Goal: Task Accomplishment & Management: Use online tool/utility

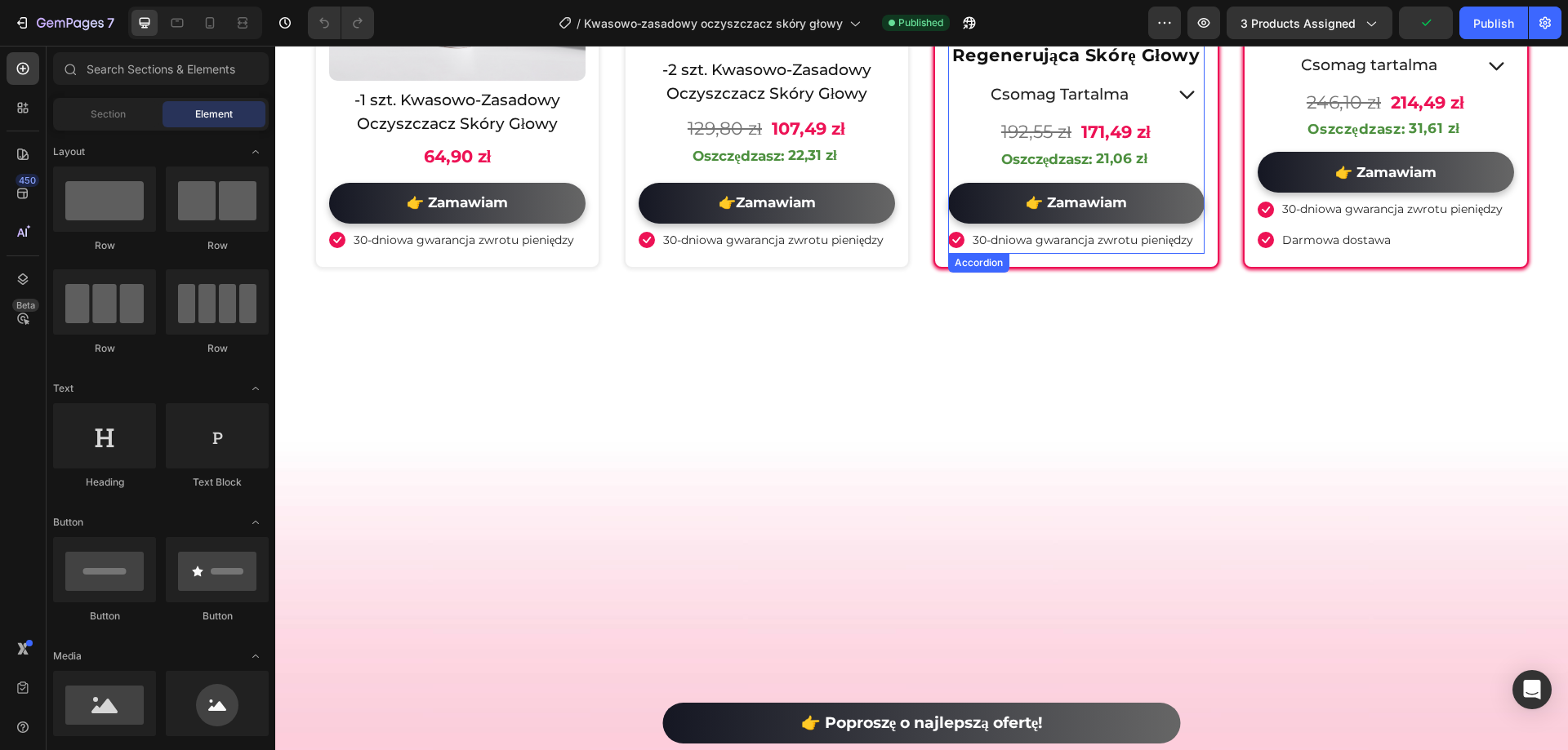
scroll to position [5780, 0]
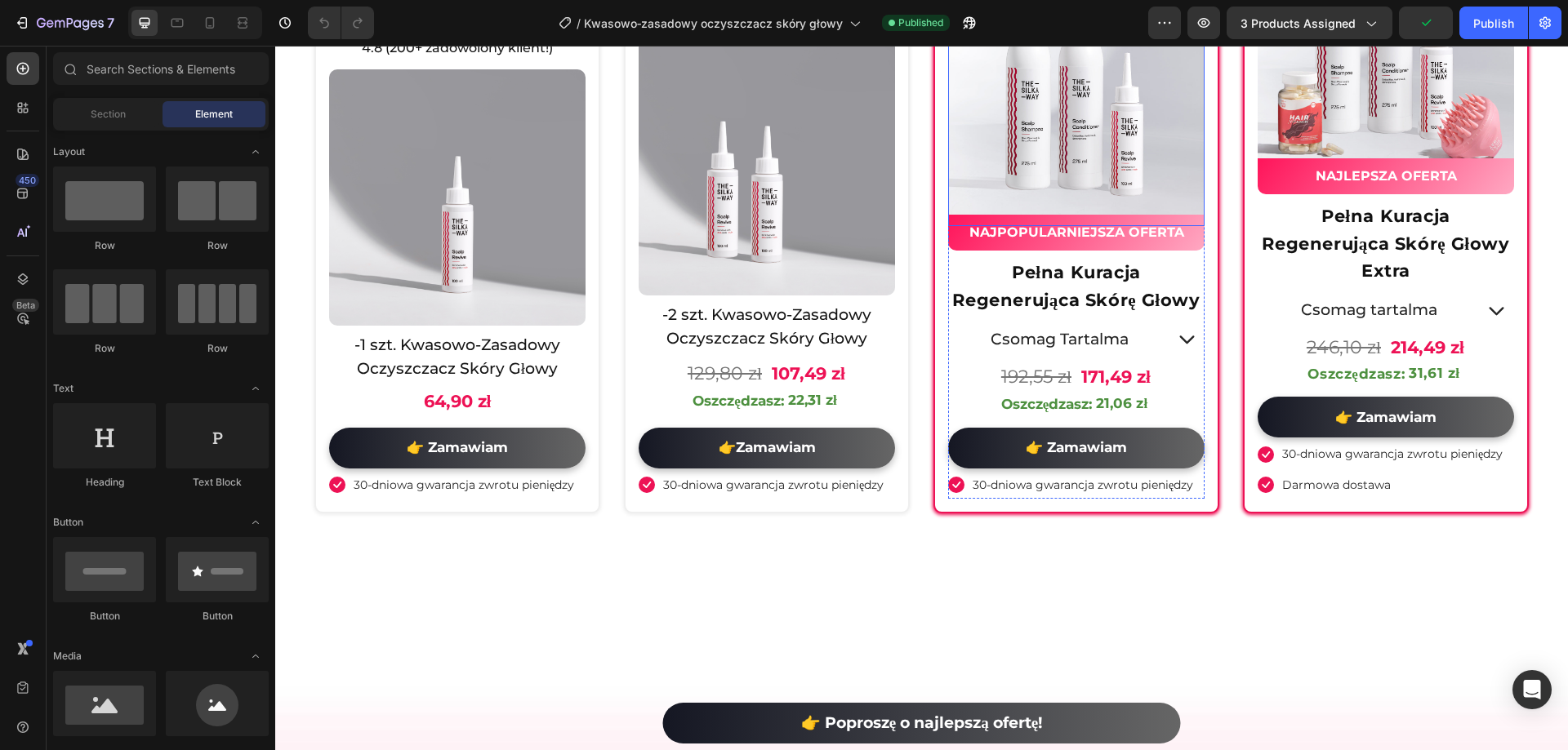
click at [1050, 227] on img at bounding box center [1076, 98] width 256 height 256
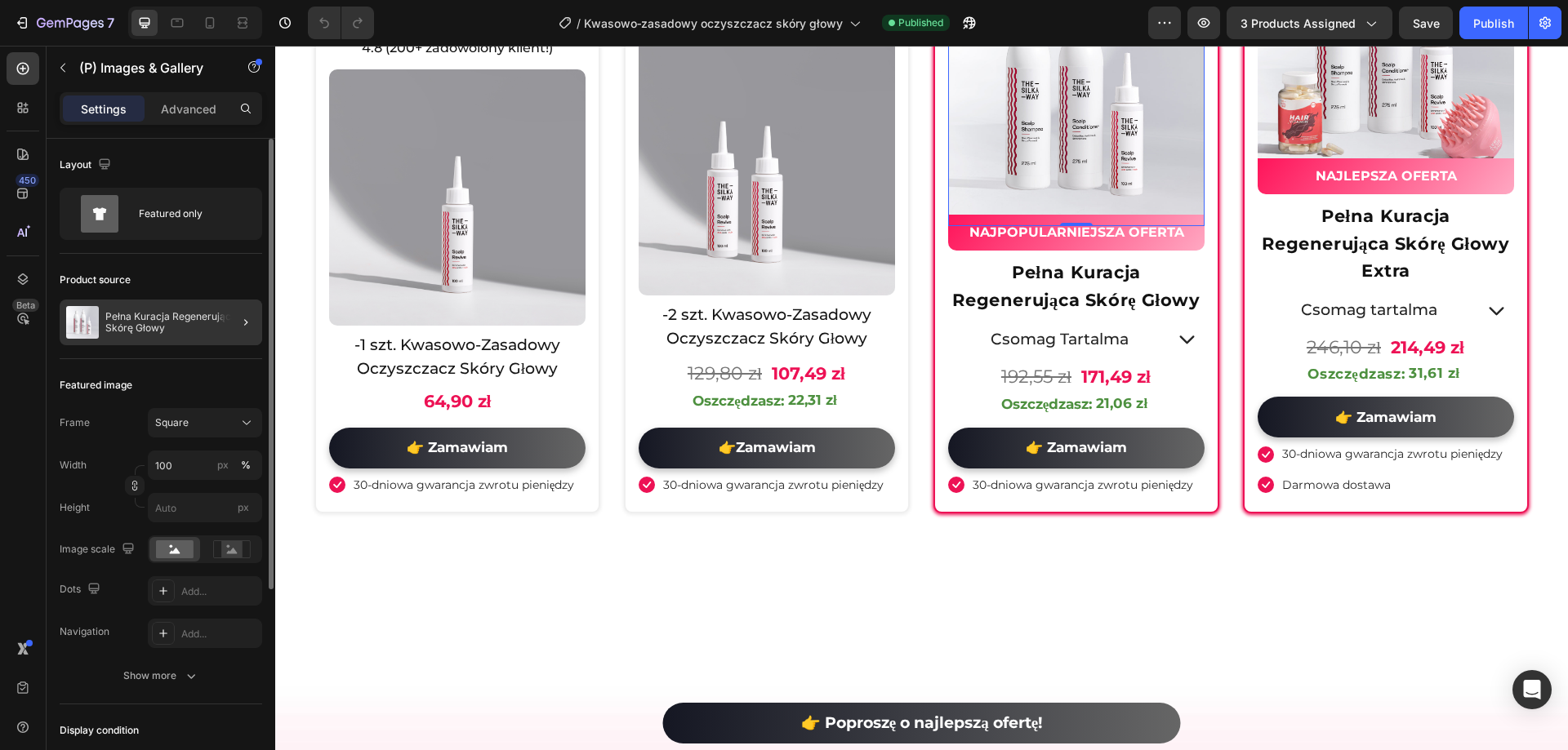
click at [242, 336] on div at bounding box center [239, 322] width 46 height 46
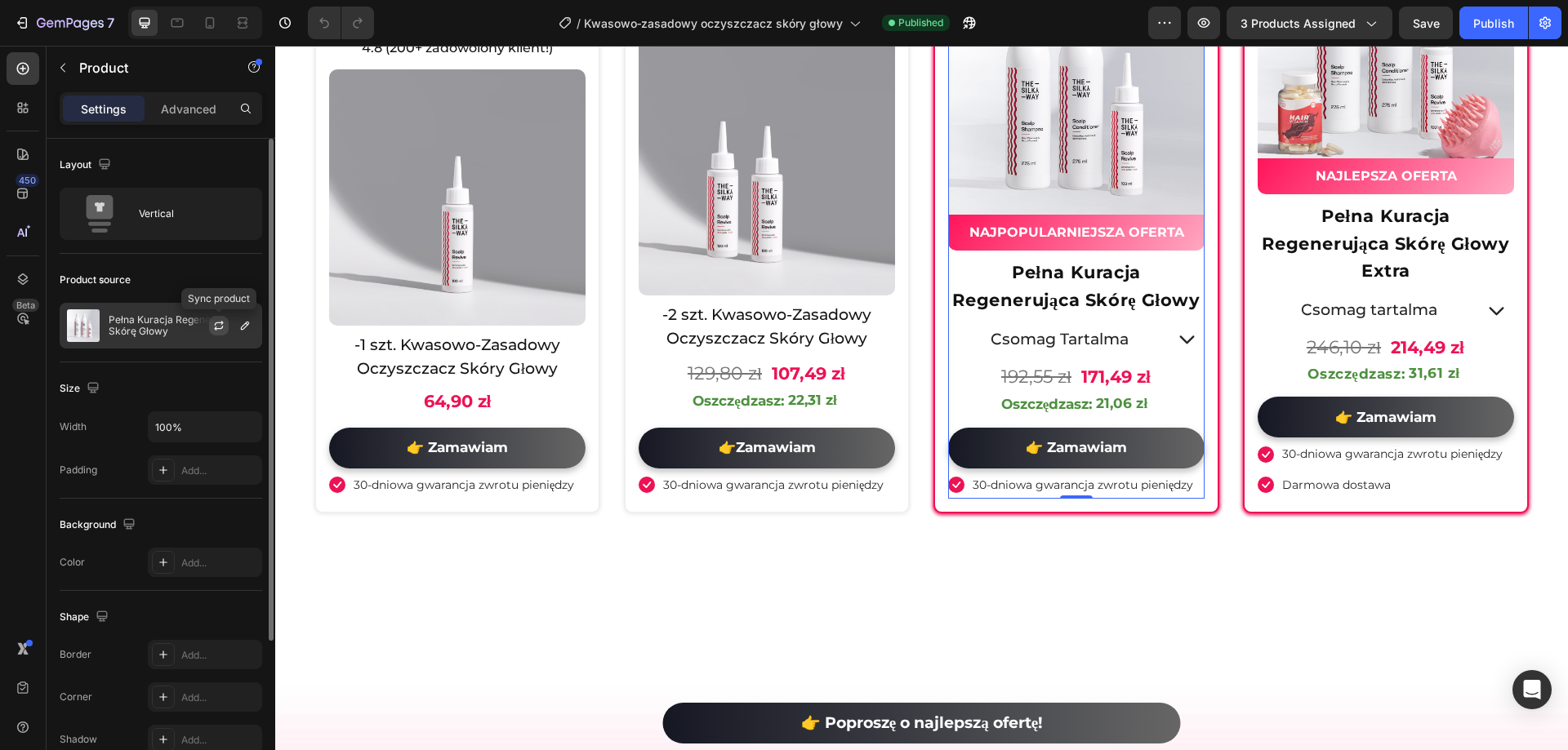
click at [218, 329] on icon "button" at bounding box center [218, 328] width 9 height 5
click at [23, 13] on button "7" at bounding box center [64, 23] width 116 height 32
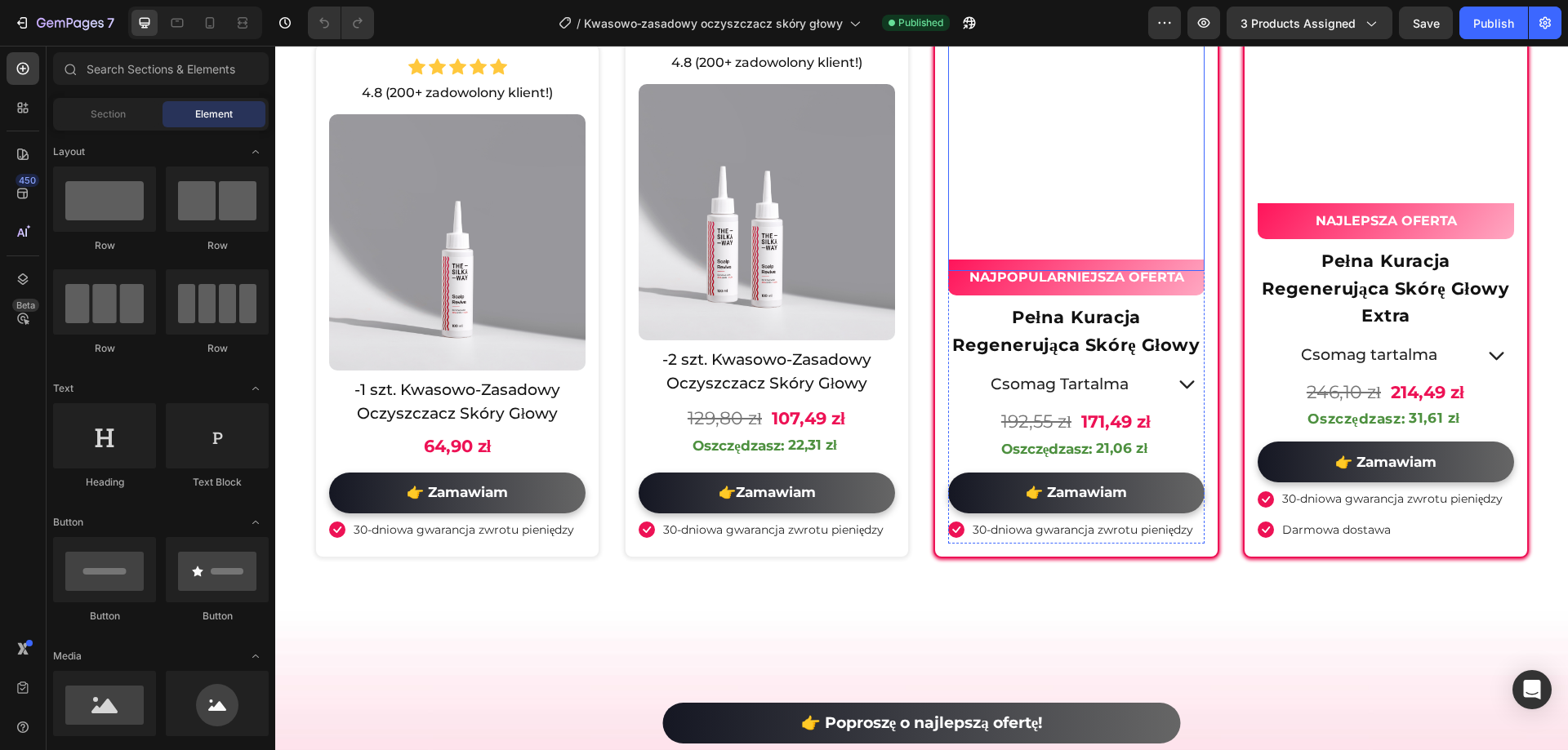
scroll to position [6042, 0]
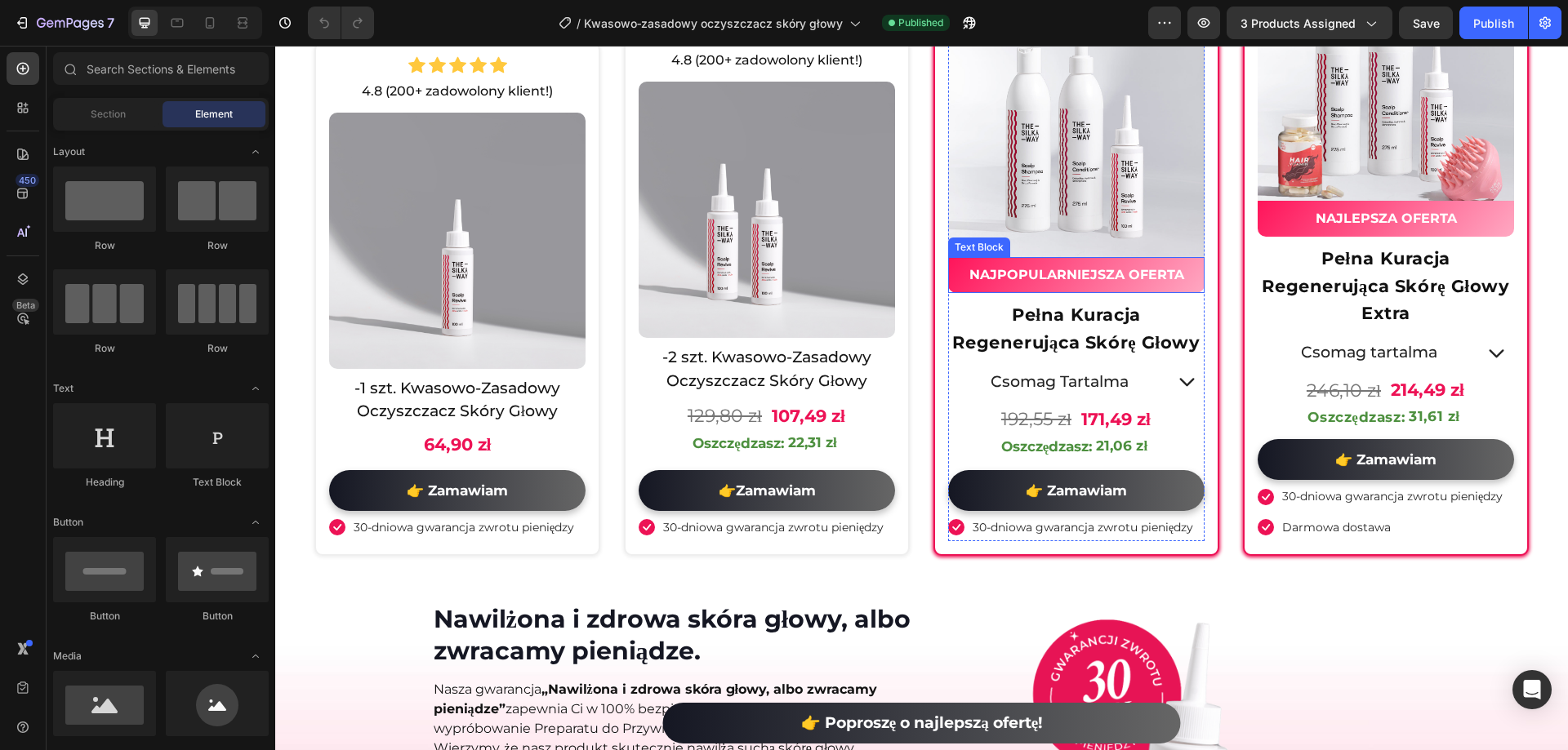
click at [1094, 192] on img at bounding box center [1076, 141] width 256 height 256
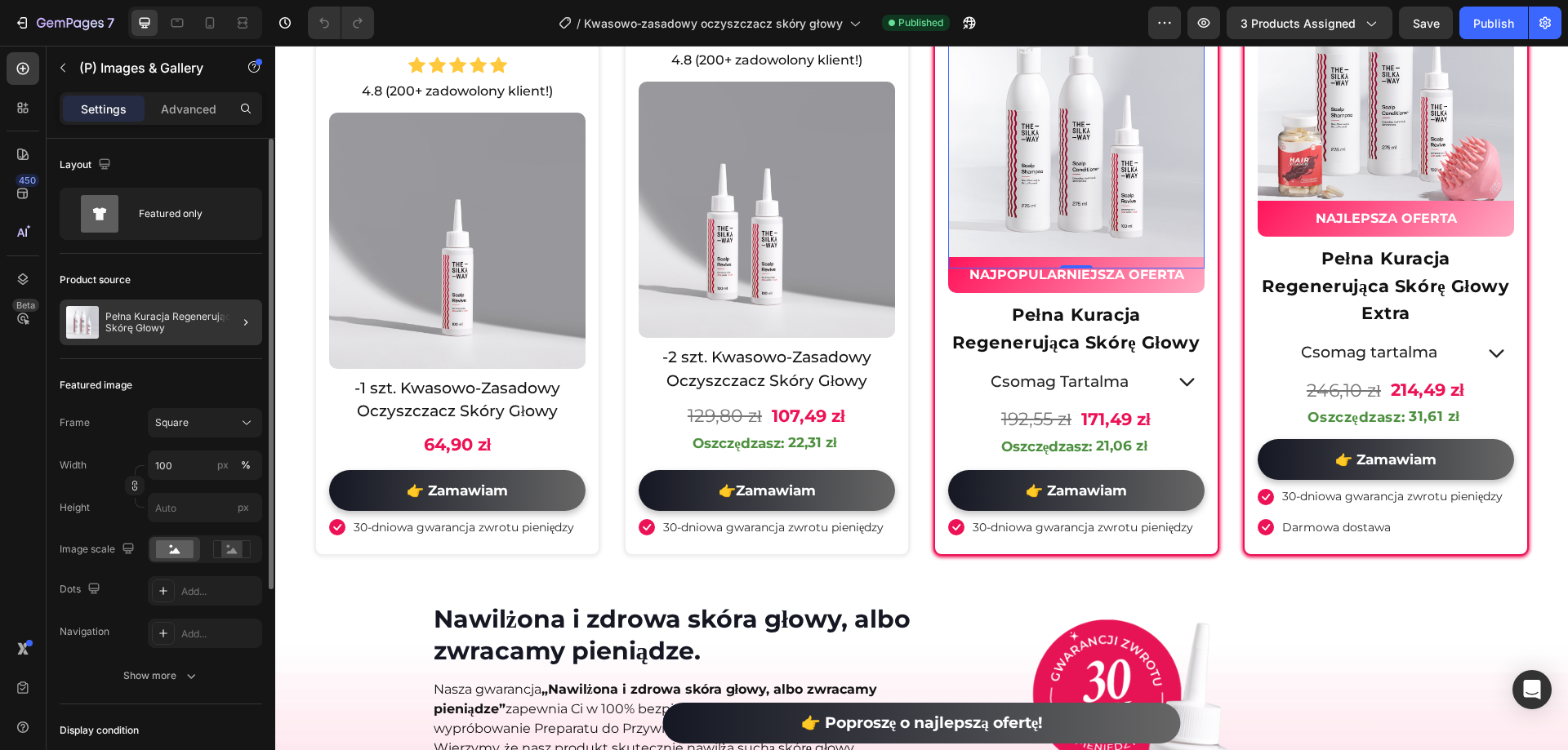
click at [233, 325] on div at bounding box center [239, 322] width 46 height 46
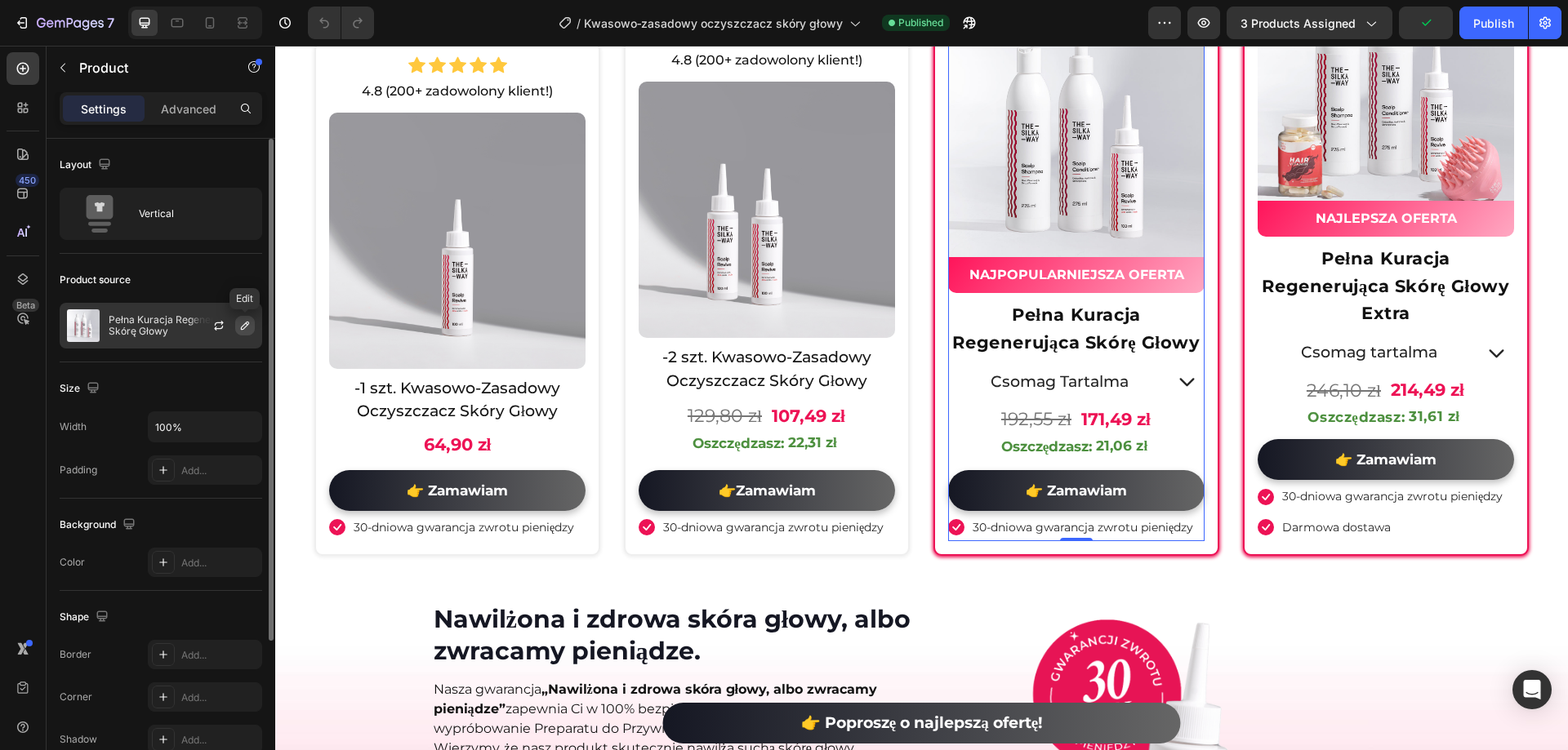
click at [244, 331] on icon "button" at bounding box center [245, 326] width 13 height 13
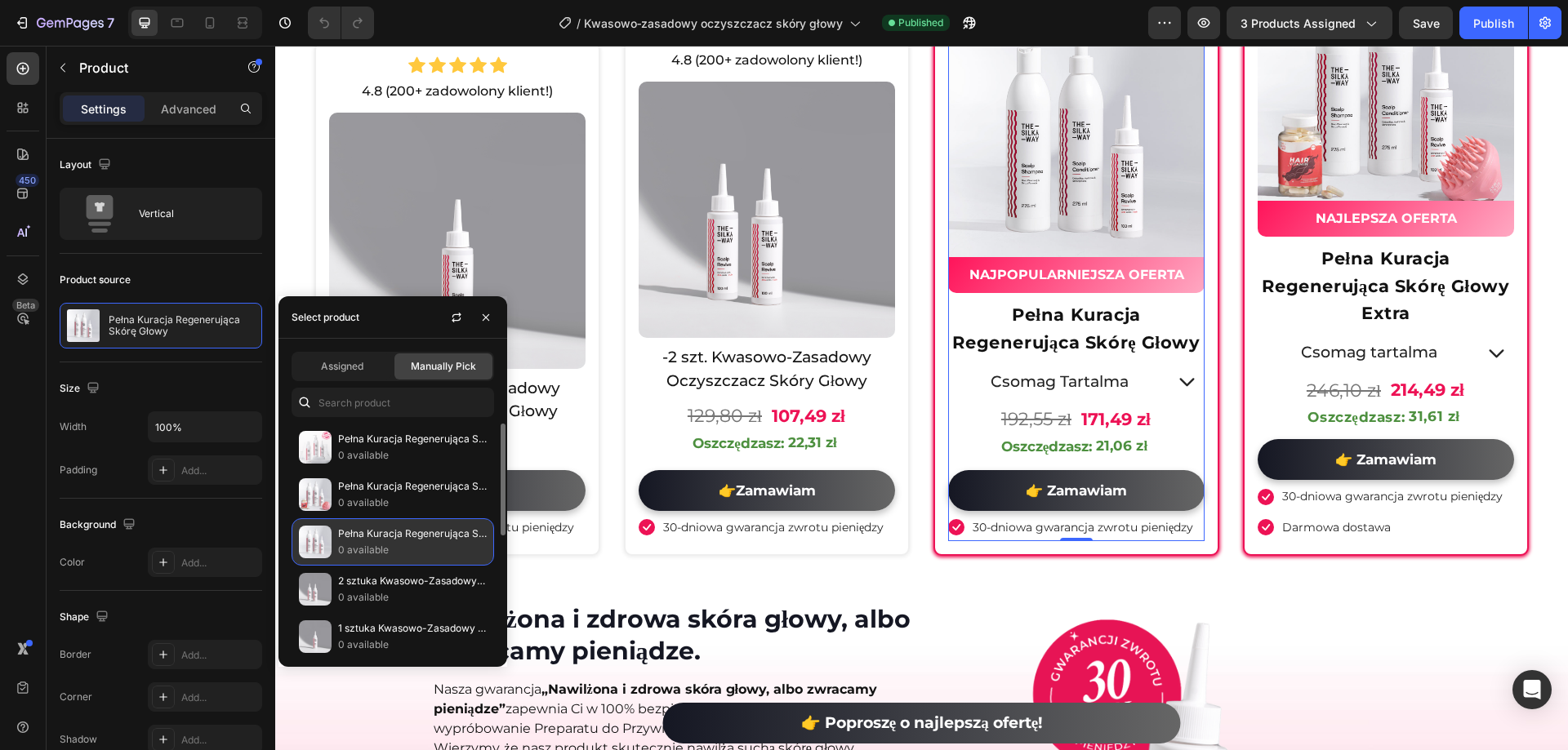
click at [394, 551] on p "0 available" at bounding box center [412, 551] width 149 height 16
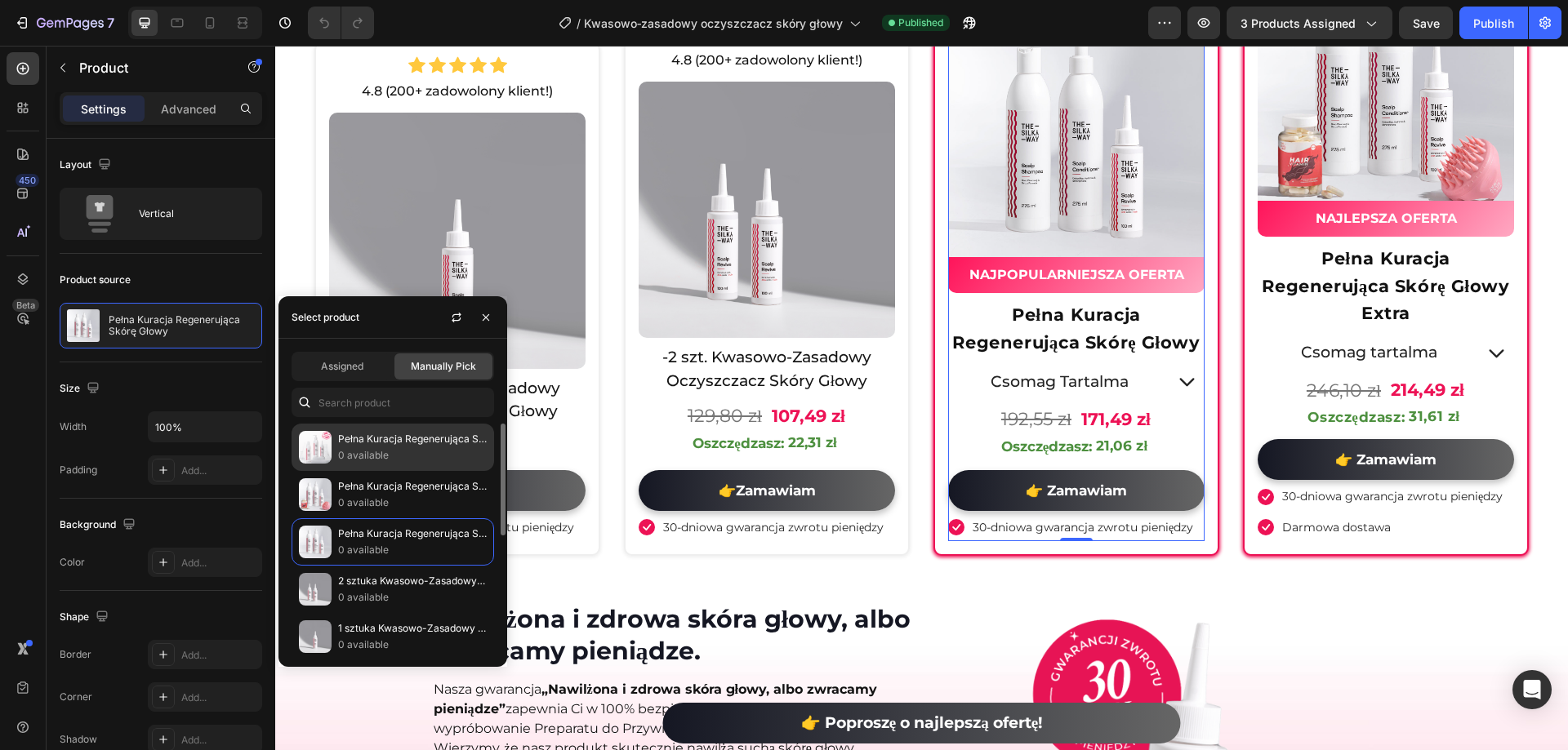
click at [381, 446] on p "Pełna Kuracja Regenerująca Skórę Głowy" at bounding box center [412, 440] width 149 height 16
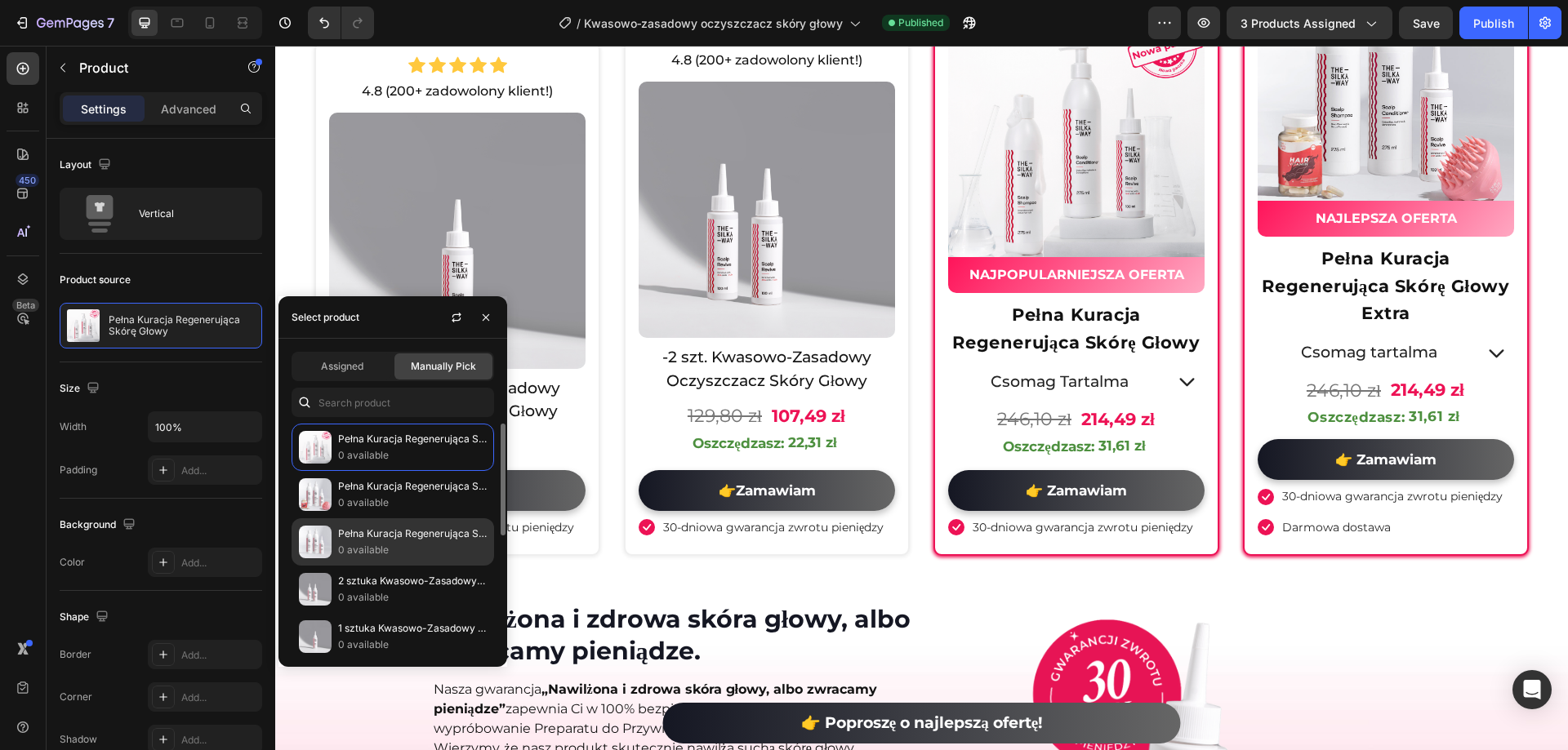
click at [397, 536] on p "Pełna Kuracja Regenerująca Skórę Głowy" at bounding box center [412, 534] width 149 height 16
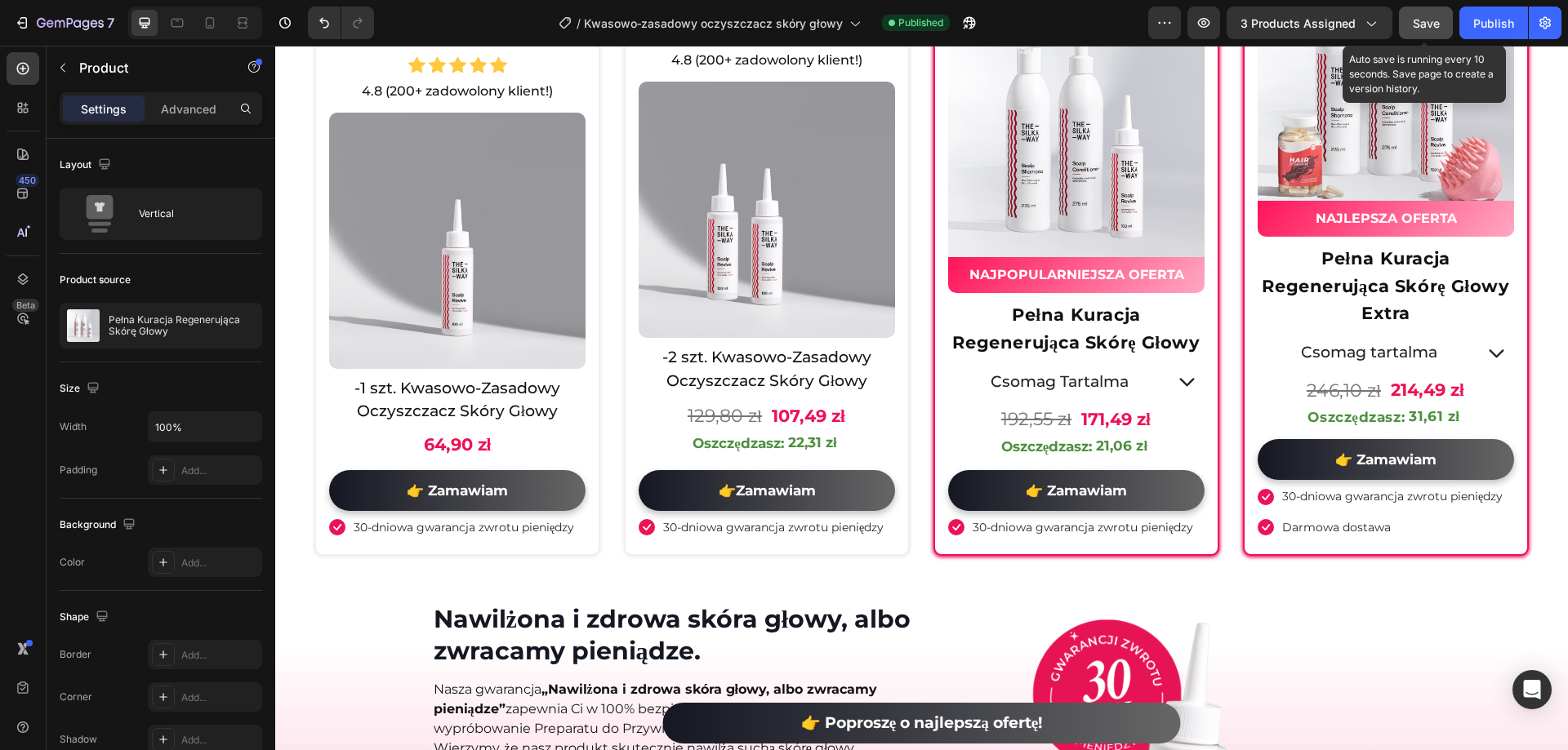
click at [1435, 19] on span "Save" at bounding box center [1426, 23] width 27 height 14
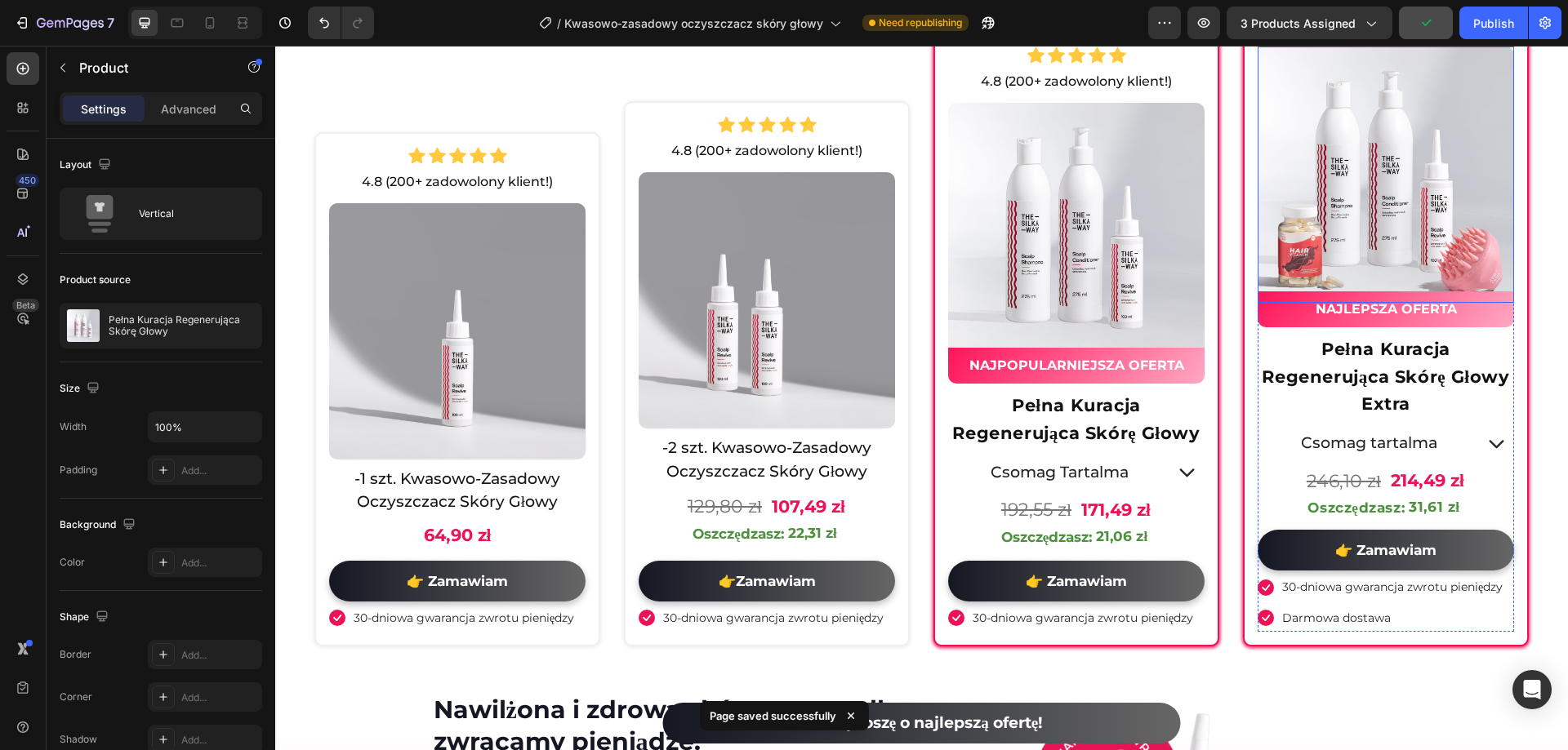
scroll to position [5878, 0]
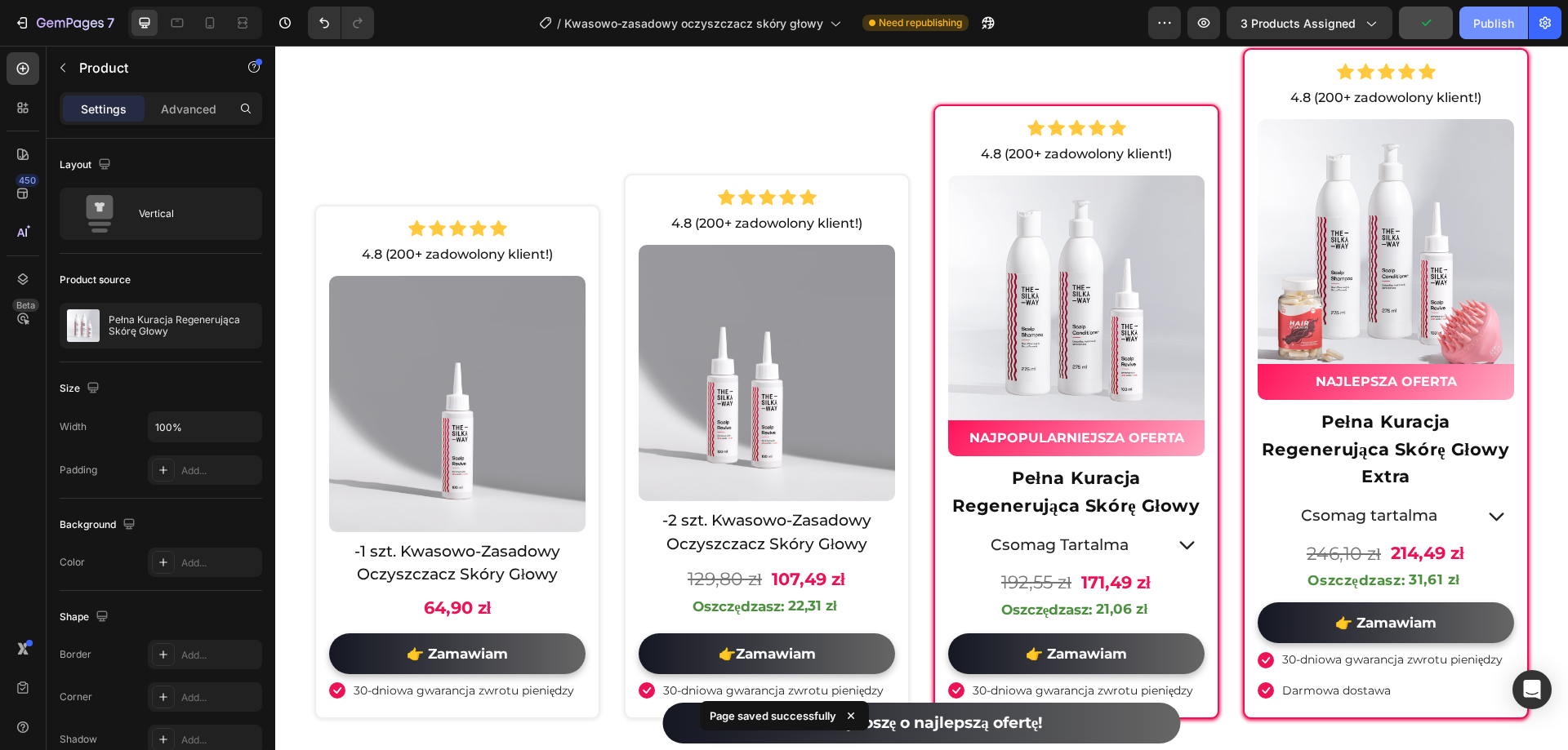
click at [1489, 32] on button "Publish" at bounding box center [1493, 23] width 69 height 32
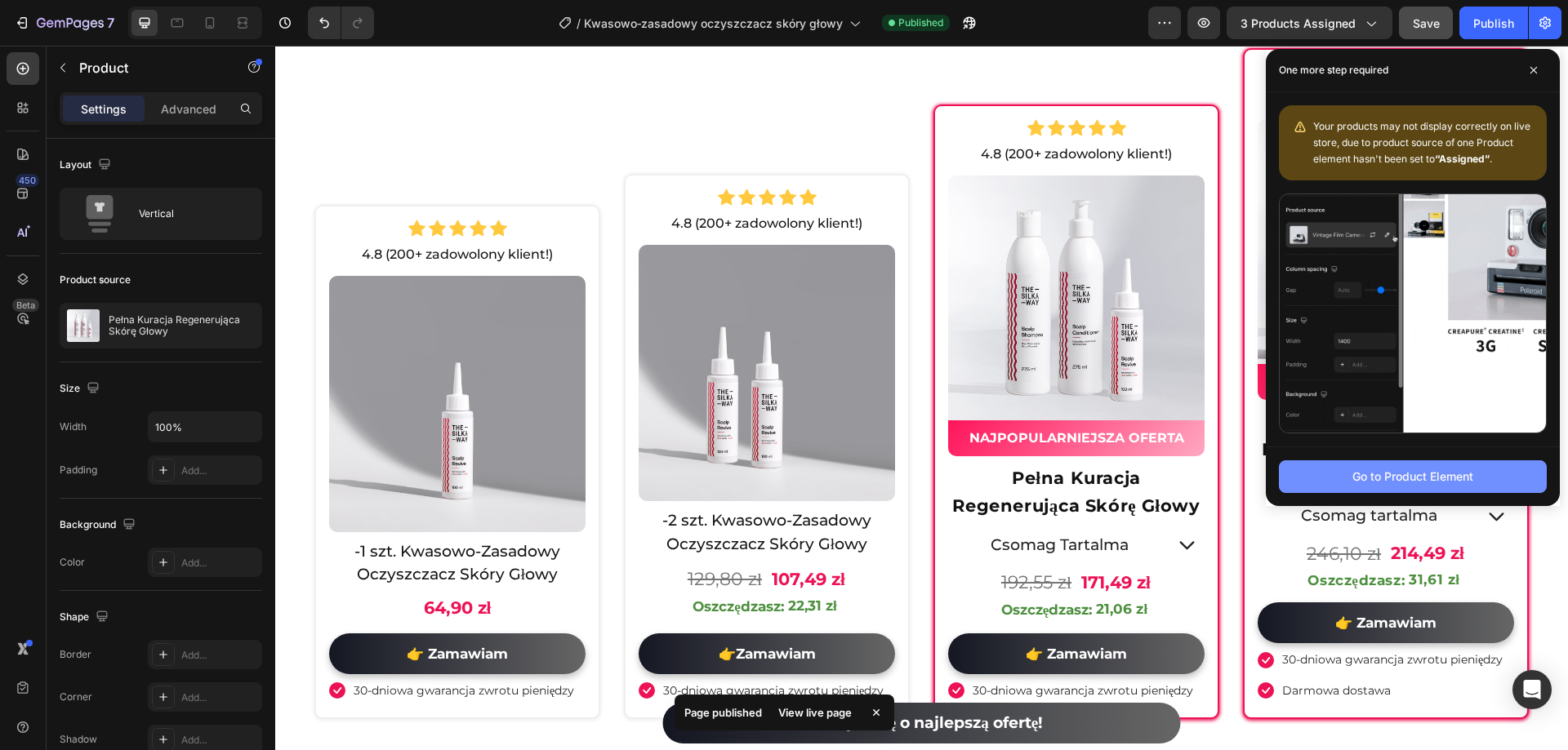
click at [1400, 477] on div "Go to Product Element" at bounding box center [1413, 476] width 121 height 17
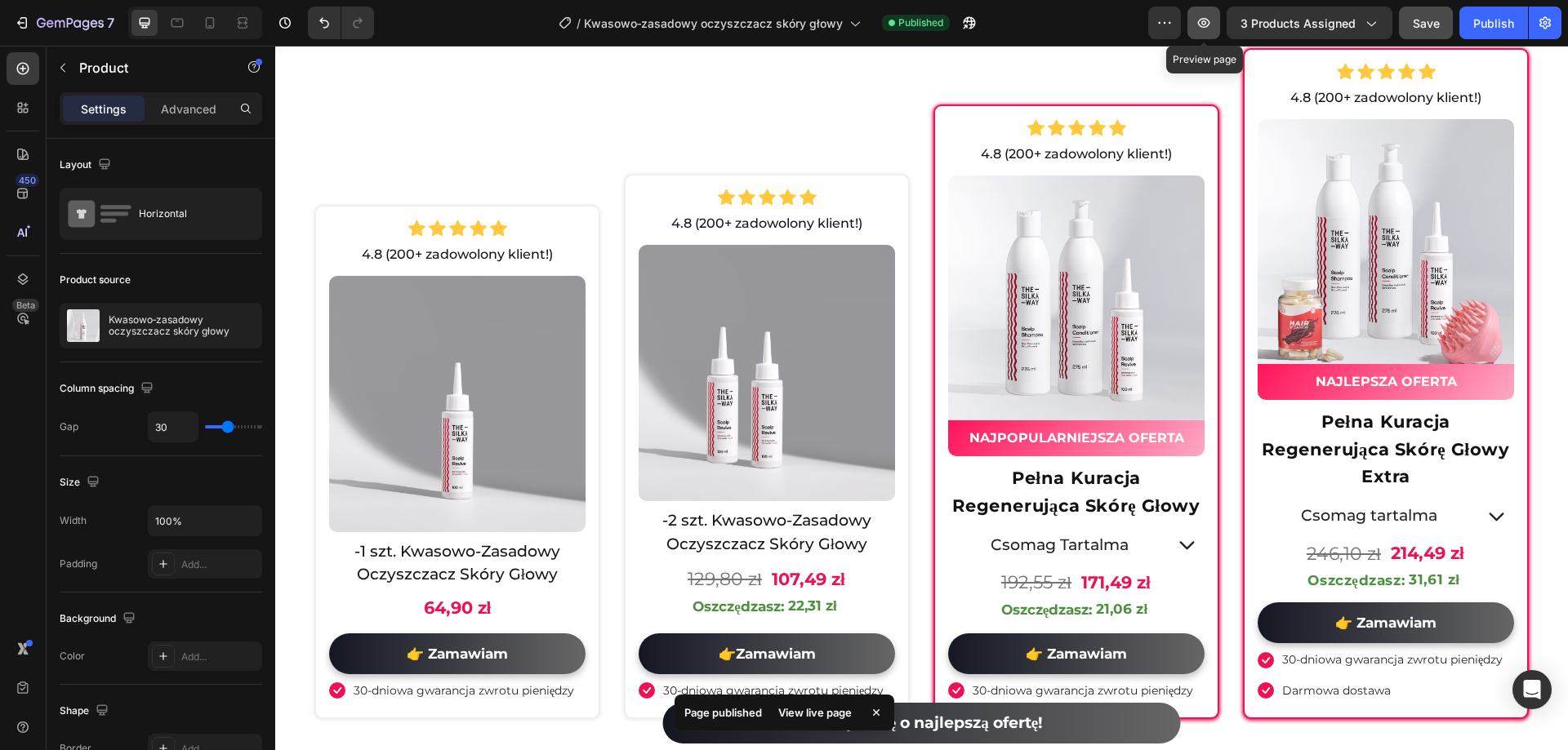
click at [1197, 27] on button "button" at bounding box center [1203, 23] width 32 height 32
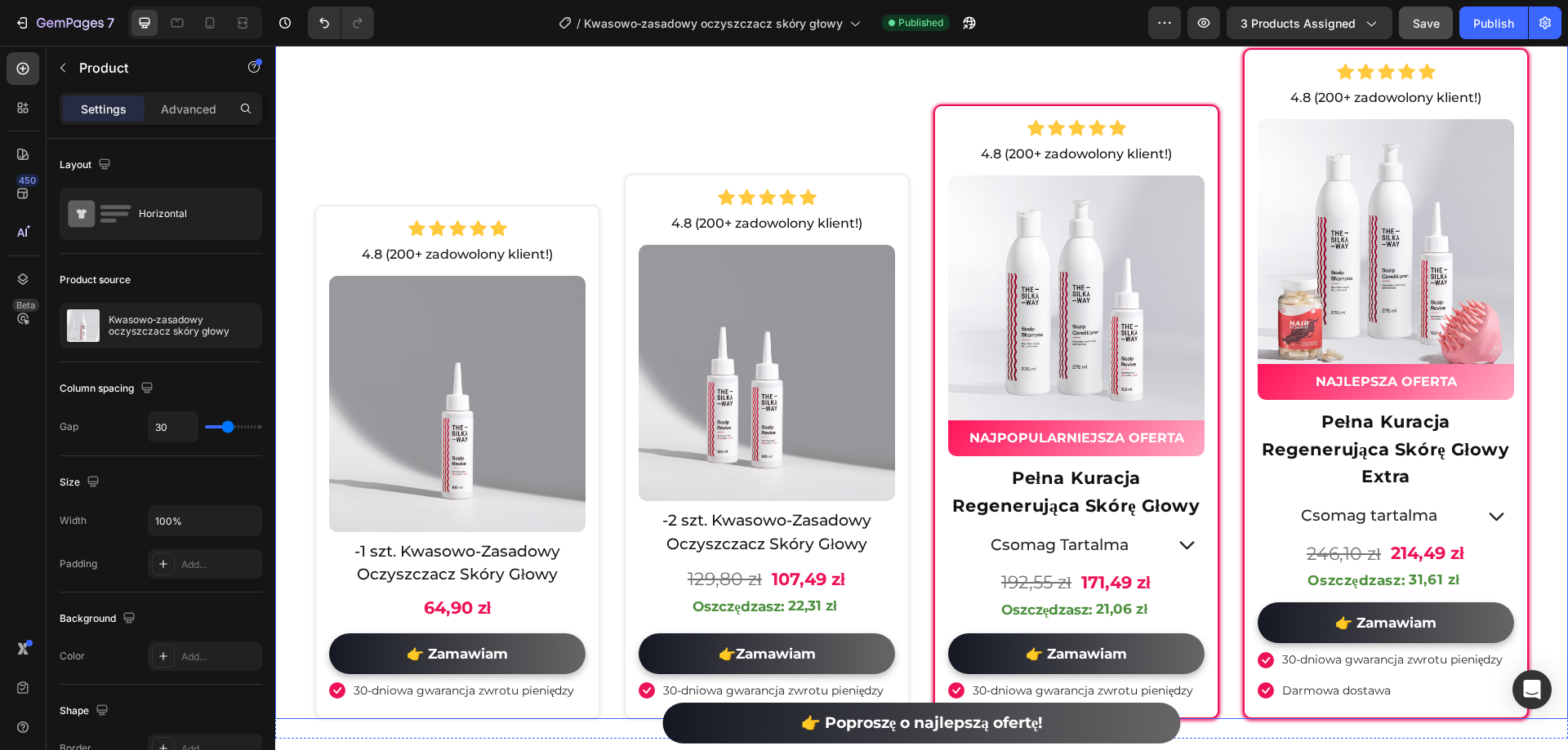
click at [469, 149] on div "Icon Icon Icon Icon Icon Icon List Hoz 4.8 (200+ zadowolony klient!) Text Block…" at bounding box center [457, 384] width 286 height 671
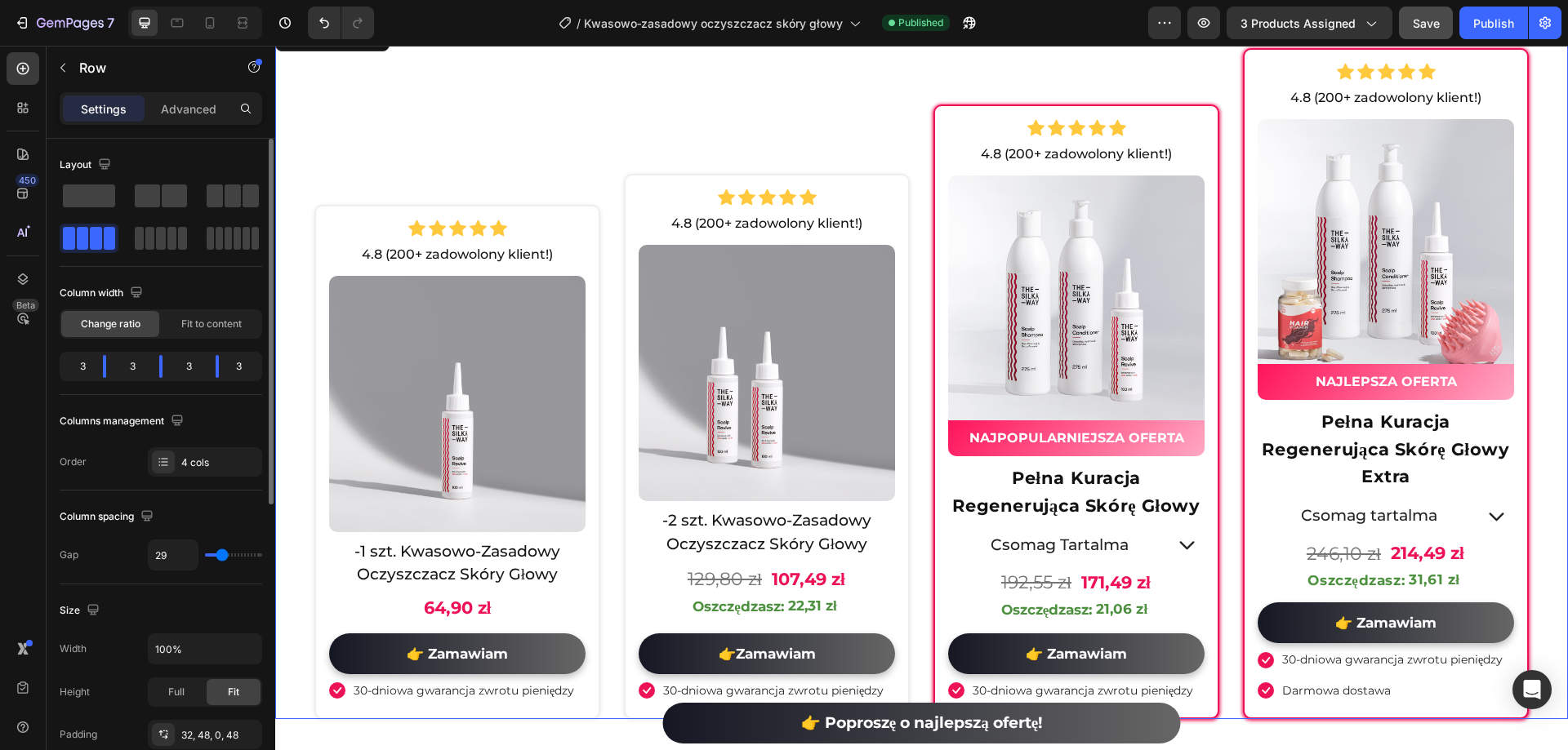
type input "38"
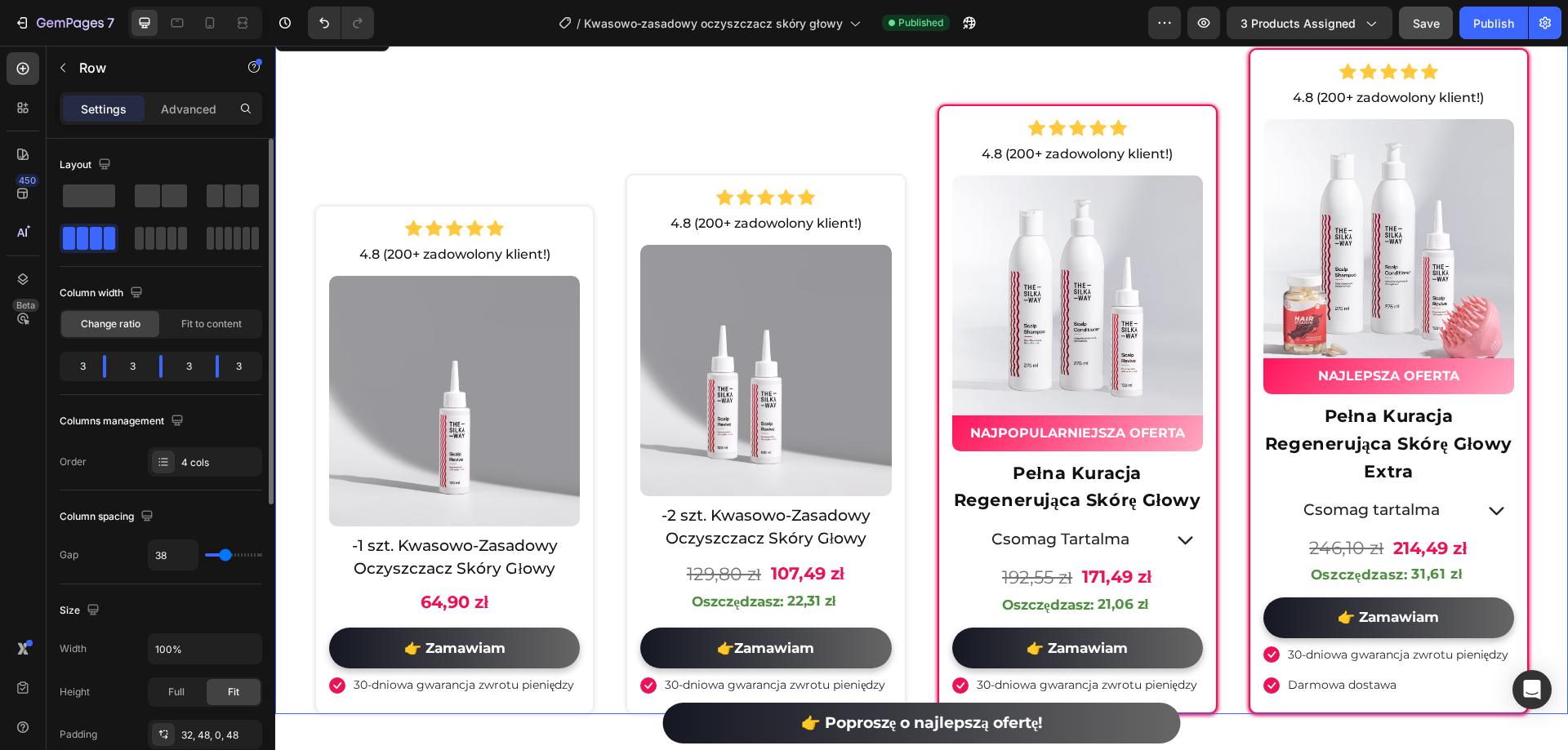
type input "36"
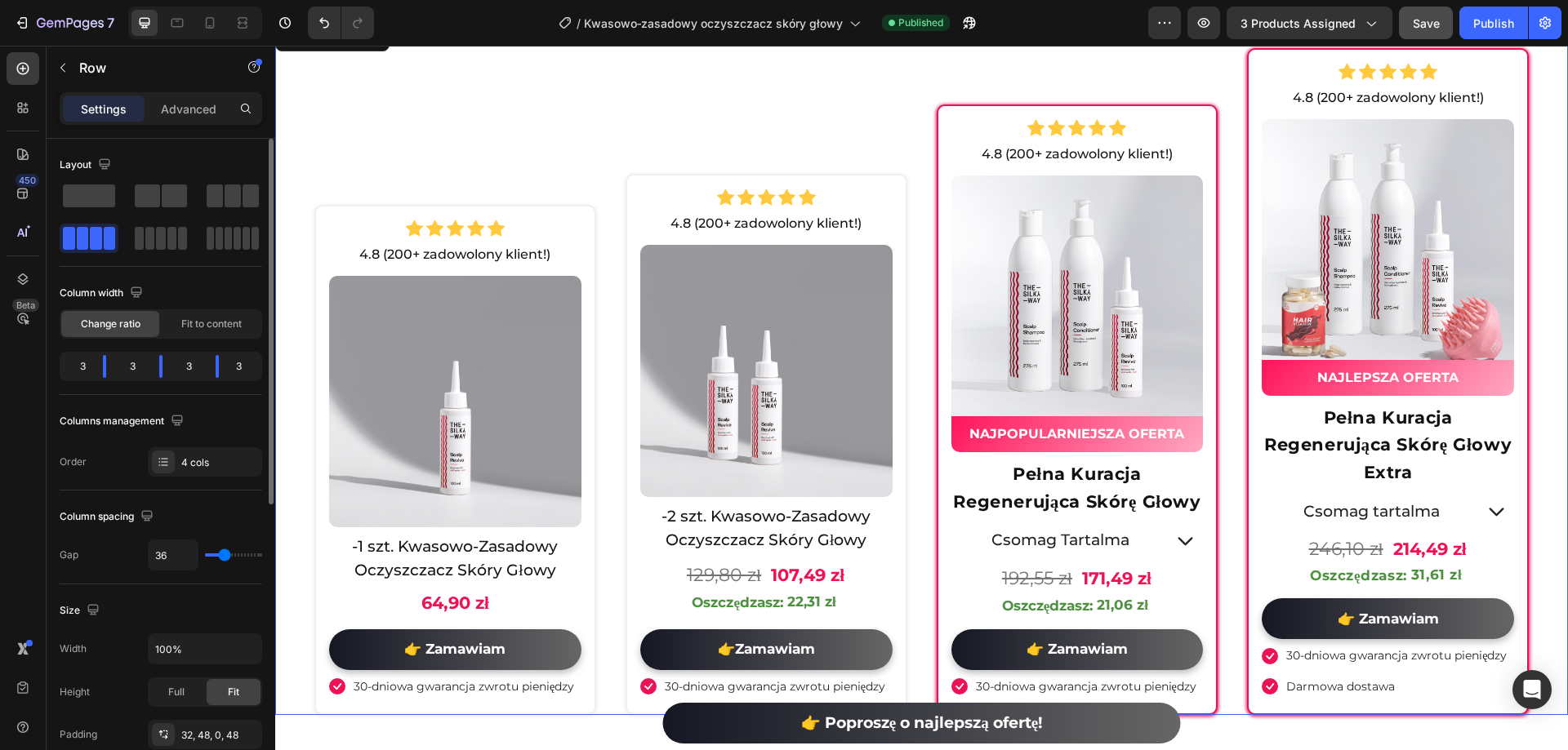
type input "33"
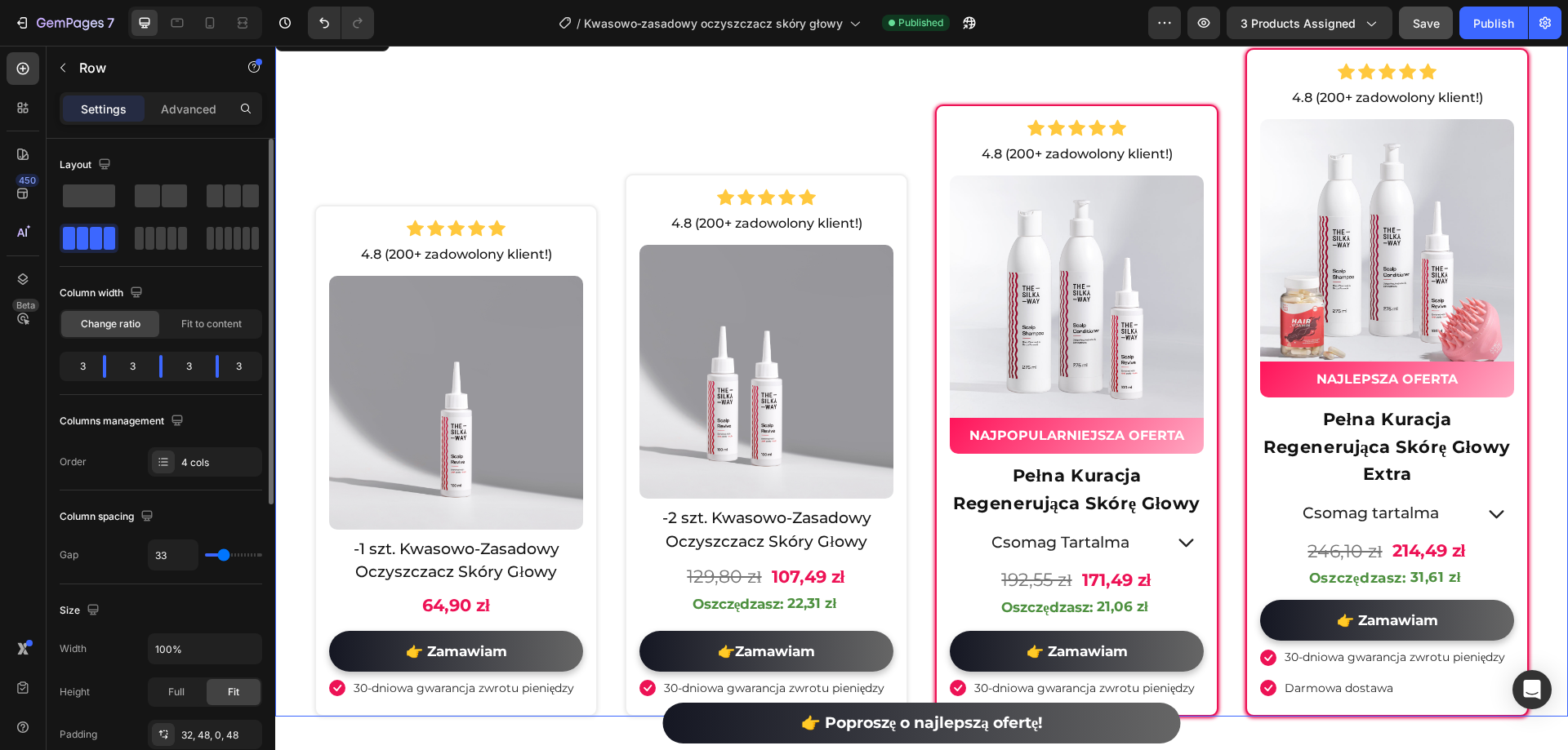
type input "27"
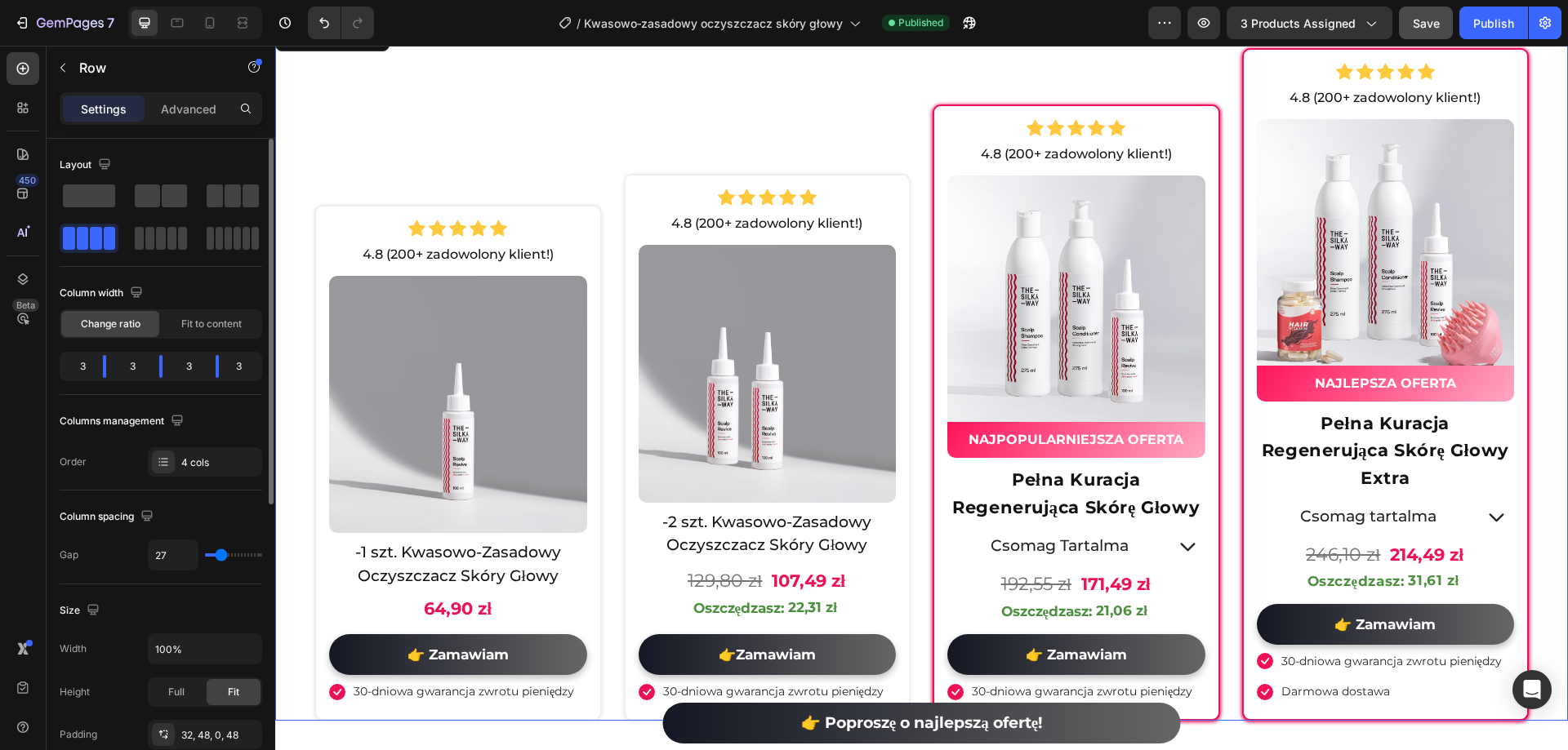
type input "29"
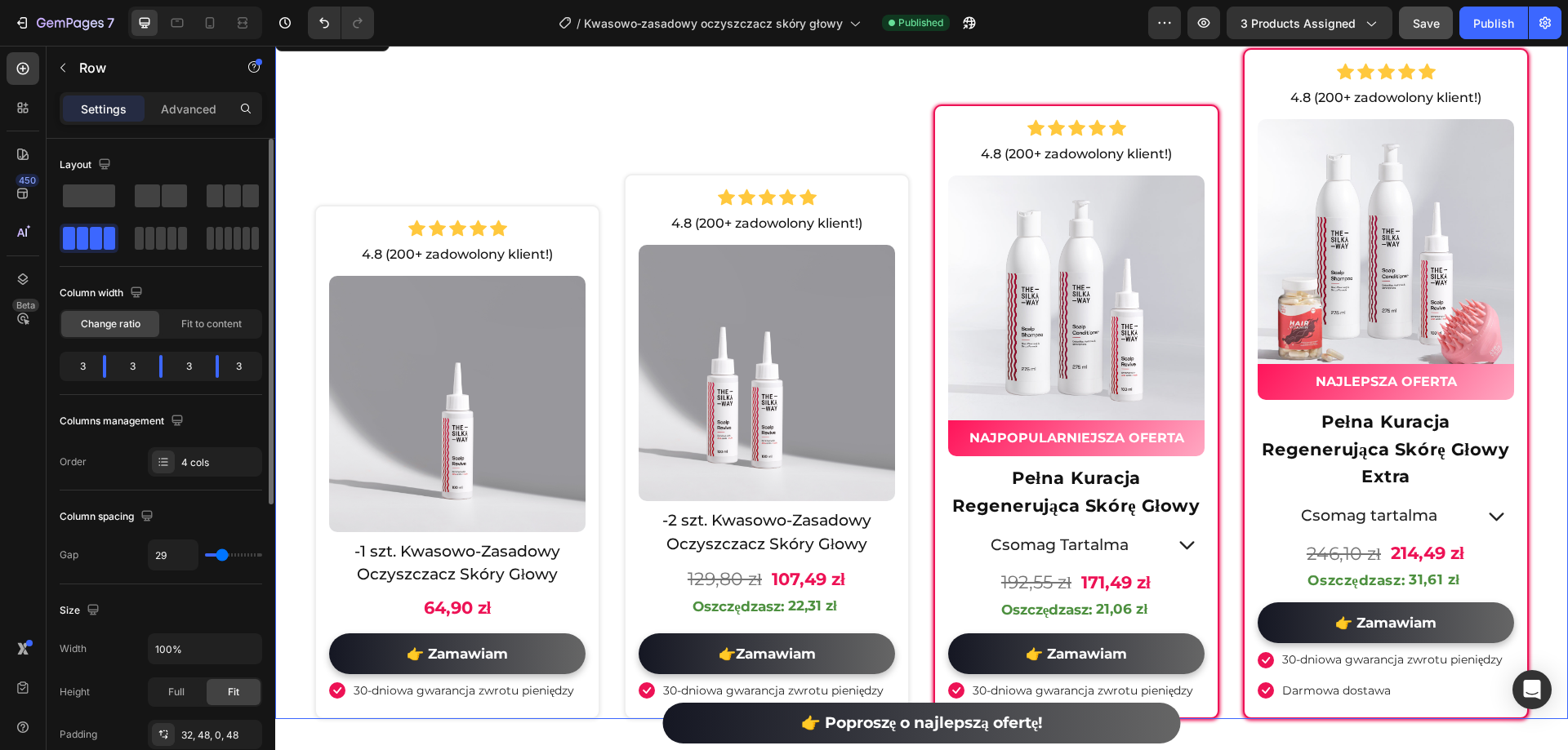
type input "31"
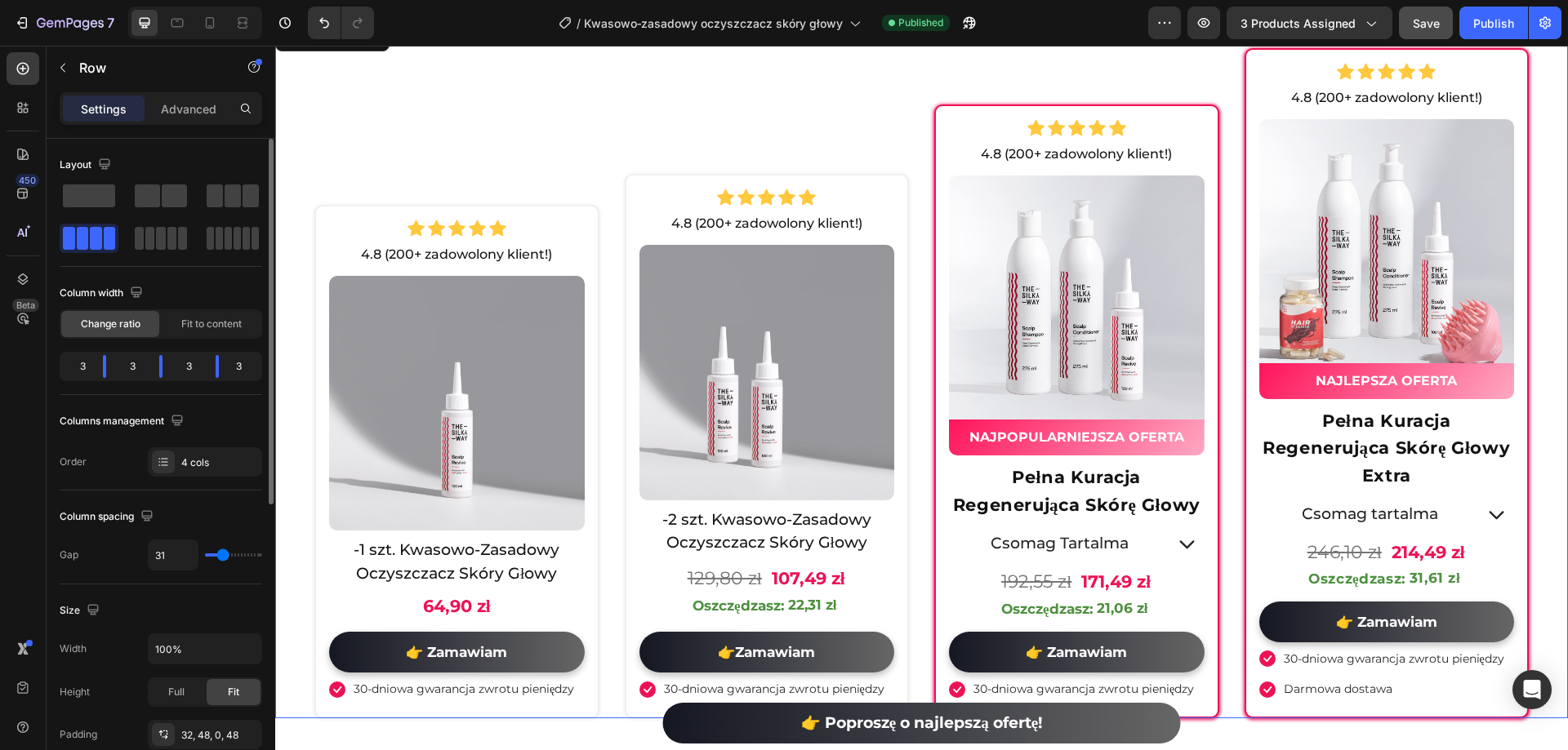
type input "31"
click at [223, 557] on input "range" at bounding box center [233, 555] width 57 height 4
click at [191, 549] on input "31" at bounding box center [173, 555] width 49 height 30
type input "30"
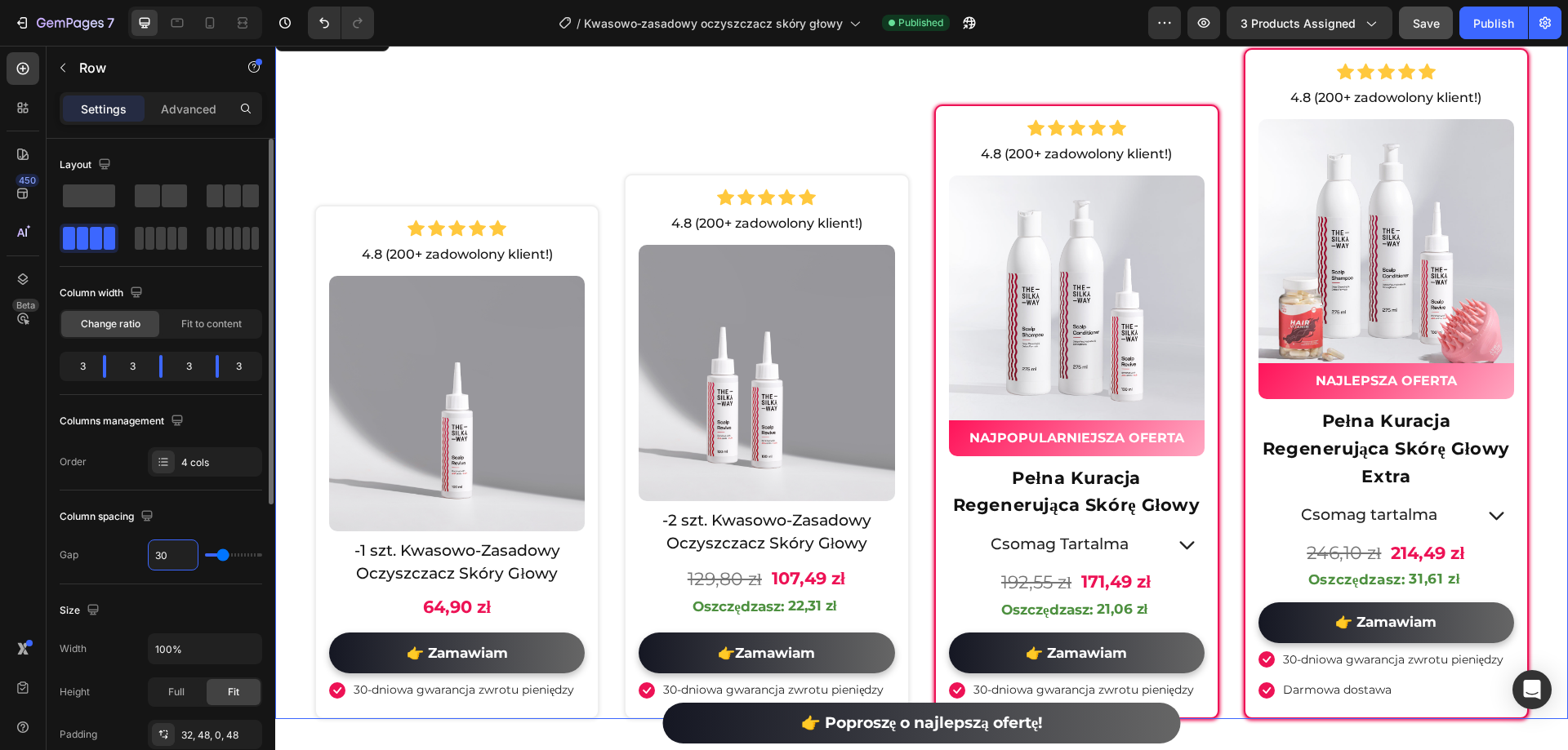
type input "30"
click at [0, 476] on div "450 Beta" at bounding box center [23, 398] width 47 height 705
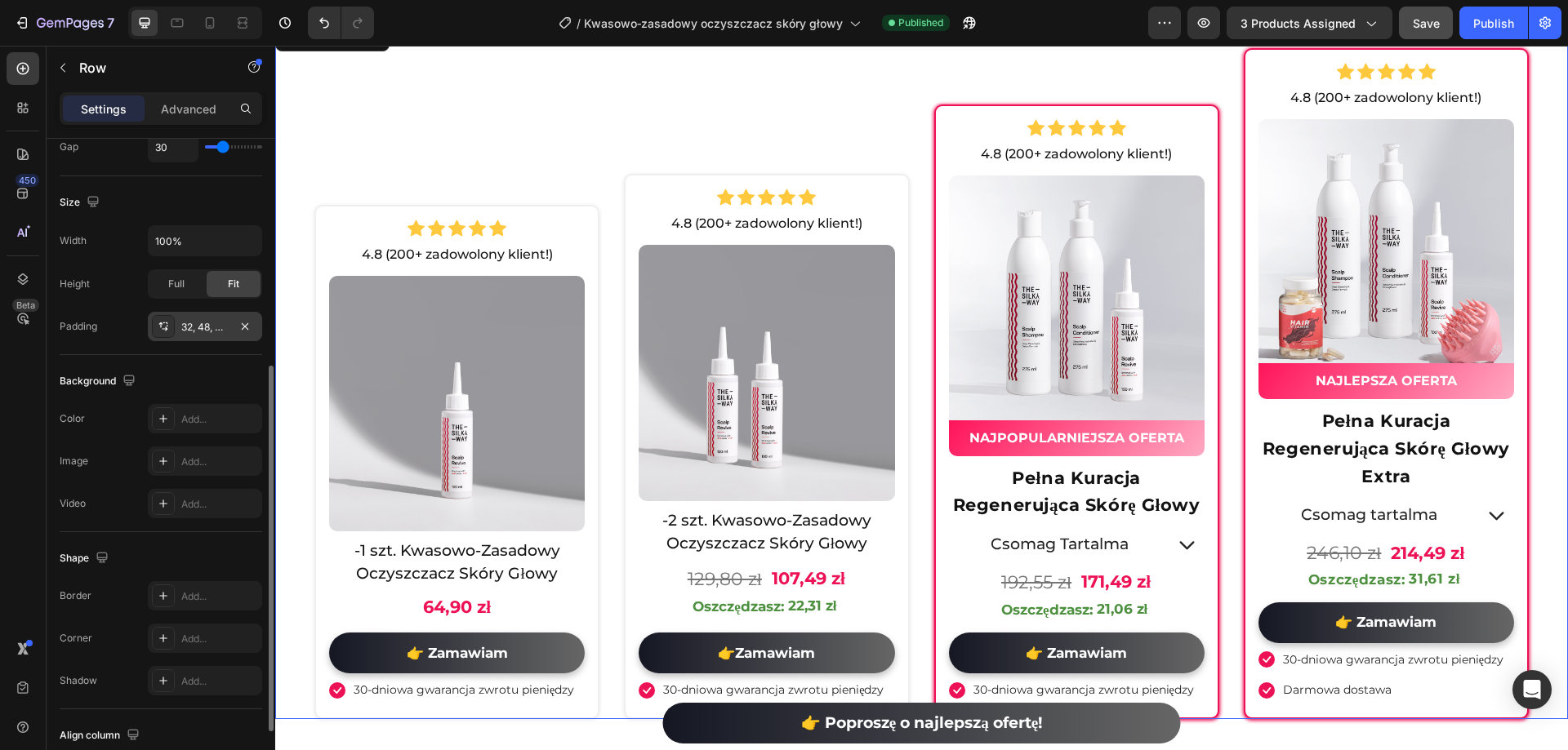
click at [208, 329] on div "32, 48, 0, 48" at bounding box center [205, 328] width 47 height 14
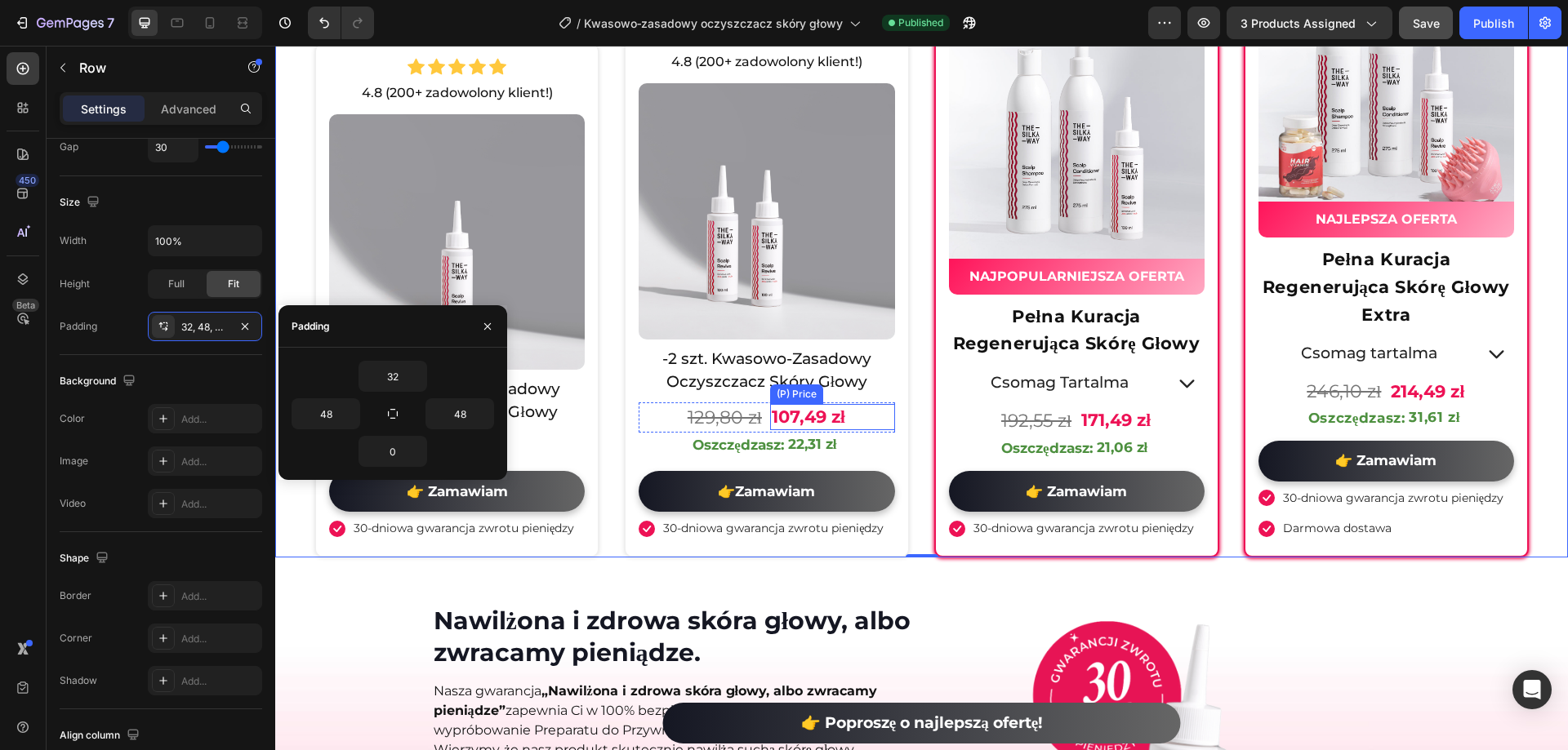
scroll to position [6042, 0]
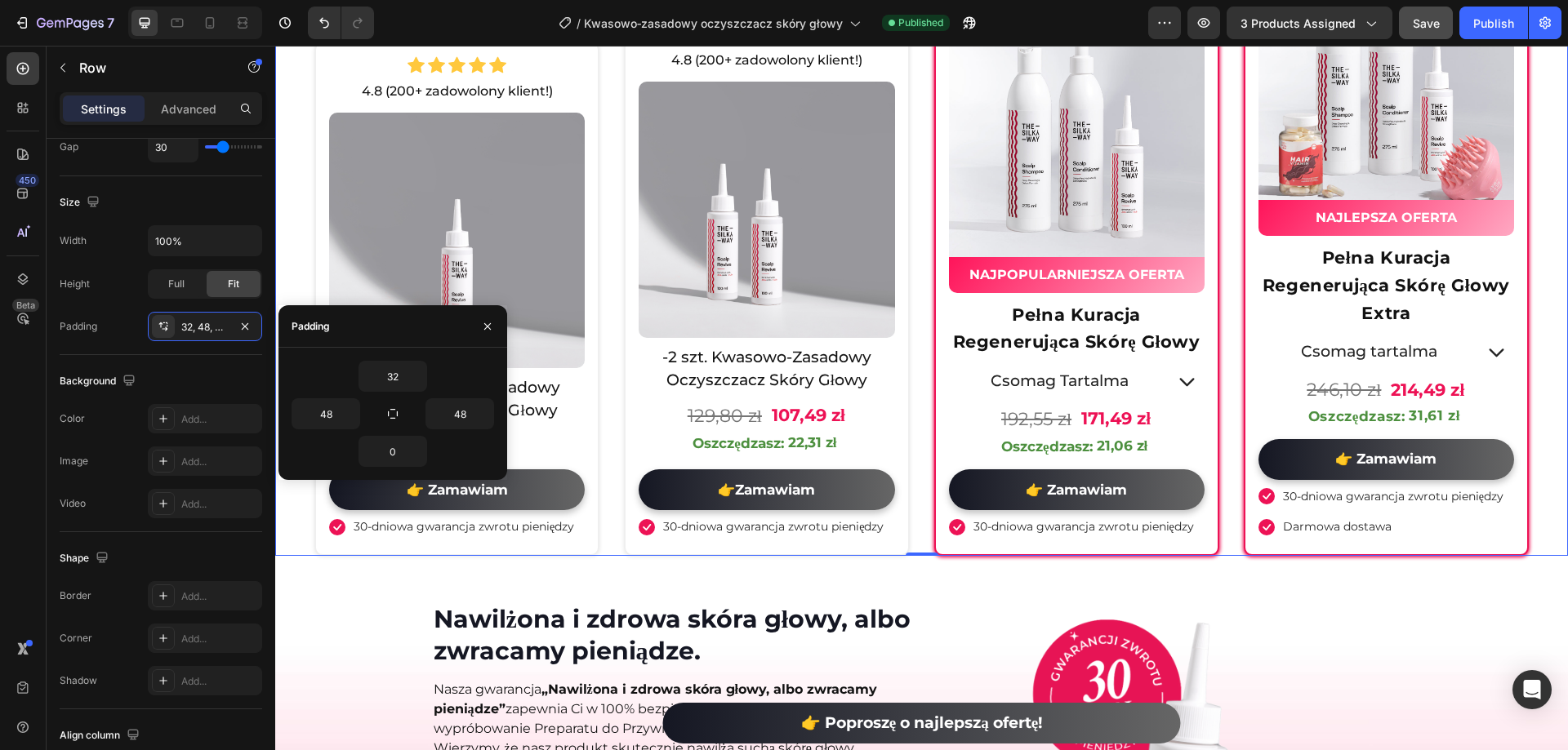
click at [0, 388] on div "450 Beta" at bounding box center [23, 398] width 47 height 705
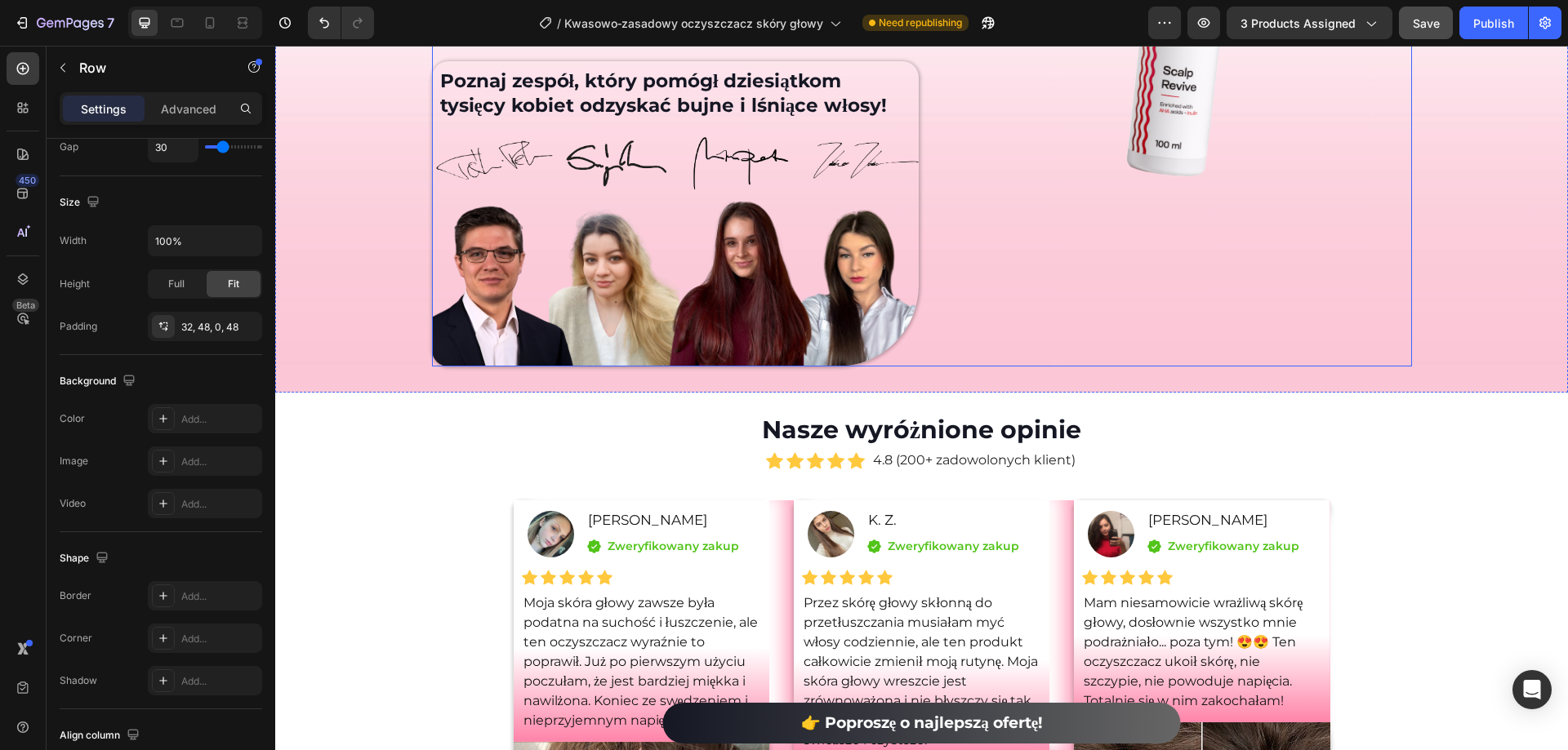
scroll to position [6940, 0]
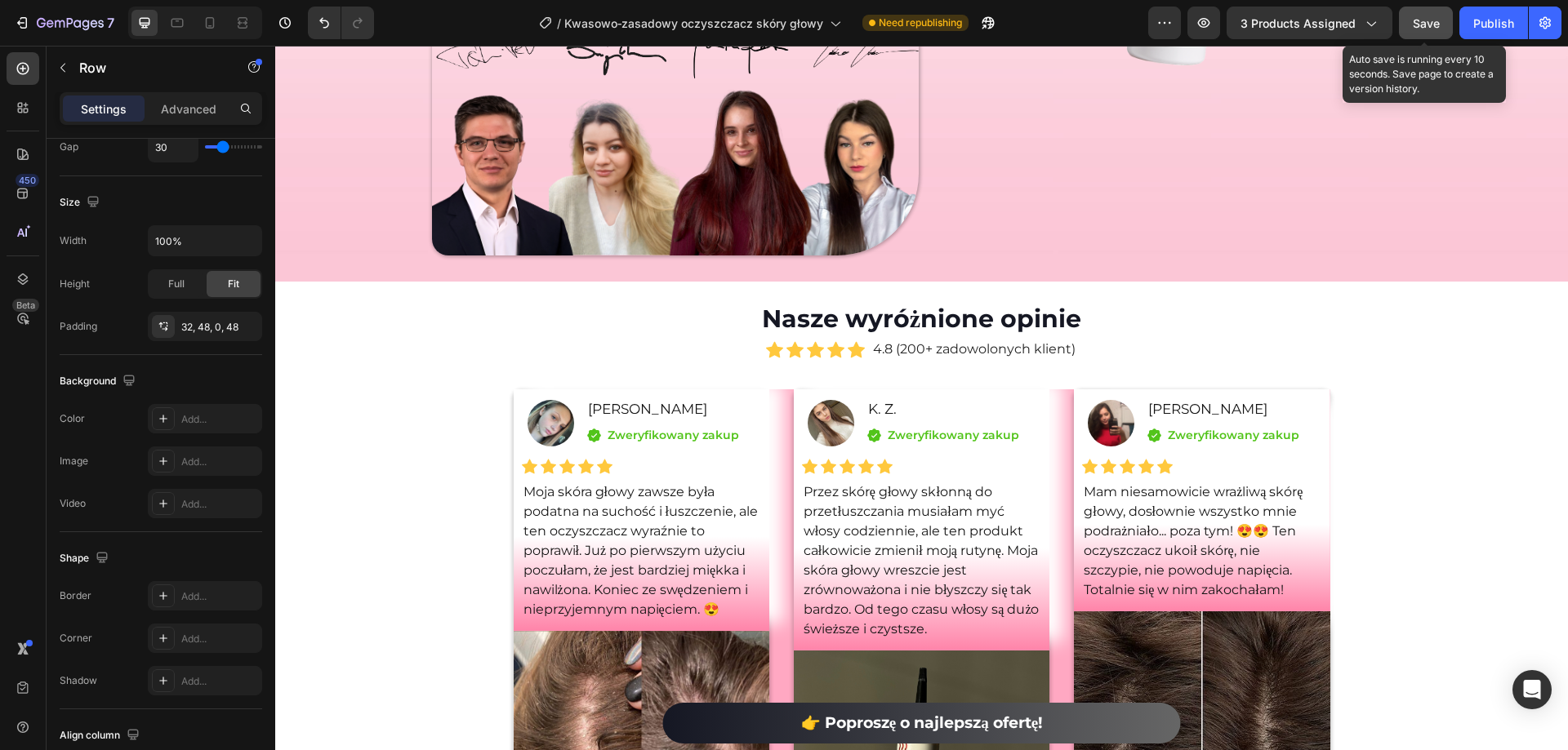
click at [1440, 32] on button "Save" at bounding box center [1426, 23] width 54 height 32
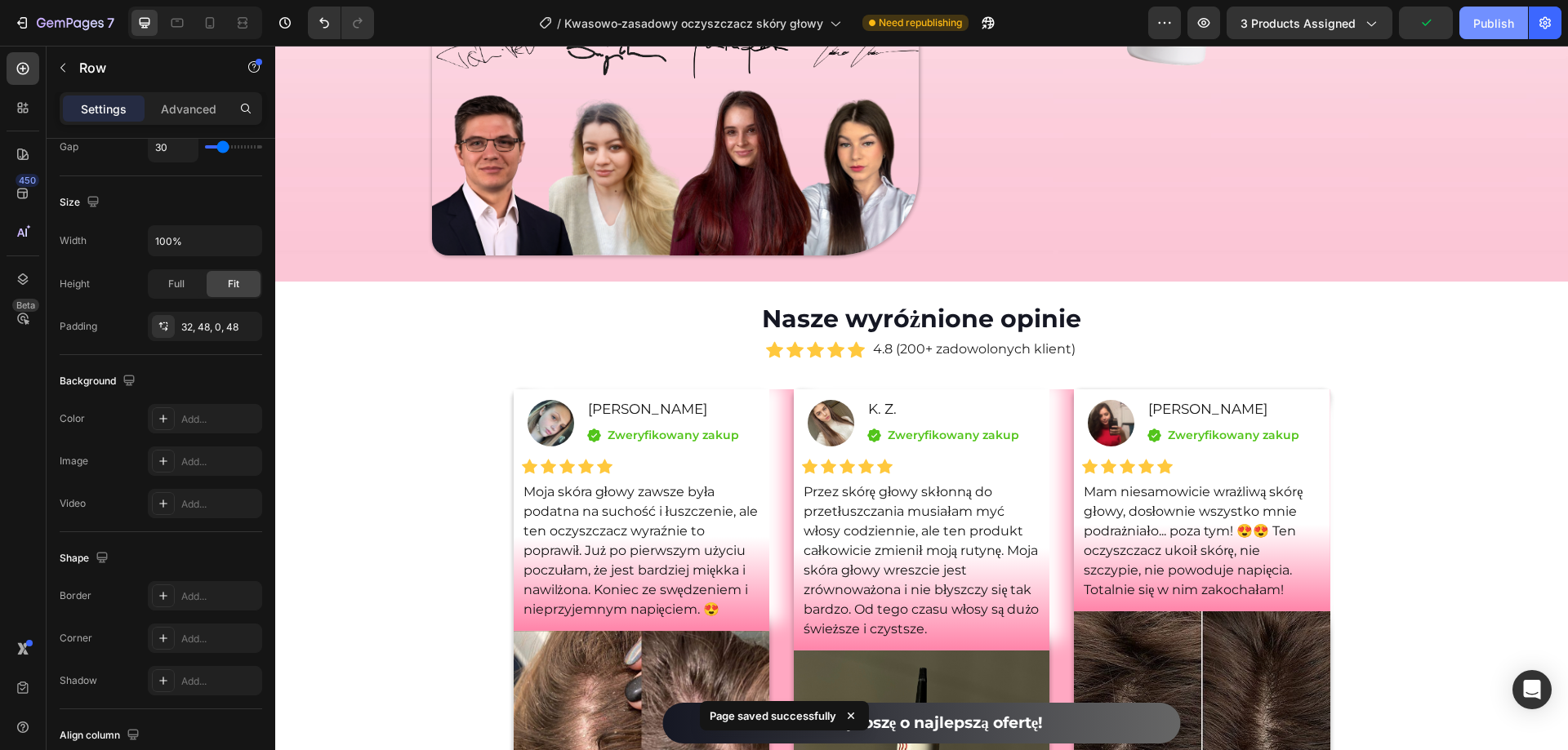
click at [1485, 32] on button "Publish" at bounding box center [1493, 23] width 69 height 32
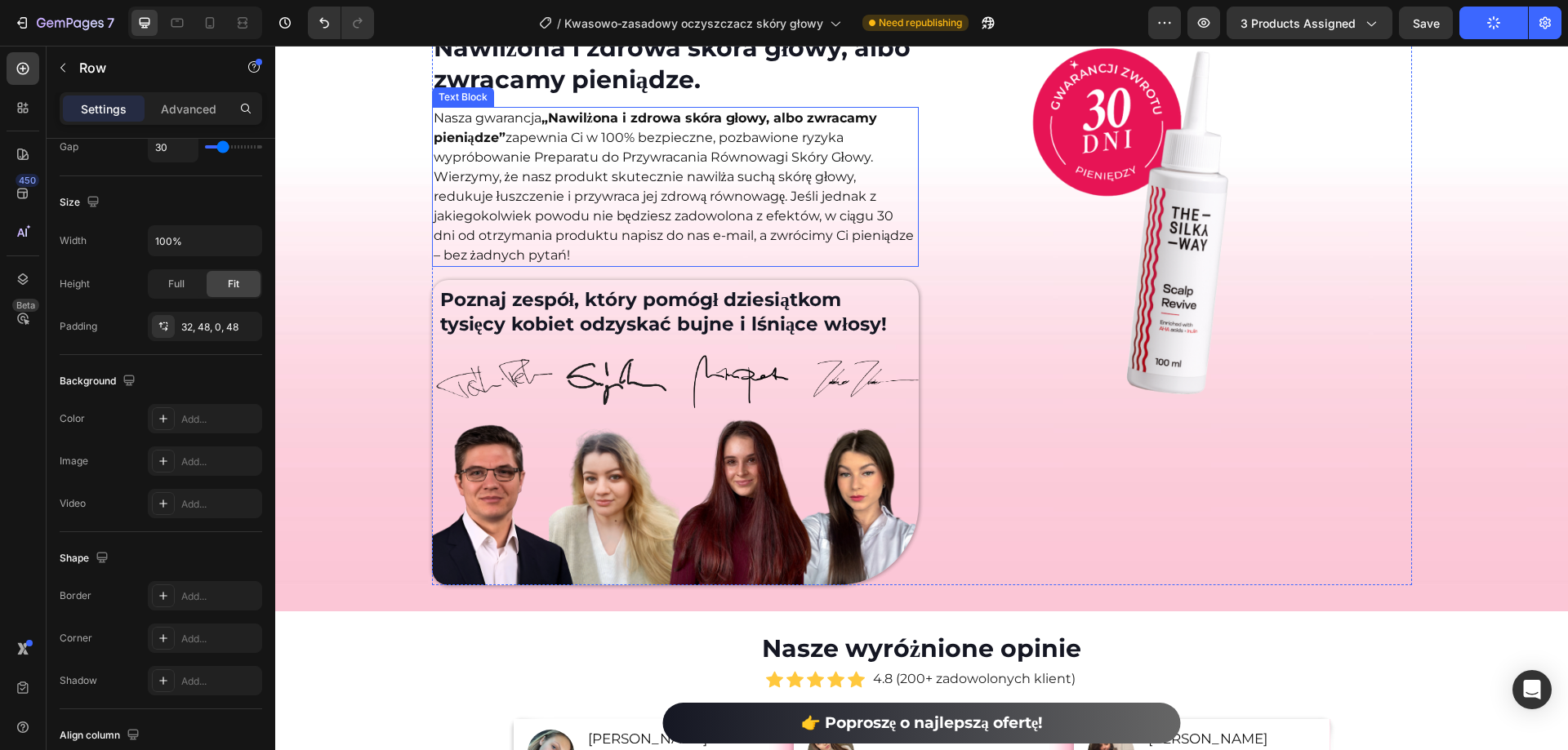
scroll to position [6449, 0]
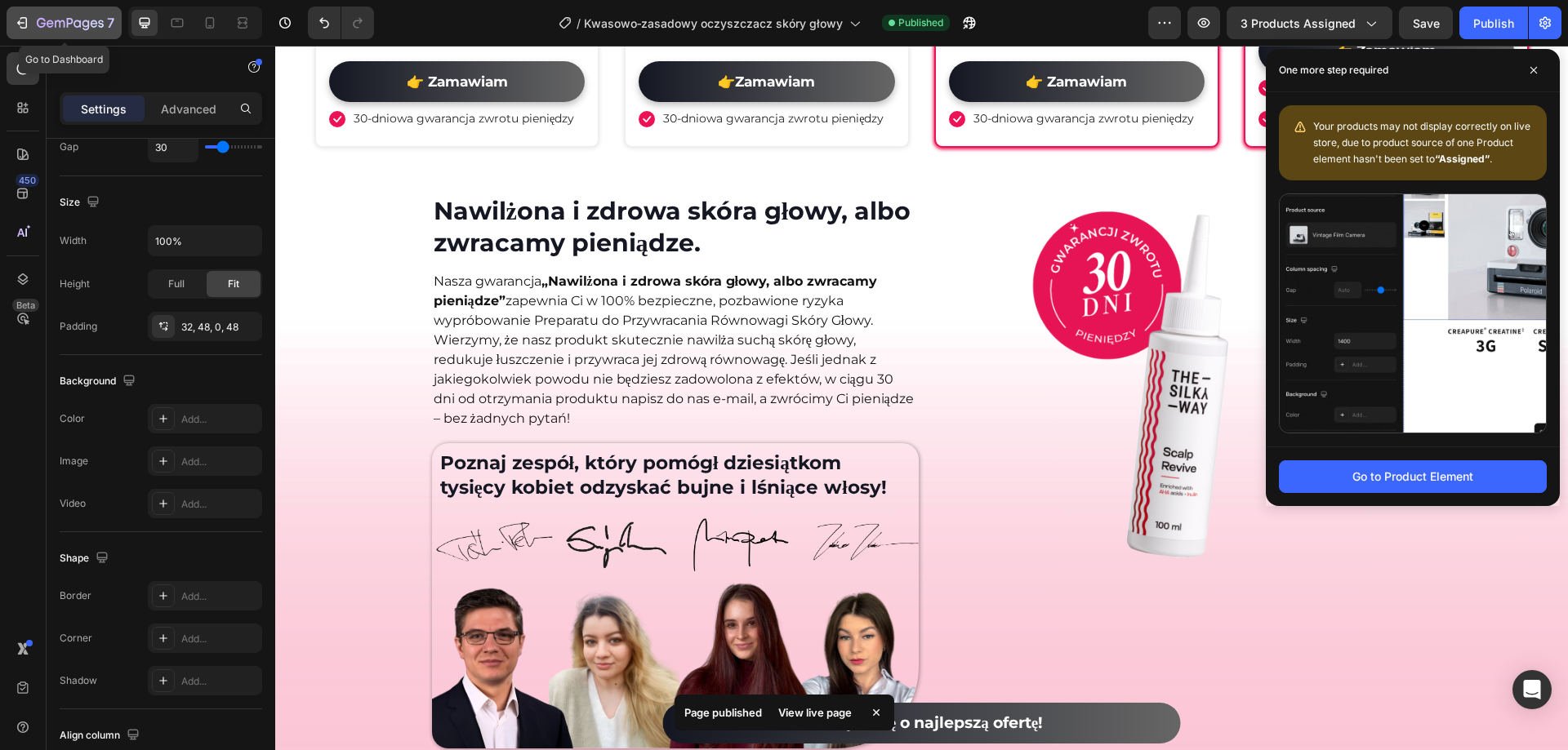
click at [24, 29] on icon "button" at bounding box center [24, 23] width 7 height 12
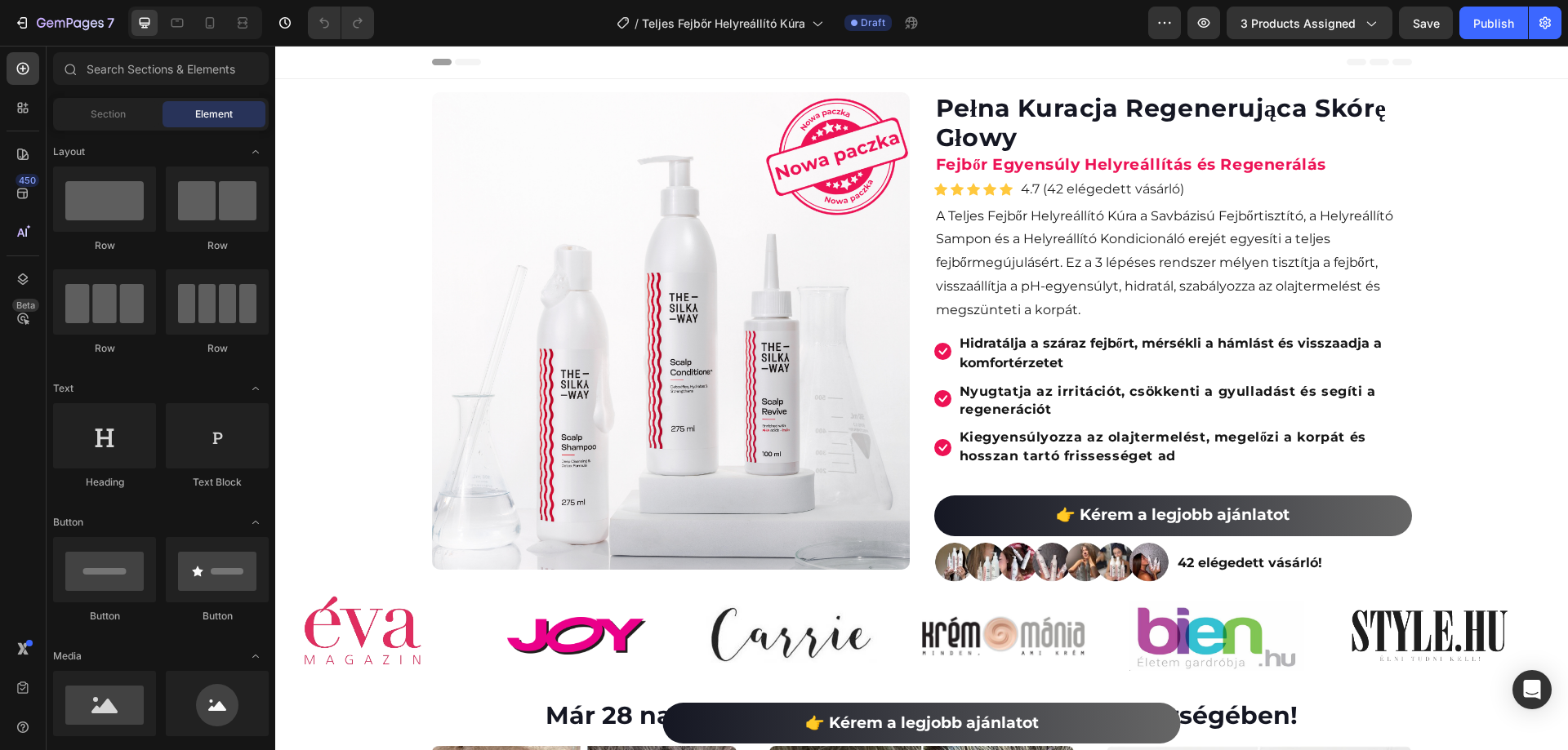
click at [896, 314] on img at bounding box center [671, 330] width 478 height 477
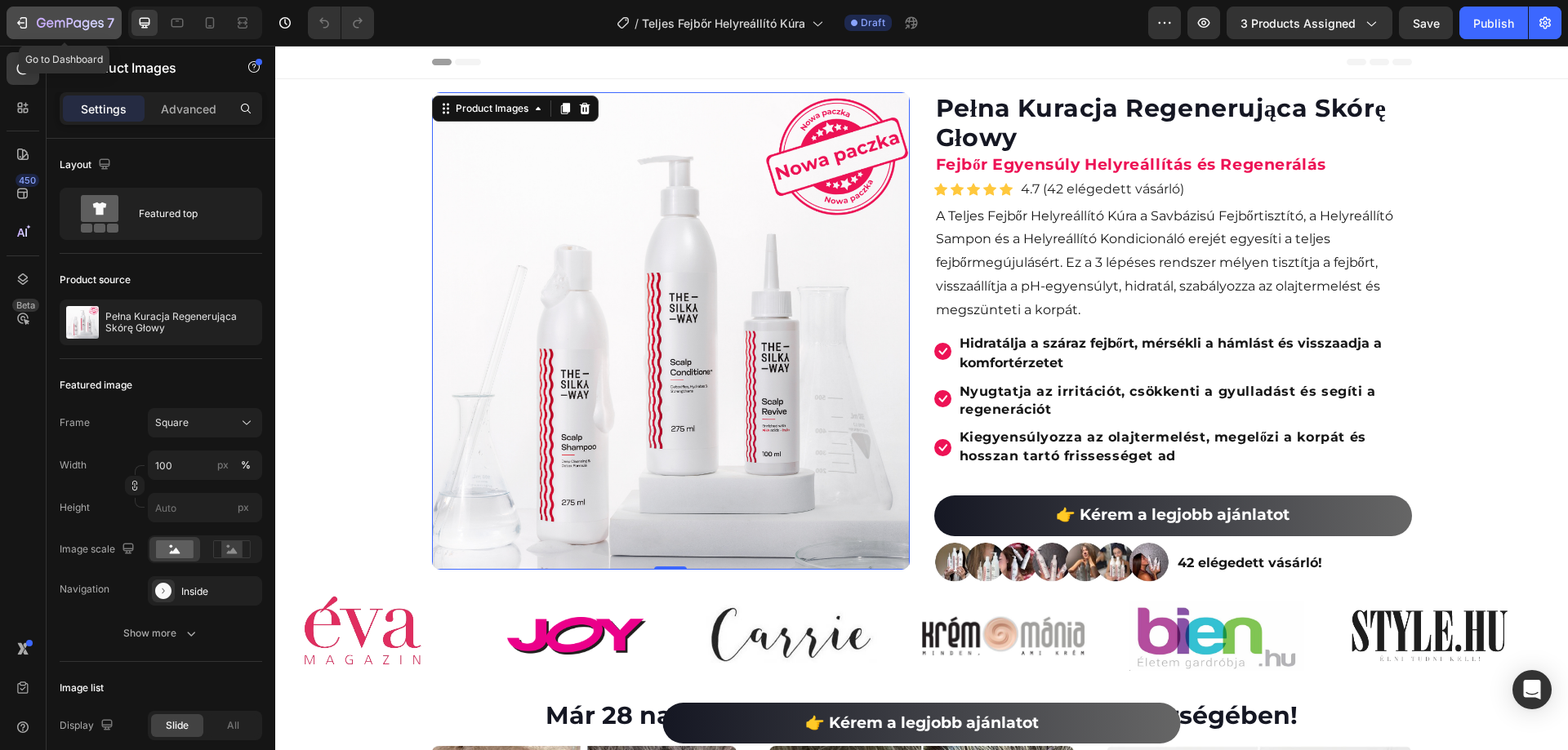
click at [23, 25] on icon "button" at bounding box center [22, 23] width 16 height 16
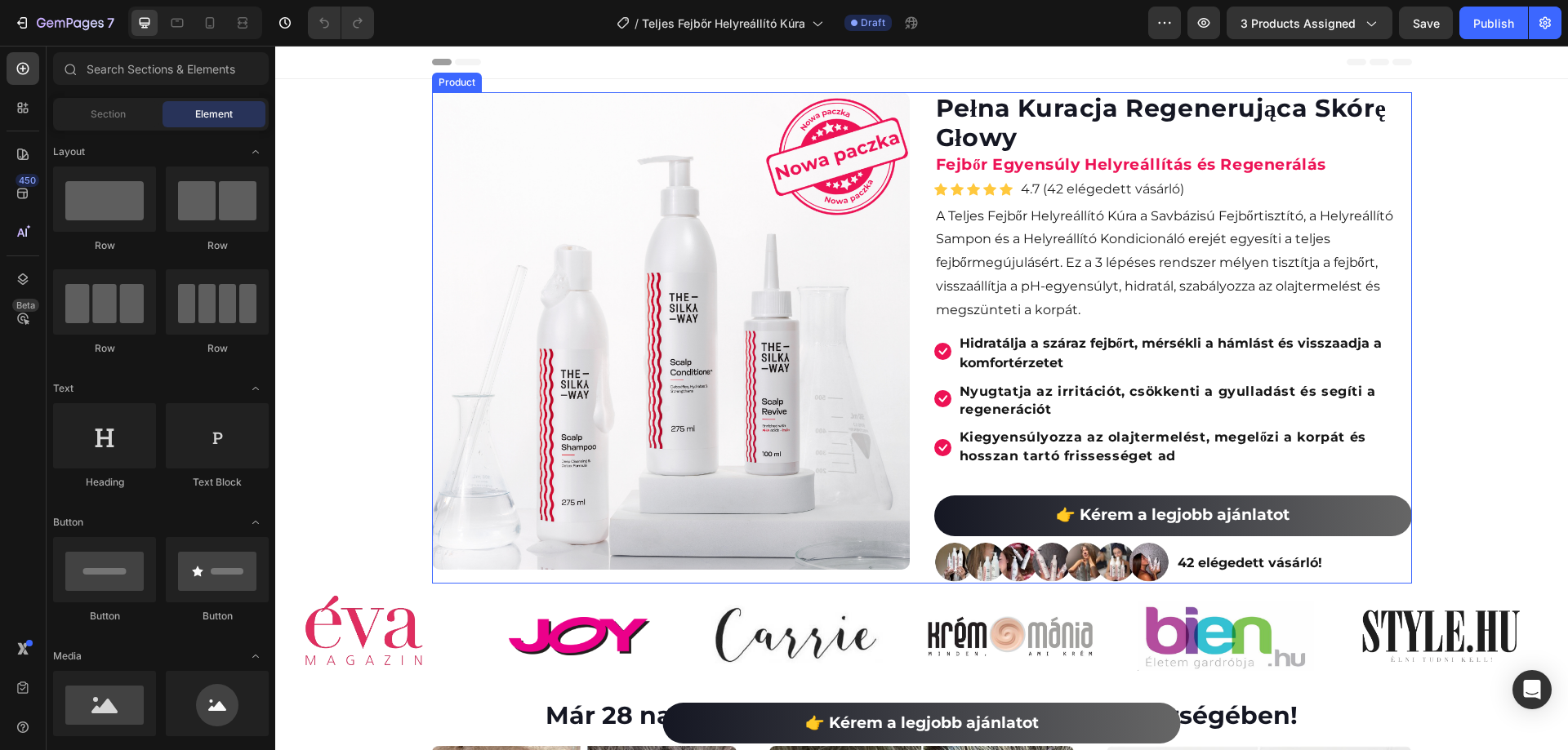
click at [972, 160] on p "Fejbőr Egyensúly Helyreállítás és Regenerálás" at bounding box center [1174, 165] width 475 height 19
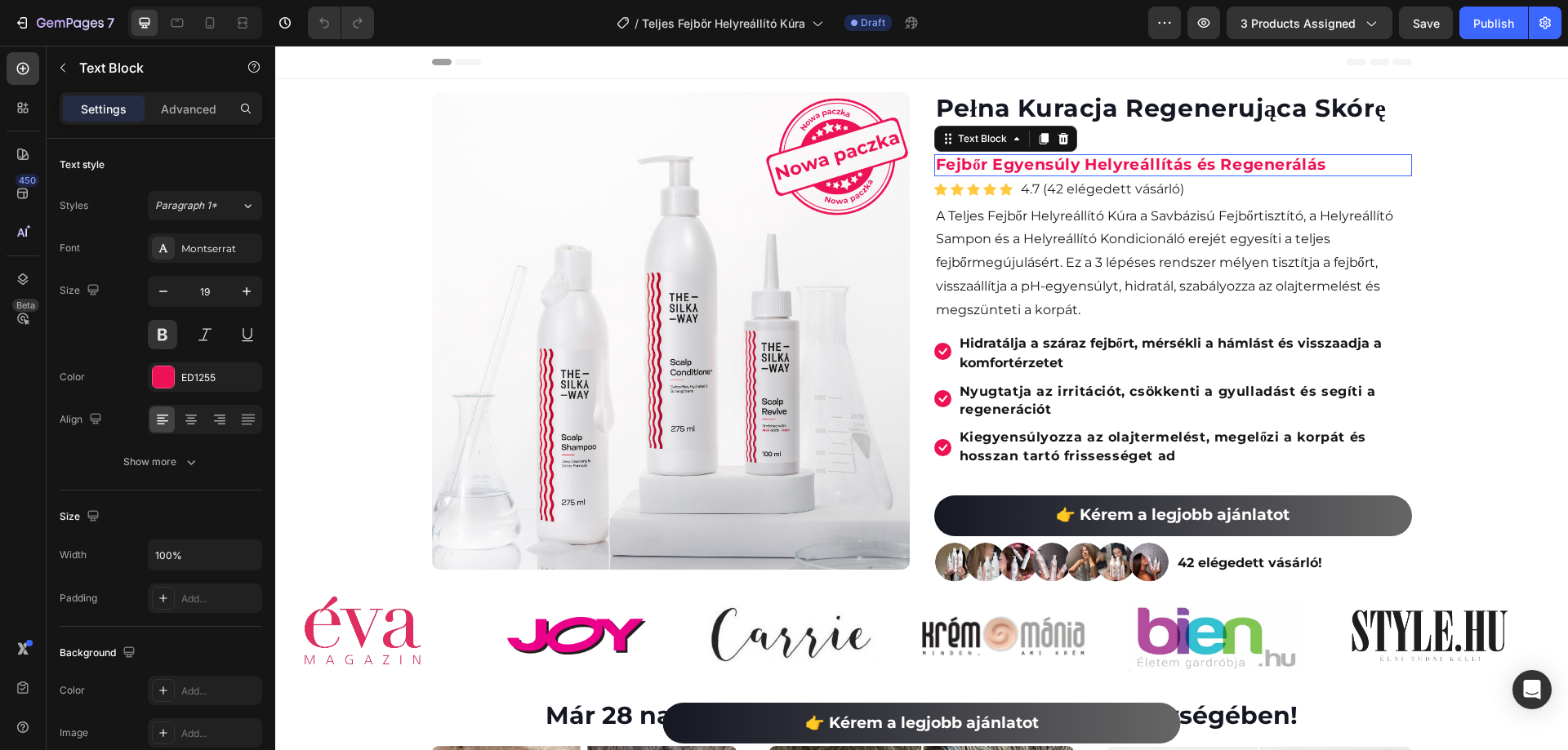
click at [997, 167] on p "Fejbőr Egyensúly Helyreállítás és Regenerálás" at bounding box center [1174, 165] width 475 height 19
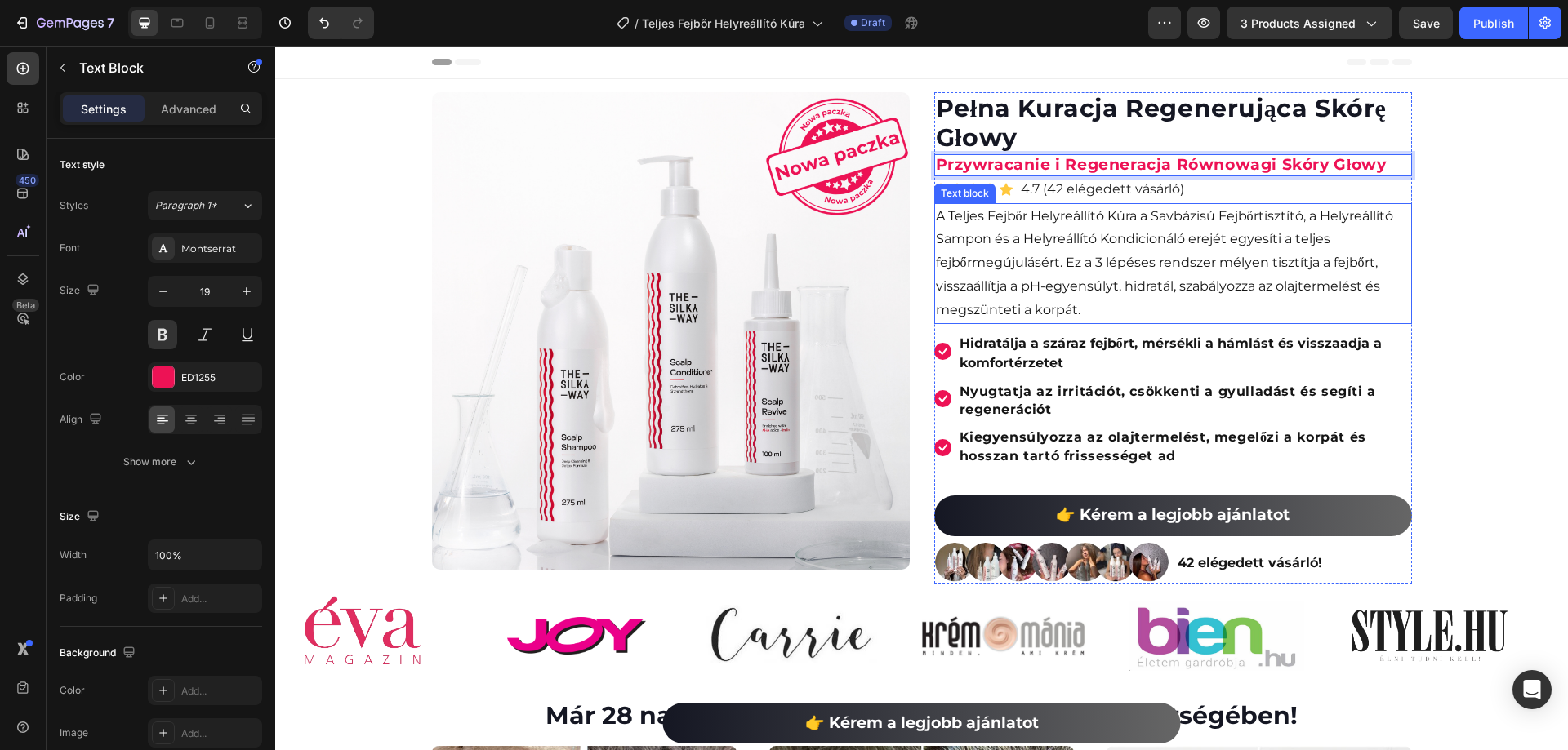
click at [1097, 223] on p "A Teljes Fejbőr Helyreállító Kúra a Savbázisú Fejbőrtisztító, a Helyreállító Sa…" at bounding box center [1174, 264] width 475 height 117
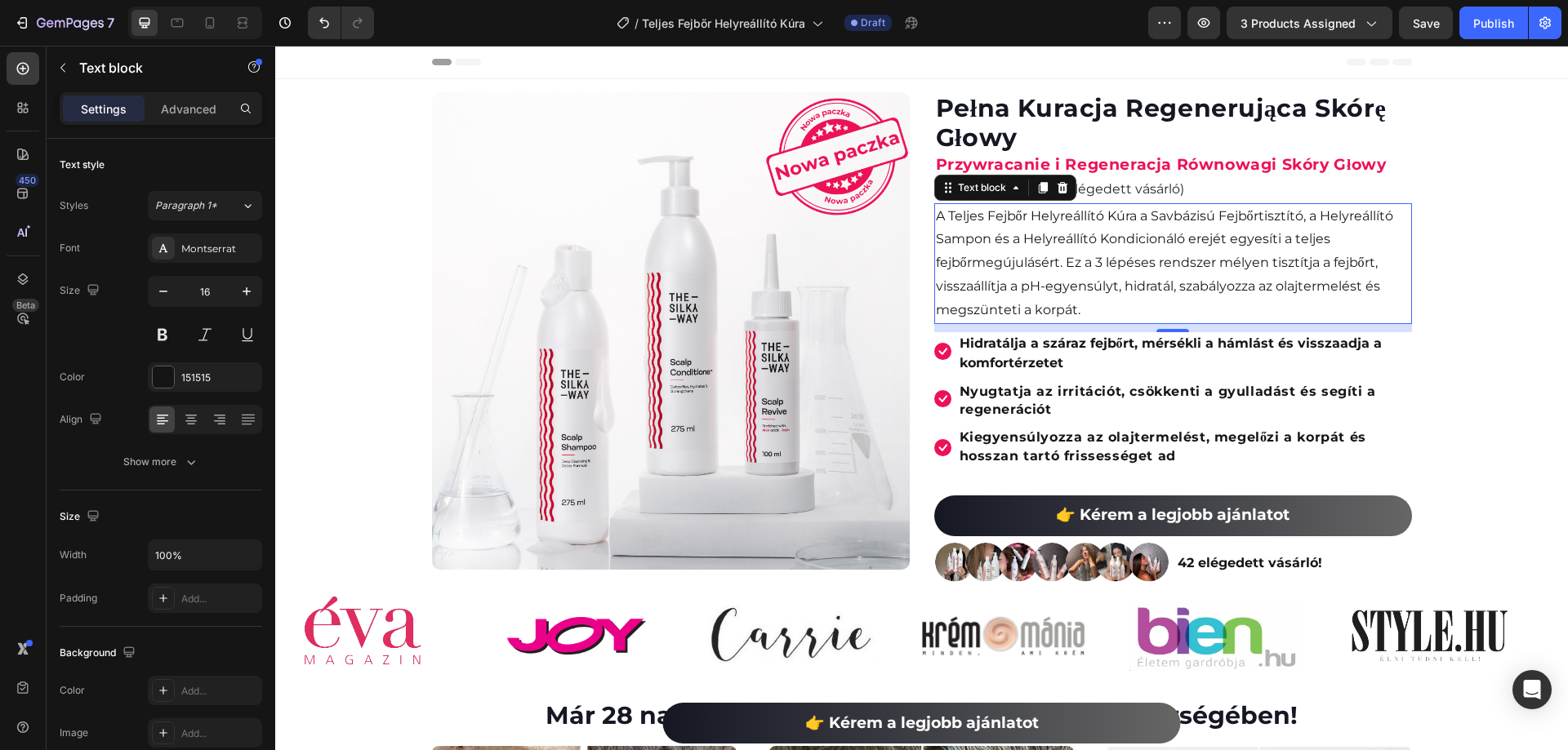
click at [1166, 211] on p "A Teljes Fejbőr Helyreállító Kúra a Savbázisú Fejbőrtisztító, a Helyreállító Sa…" at bounding box center [1174, 264] width 475 height 117
click at [1107, 171] on strong "Przywracanie i Regeneracja Równowagi Skóry Głowy" at bounding box center [1161, 164] width 450 height 19
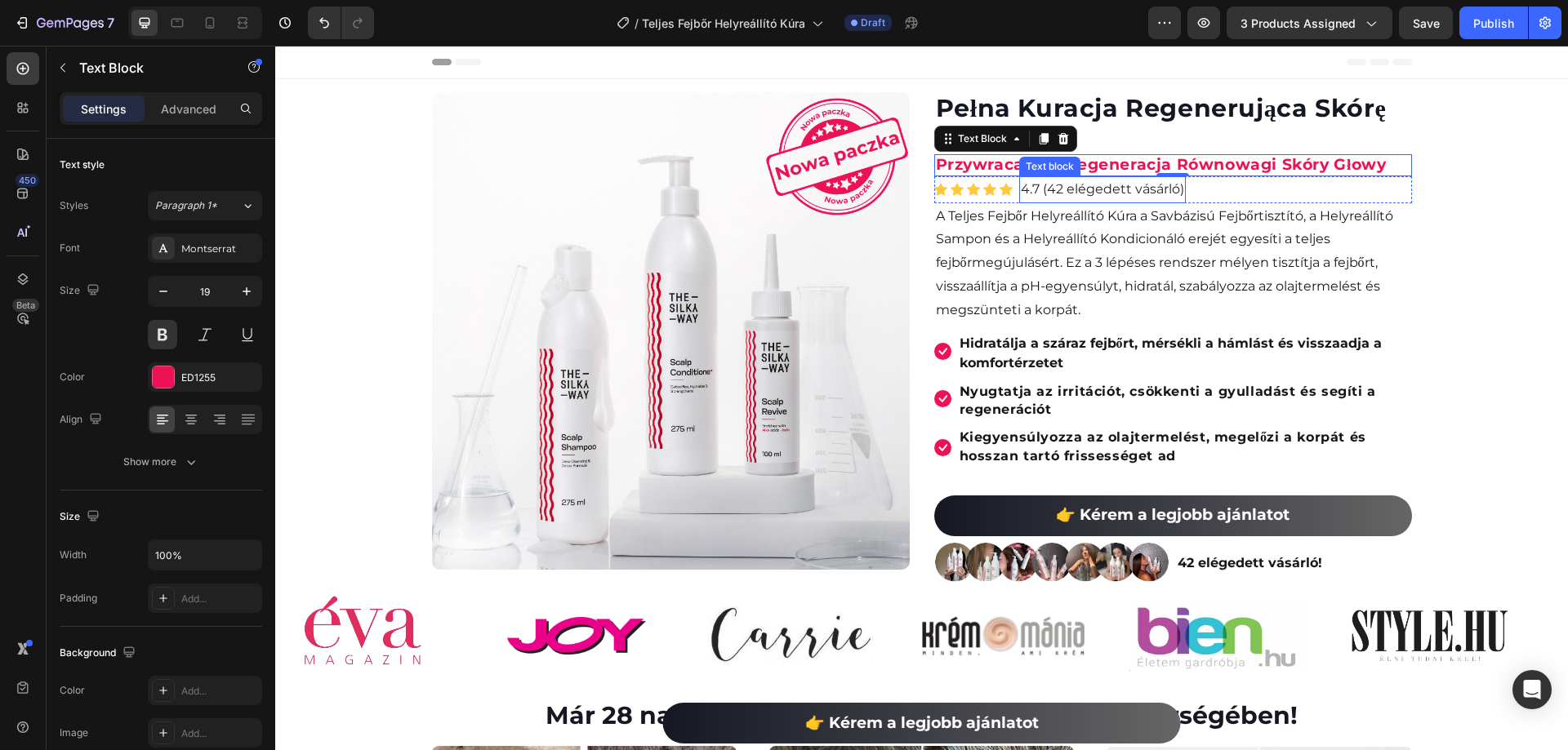
click at [1136, 190] on p "4.7 (42 elégedett vásárló)" at bounding box center [1102, 190] width 163 height 23
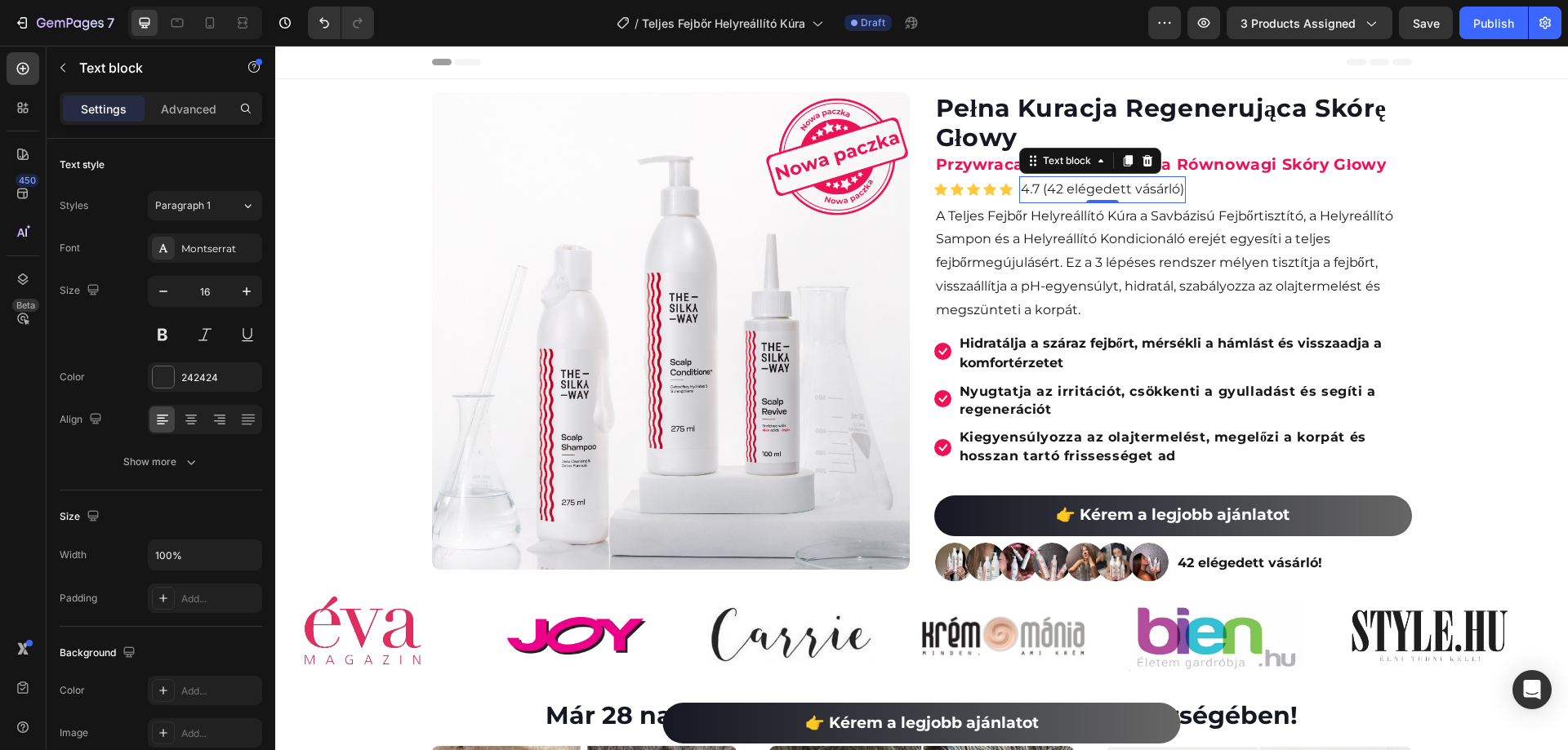
click at [1140, 191] on p "4.7 (42 elégedett vásárló)" at bounding box center [1102, 190] width 163 height 23
drag, startPoint x: 1174, startPoint y: 192, endPoint x: 1063, endPoint y: 192, distance: 111.0
click at [1063, 192] on p "4.7 (42 elégedett vásárló)" at bounding box center [1102, 190] width 163 height 23
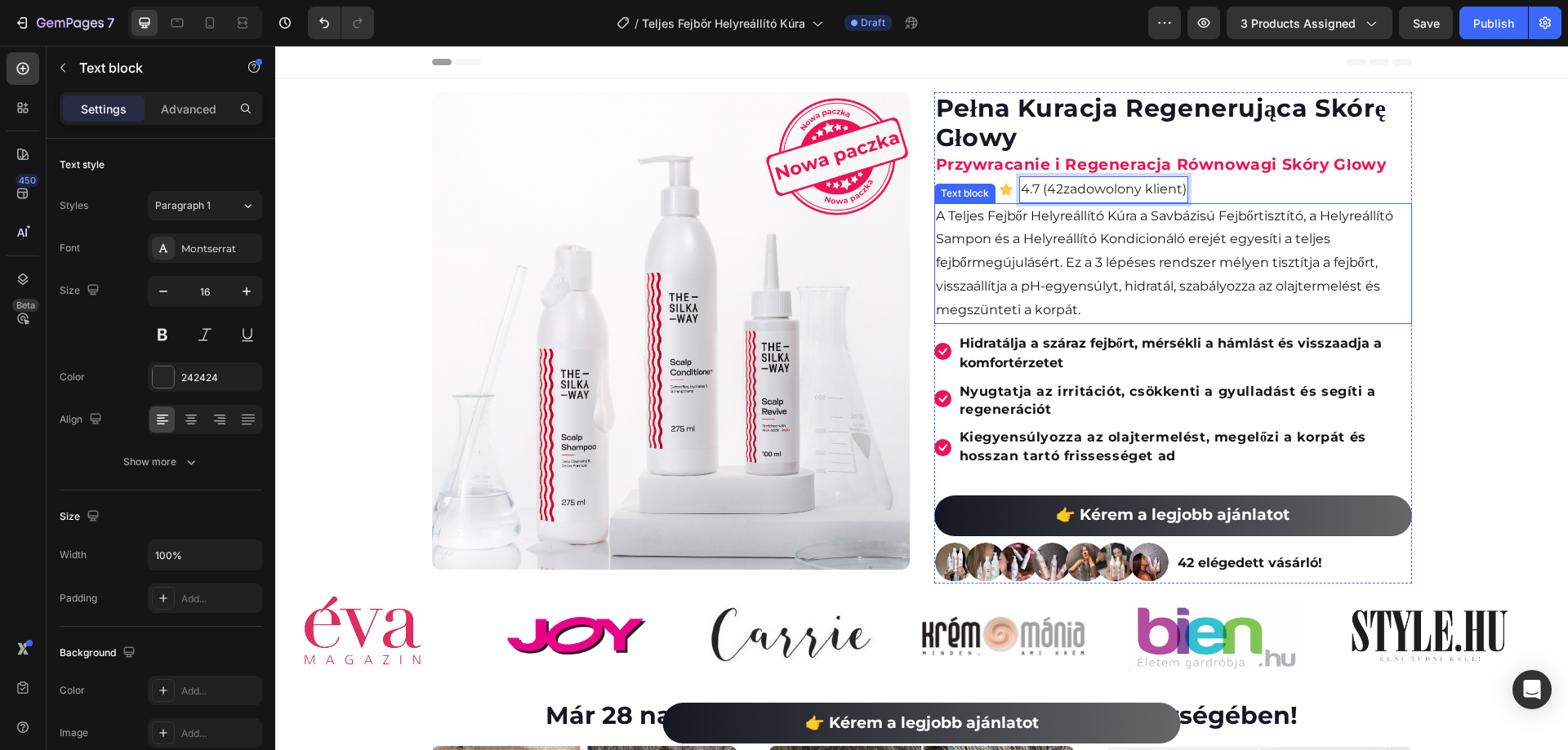
click at [1099, 235] on p "A Teljes Fejbőr Helyreállító Kúra a Savbázisú Fejbőrtisztító, a Helyreállító Sa…" at bounding box center [1174, 264] width 475 height 117
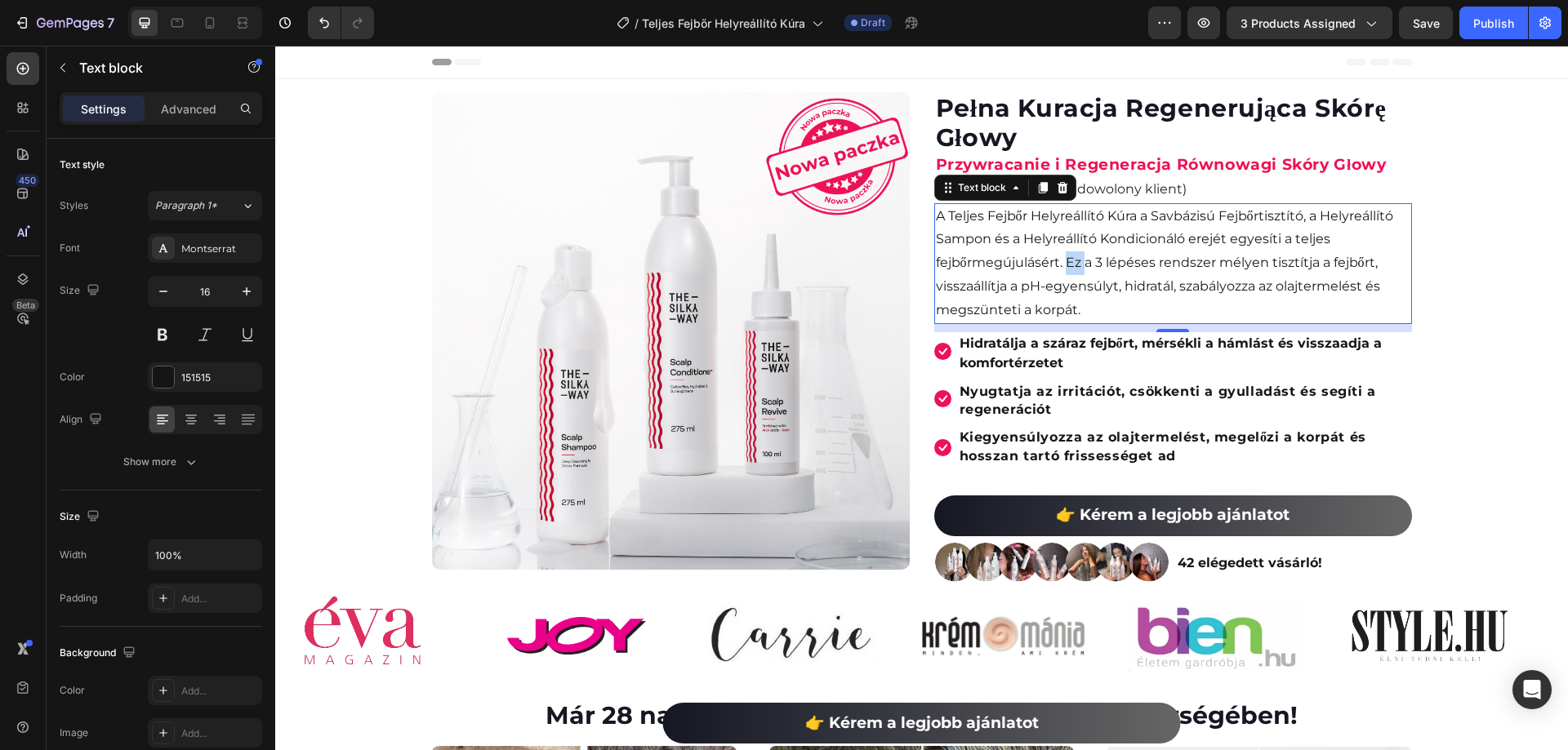
click at [1063, 269] on p "A Teljes Fejbőr Helyreállító Kúra a Savbázisú Fejbőrtisztító, a Helyreállító Sa…" at bounding box center [1174, 264] width 475 height 117
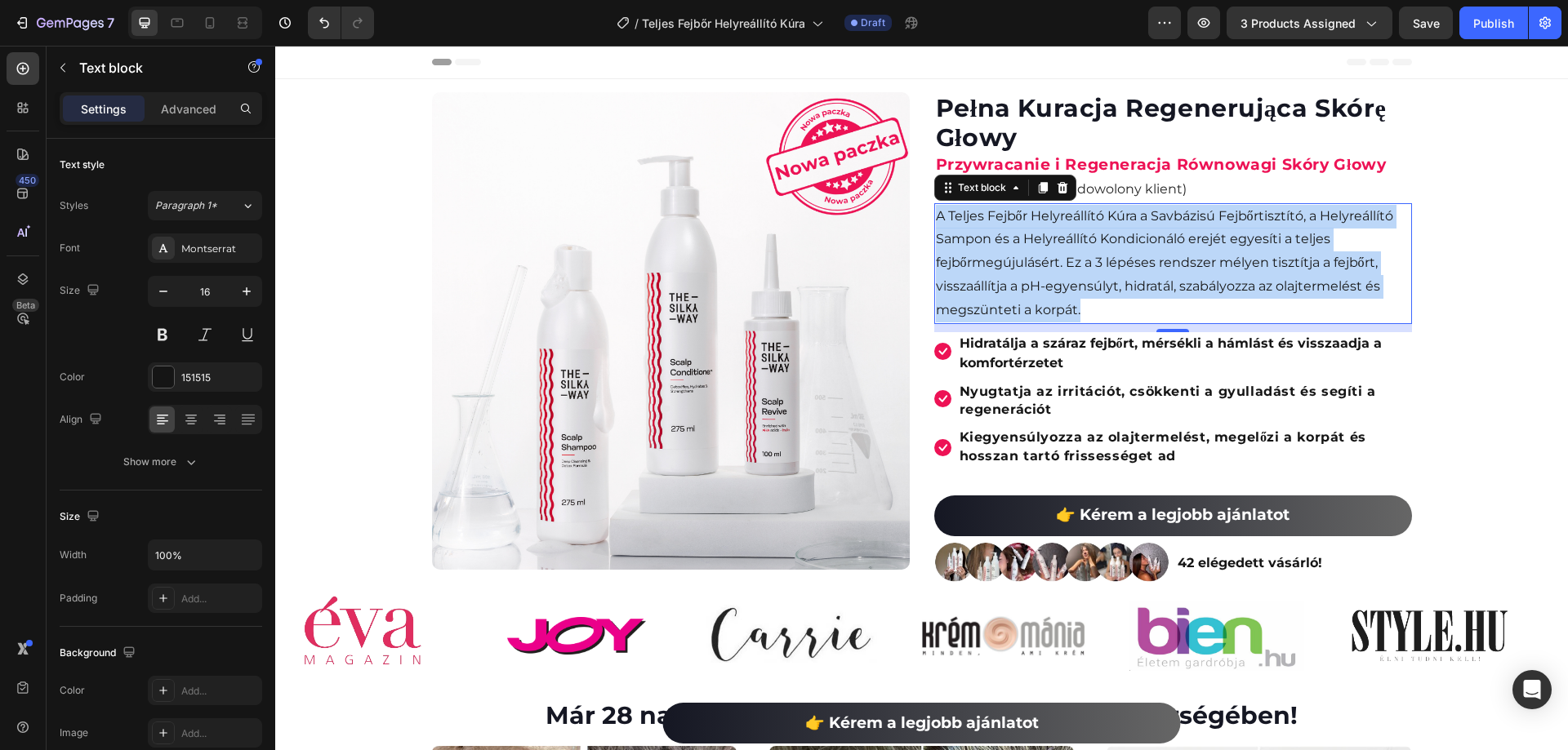
click at [1063, 269] on p "A Teljes Fejbőr Helyreállító Kúra a Savbázisú Fejbőrtisztító, a Helyreállító Sa…" at bounding box center [1174, 264] width 475 height 117
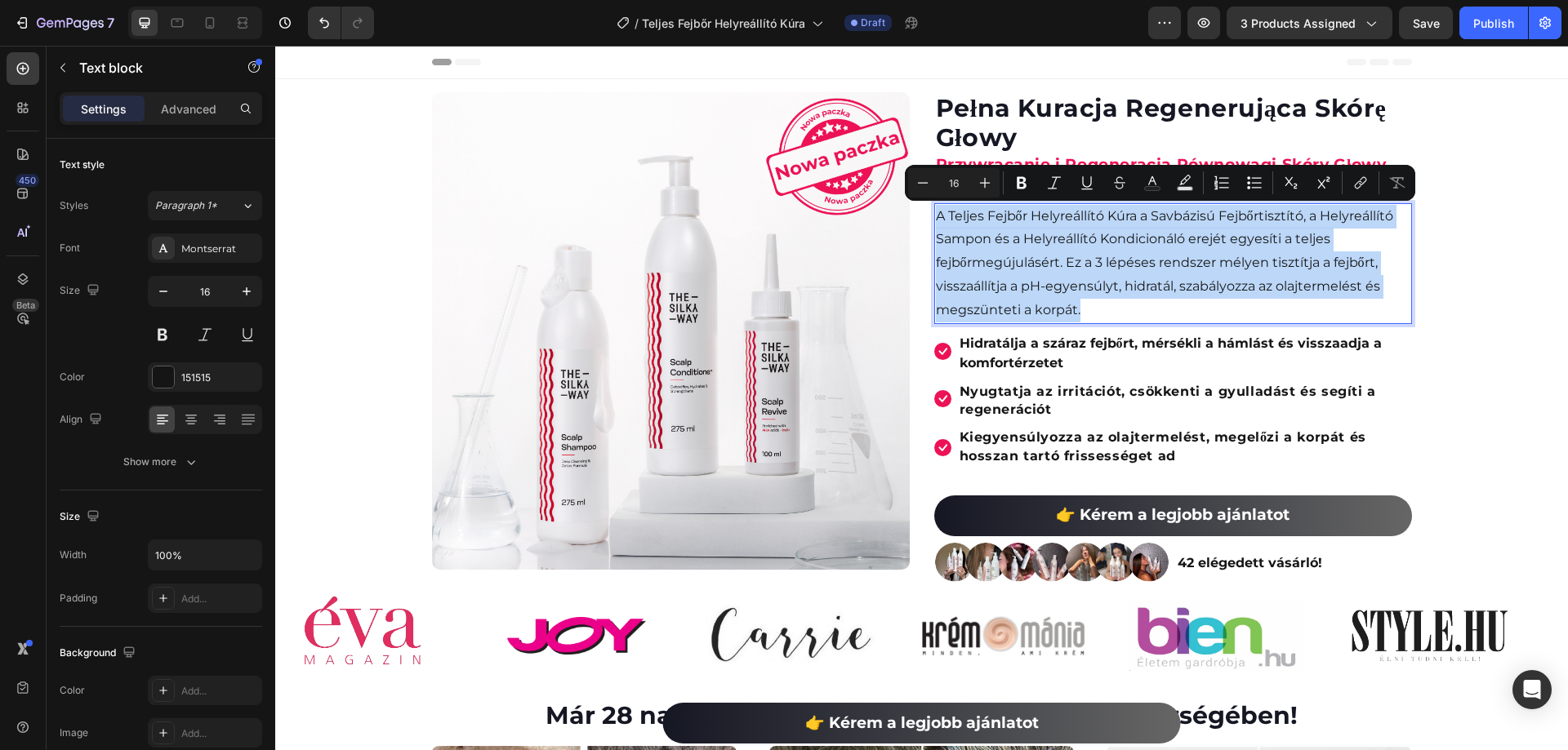
copy p "A Teljes Fejbőr Helyreállító Kúra a Savbázisú Fejbőrtisztító, a Helyreállító Sa…"
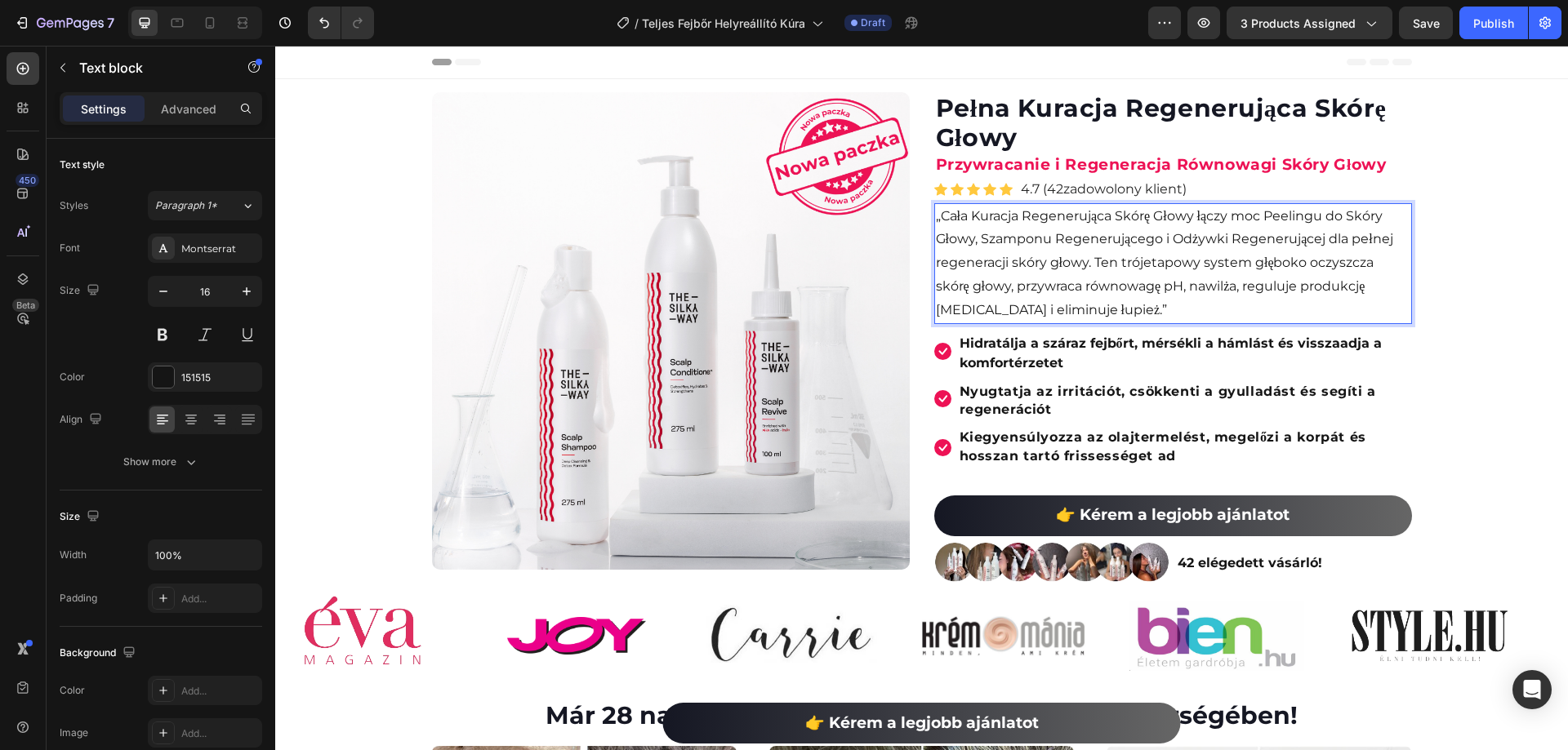
click at [936, 221] on p "„Cała Kuracja Regenerująca Skórę Głowy łączy moc Peelingu do Skóry Głowy, Szamp…" at bounding box center [1174, 264] width 475 height 117
click at [1093, 362] on p "Hidratálja a száraz fejbőrt, mérsékli a hámlást és visszaadja a komfortérzetet" at bounding box center [1184, 353] width 450 height 39
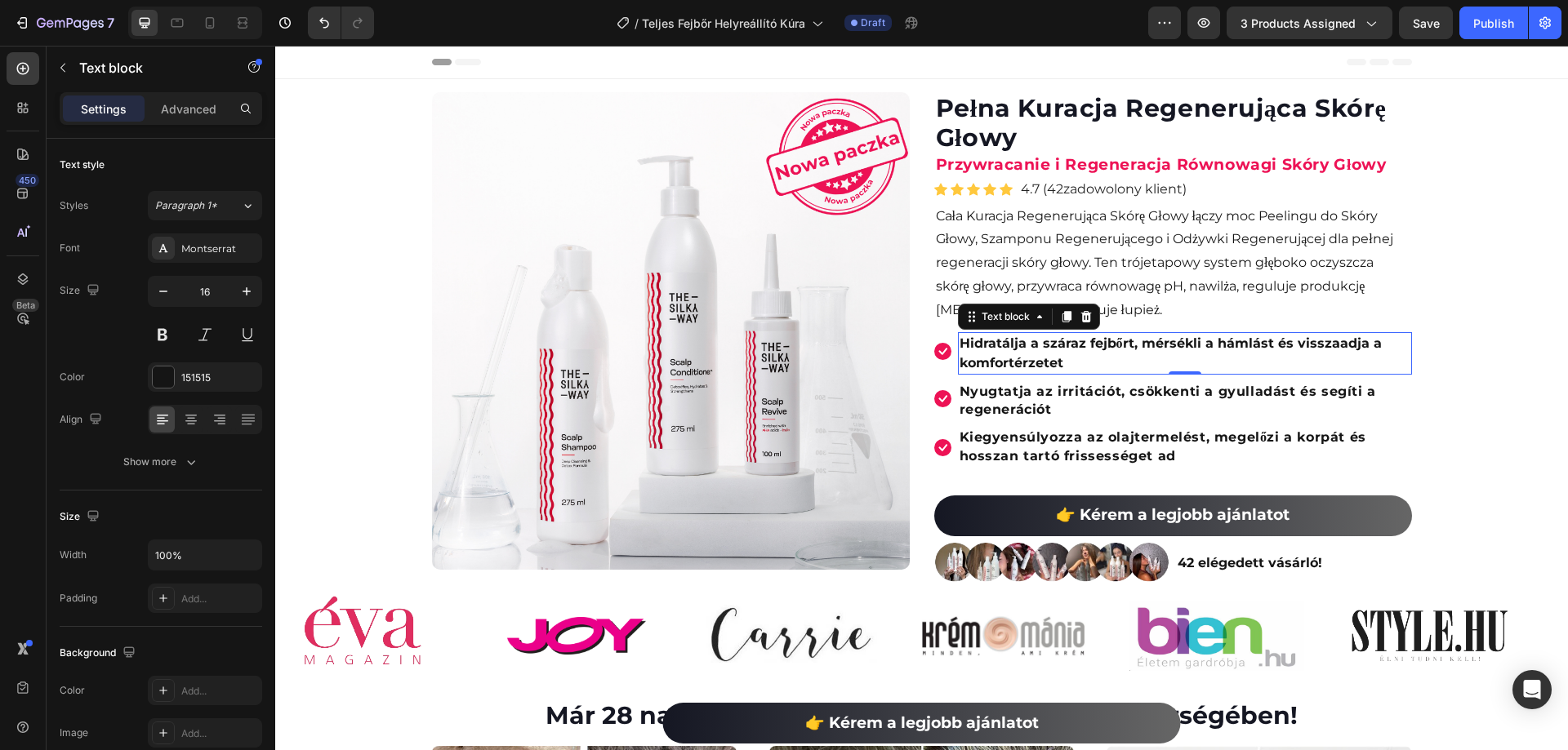
click at [1057, 352] on p "Hidratálja a száraz fejbőrt, mérsékli a hámlást és visszaadja a komfortérzetet" at bounding box center [1184, 353] width 450 height 39
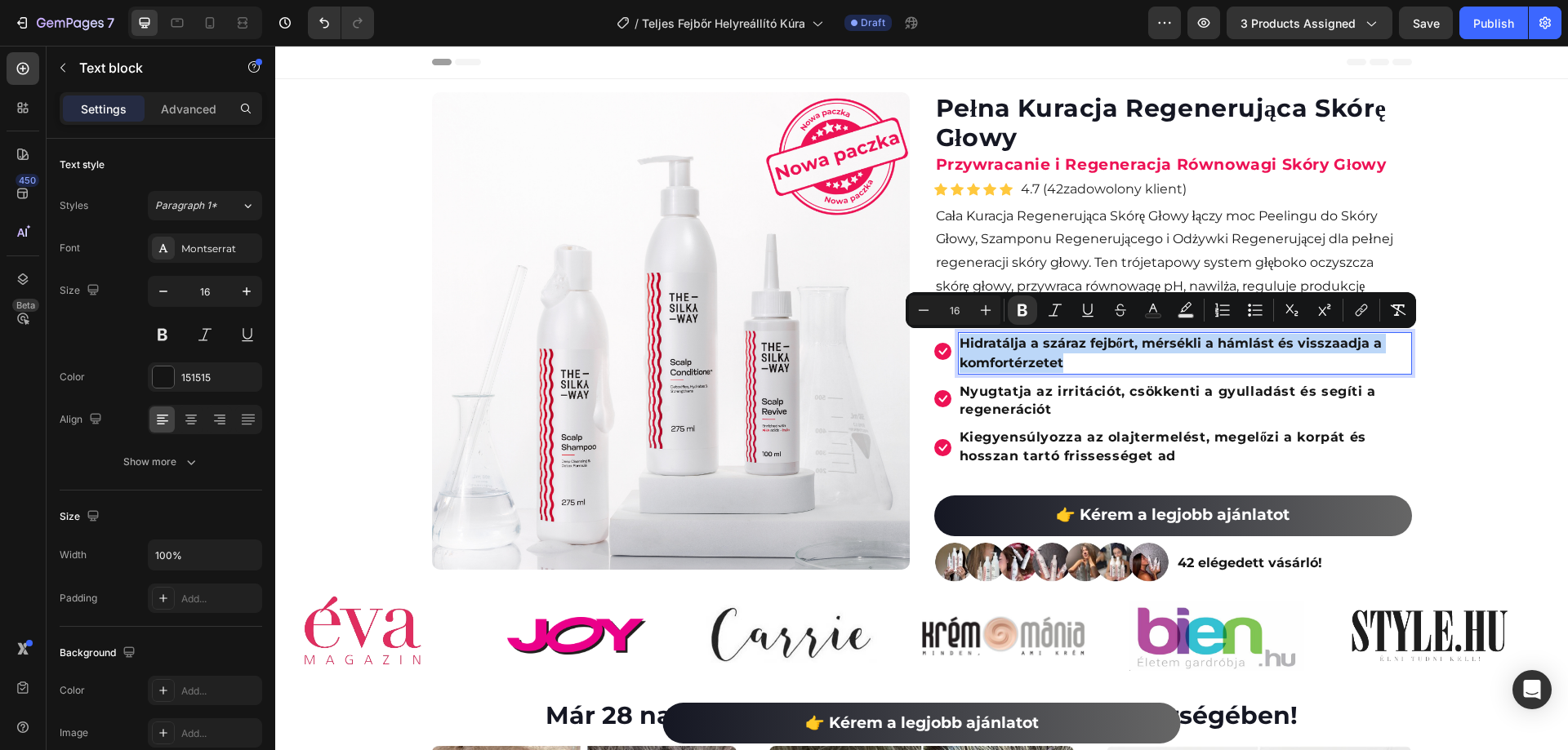
copy strong "Hidratálja a száraz fejbőrt, mérsékli a hámlást és visszaadja a komfortérzetet"
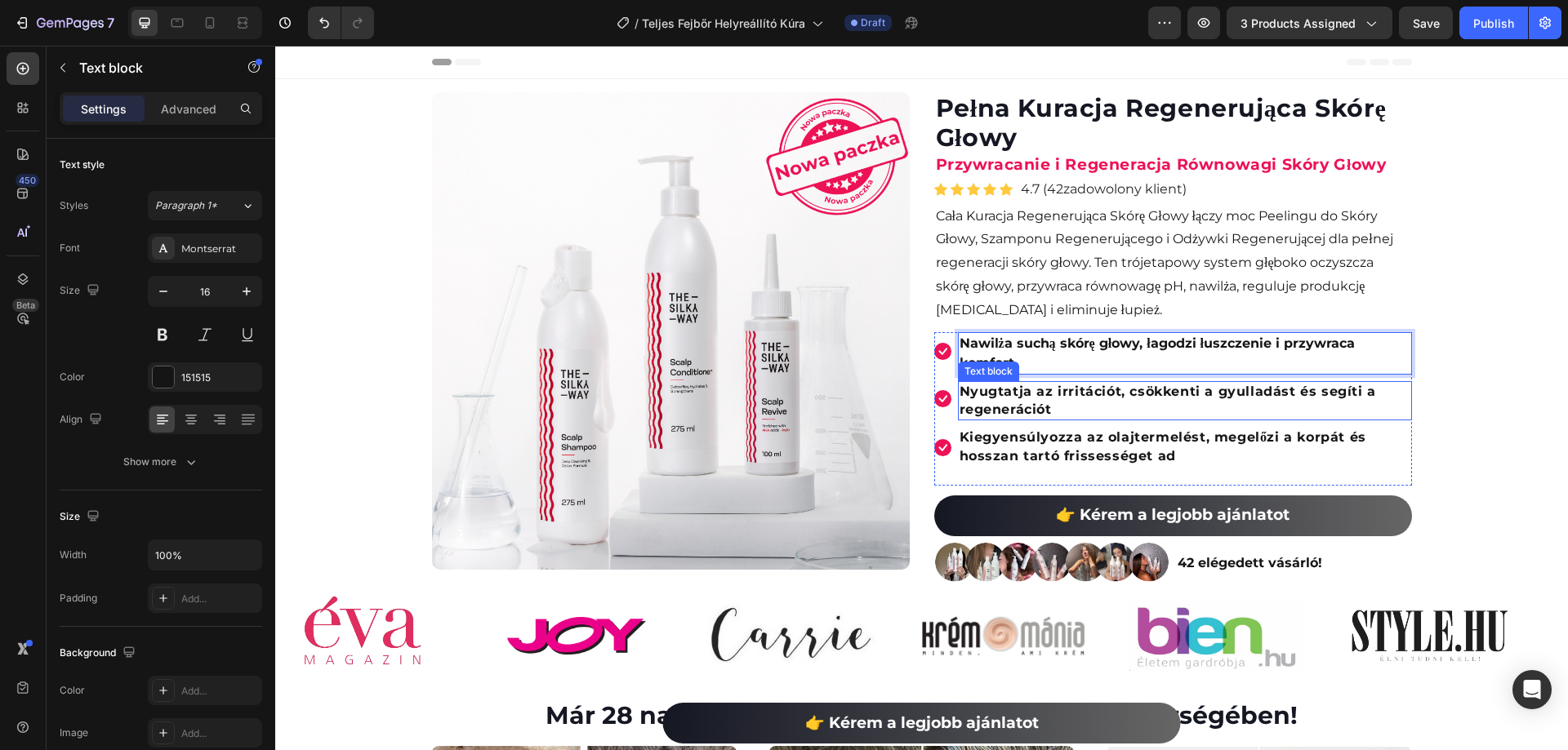
click at [1027, 395] on strong "Nyugtatja az irritációt, csökkenti a gyulladást és segíti a regenerációt" at bounding box center [1167, 400] width 416 height 33
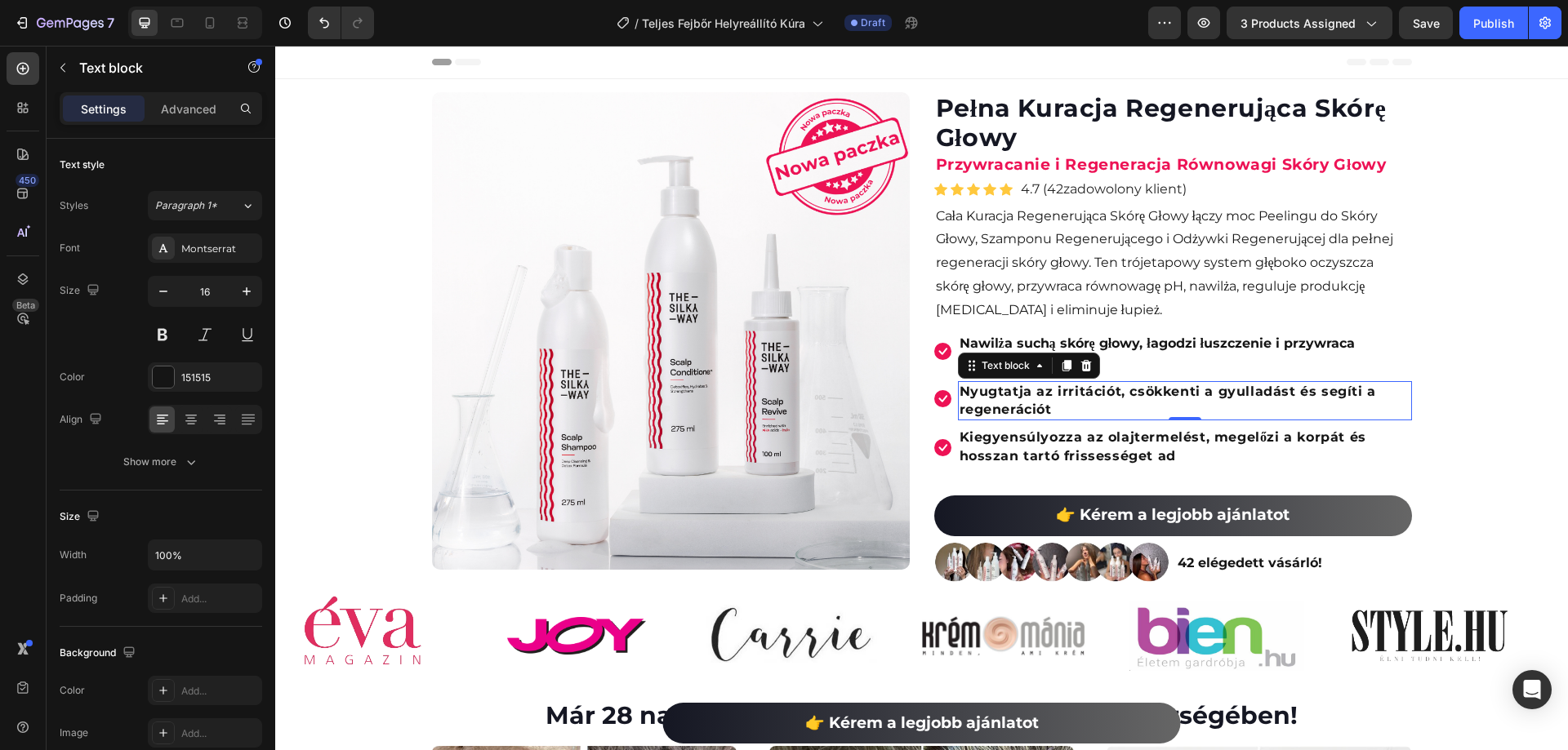
click at [1027, 395] on strong "Nyugtatja az irritációt, csökkenti a gyulladást és segíti a regenerációt" at bounding box center [1167, 400] width 416 height 33
click at [960, 396] on strong "„Łagodzi podrażnienia, redukuje stan zapalny i wspomaga regenerację." at bounding box center [1174, 400] width 429 height 33
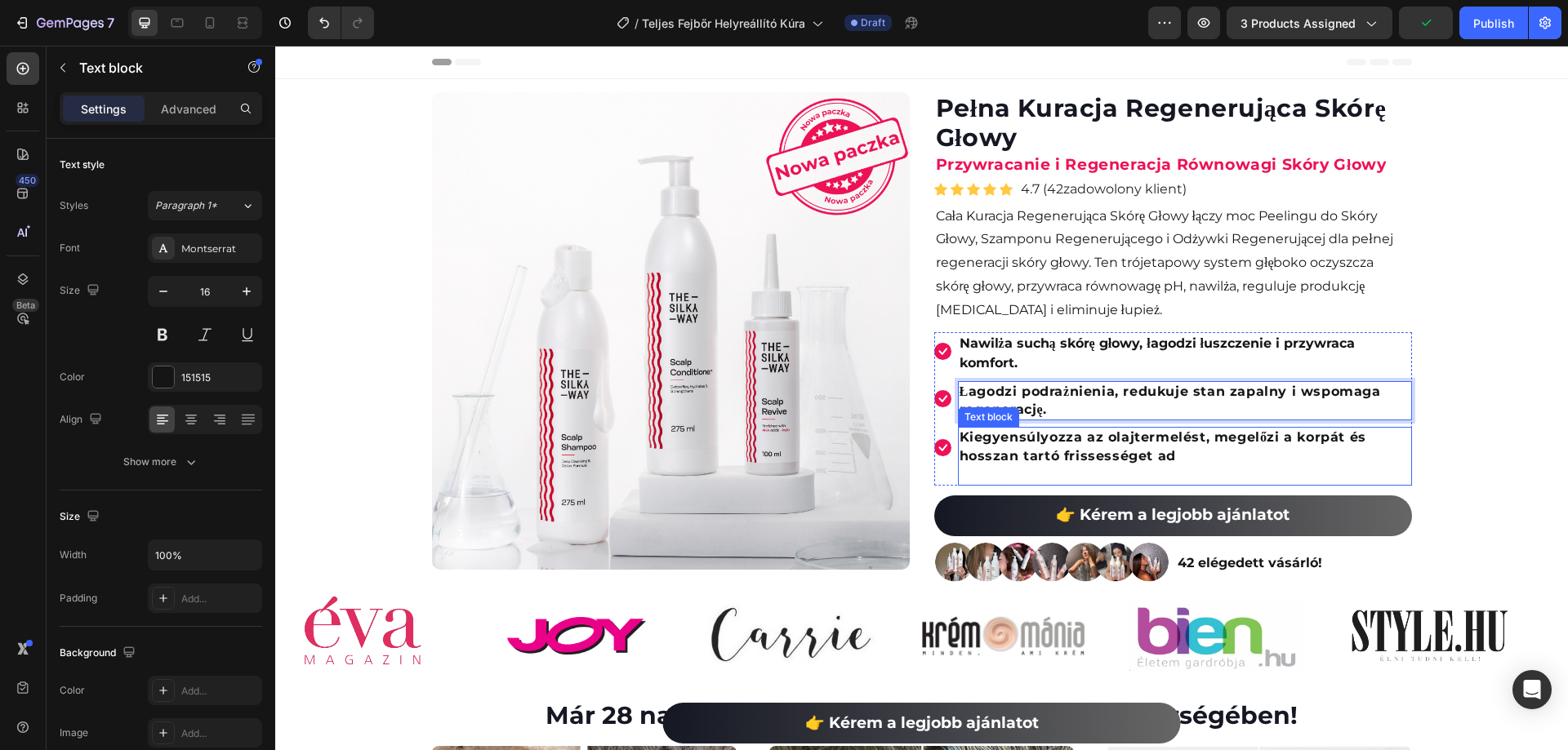
click at [1017, 435] on strong "Kiegyensúlyozza az olajtermelést, megelőzi a korpát és hosszan tartó frissesség…" at bounding box center [1163, 446] width 406 height 33
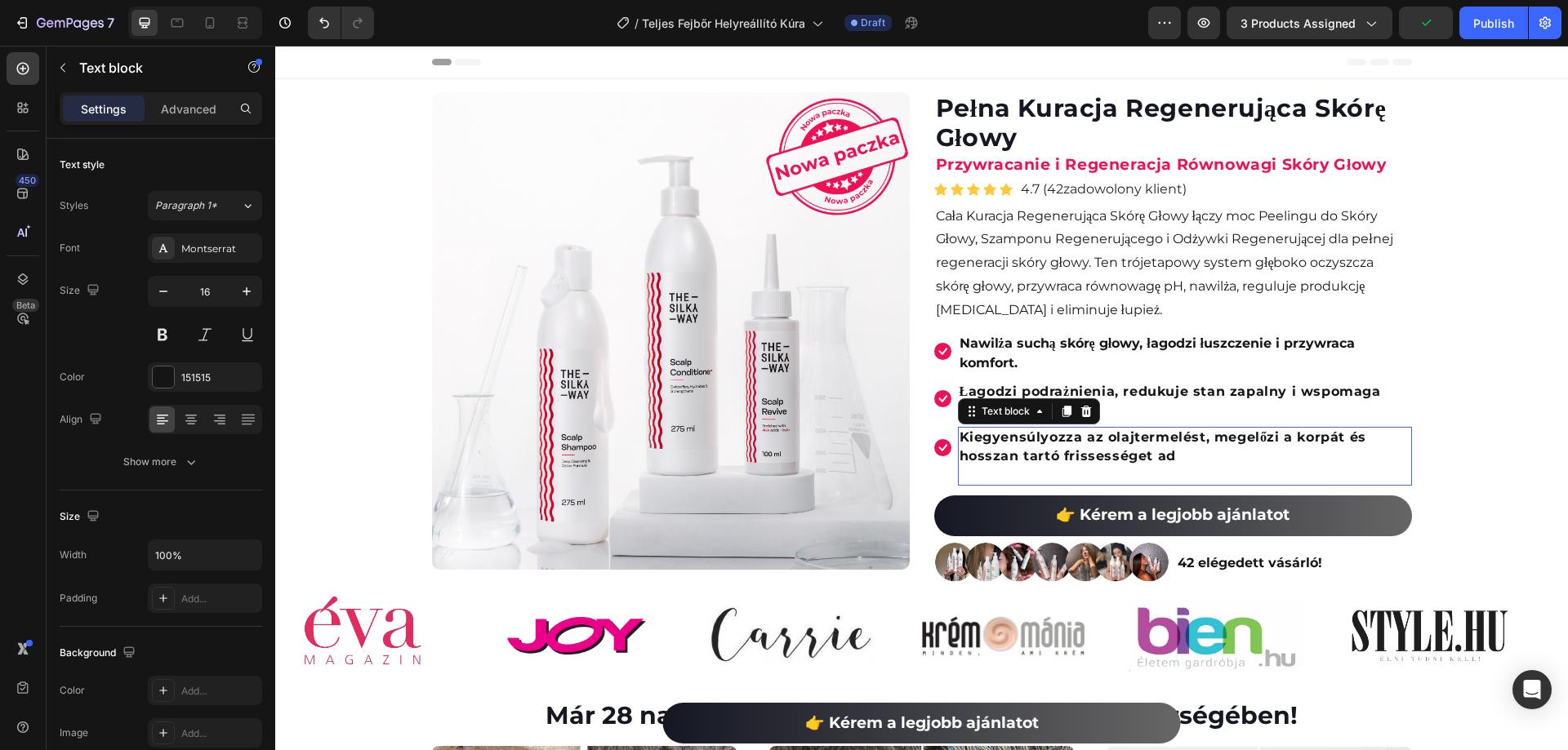
click at [1017, 435] on strong "Kiegyensúlyozza az olajtermelést, megelőzi a korpát és hosszan tartó frissesség…" at bounding box center [1163, 446] width 406 height 33
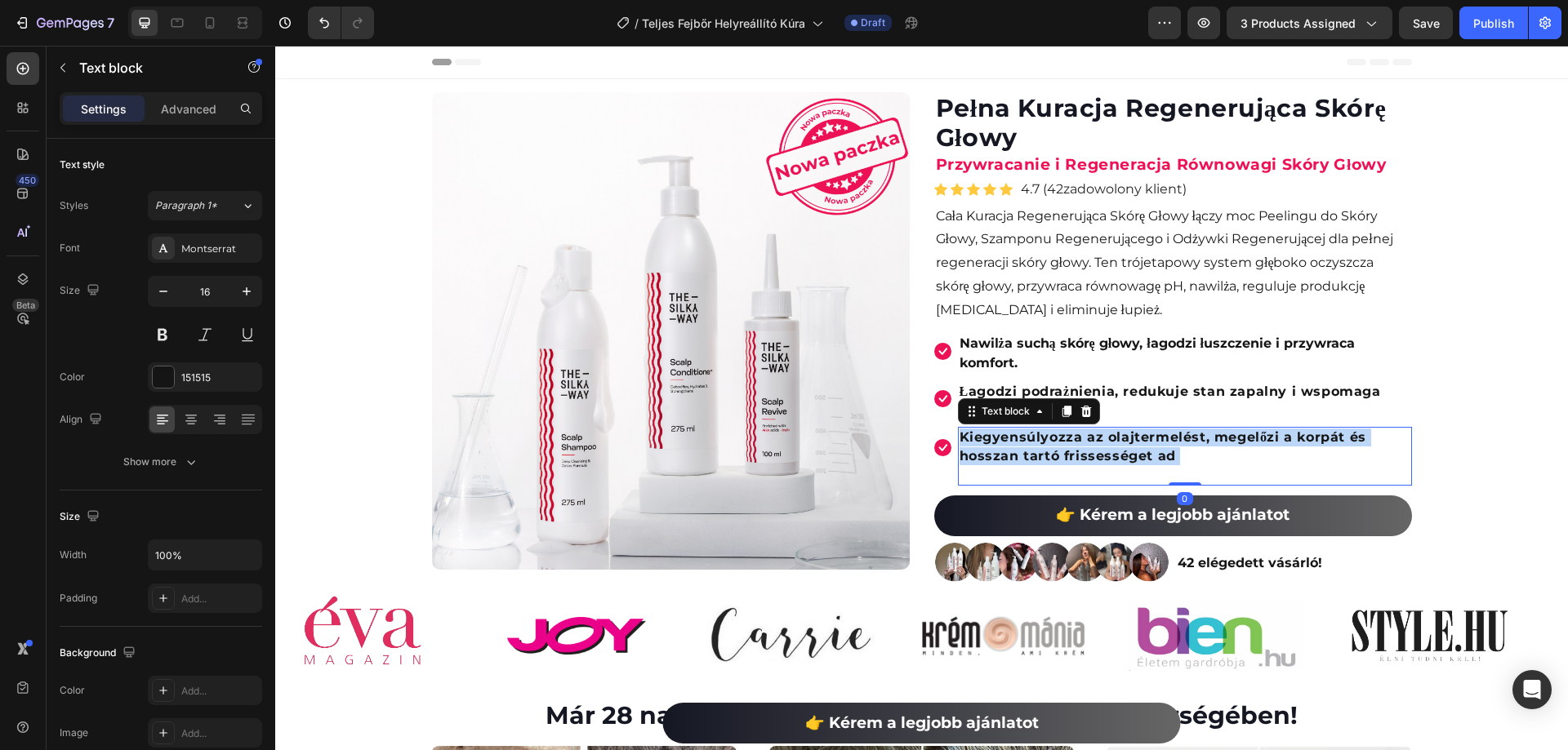
click at [1017, 435] on strong "Kiegyensúlyozza az olajtermelést, megelőzi a korpát és hosszan tartó frissesség…" at bounding box center [1163, 446] width 406 height 33
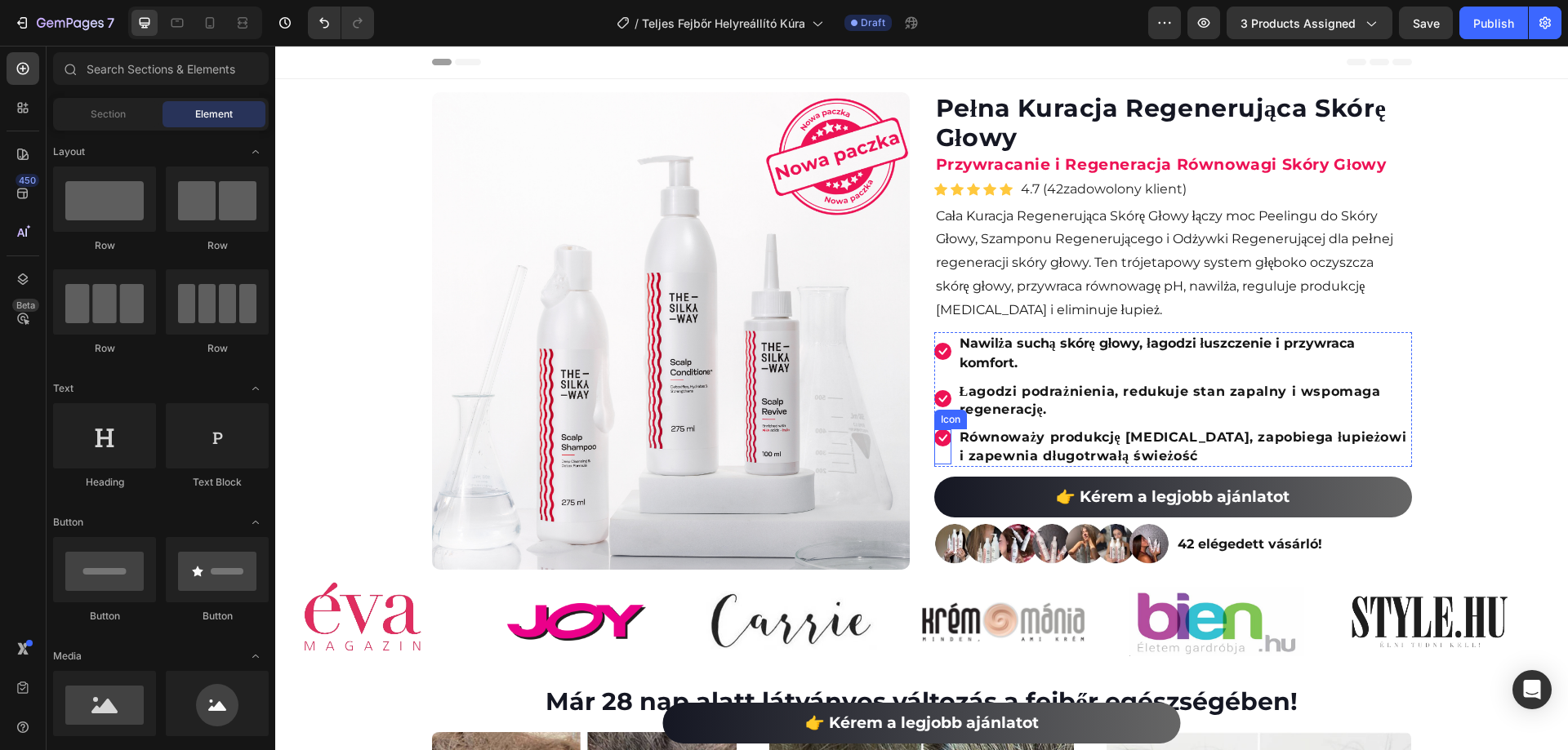
click at [941, 436] on icon at bounding box center [942, 438] width 17 height 17
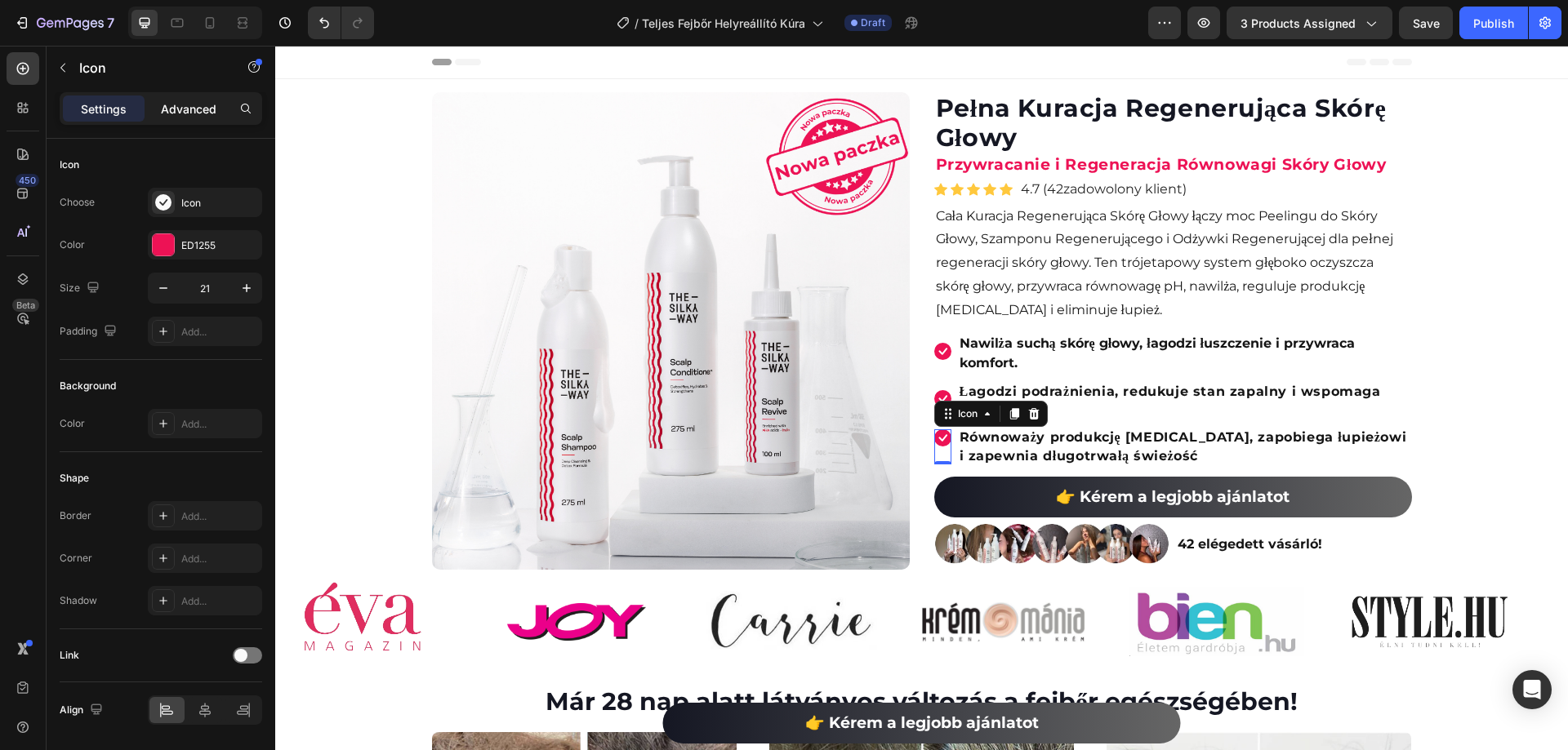
click at [170, 116] on div "Advanced" at bounding box center [189, 108] width 81 height 26
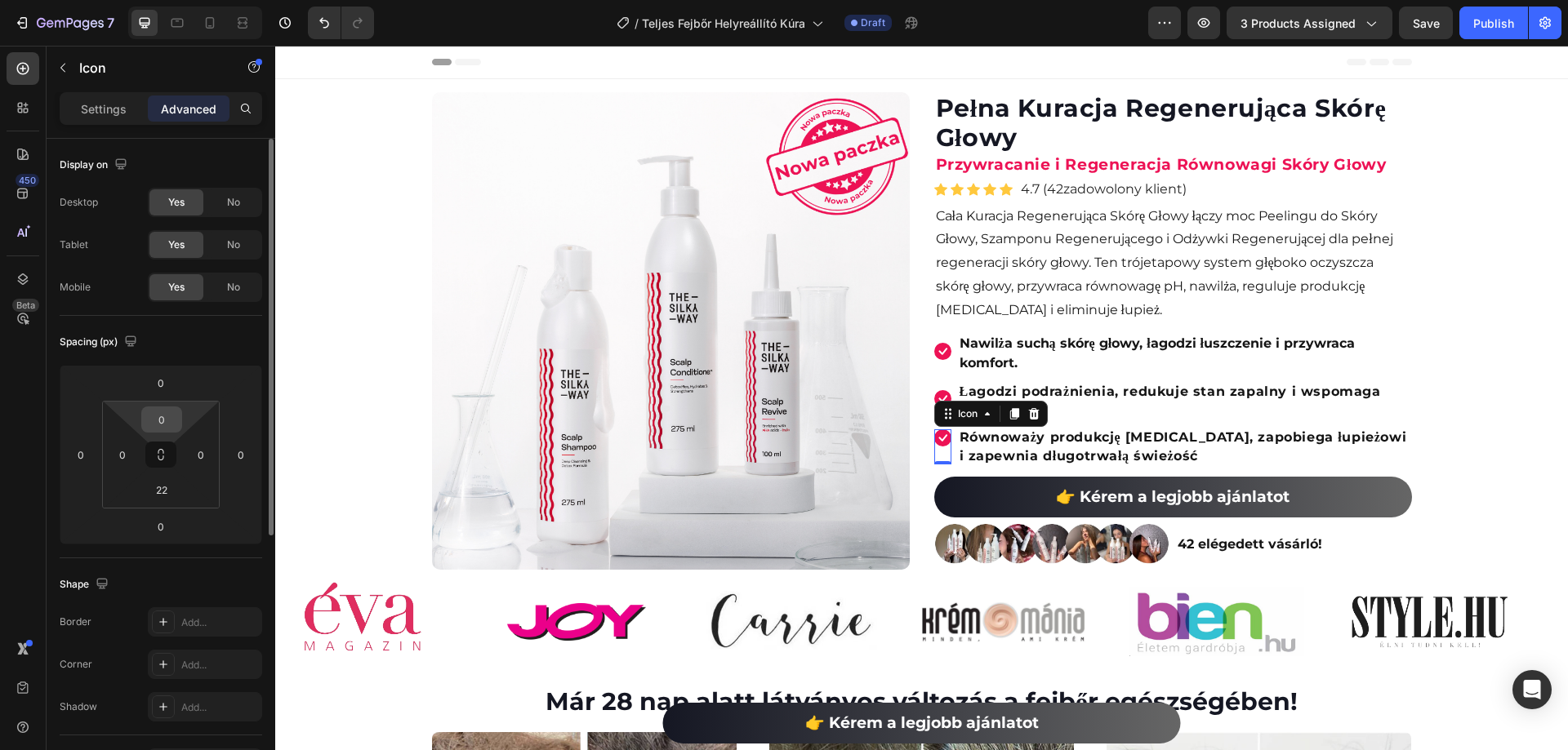
click at [166, 412] on input "0" at bounding box center [162, 419] width 32 height 24
type input "20"
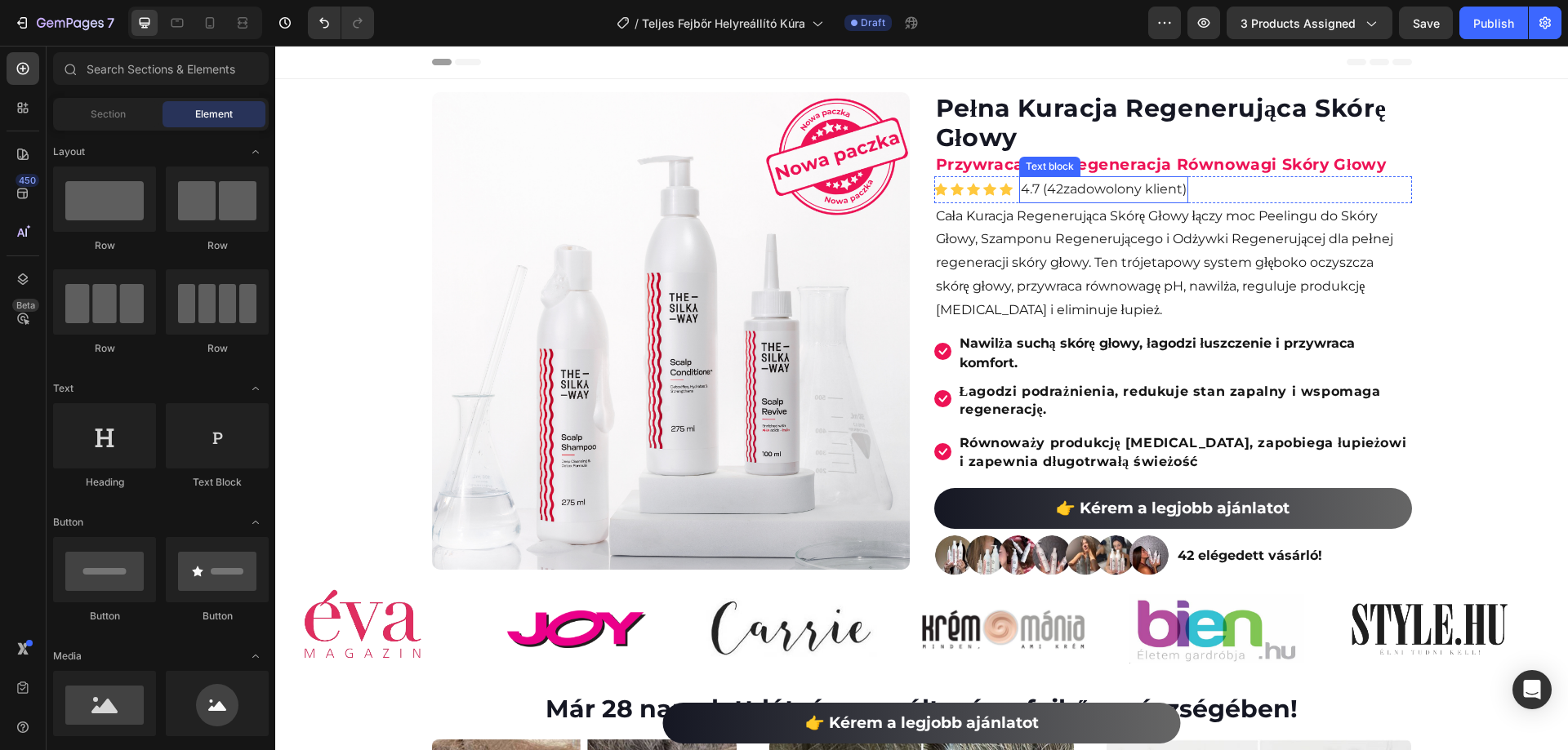
click at [1063, 187] on span "zadowolony klient" at bounding box center [1123, 189] width 119 height 15
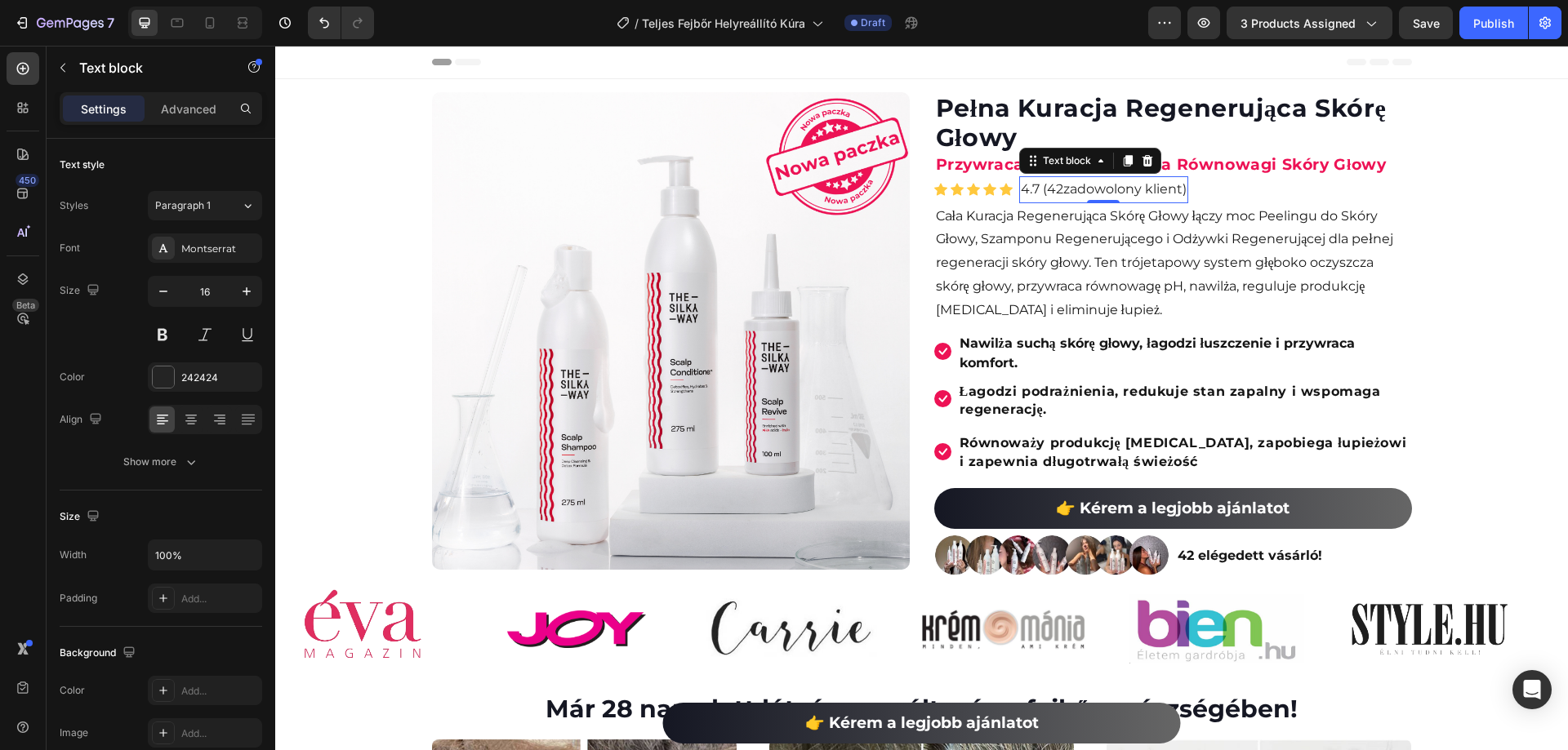
click at [1045, 192] on p "4.7 (42 zadowolony klient )" at bounding box center [1104, 190] width 166 height 23
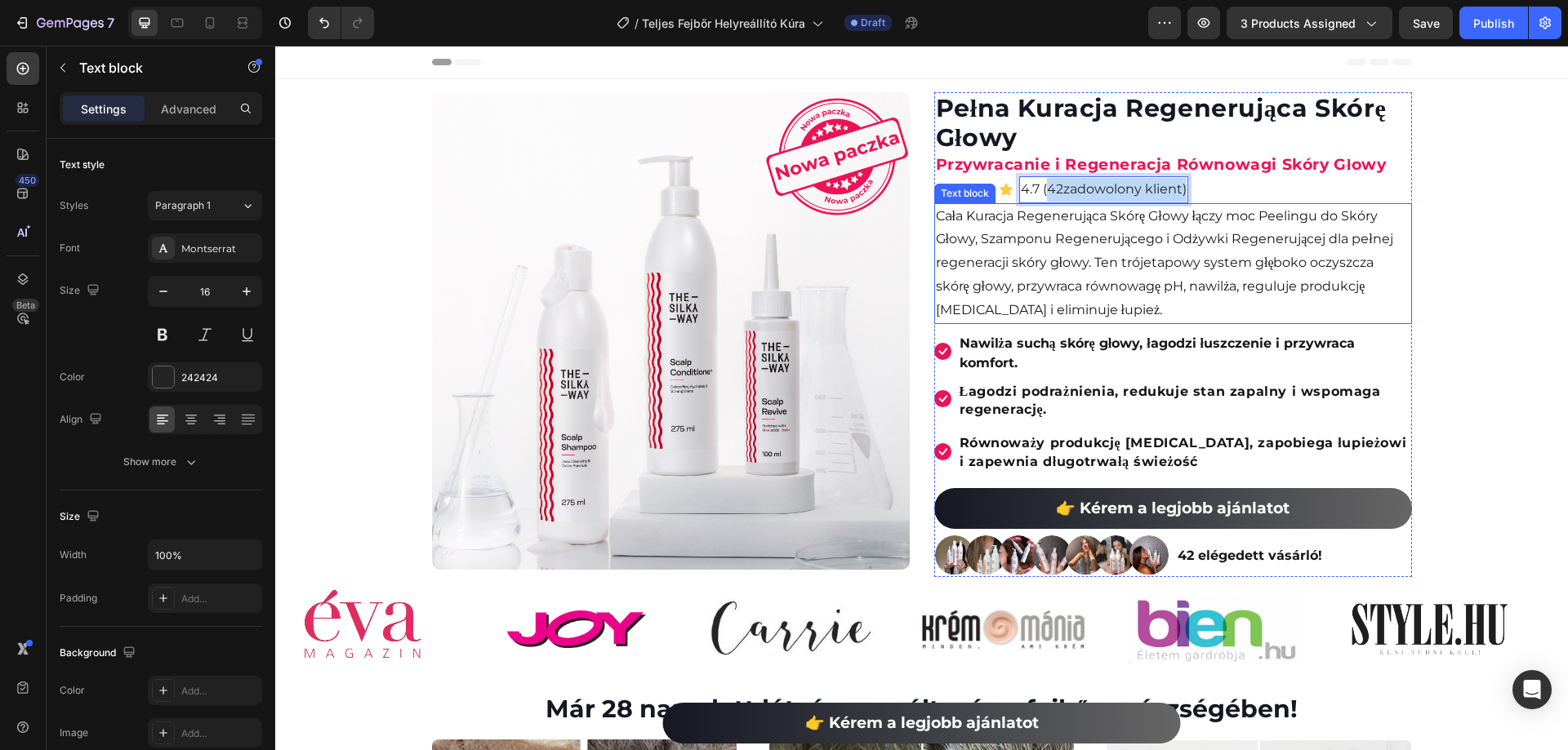
drag, startPoint x: 1042, startPoint y: 193, endPoint x: 1185, endPoint y: 210, distance: 144.0
click at [1185, 210] on div "(P) Images & Gallery Pełna Kuracja Regenerująca Skórę Głowy (P) Title Przywraca…" at bounding box center [1173, 334] width 478 height 485
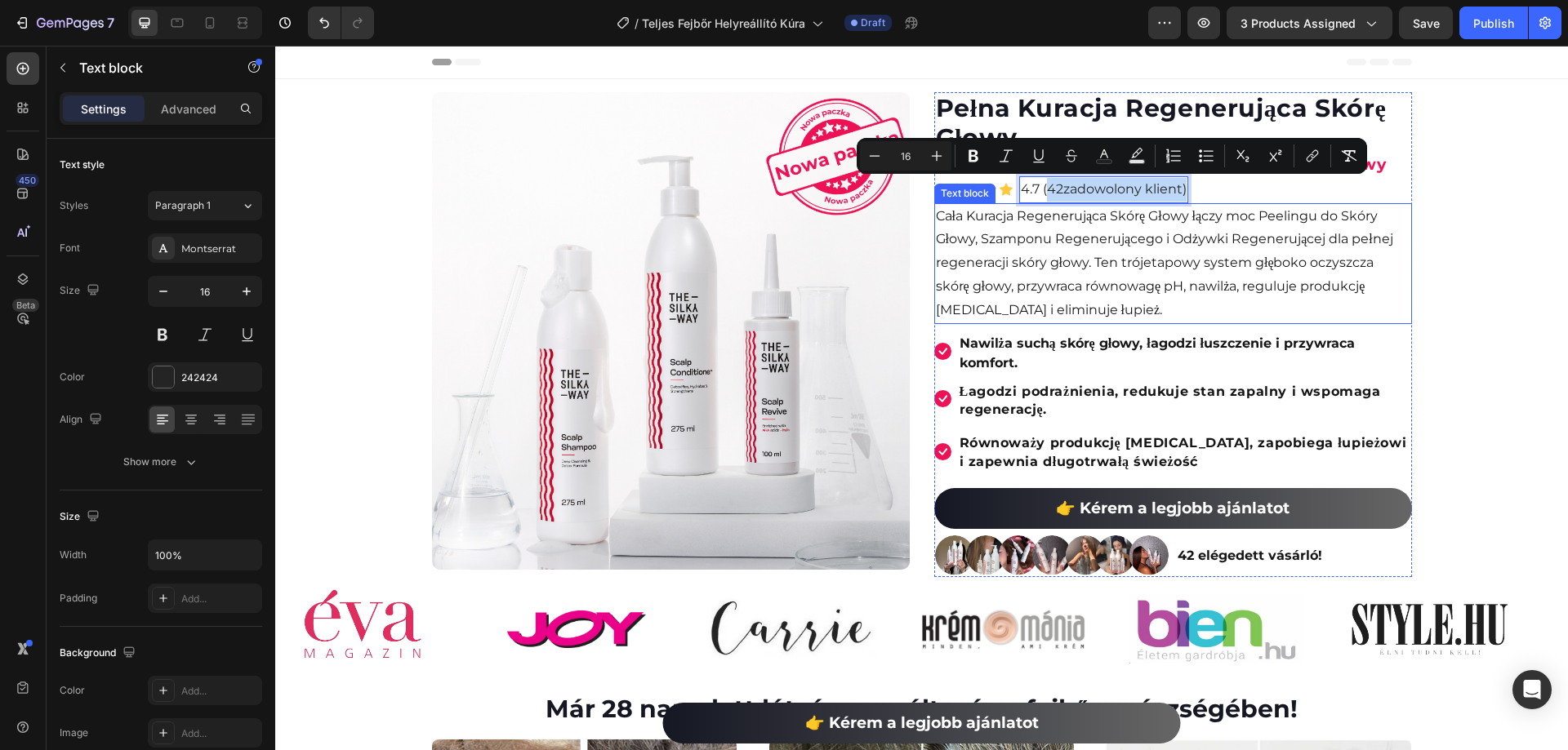
copy p "42 zadowolony klient )"
click at [1249, 558] on strong "42 elégedett vásárló!" at bounding box center [1249, 555] width 144 height 15
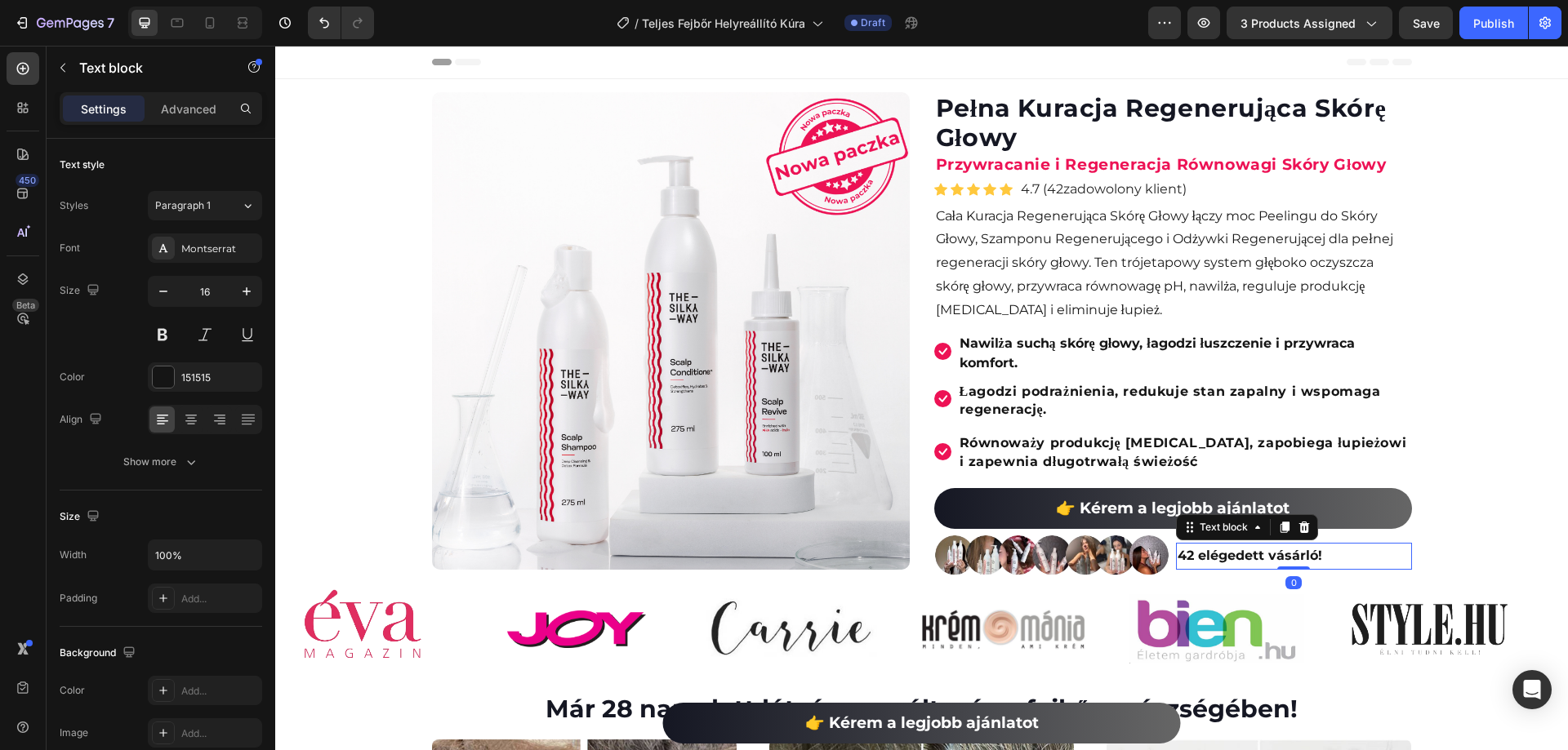
click at [1249, 558] on strong "42 elégedett vásárló!" at bounding box center [1249, 555] width 144 height 15
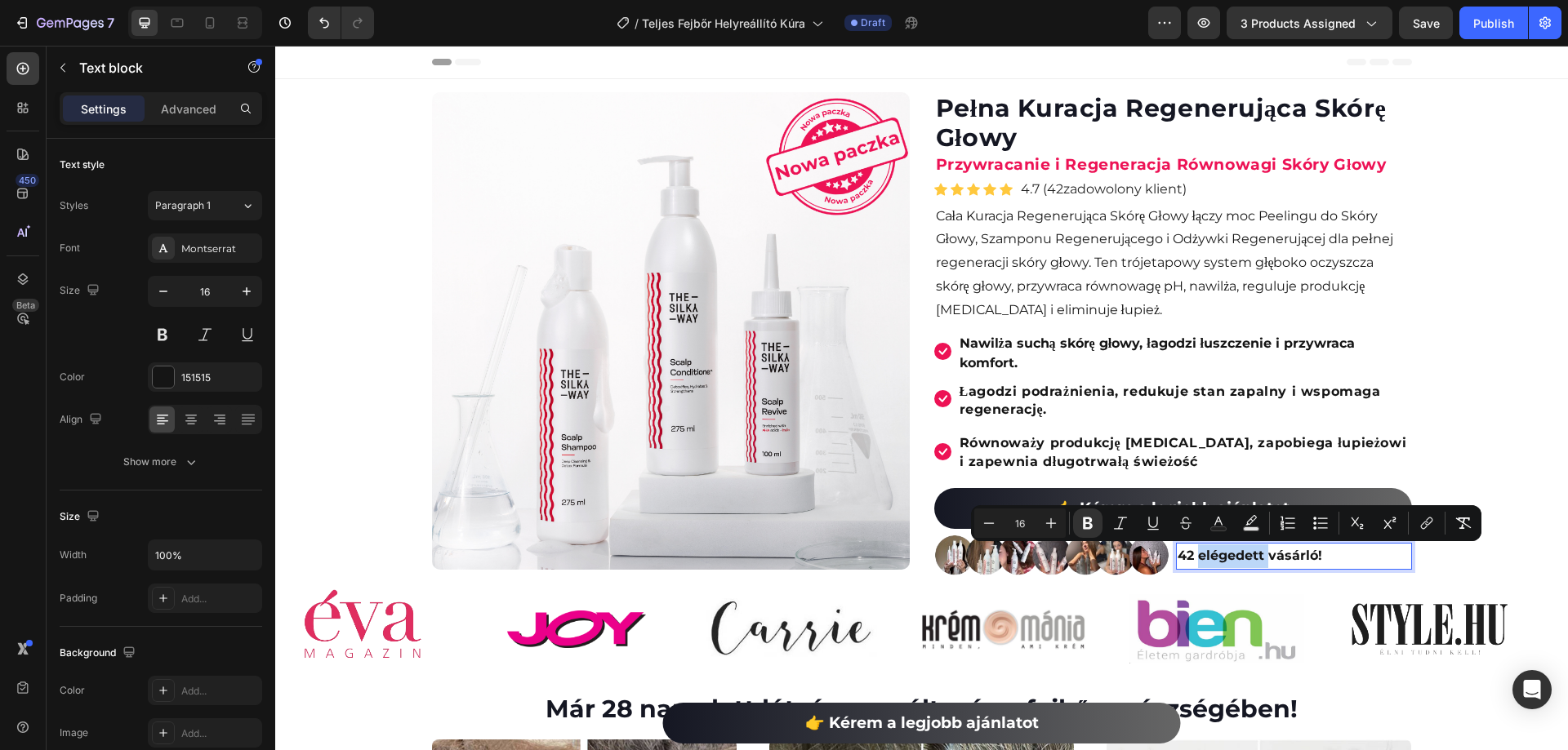
click at [1191, 554] on strong "42 elégedett vásárló!" at bounding box center [1249, 555] width 144 height 15
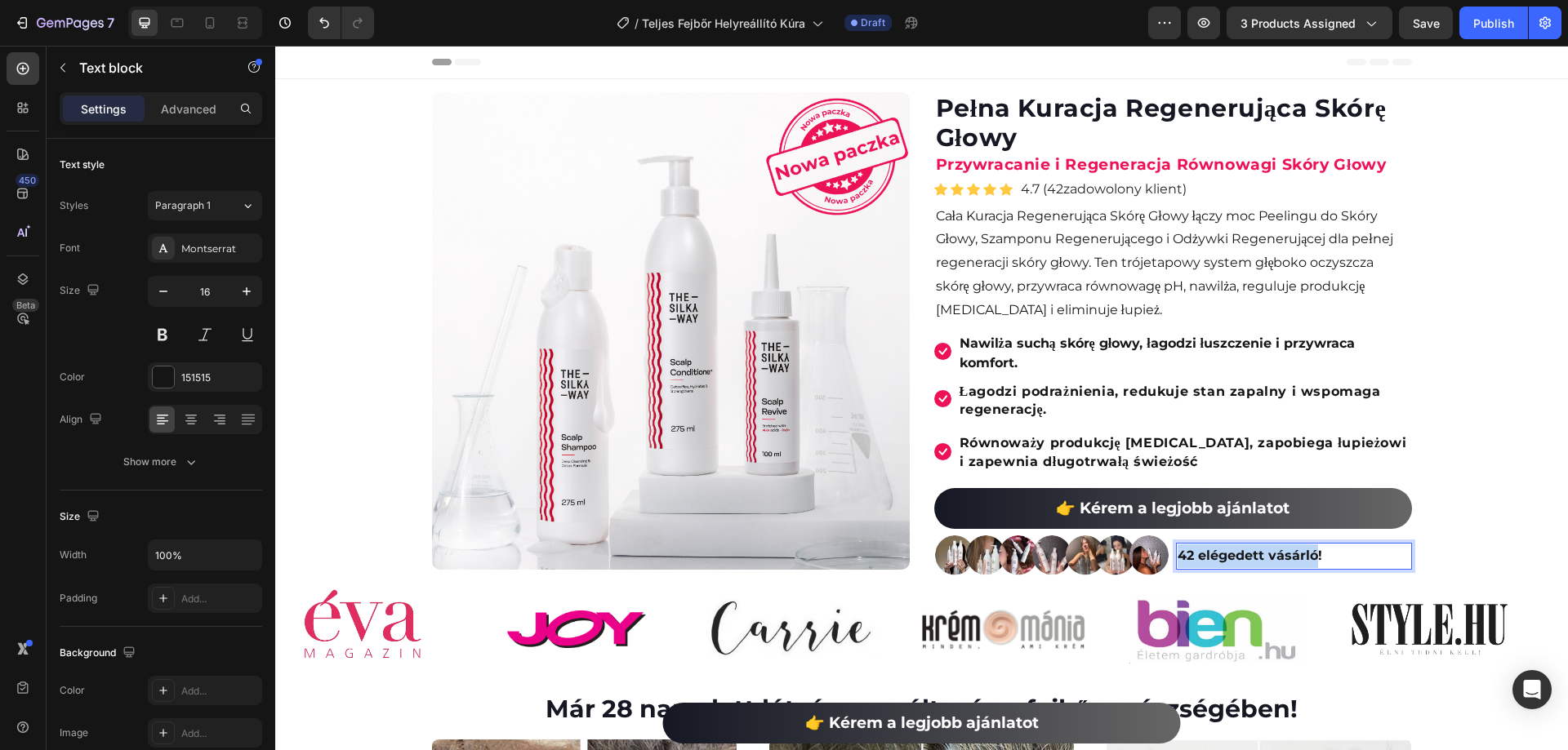
drag, startPoint x: 1172, startPoint y: 551, endPoint x: 1310, endPoint y: 564, distance: 138.6
click at [1310, 564] on p "42 elégedett vásárló!" at bounding box center [1294, 556] width 233 height 23
drag, startPoint x: 1310, startPoint y: 561, endPoint x: 1169, endPoint y: 554, distance: 141.2
click at [1176, 554] on div "42 zadowolony klient !" at bounding box center [1294, 557] width 236 height 27
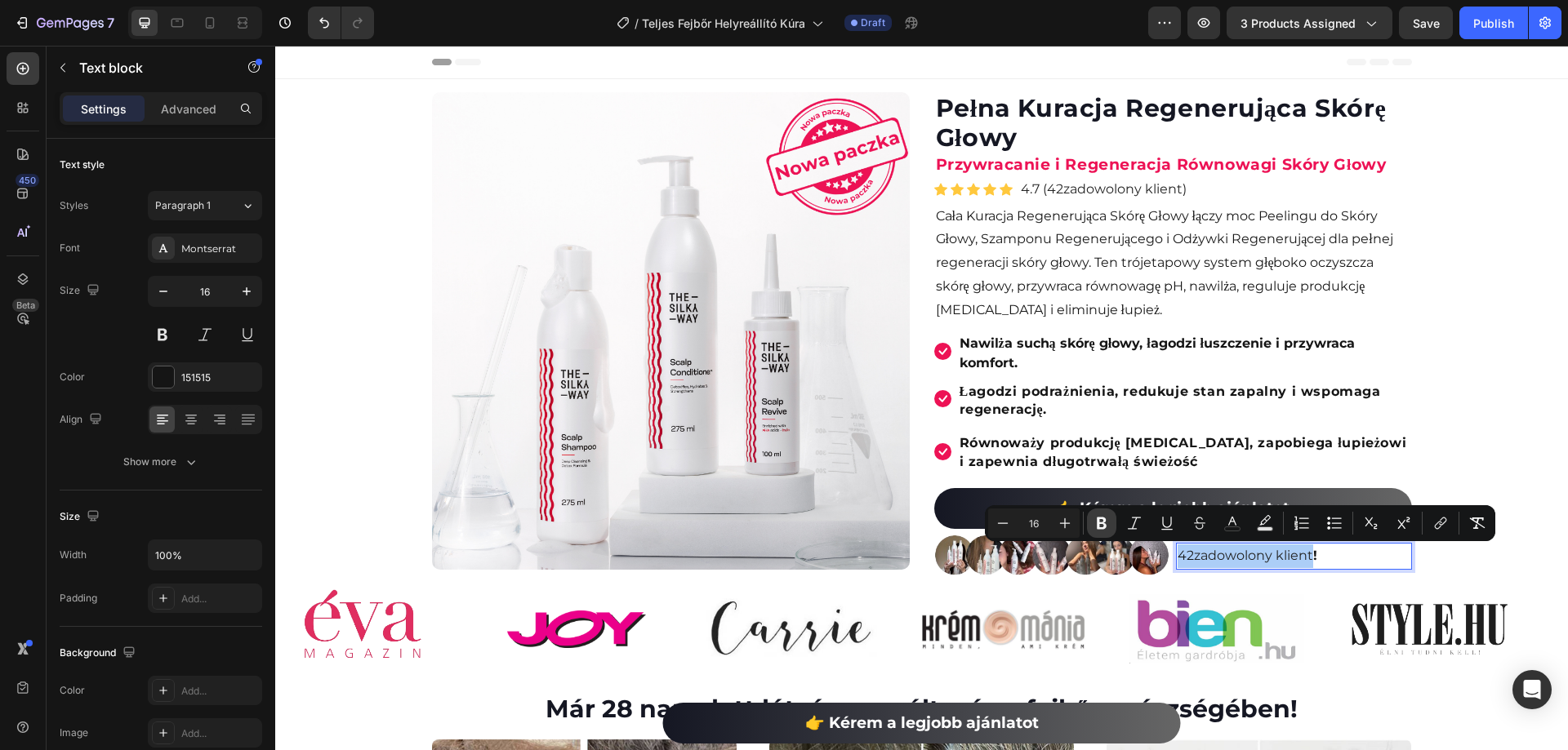
click at [1108, 528] on icon "Editor contextual toolbar" at bounding box center [1101, 523] width 16 height 16
click at [1294, 620] on img at bounding box center [1216, 629] width 174 height 69
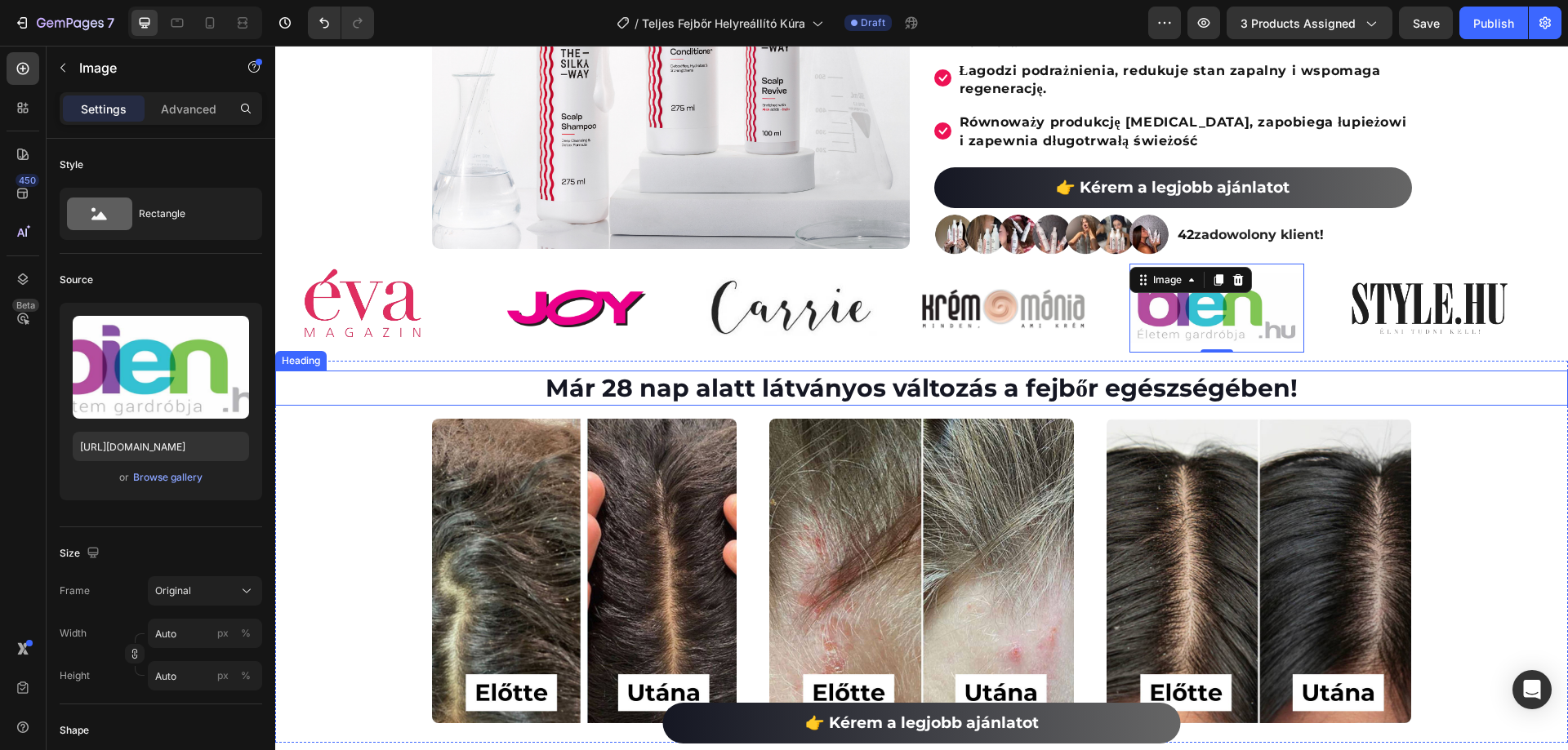
scroll to position [327, 0]
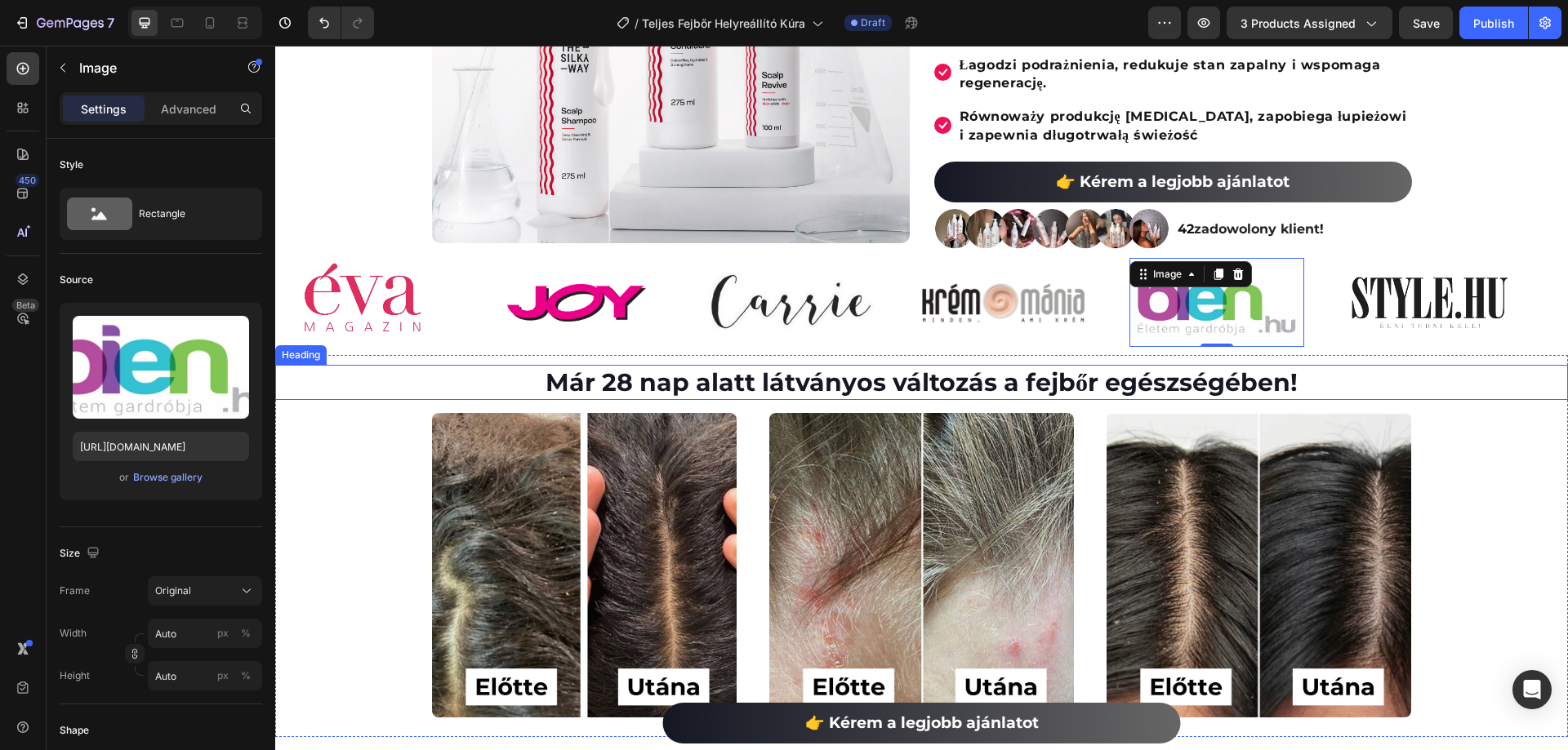
click at [685, 385] on h2 "Már 28 nap alatt látványos változás a fejbőr egészségében!" at bounding box center [922, 382] width 1293 height 35
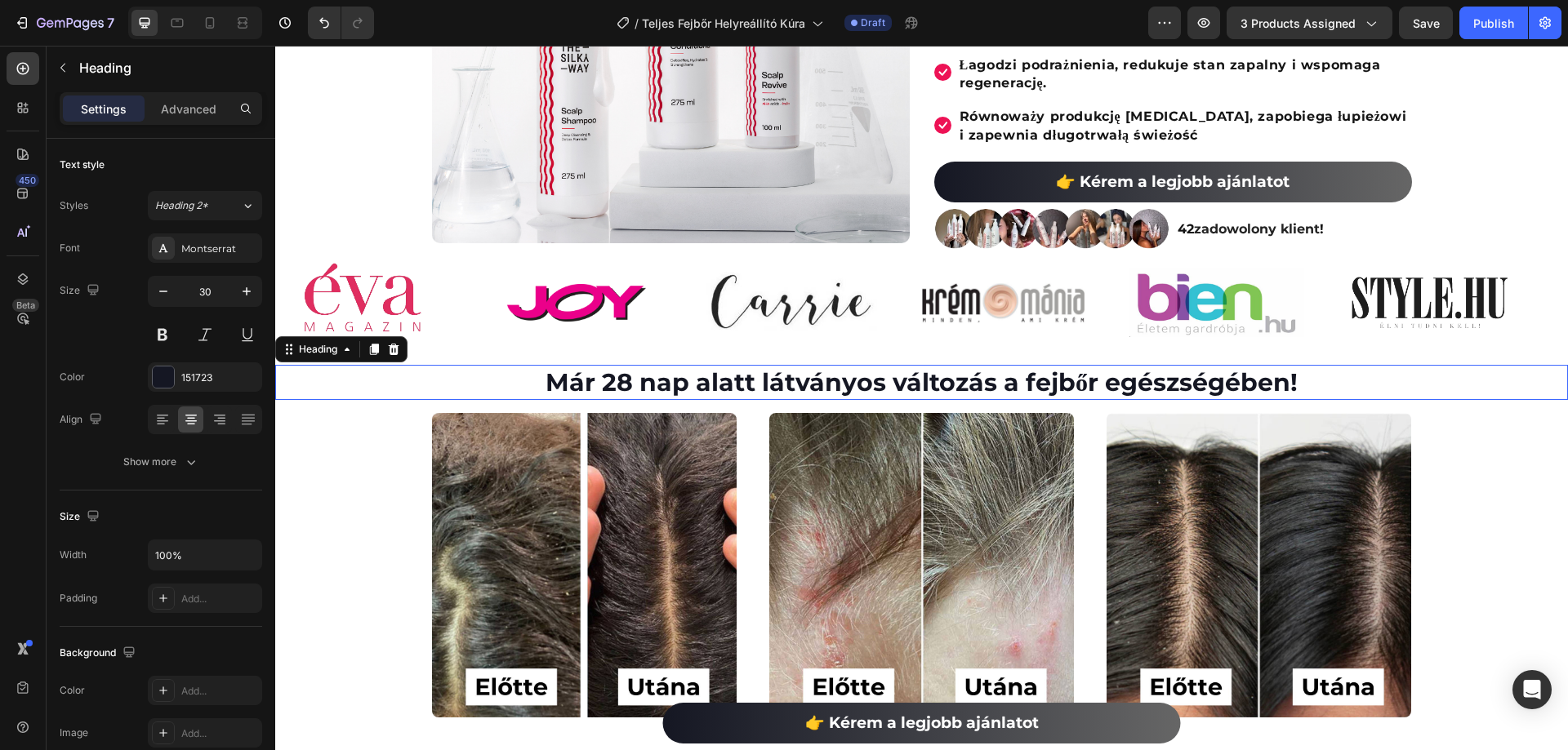
click at [685, 385] on h2 "Már 28 nap alatt látványos változás a fejbőr egészségében!" at bounding box center [922, 382] width 1293 height 35
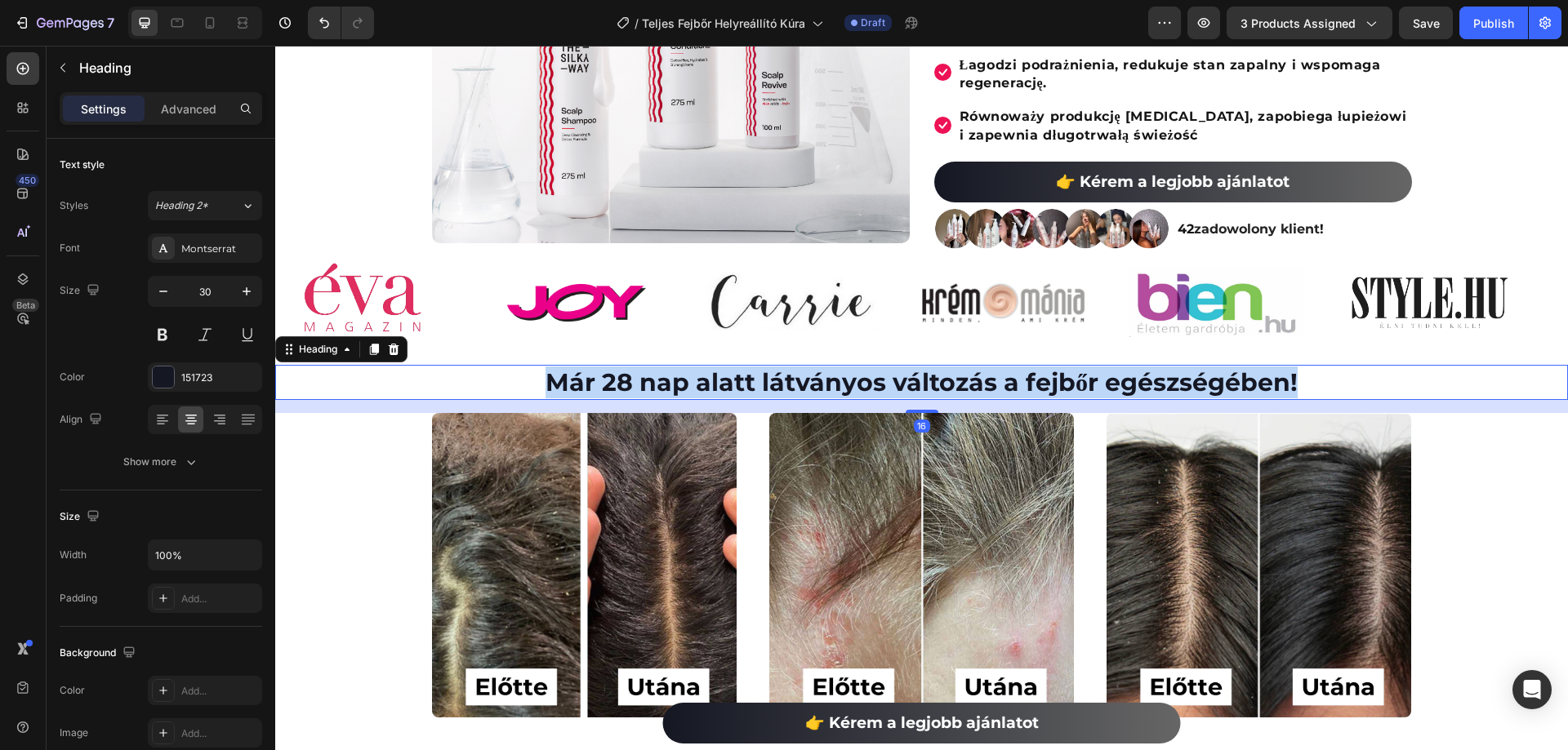
click at [685, 385] on p "Már 28 nap alatt látványos változás a fejbőr egészségében!" at bounding box center [922, 382] width 1289 height 32
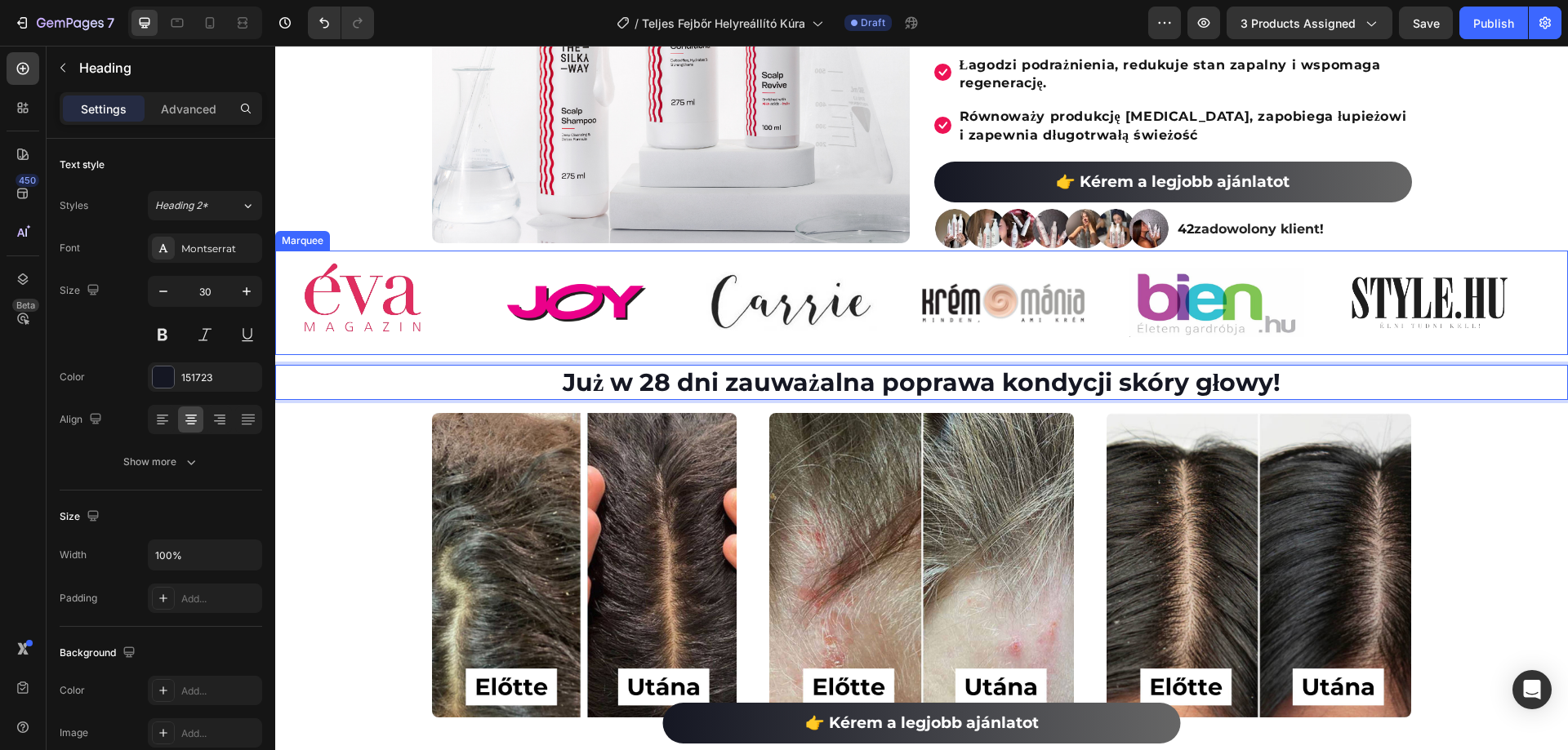
click at [475, 277] on div "Image" at bounding box center [383, 303] width 213 height 103
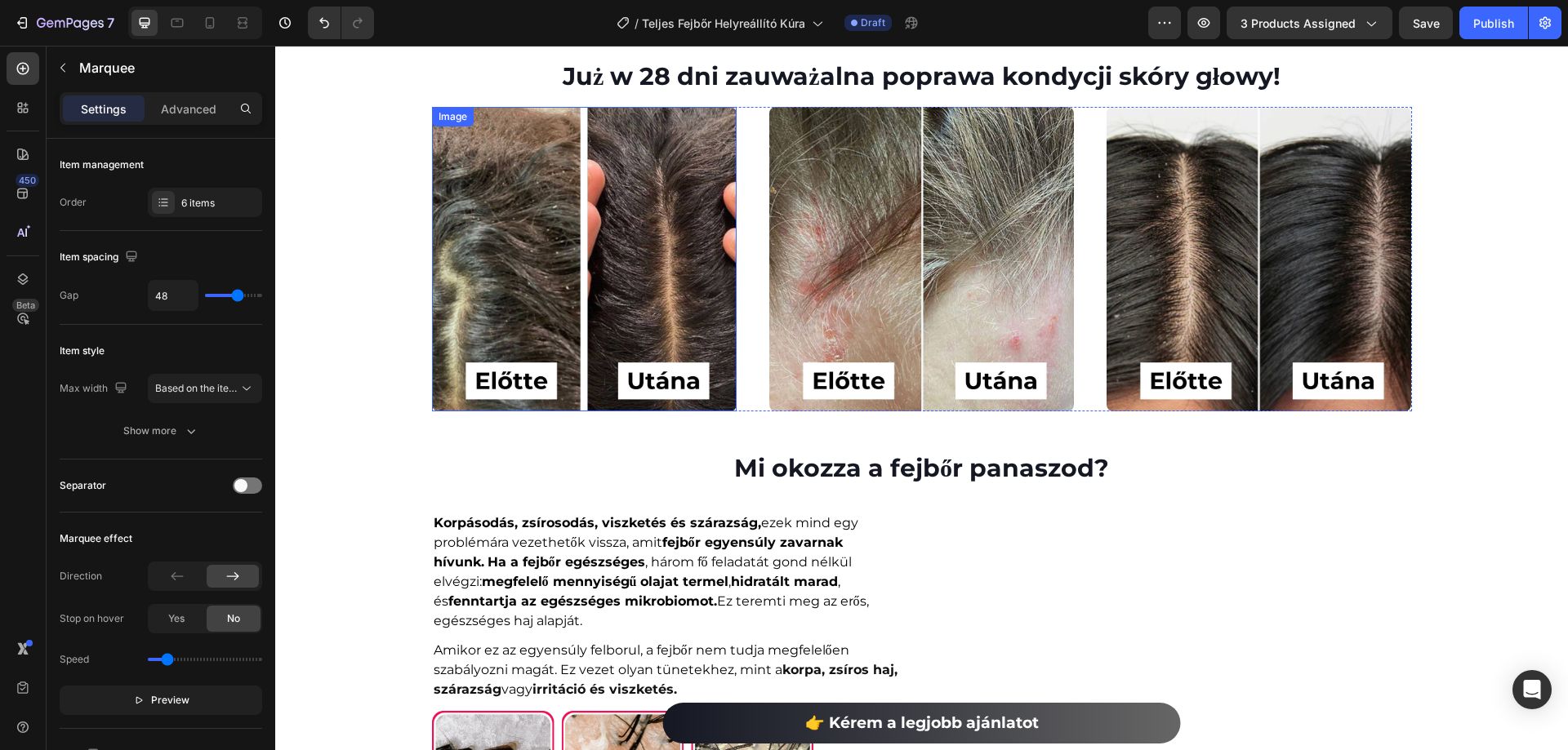
scroll to position [817, 0]
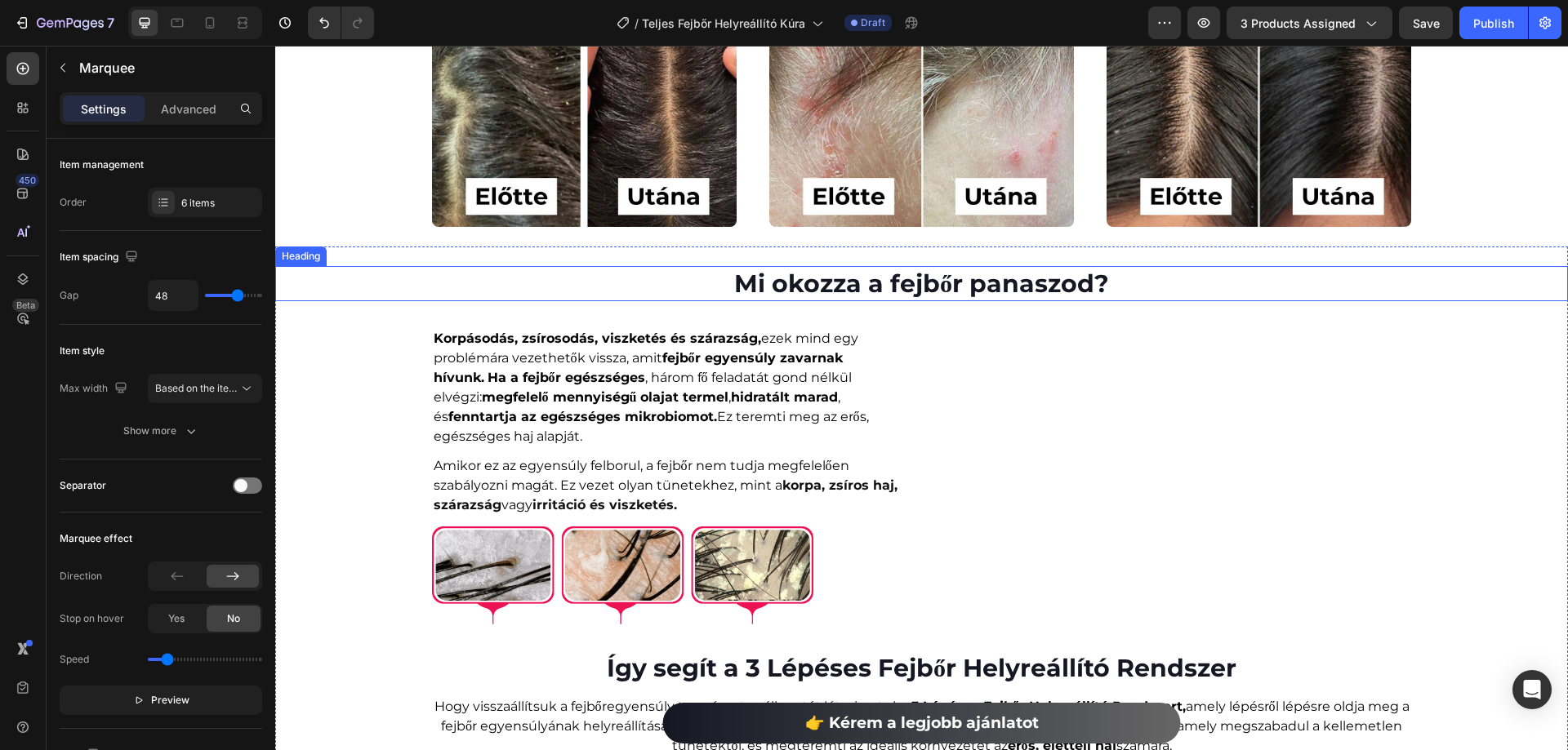
click at [773, 290] on h2 "Mi okozza a fejbőr panaszod?" at bounding box center [922, 283] width 1293 height 35
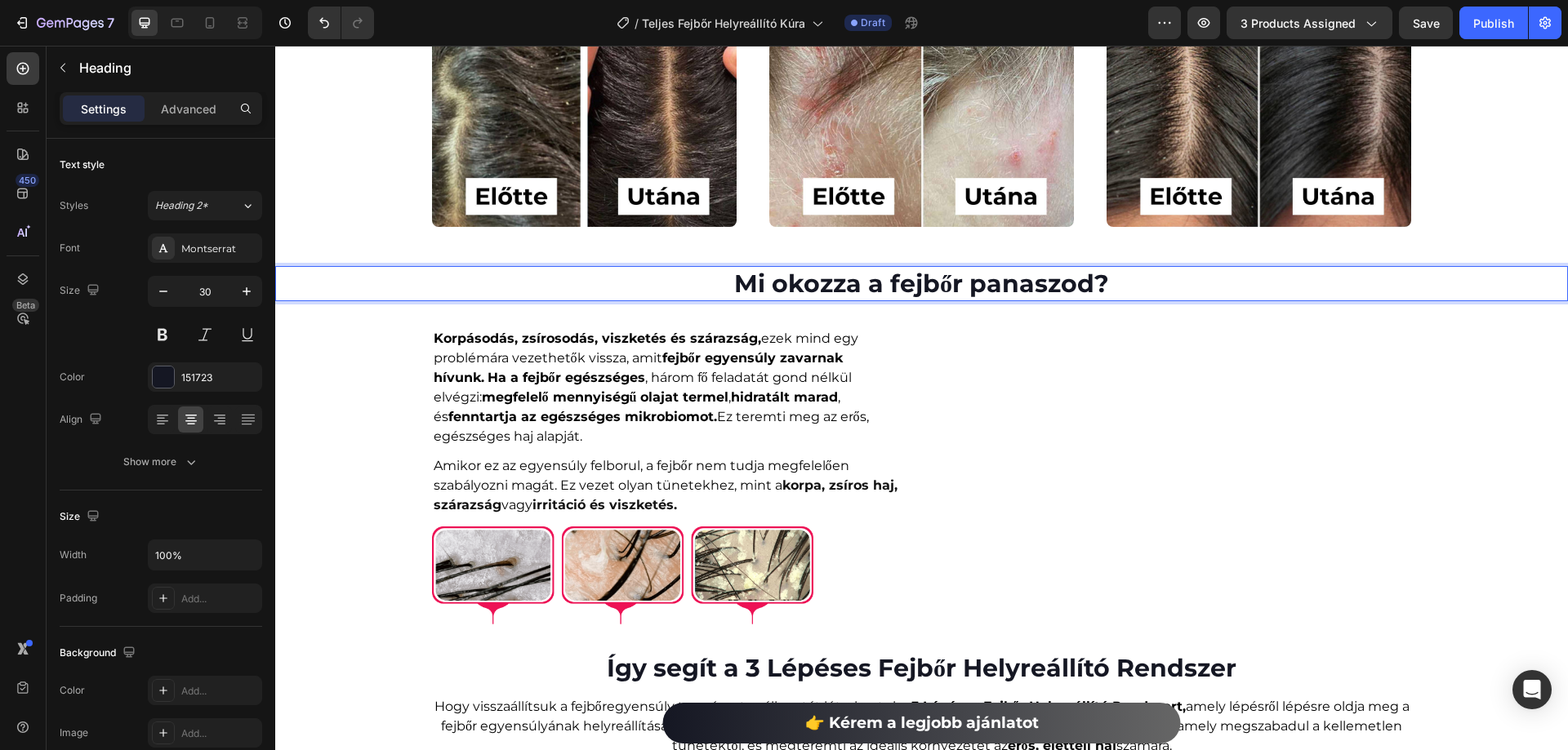
click at [773, 290] on h2 "Mi okozza a fejbőr panaszod?" at bounding box center [922, 283] width 1293 height 35
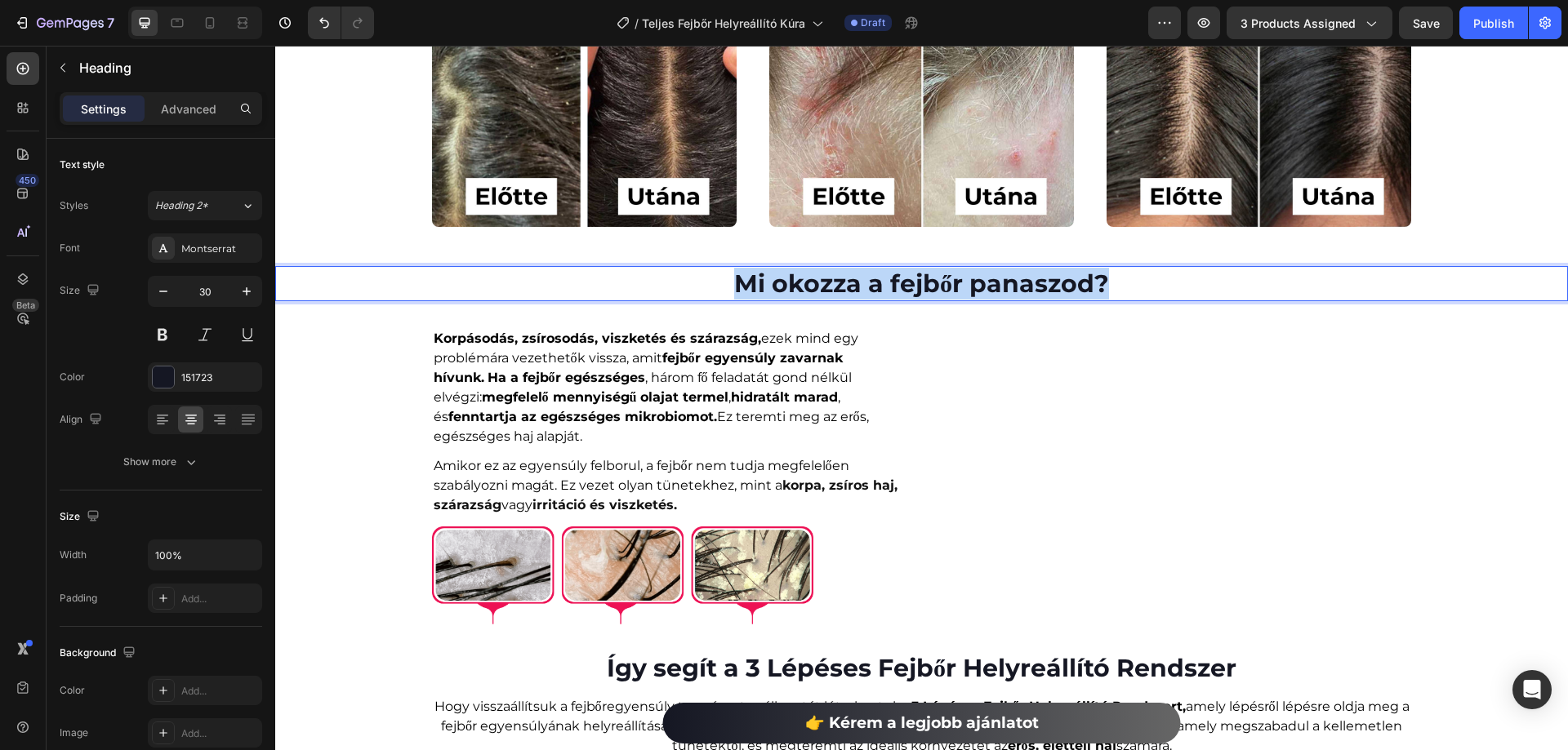
click at [773, 290] on p "Mi okozza a fejbőr panaszod?" at bounding box center [922, 283] width 1289 height 32
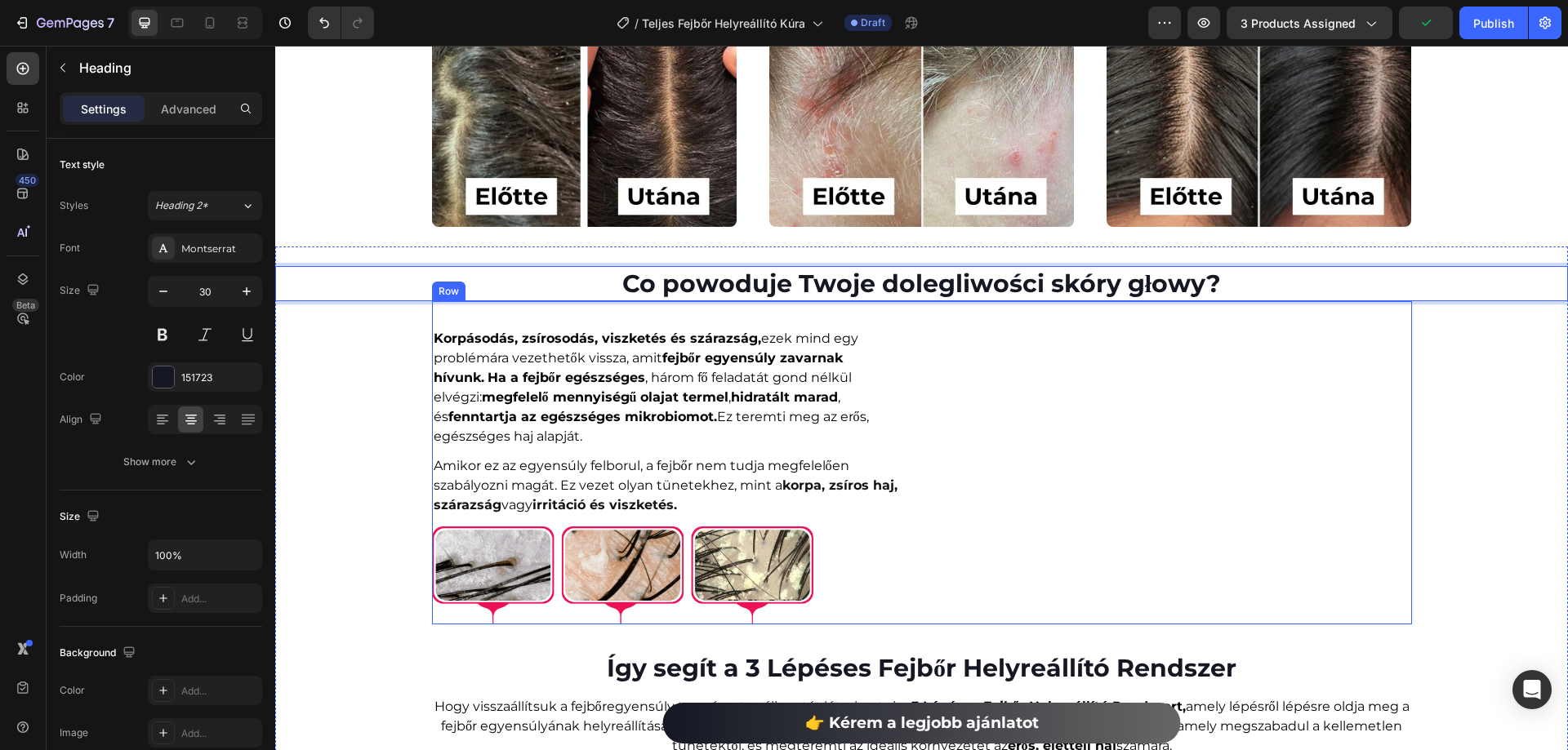
click at [609, 347] on strong "Korpásodás, zsírosodás, viszketés és szárazság," at bounding box center [597, 338] width 328 height 15
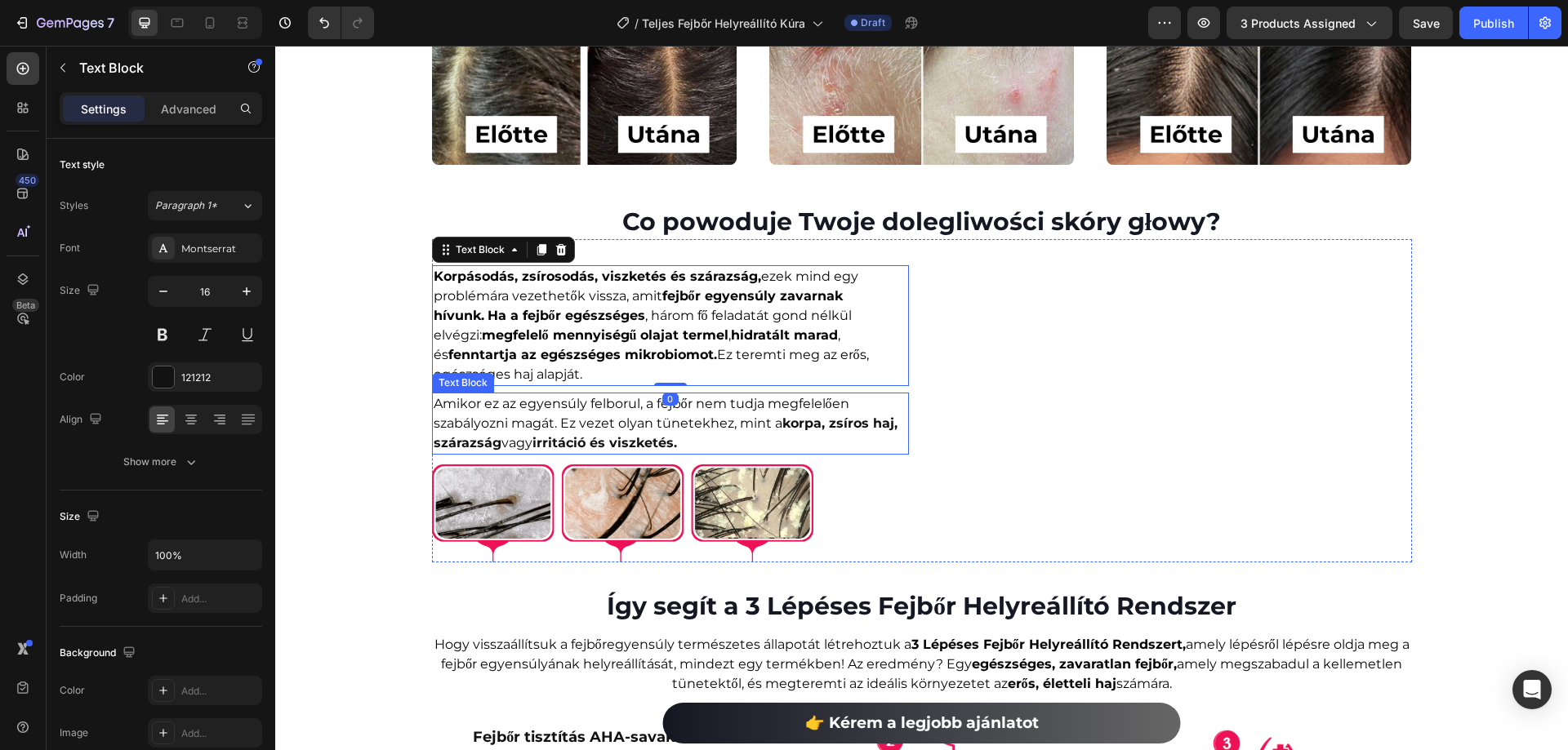
scroll to position [979, 0]
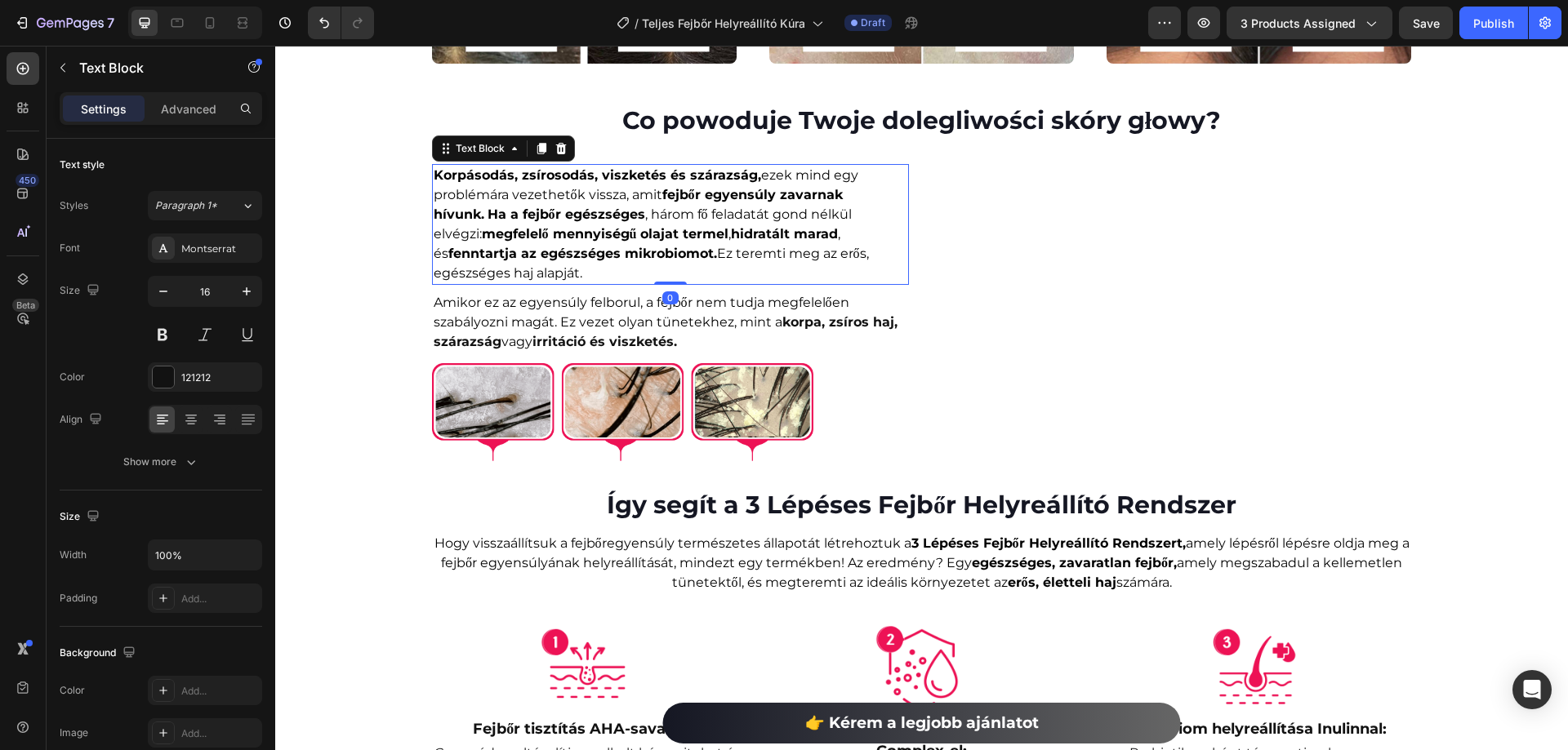
click at [574, 242] on strong "megfelelő mennyiségű olajat termel" at bounding box center [606, 234] width 247 height 15
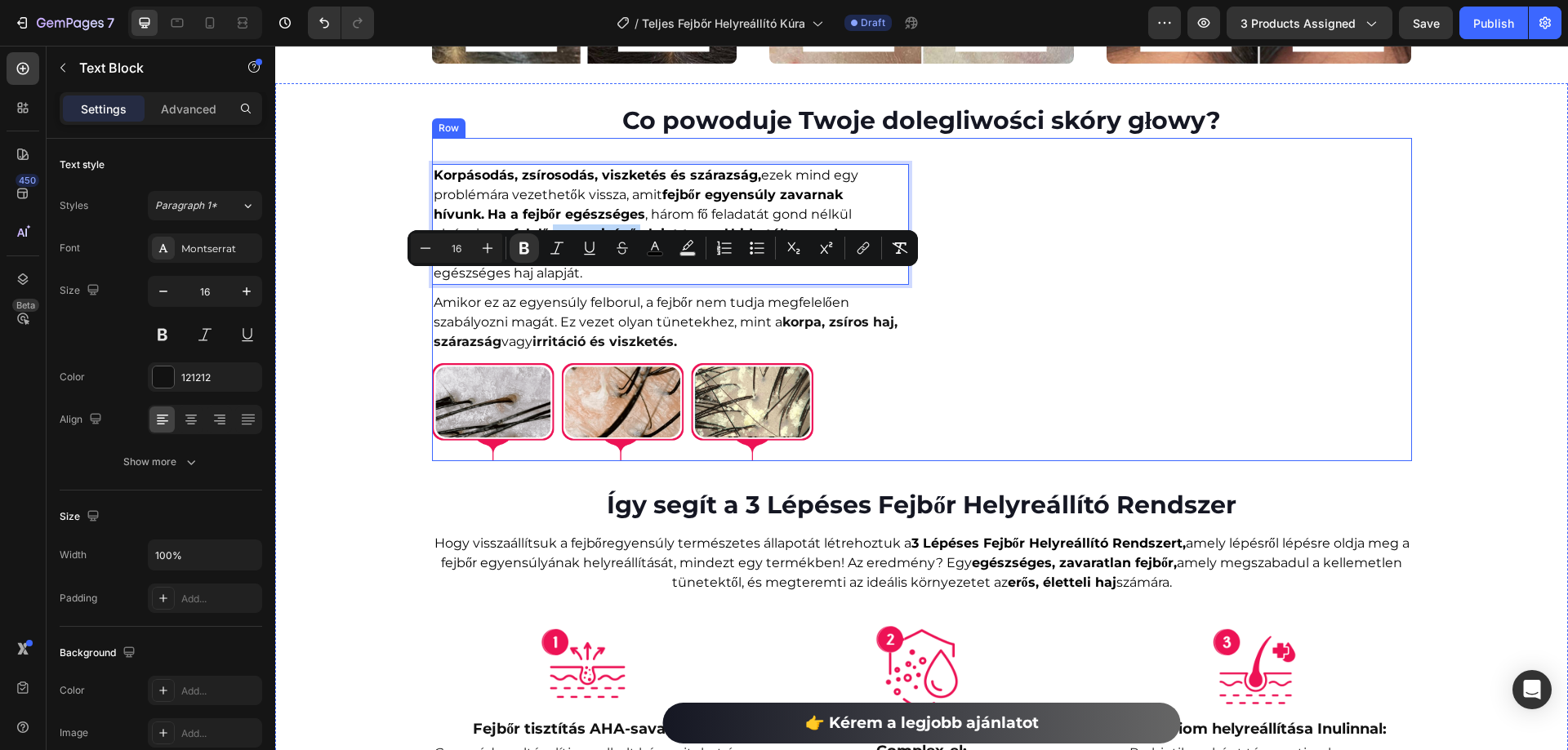
click at [731, 392] on div "Korpásodás, zsírosodás, viszketés és szárazság, ezek mind egy problémára vezeth…" at bounding box center [671, 312] width 477 height 297
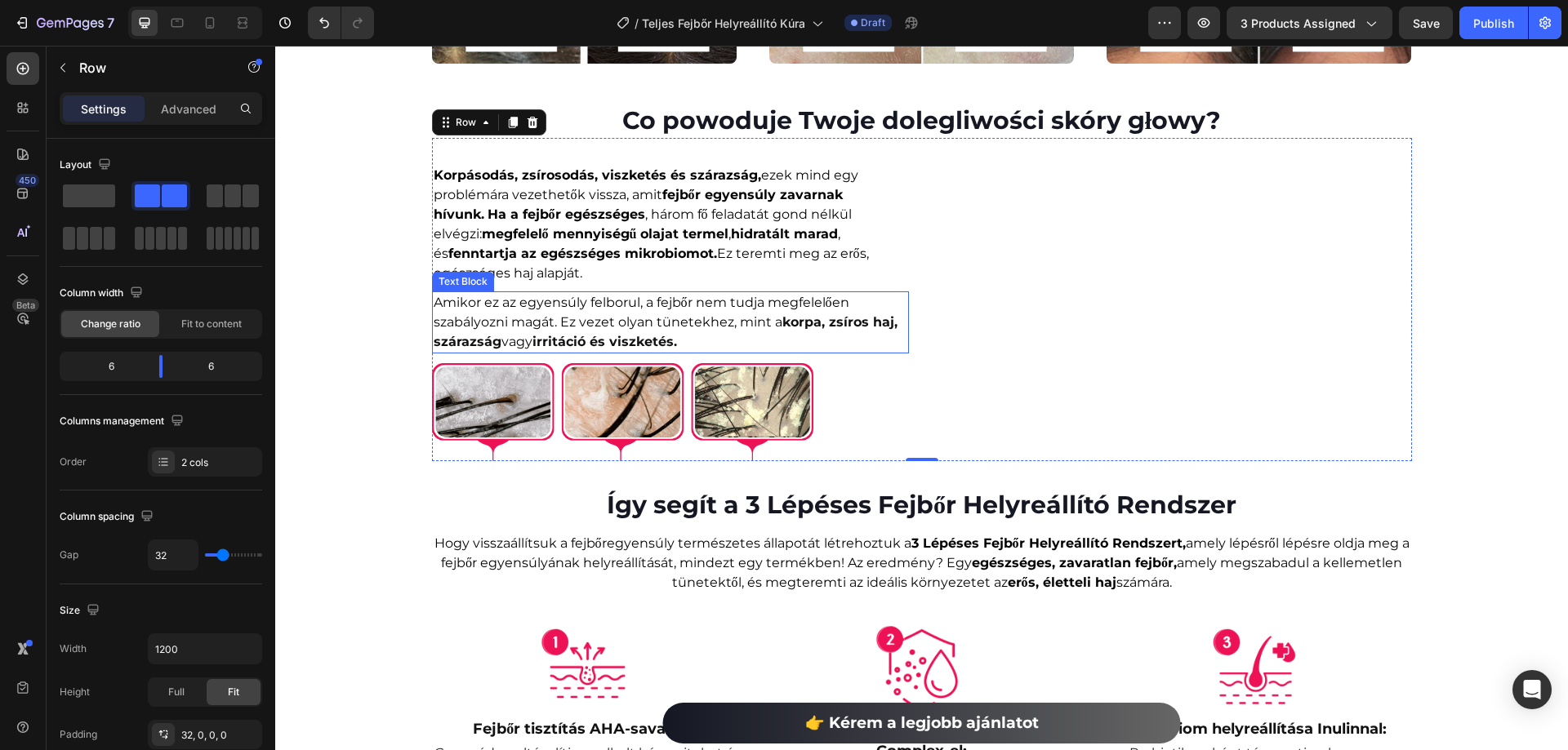
click at [672, 329] on span "Amikor ez az egyensúly felborul, a fejbőr nem tudja megfelelően szabályozni mag…" at bounding box center [641, 312] width 415 height 35
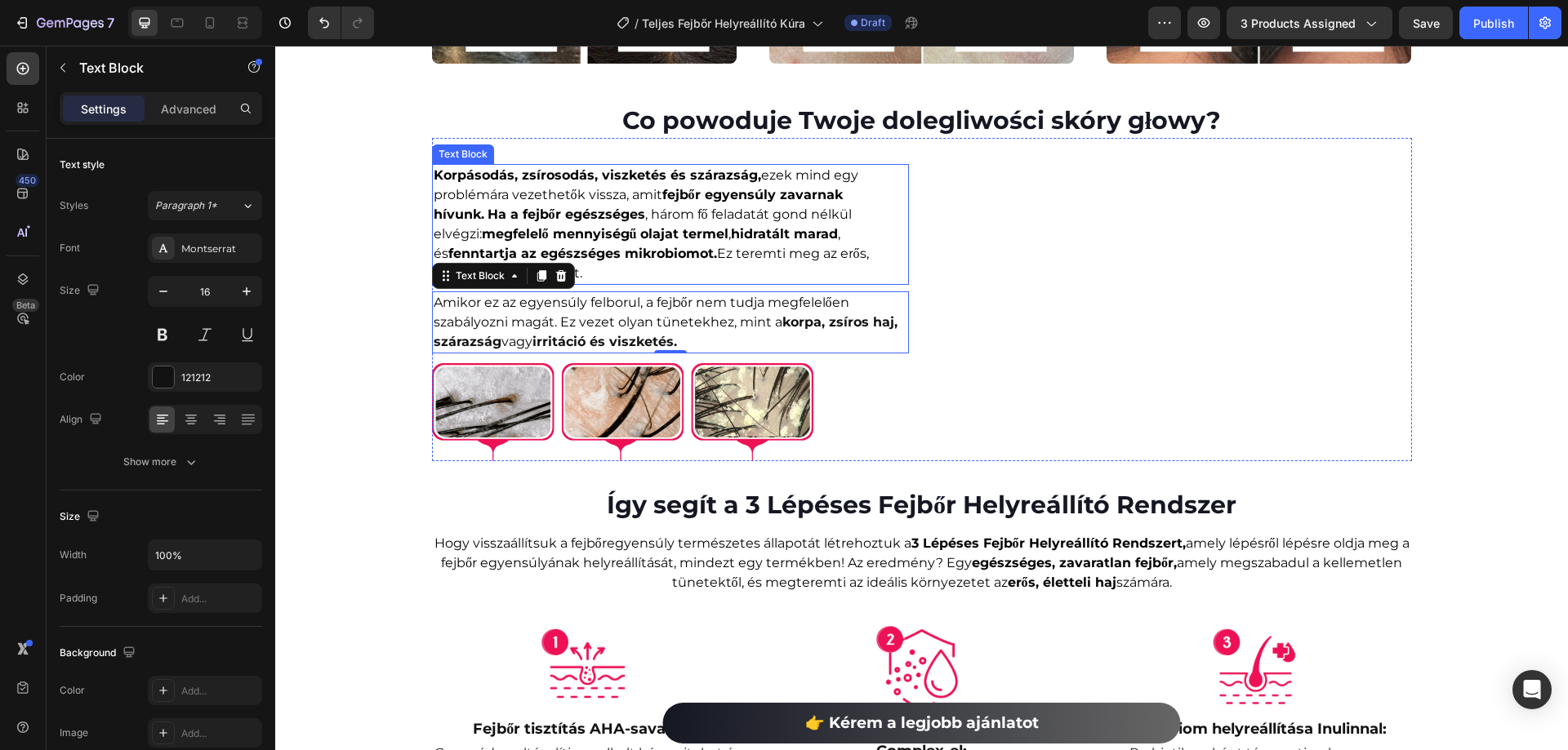
click at [561, 222] on strong "Ha a fejbőr egészséges" at bounding box center [566, 214] width 158 height 15
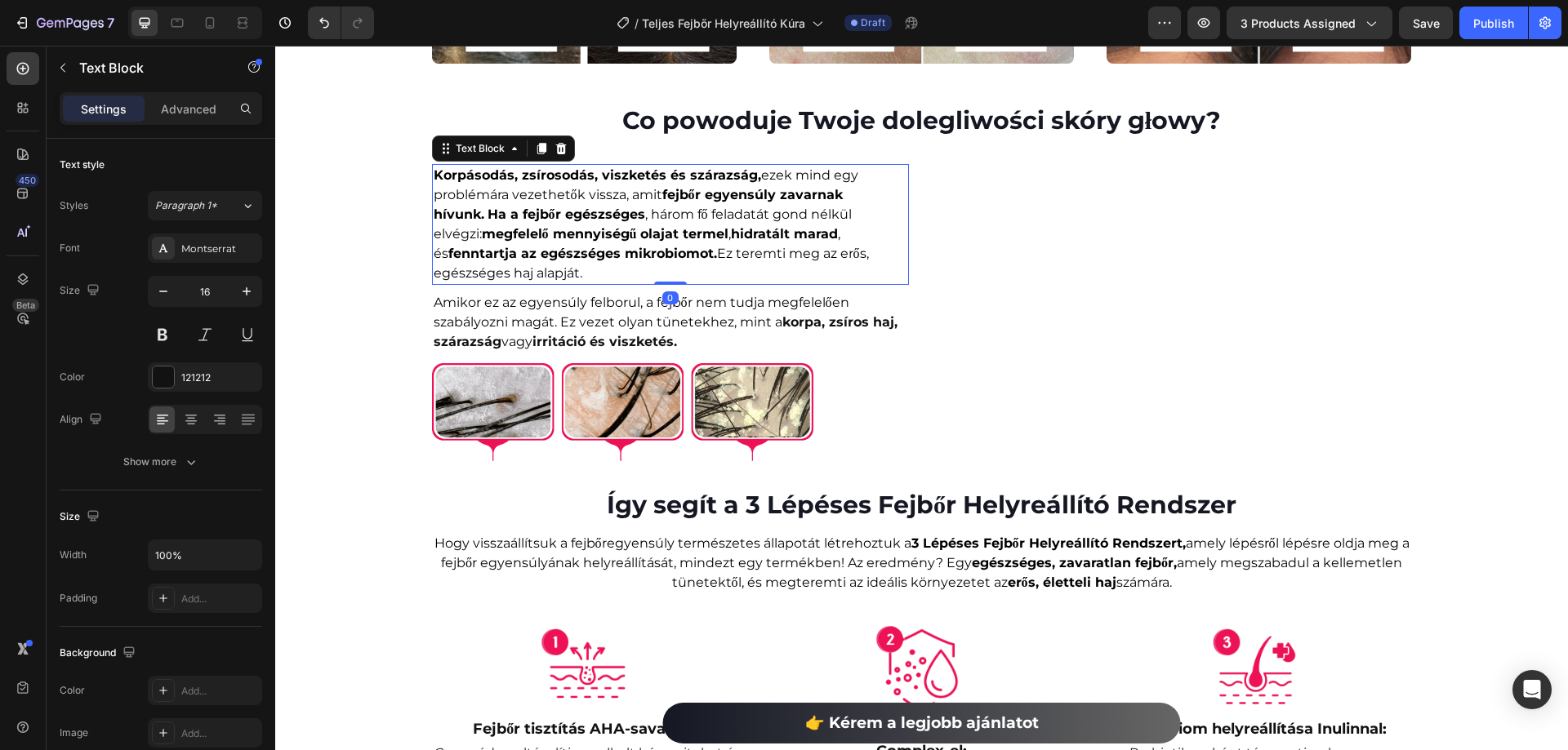
click at [561, 222] on strong "Ha a fejbőr egészséges" at bounding box center [566, 214] width 158 height 15
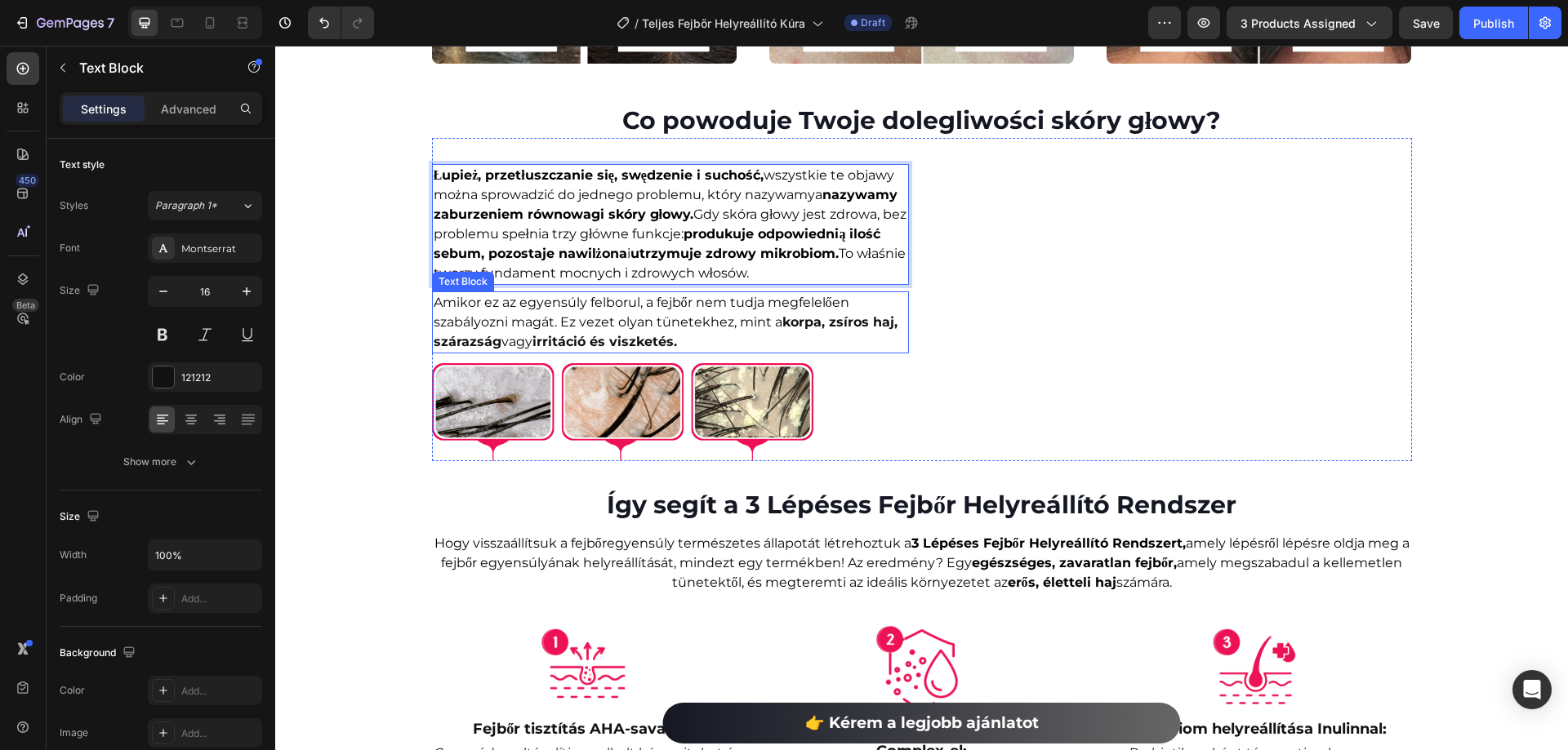
click at [620, 329] on span "Amikor ez az egyensúly felborul, a fejbőr nem tudja megfelelően szabályozni mag…" at bounding box center [641, 312] width 415 height 35
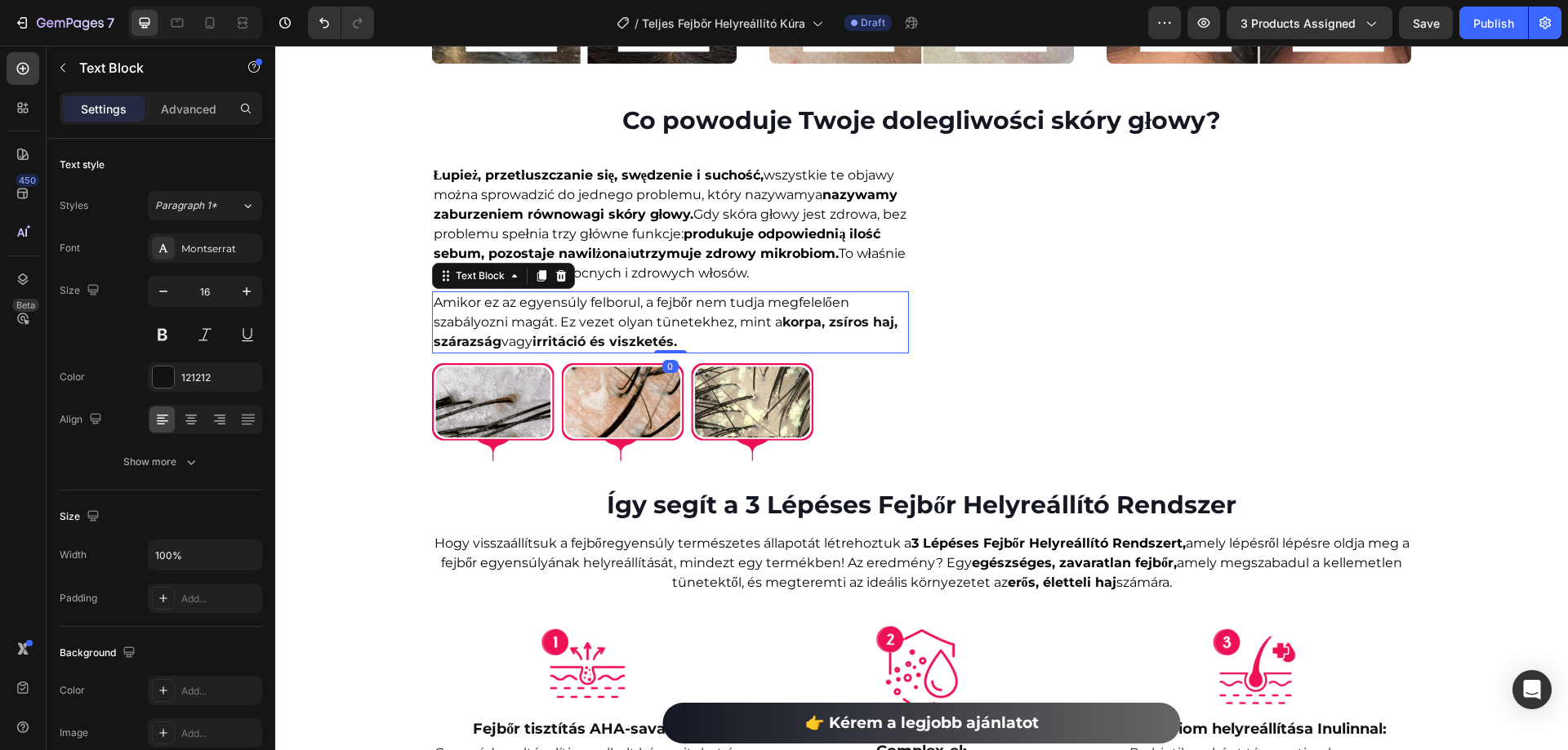
click at [620, 329] on span "Amikor ez az egyensúly felborul, a fejbőr nem tudja megfelelően szabályozni mag…" at bounding box center [641, 312] width 415 height 35
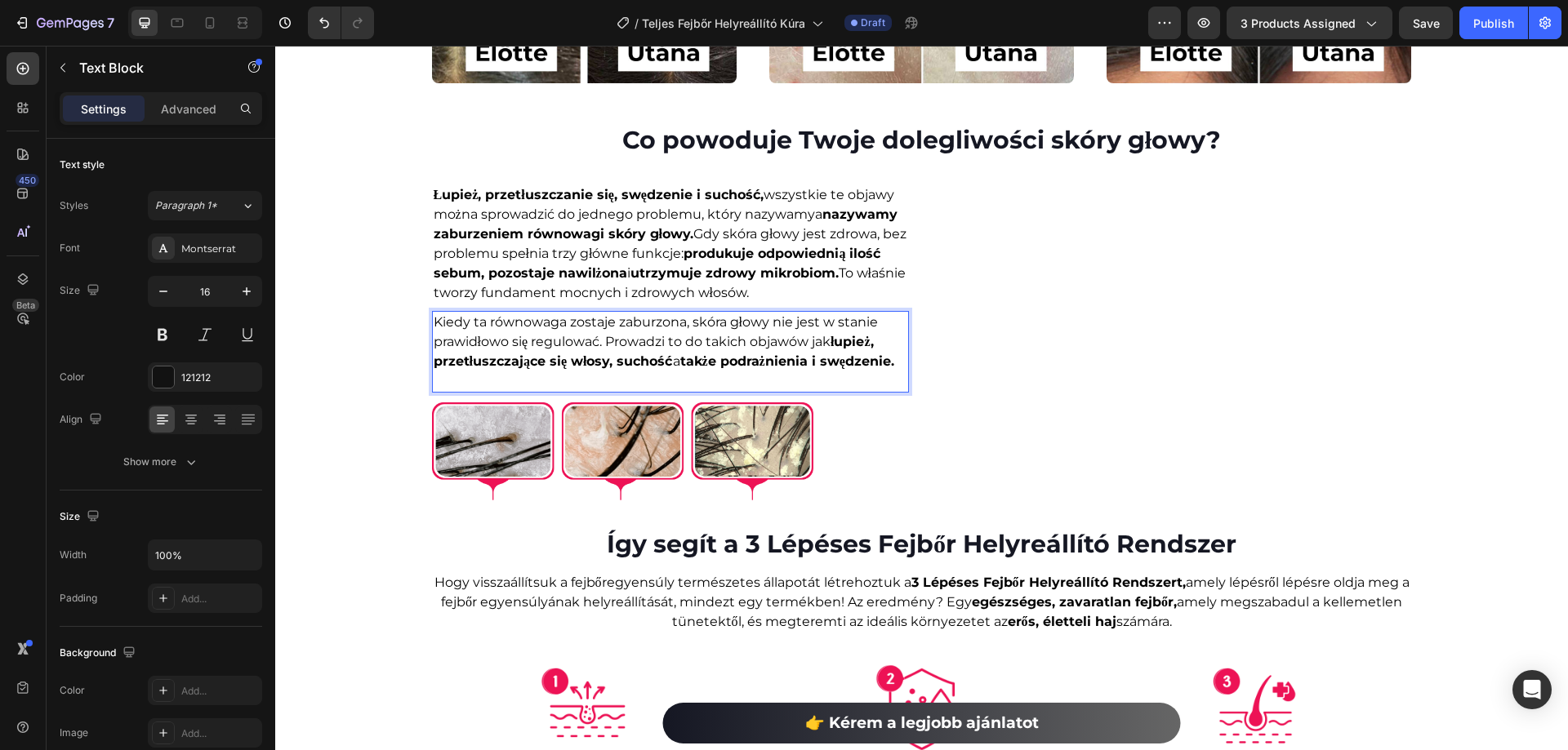
scroll to position [970, 0]
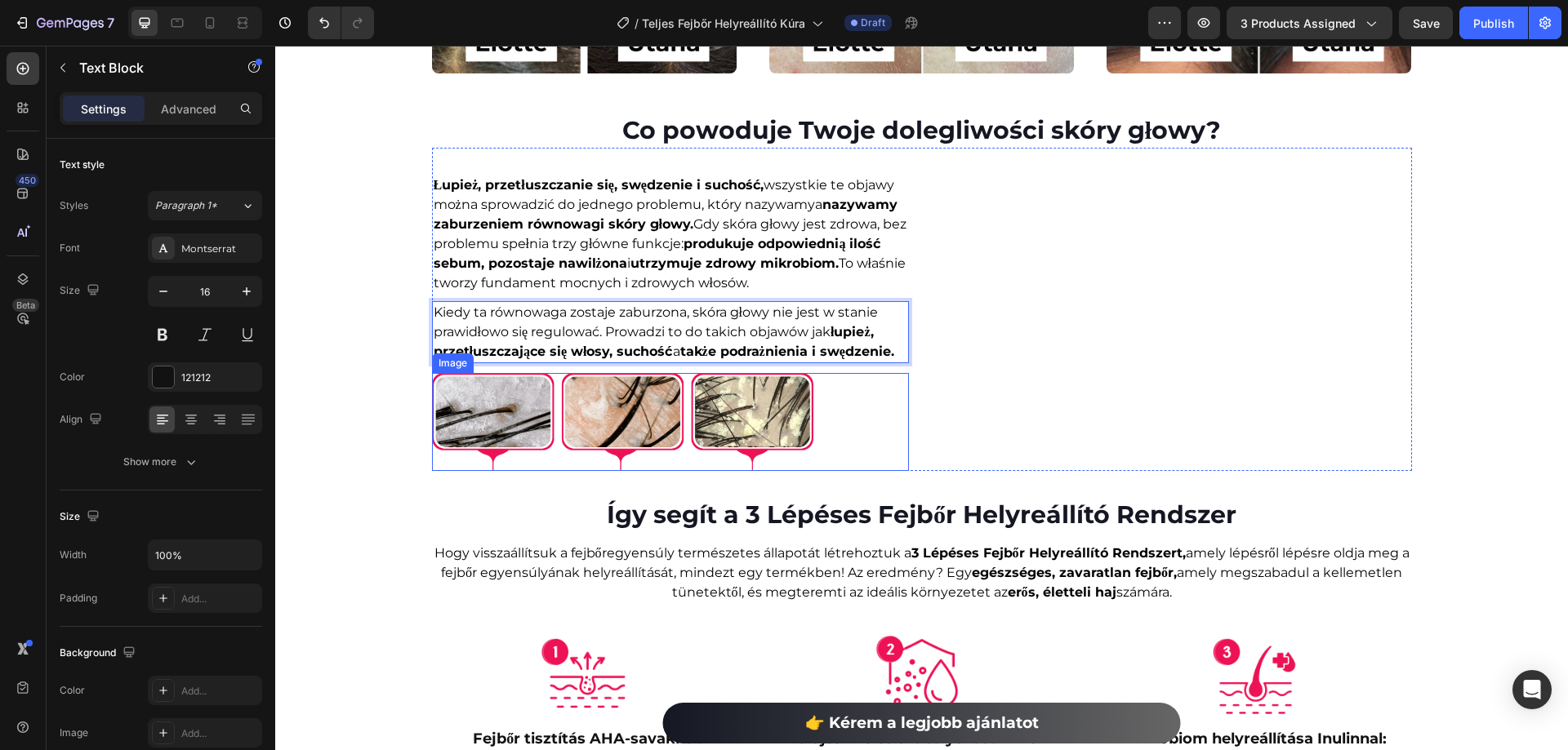
click at [681, 471] on div "Łupież, przetłuszczanie się, swędzenie i suchość, wszystkie te objawy można spr…" at bounding box center [671, 322] width 477 height 297
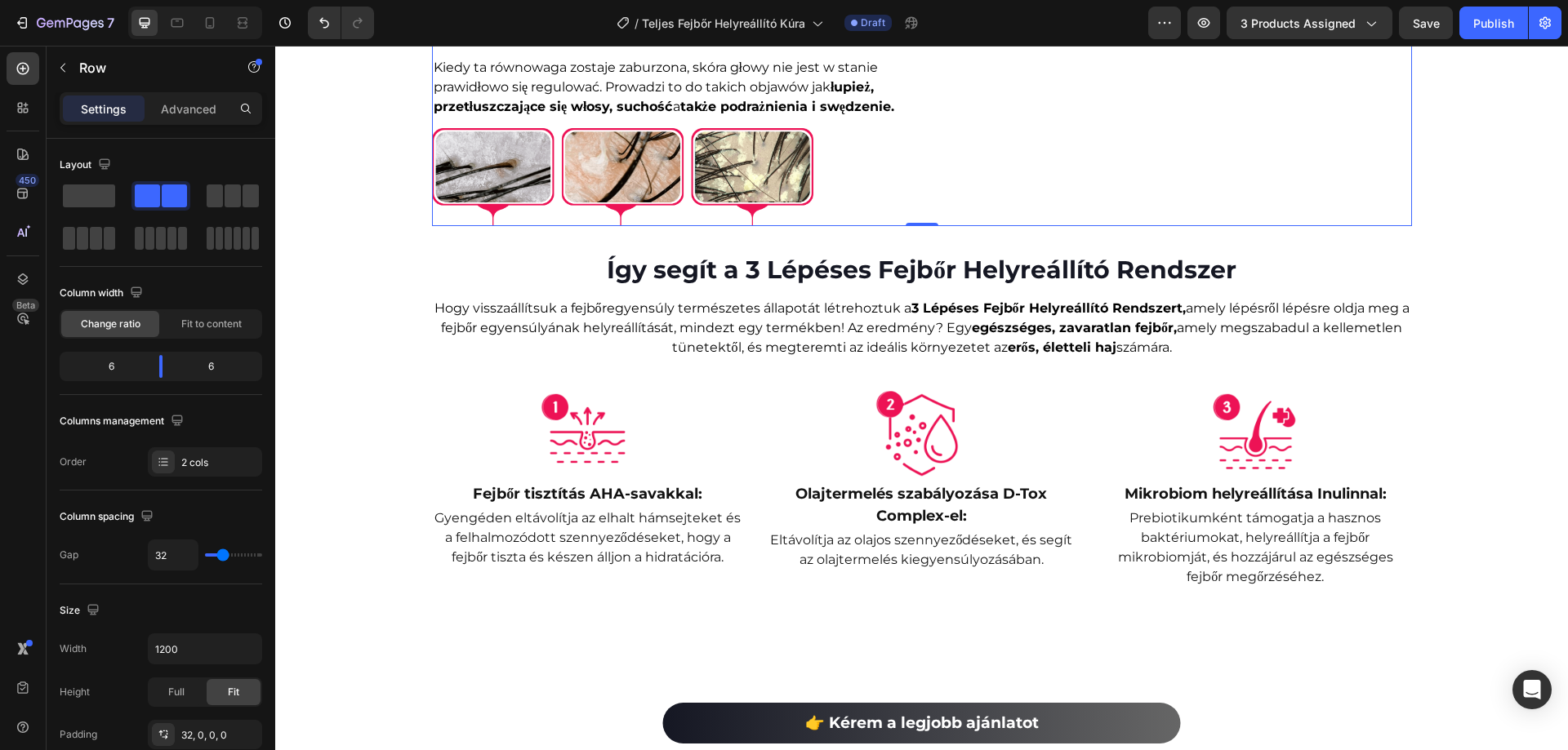
scroll to position [807, 0]
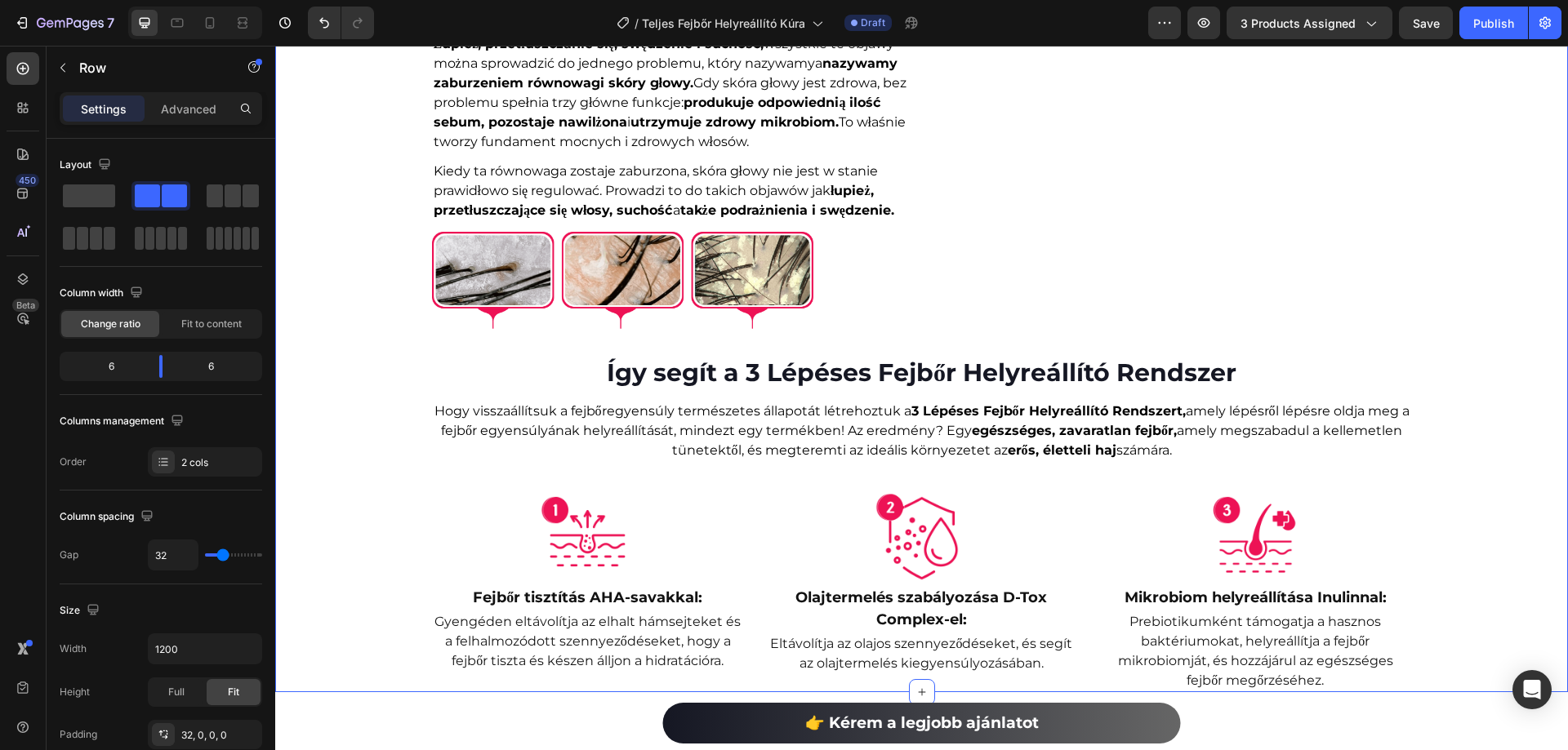
drag, startPoint x: 1554, startPoint y: 169, endPoint x: 1555, endPoint y: 158, distance: 11.0
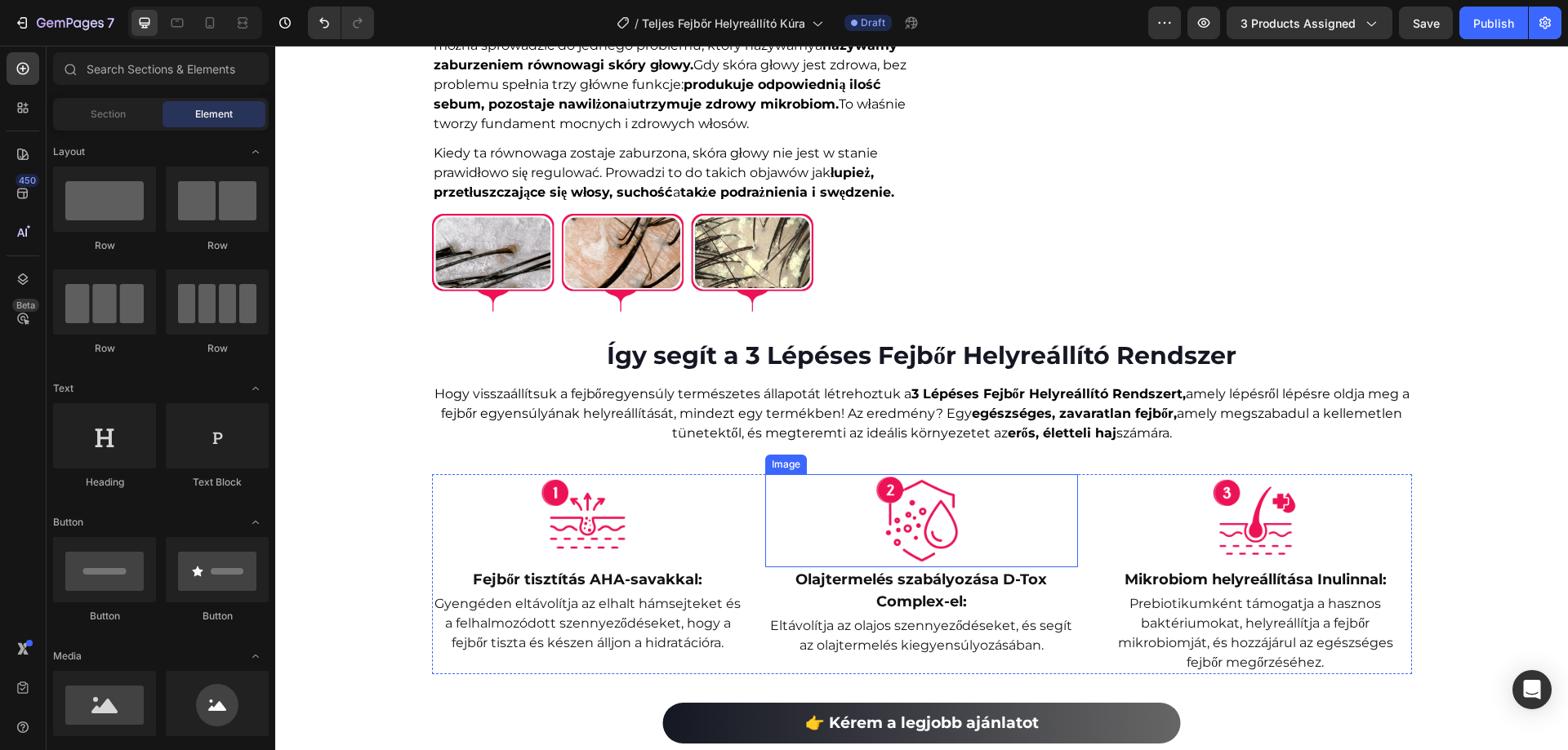
scroll to position [1234, 0]
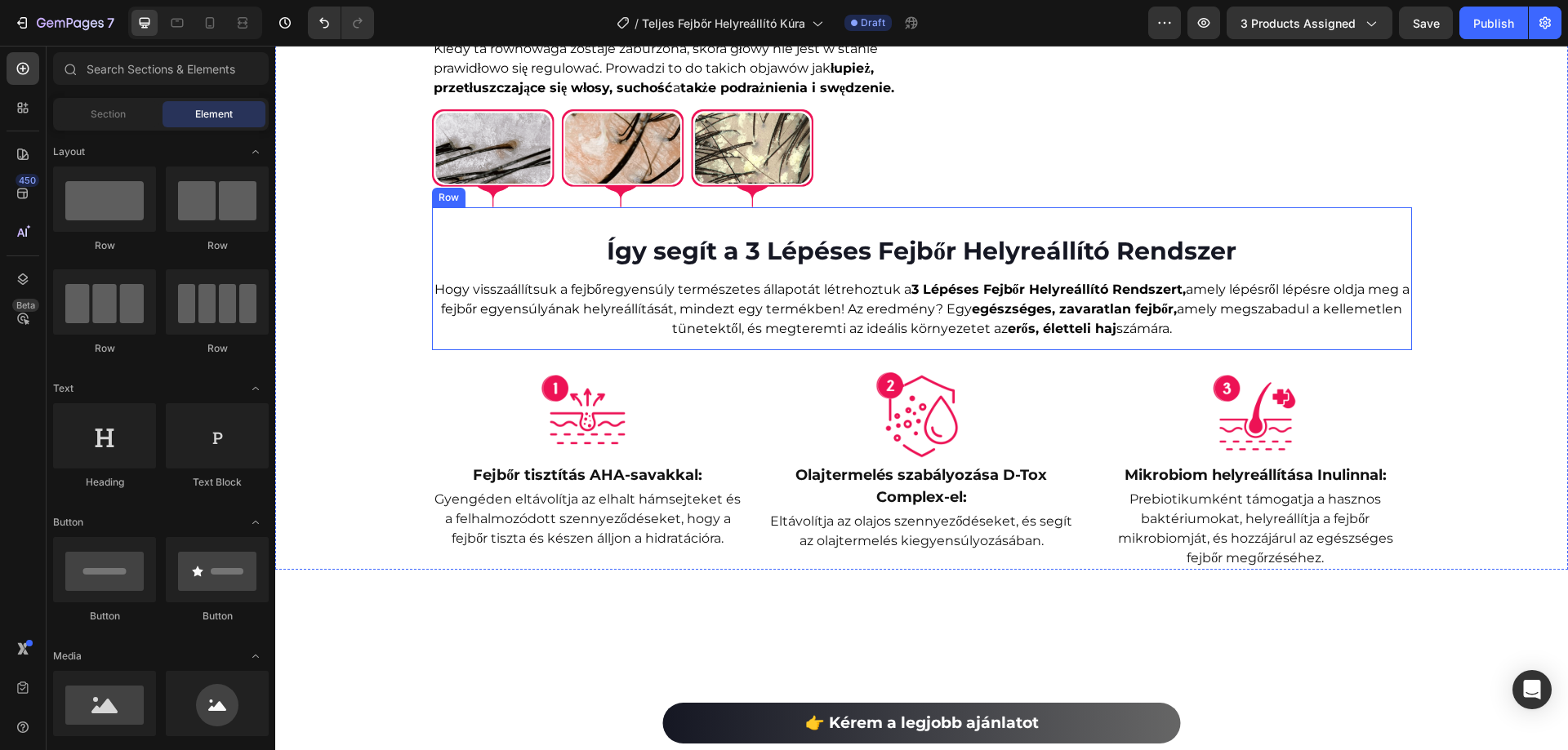
click at [865, 269] on h2 "Így segít a 3 Lépéses Fejbőr Helyreállító Rendszer" at bounding box center [922, 251] width 979 height 35
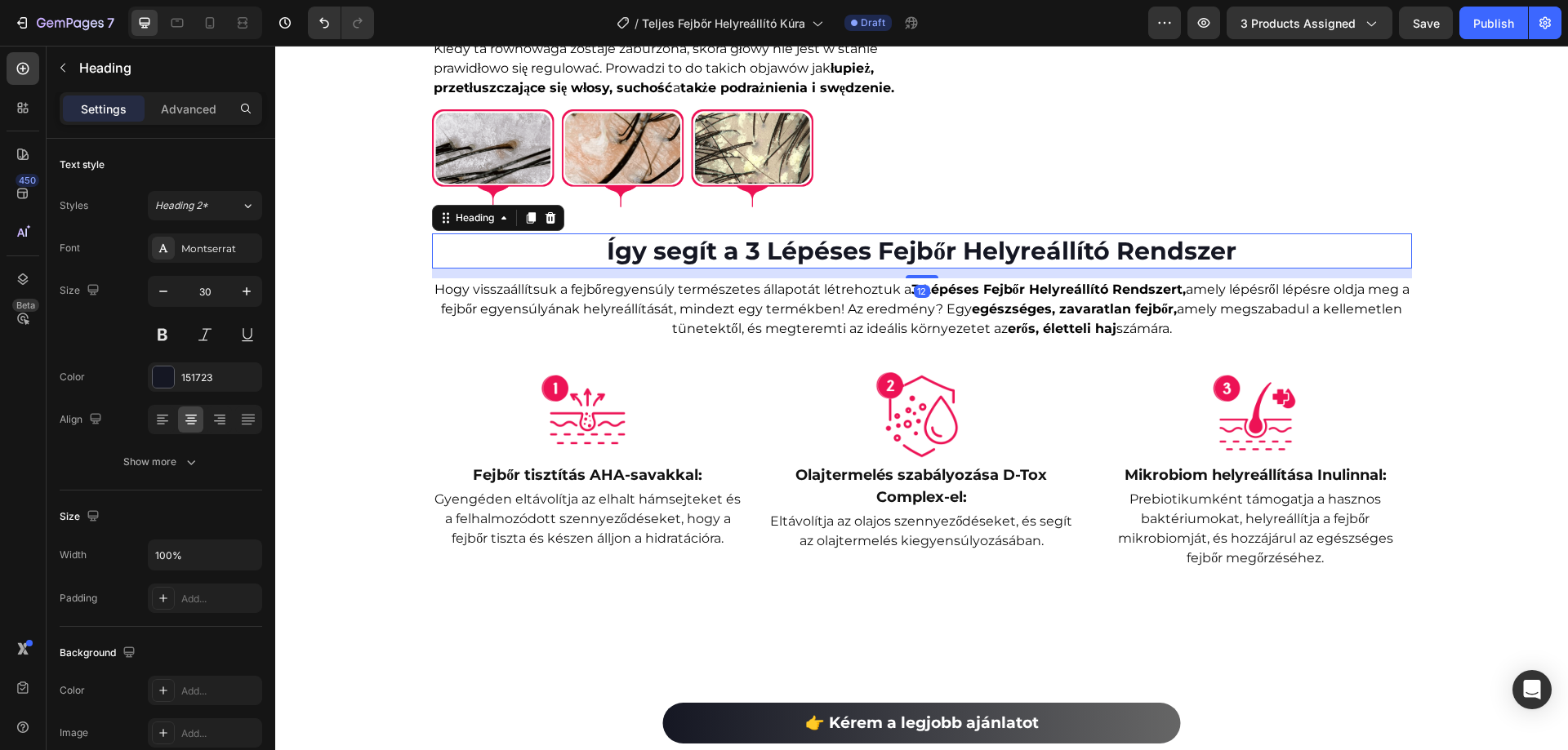
click at [865, 269] on h2 "Így segít a 3 Lépéses Fejbőr Helyreállító Rendszer" at bounding box center [922, 251] width 979 height 35
click at [865, 267] on p "Így segít a 3 Lépéses Fejbőr Helyreállító Rendszer" at bounding box center [922, 251] width 977 height 32
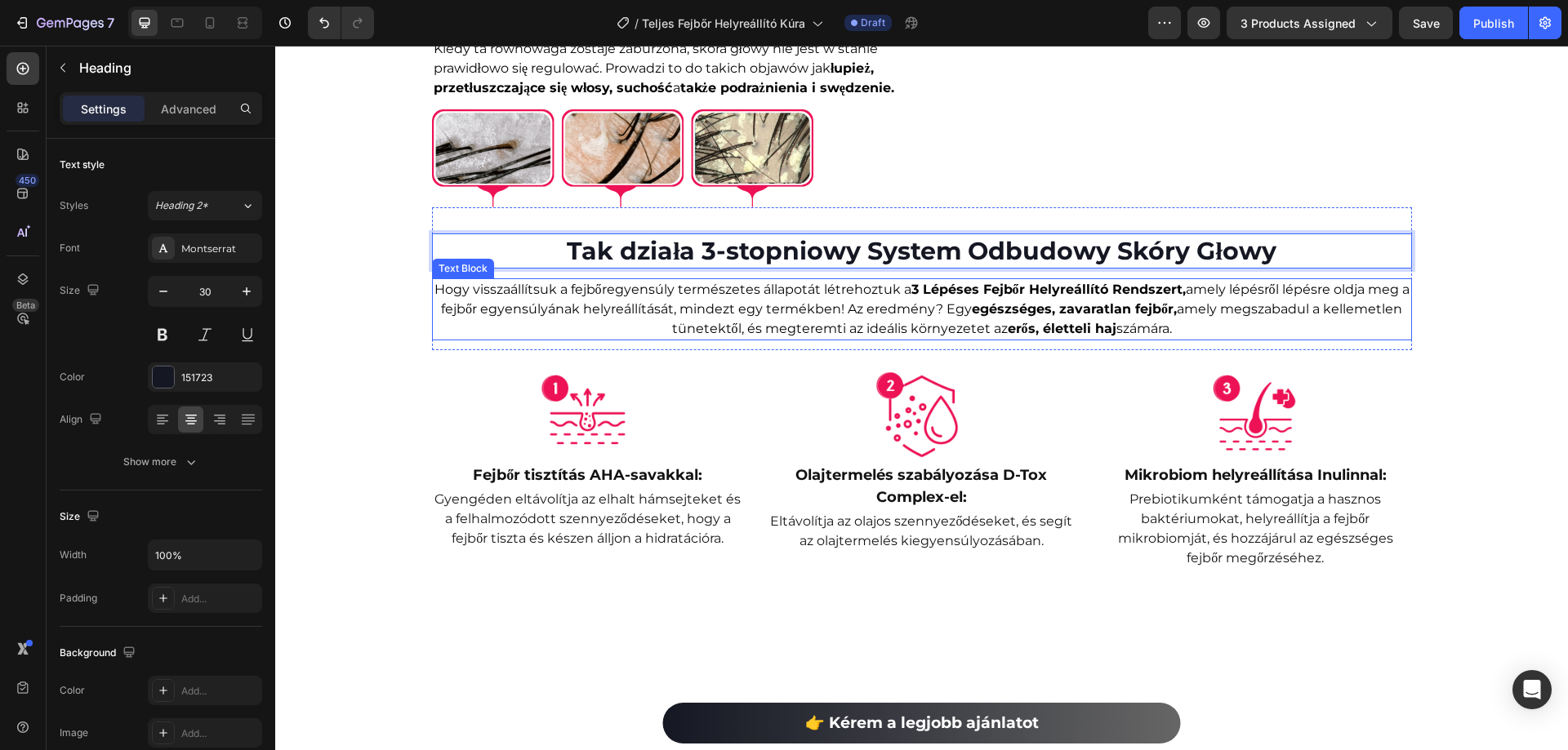
click at [868, 337] on span "Hogy visszaállítsuk a fejbőregyensúly természetes állapotát létrehoztuk a 3 Lép…" at bounding box center [922, 309] width 975 height 55
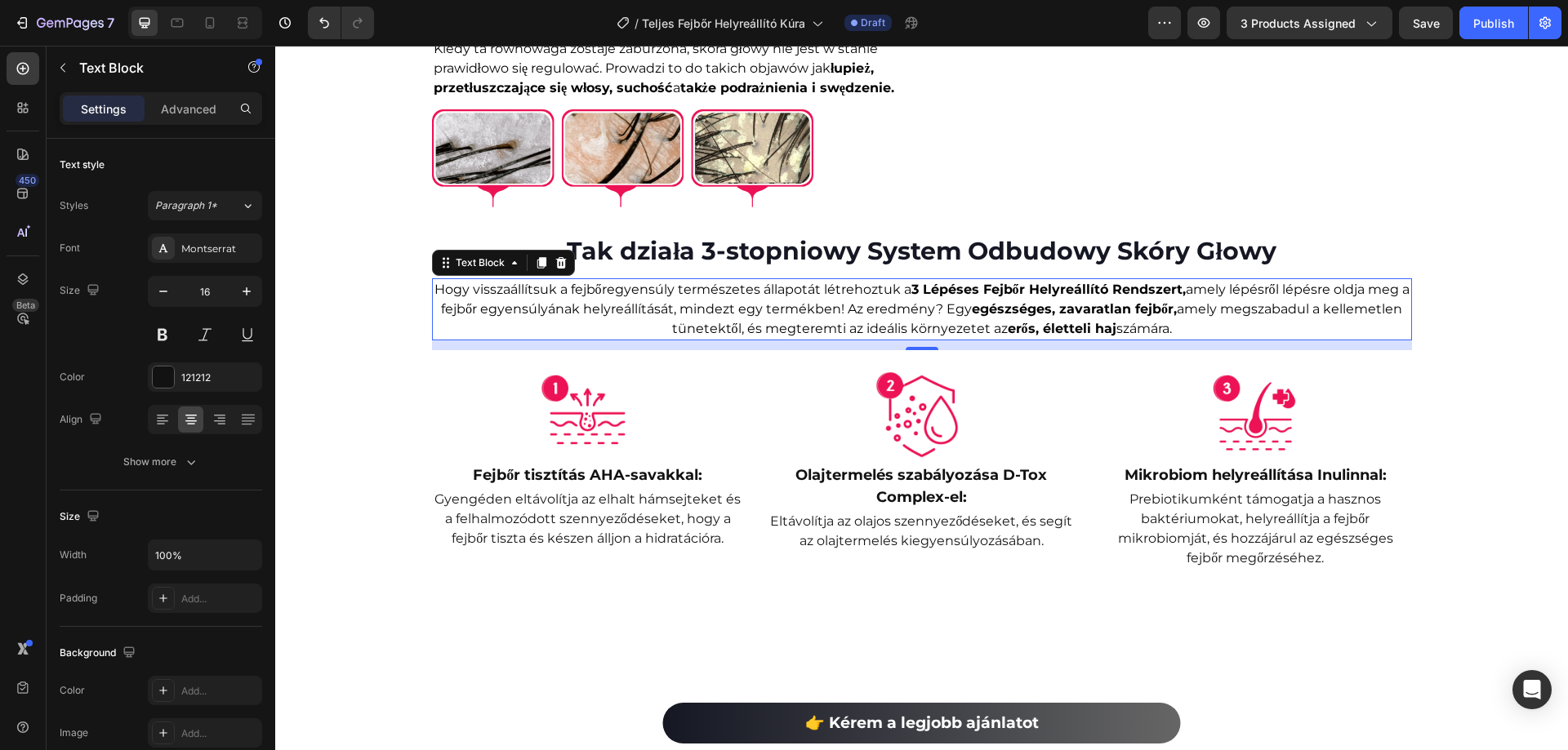
click at [728, 337] on span "Hogy visszaállítsuk a fejbőregyensúly természetes állapotát létrehoztuk a 3 Lép…" at bounding box center [922, 309] width 975 height 55
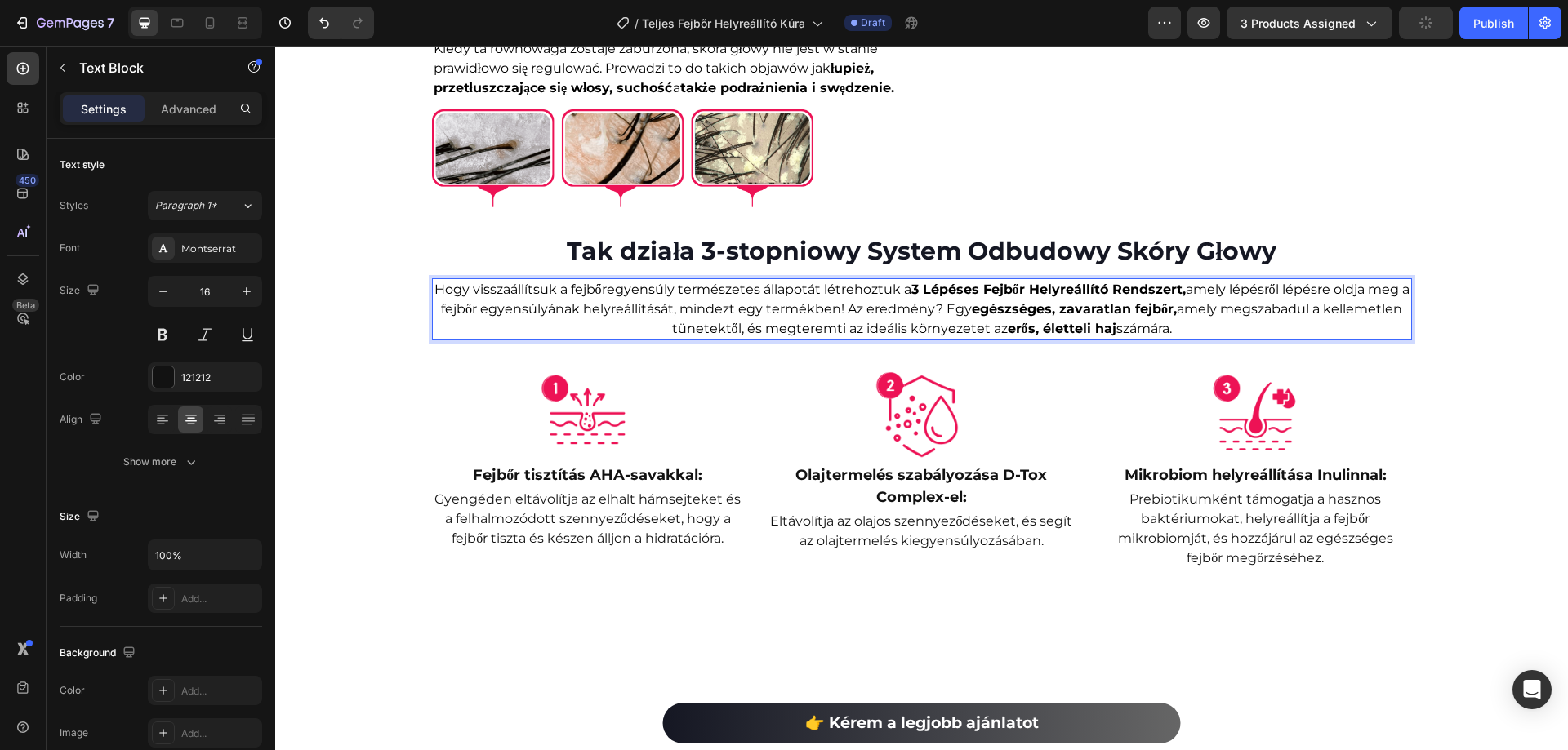
click at [728, 337] on span "Hogy visszaállítsuk a fejbőregyensúly természetes állapotát létrehoztuk a 3 Lép…" at bounding box center [922, 309] width 975 height 55
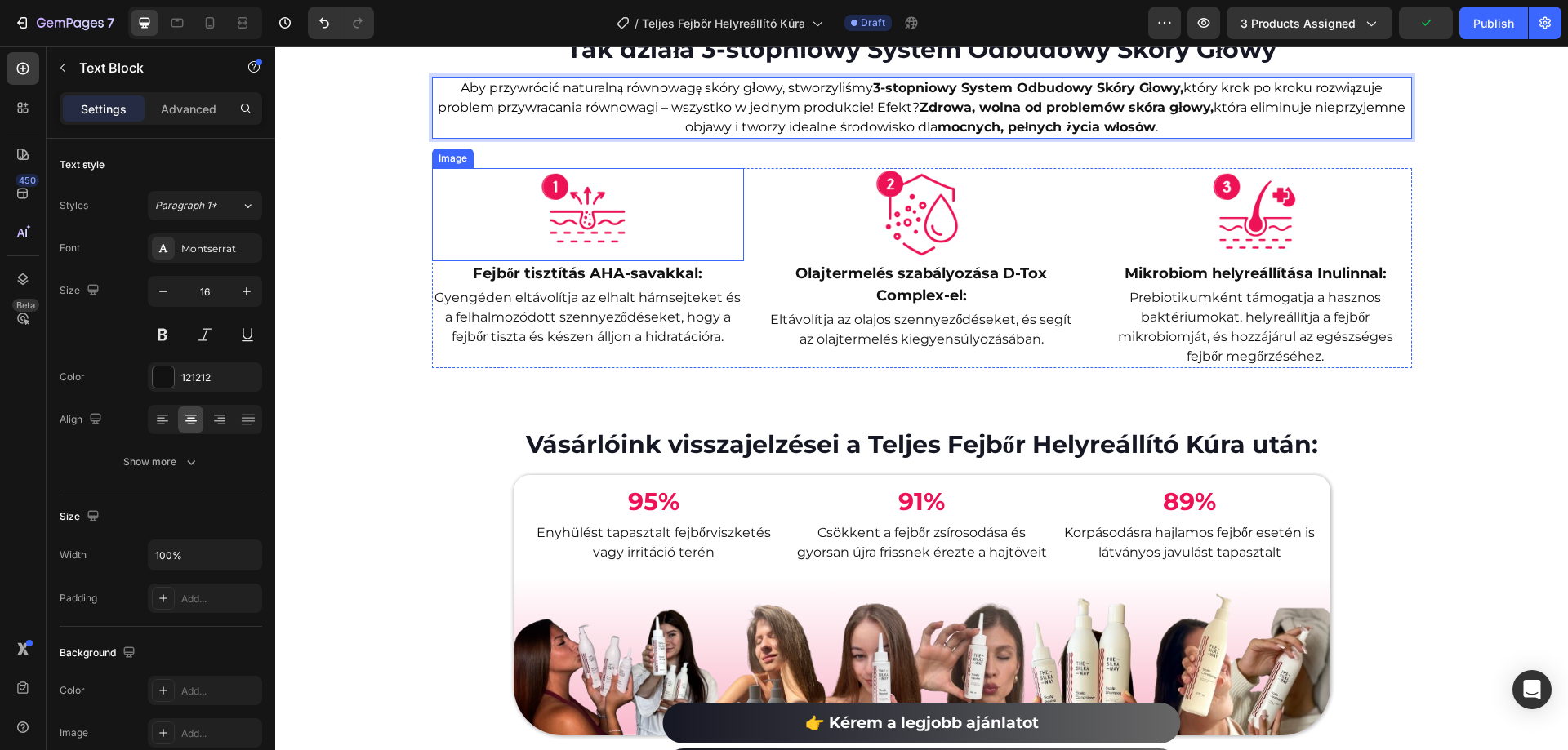
scroll to position [1478, 0]
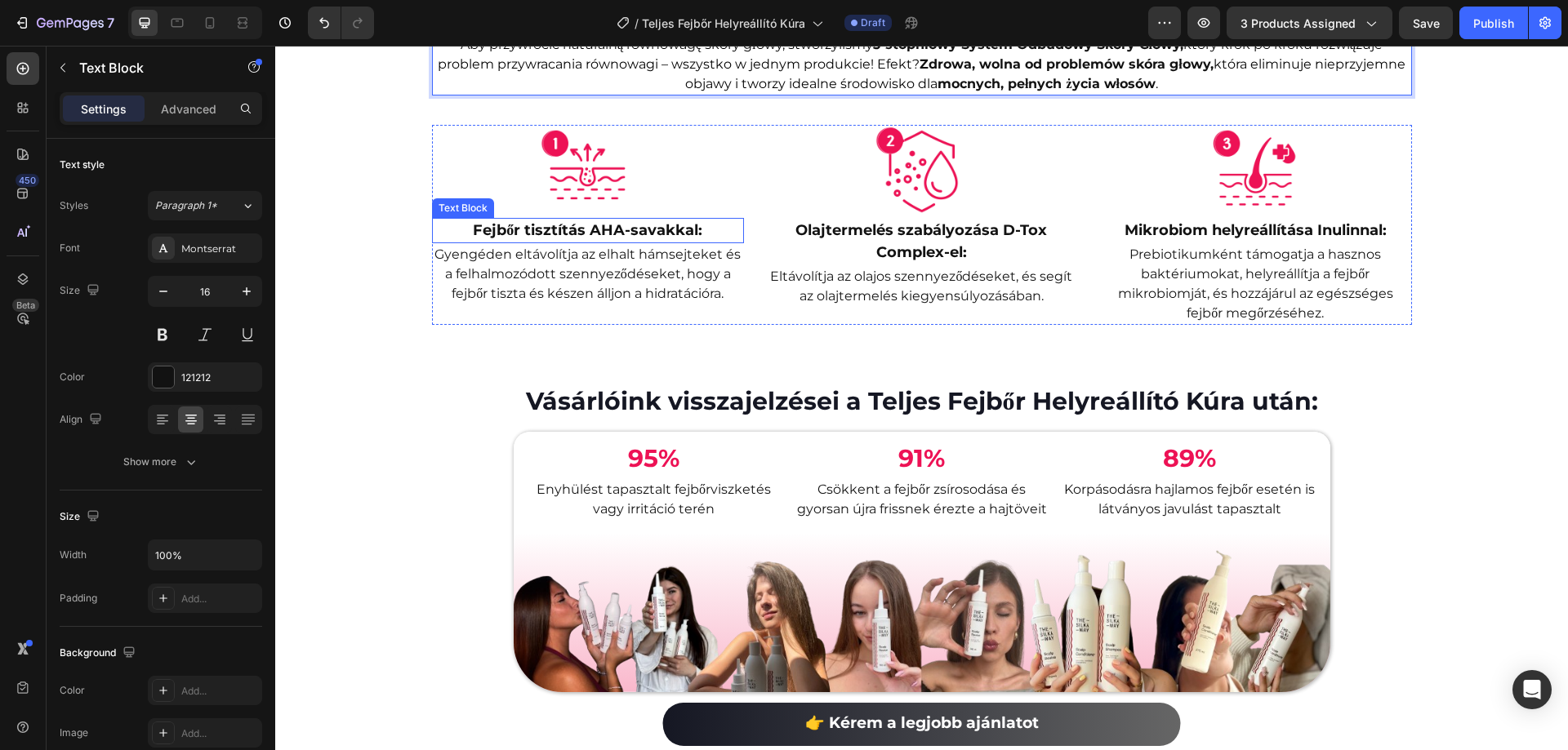
click at [553, 239] on strong "Fejbőr tisztítás AHA-savakkal:" at bounding box center [588, 230] width 229 height 18
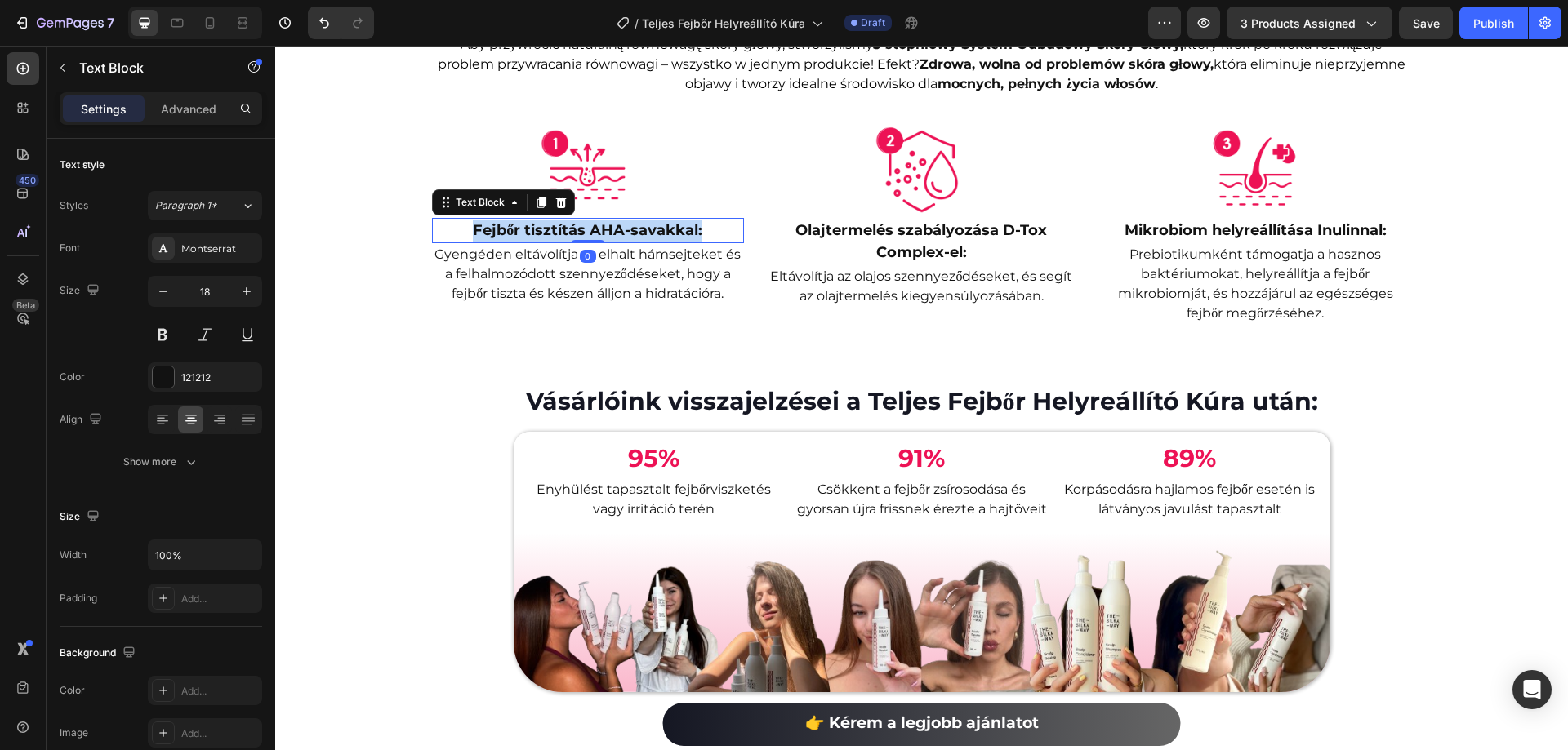
click at [553, 239] on strong "Fejbőr tisztítás AHA-savakkal:" at bounding box center [588, 230] width 229 height 18
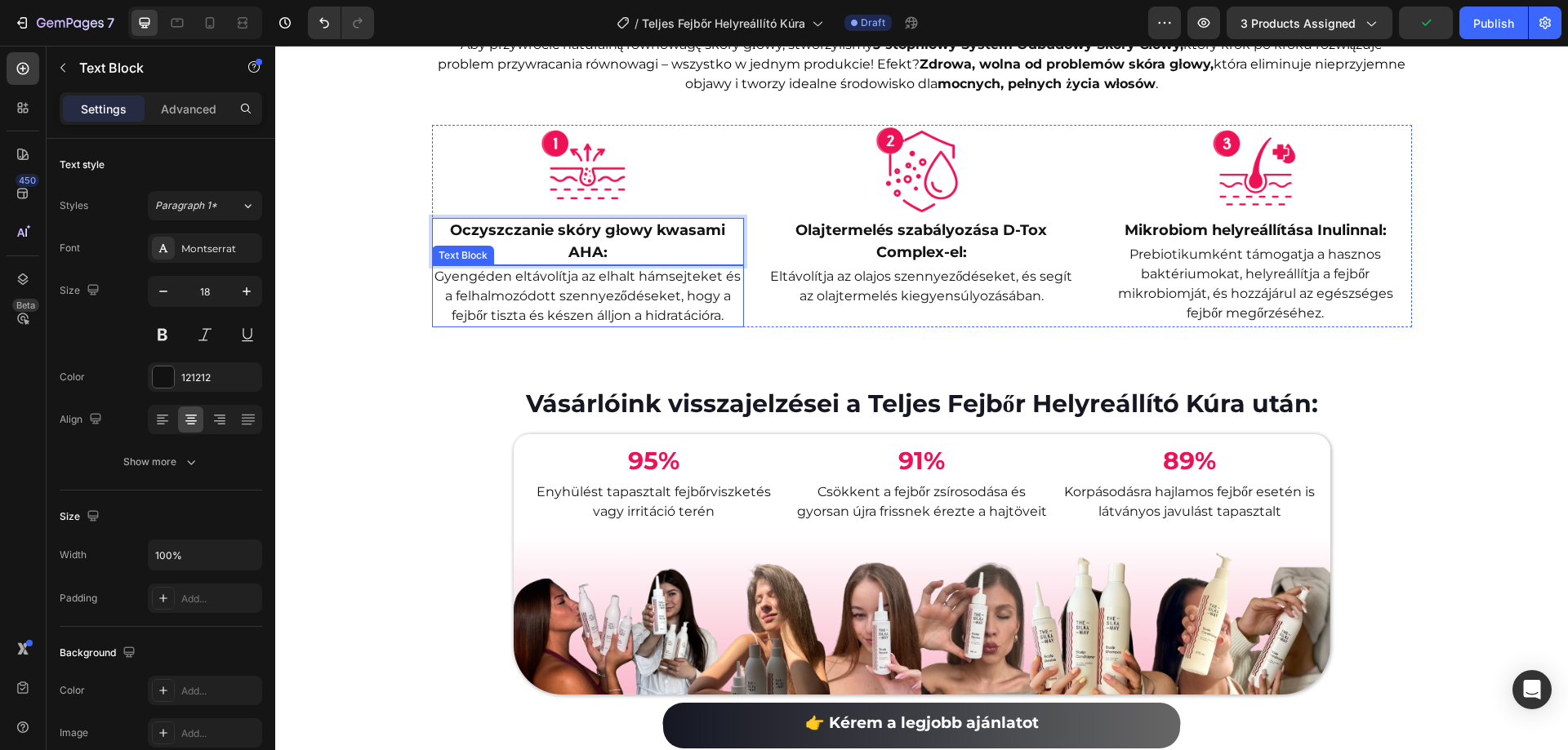
click at [612, 326] on p "Gyengéden eltávolítja az elhalt hámsejteket és a felhalmozódott szennyeződéseke…" at bounding box center [588, 296] width 310 height 59
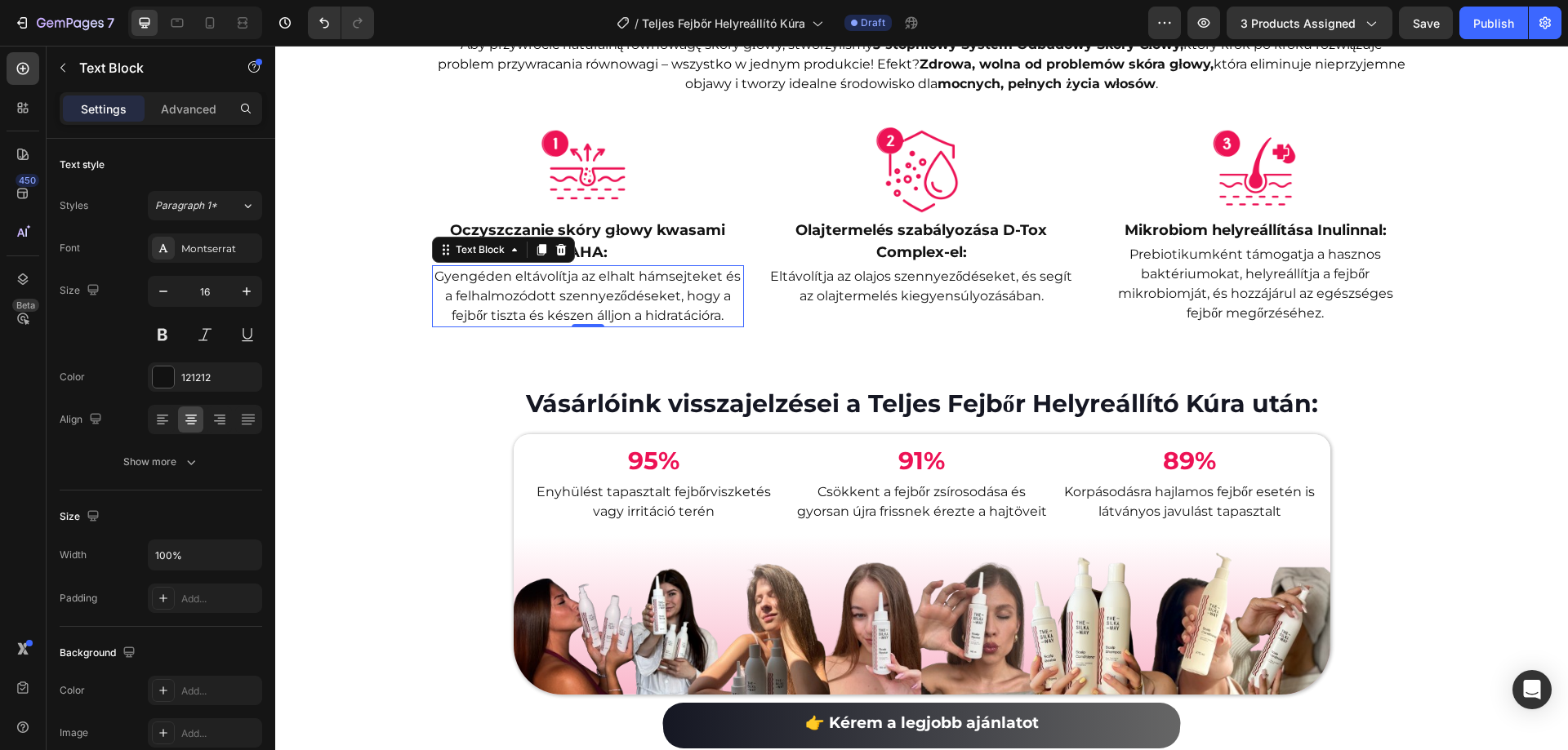
click at [582, 326] on p "Gyengéden eltávolítja az elhalt hámsejteket és a felhalmozódott szennyeződéseke…" at bounding box center [588, 296] width 310 height 59
click at [583, 326] on p "Gyengéden eltávolítja az elhalt hámsejteket és a felhalmozódott szennyeződéseke…" at bounding box center [588, 296] width 310 height 59
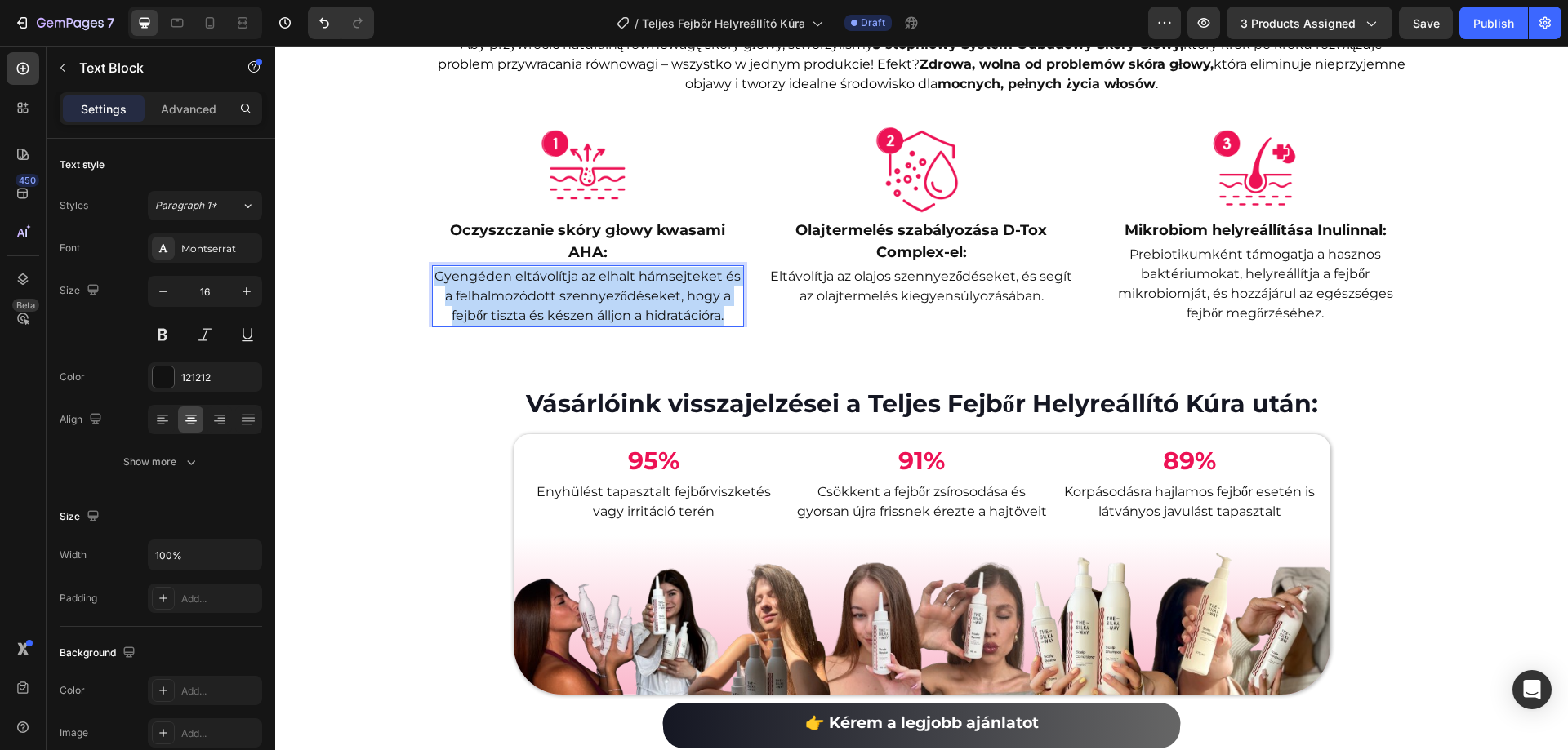
click at [583, 326] on p "Gyengéden eltávolítja az elhalt hámsejteket és a felhalmozódott szennyeződéseke…" at bounding box center [588, 296] width 310 height 59
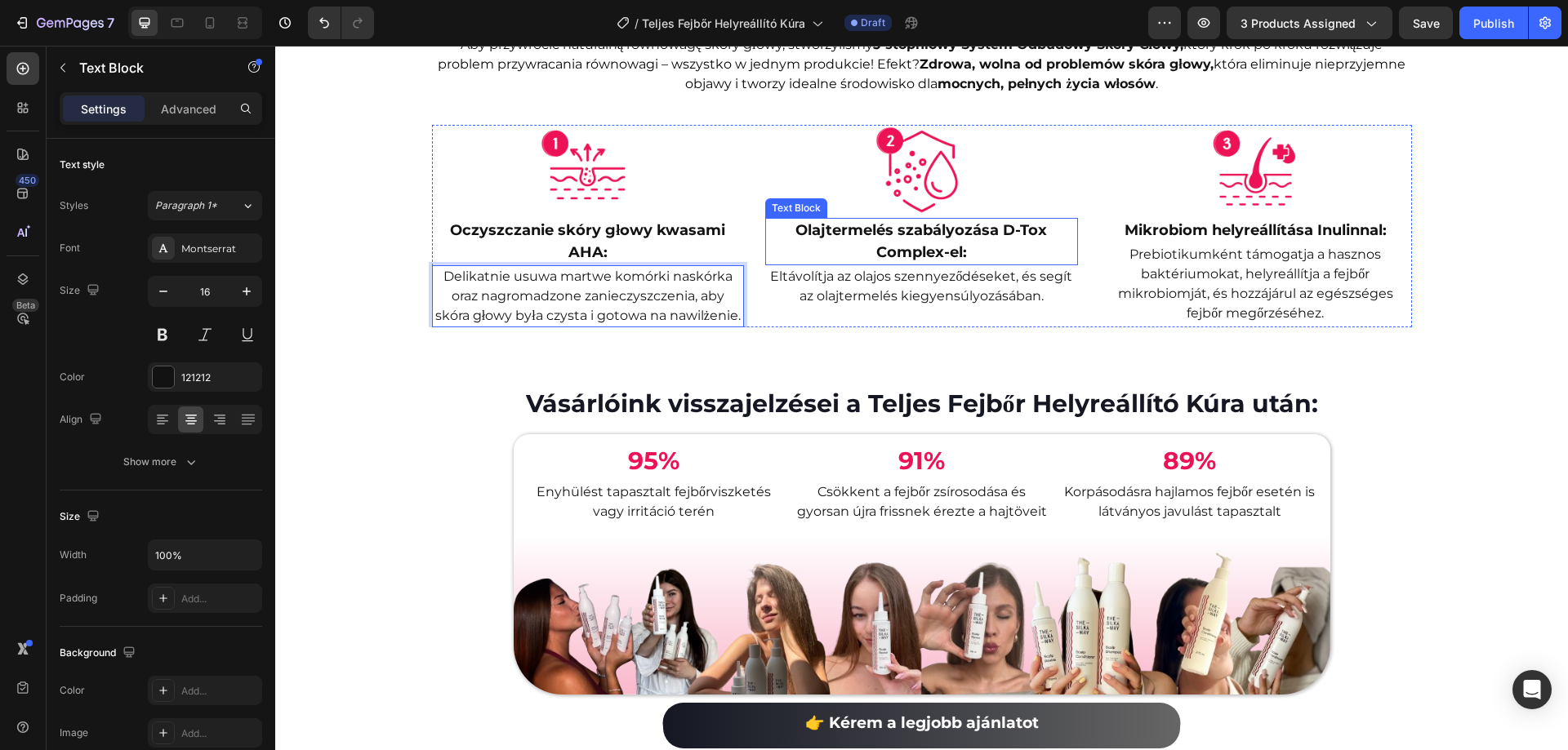
click at [966, 261] on strong "Olajtermelés szabályozása D-Tox Complex-el:" at bounding box center [921, 241] width 252 height 40
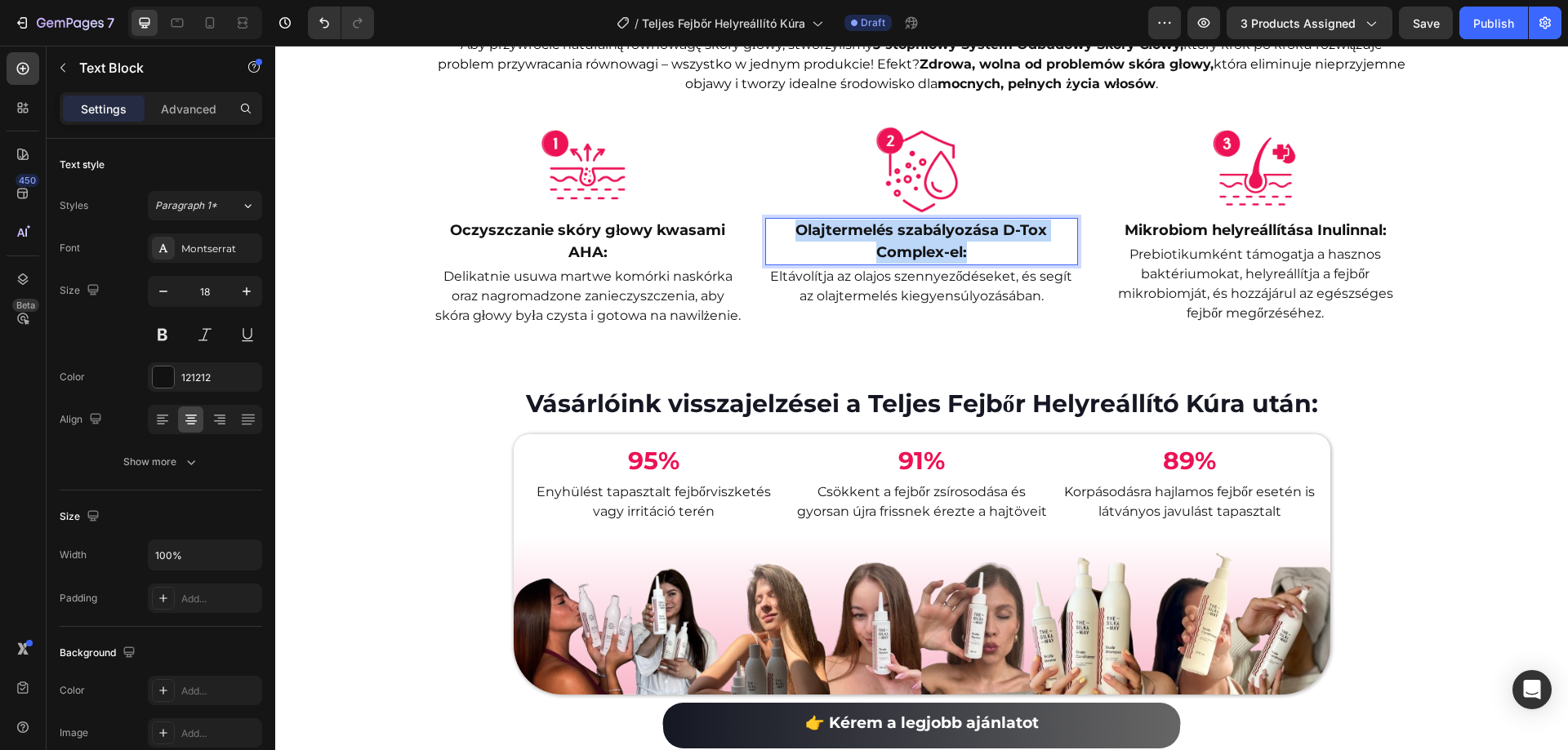
click at [966, 261] on strong "Olajtermelés szabályozása D-Tox Complex-el:" at bounding box center [921, 241] width 252 height 40
click at [975, 306] on p "Eltávolítja az olajos szennyeződéseket, és segít az olajtermelés kiegyensúlyozá…" at bounding box center [921, 286] width 310 height 39
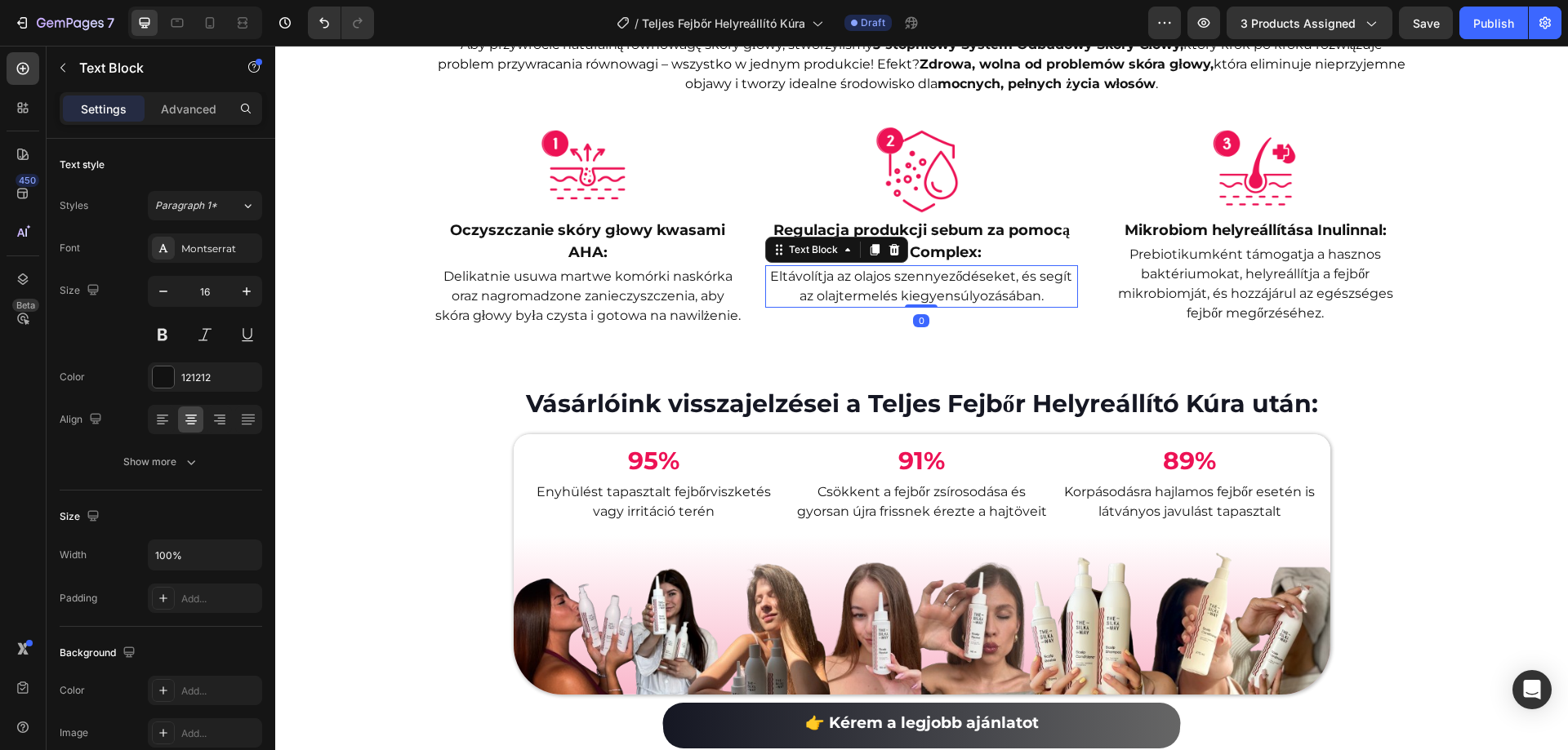
click at [968, 306] on p "Eltávolítja az olajos szennyeződéseket, és segít az olajtermelés kiegyensúlyozá…" at bounding box center [921, 286] width 310 height 39
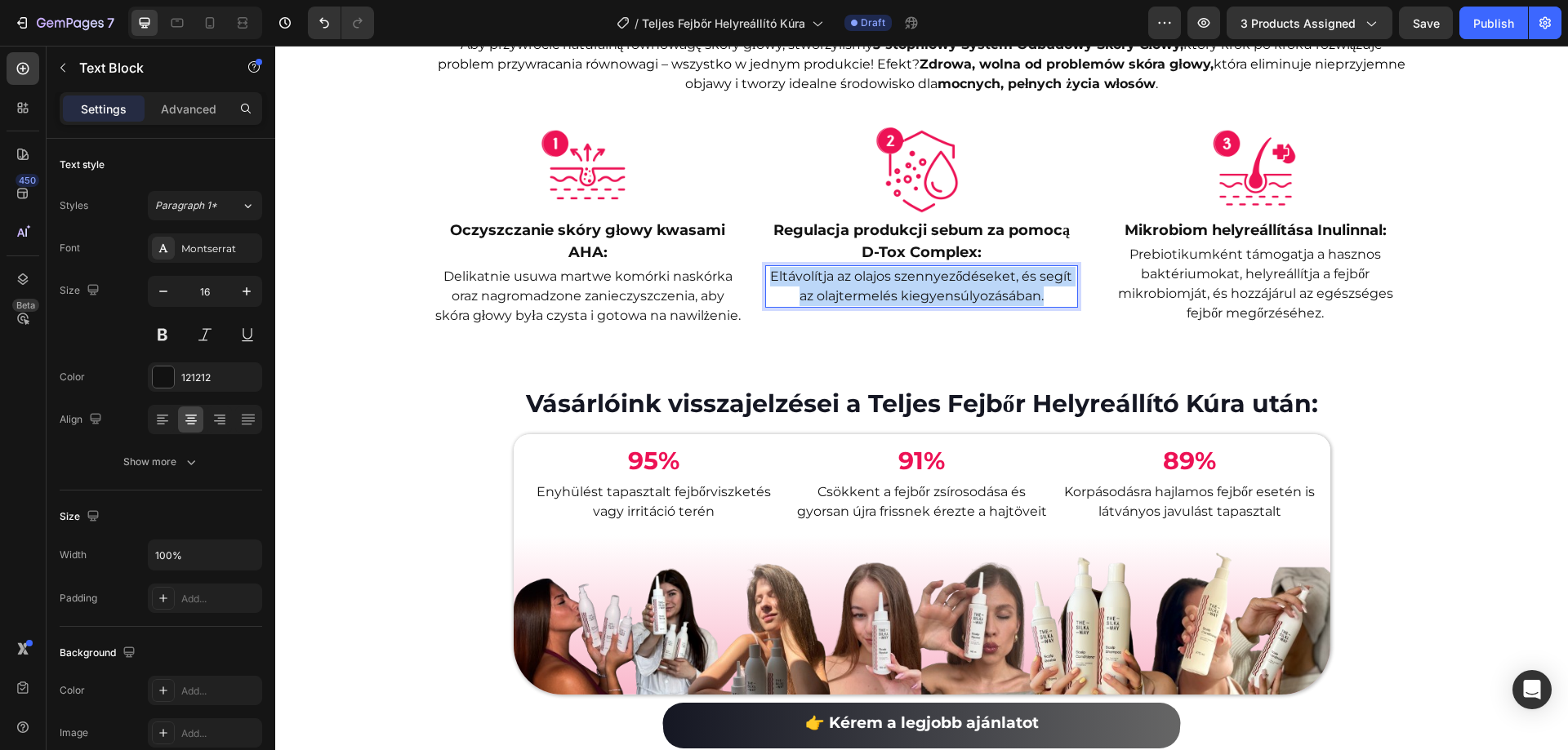
click at [968, 306] on p "Eltávolítja az olajos szennyeződéseket, és segít az olajtermelés kiegyensúlyozá…" at bounding box center [921, 286] width 310 height 39
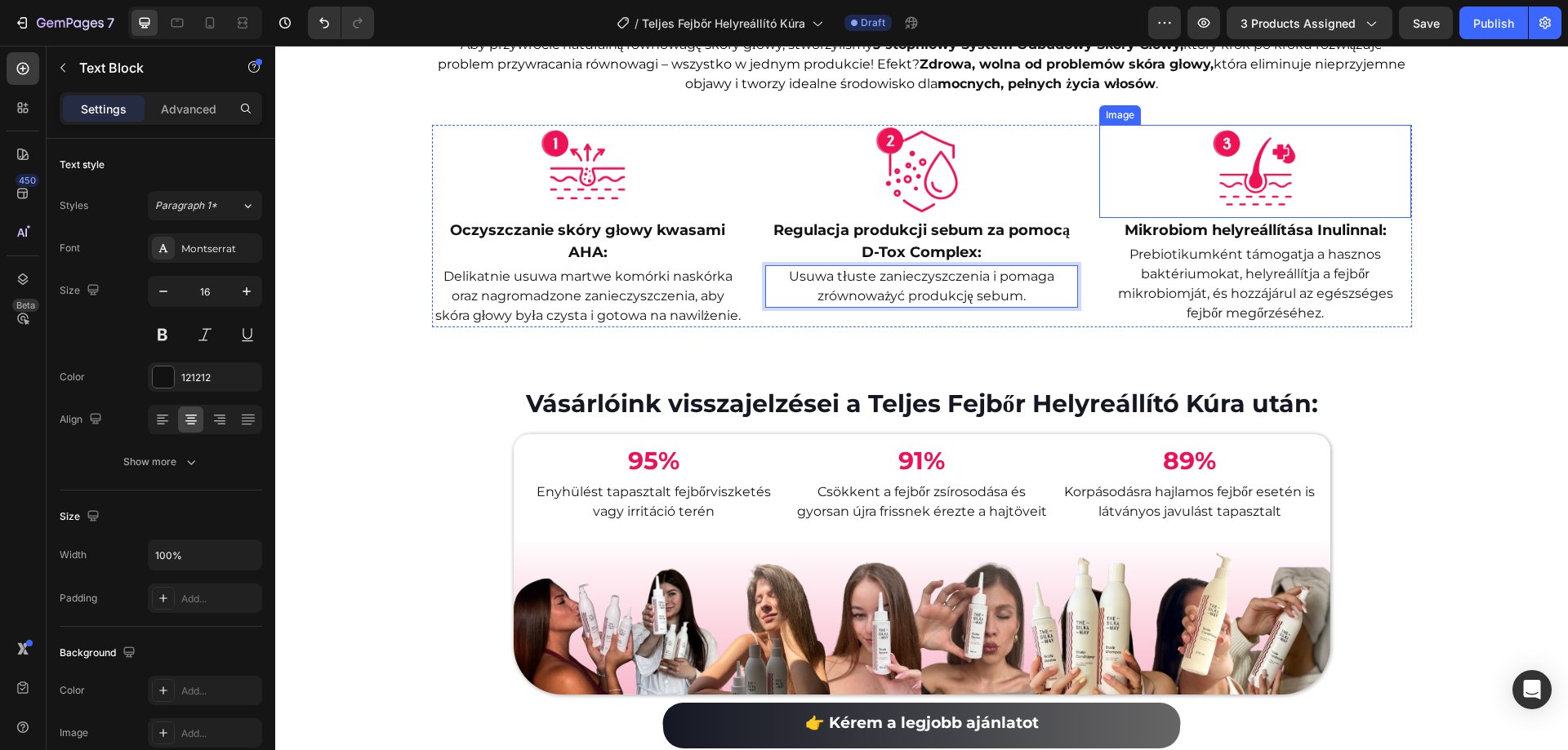
click at [1211, 239] on strong "Mikrobiom helyreállítása Inulinnal:" at bounding box center [1256, 230] width 262 height 18
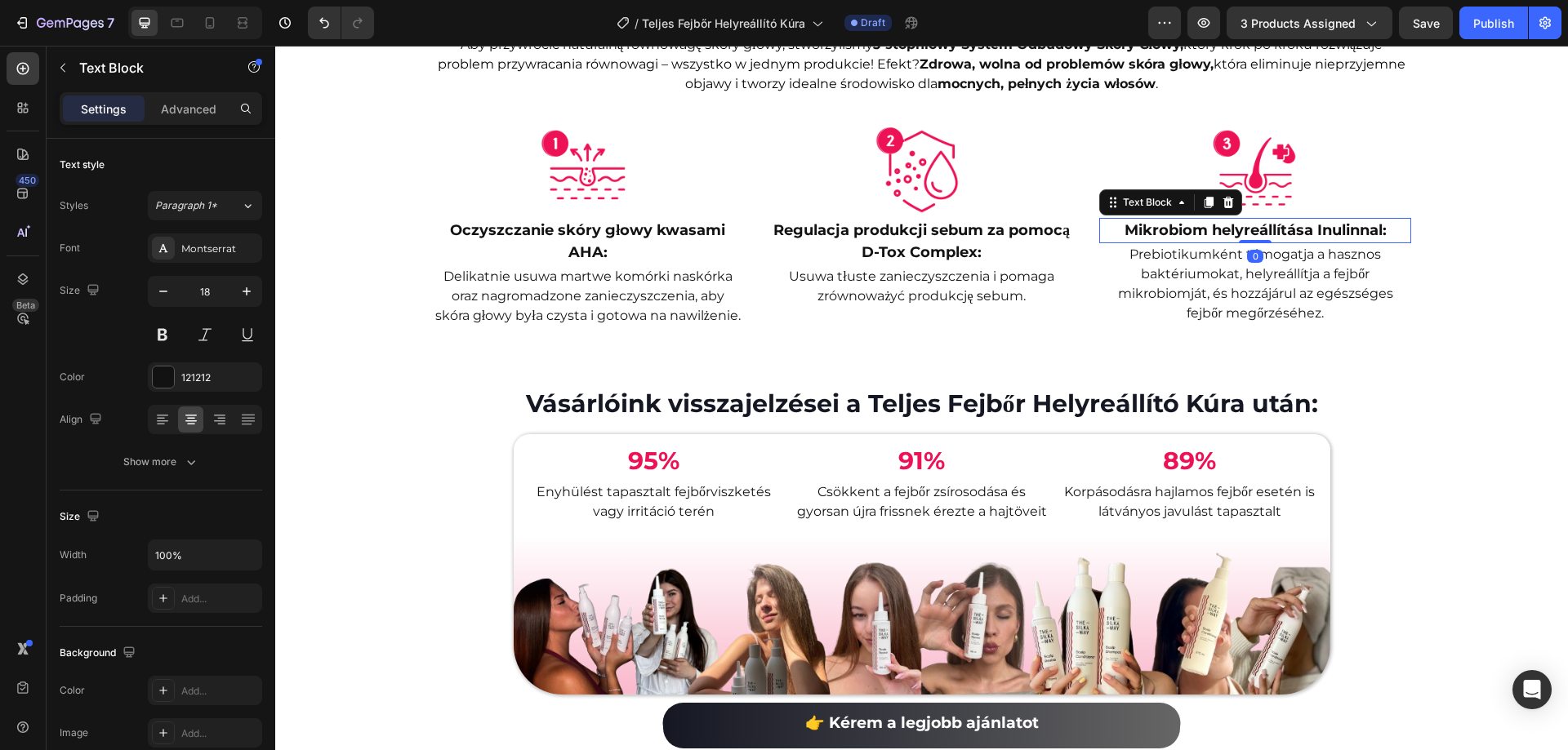
click at [1211, 239] on strong "Mikrobiom helyreállítása Inulinnal:" at bounding box center [1256, 230] width 262 height 18
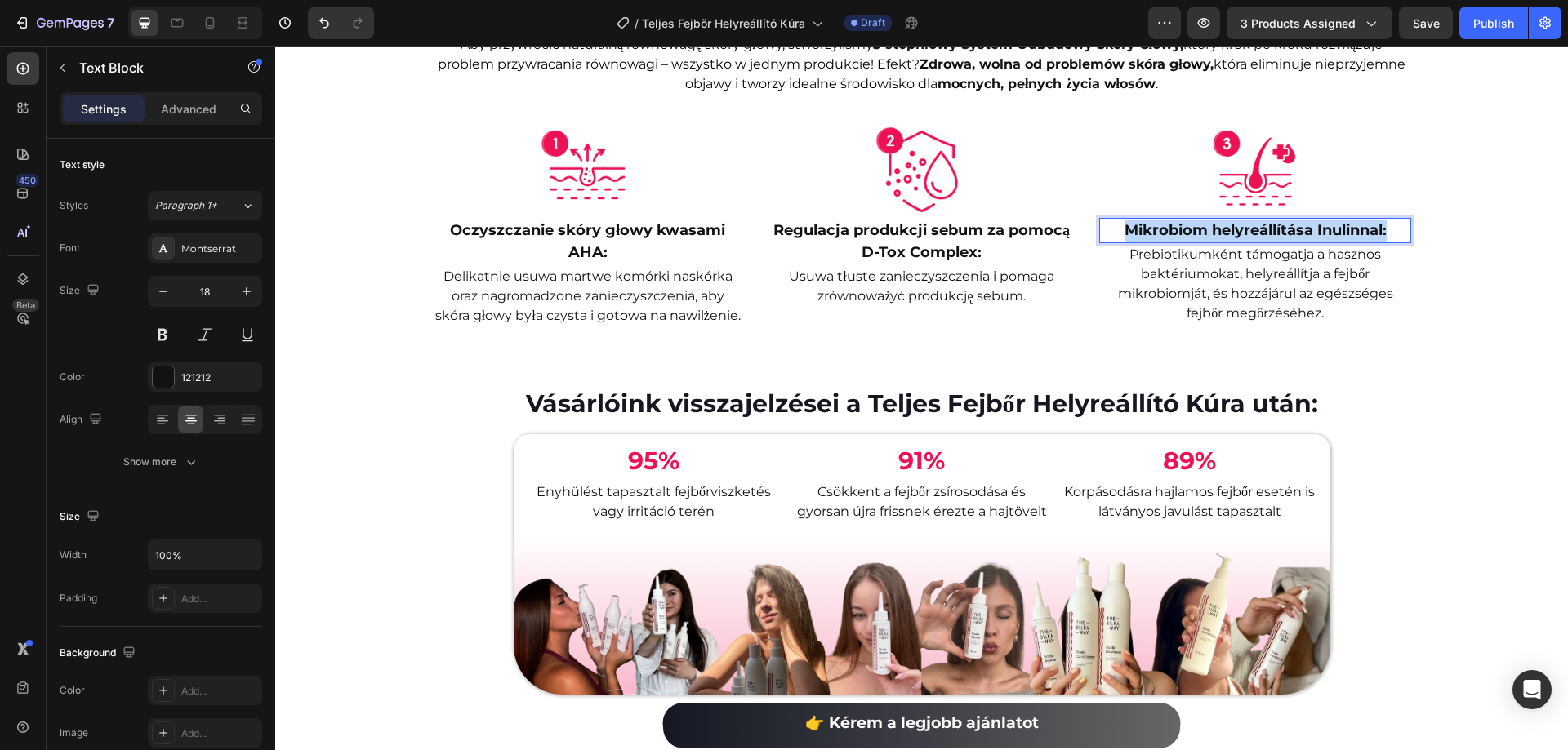
click at [1211, 239] on strong "Mikrobiom helyreállítása Inulinnal:" at bounding box center [1256, 230] width 262 height 18
click at [1303, 323] on p "Prebiotikumként támogatja a hasznos baktériumokat, helyreállítja a fejbőr mikro…" at bounding box center [1255, 283] width 310 height 79
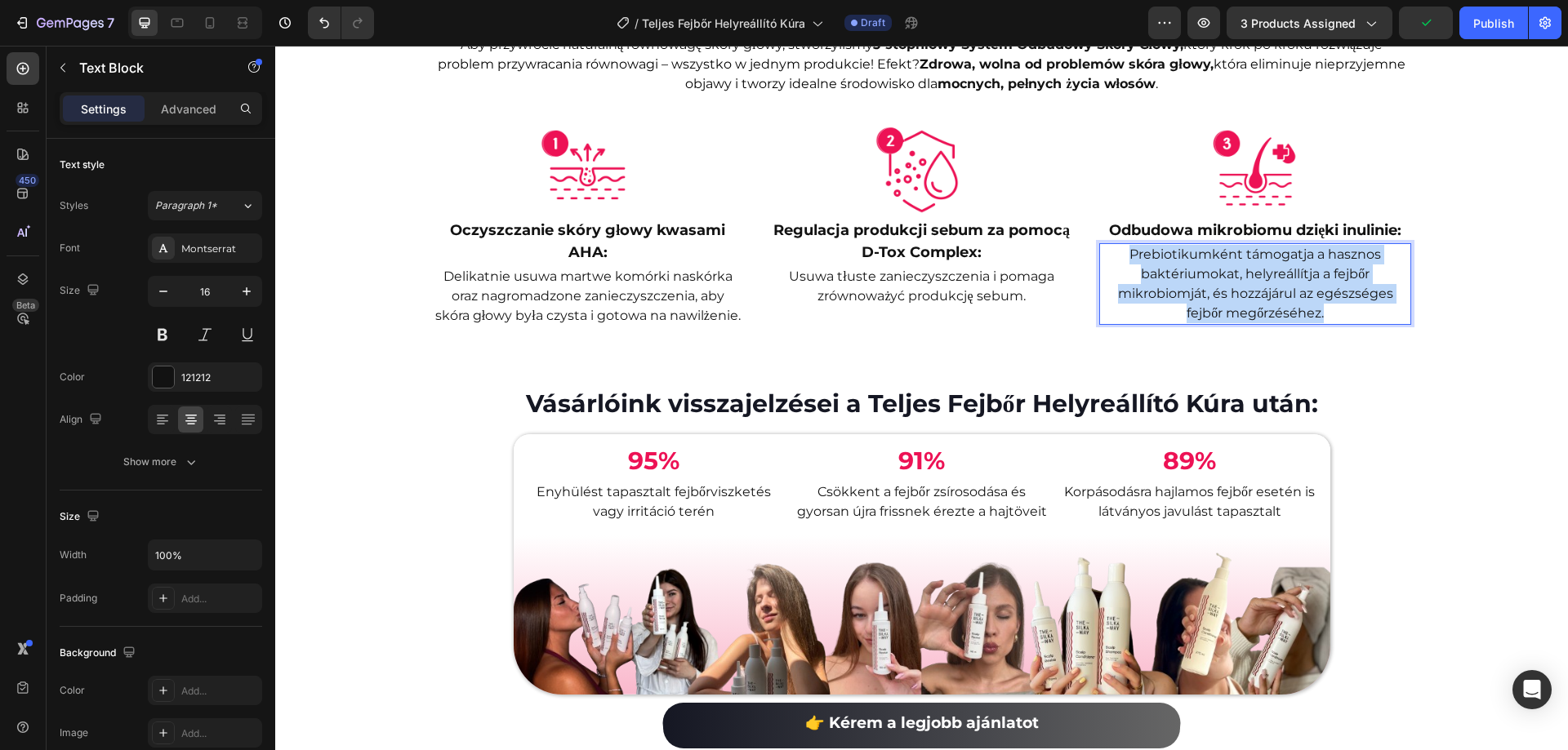
click at [1303, 323] on p "Prebiotikumként támogatja a hasznos baktériumokat, helyreállítja a fejbőr mikro…" at bounding box center [1255, 283] width 310 height 79
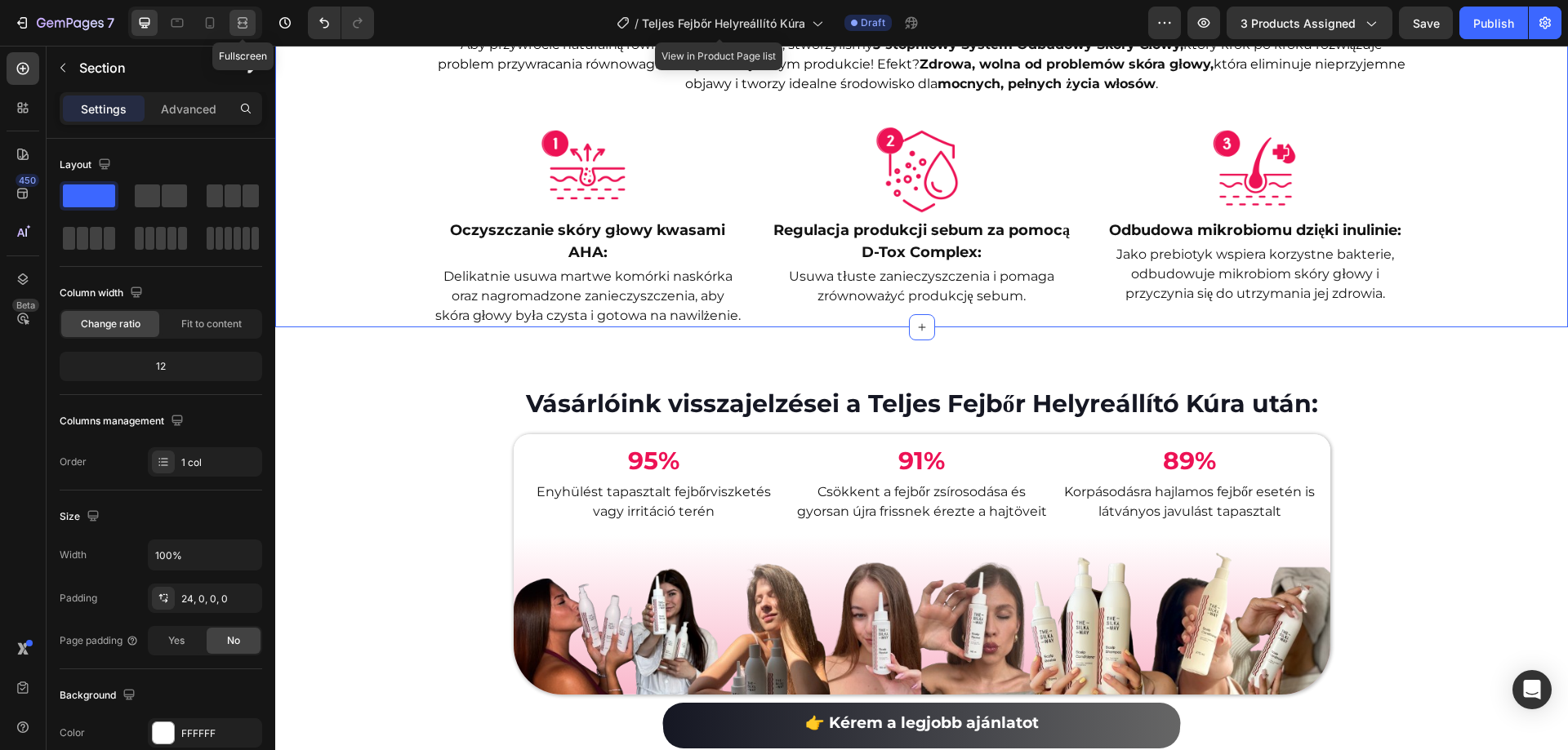
click at [241, 20] on icon at bounding box center [243, 23] width 16 height 16
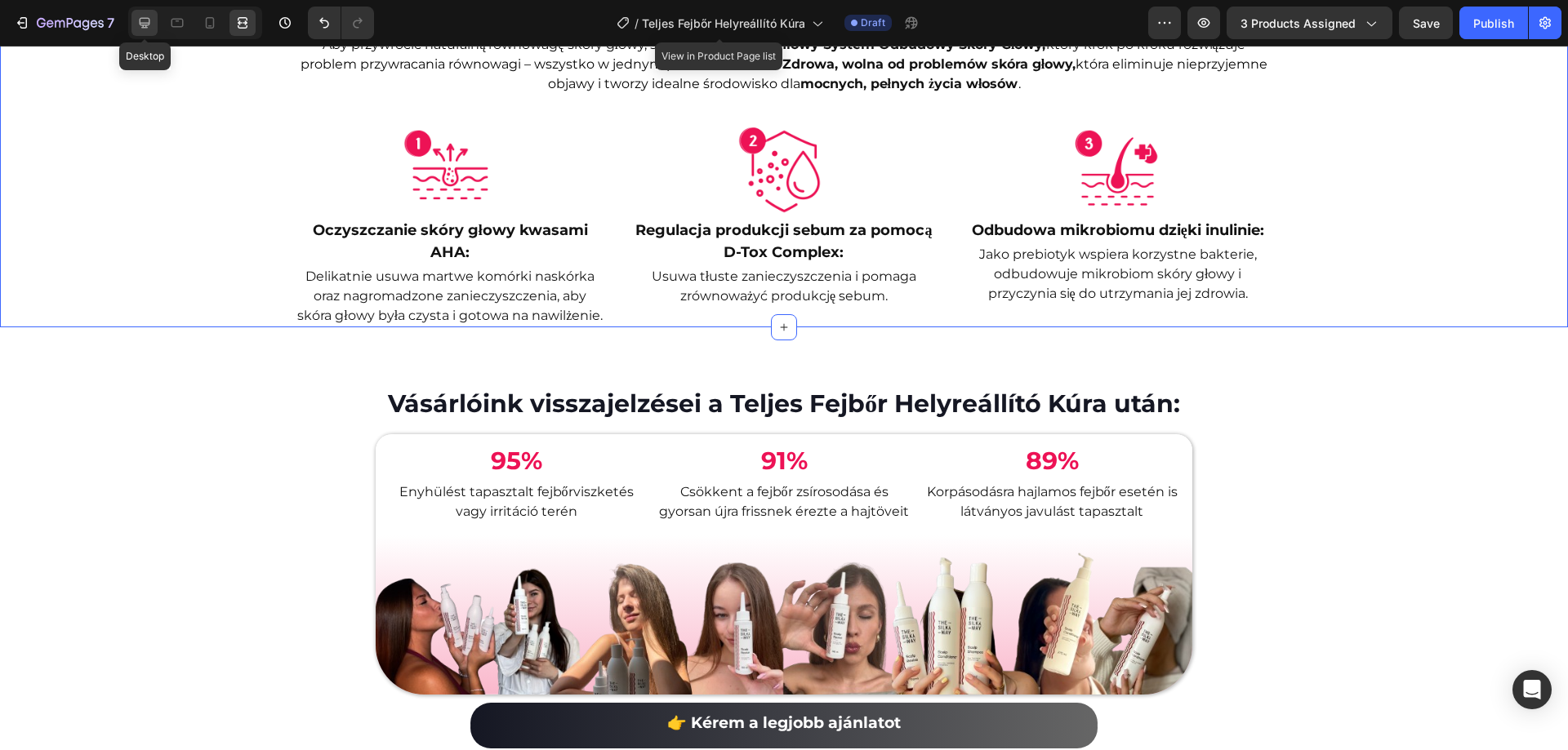
click at [150, 30] on icon at bounding box center [144, 23] width 16 height 16
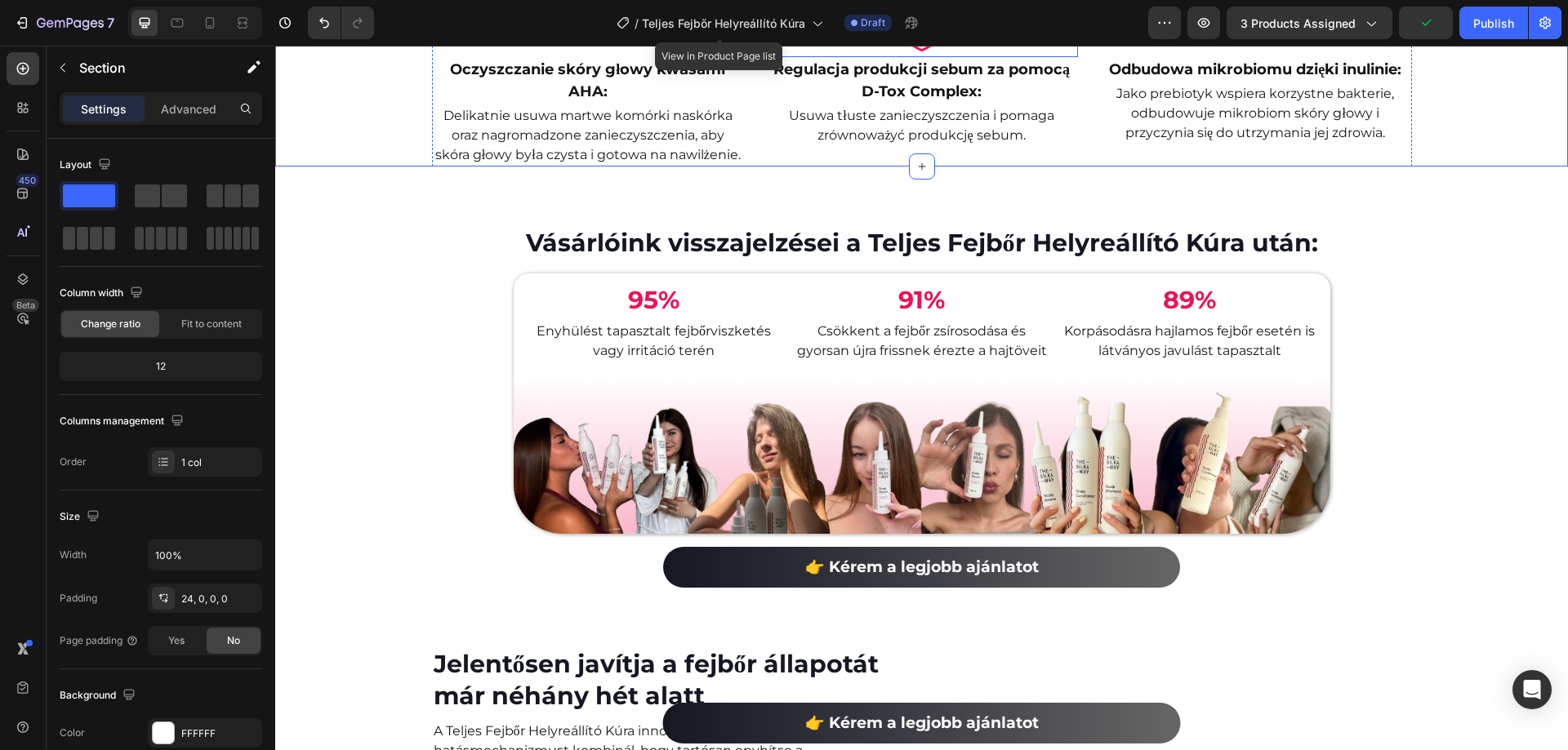
scroll to position [1642, 0]
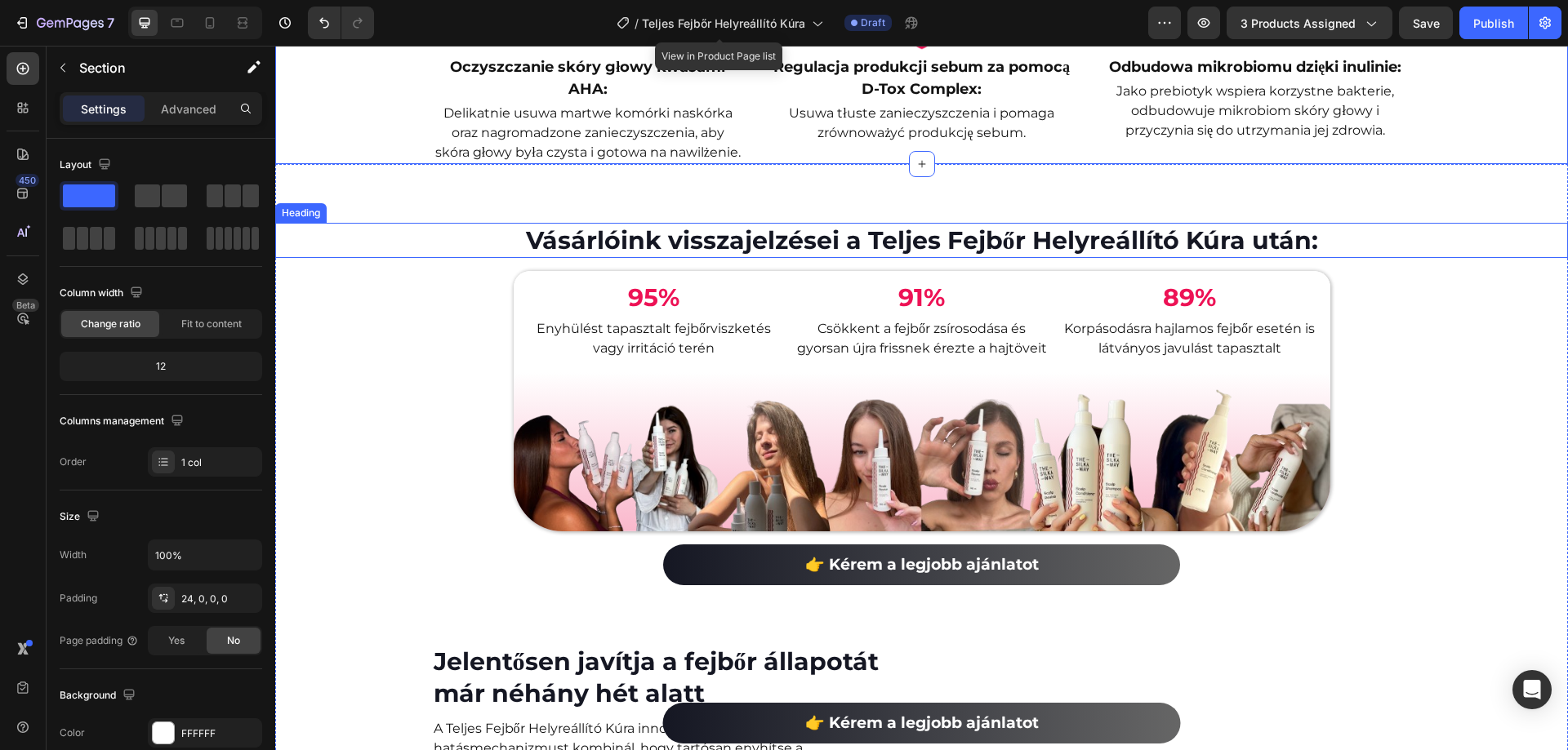
click at [745, 258] on h2 "Vásárlóink visszajelzései a Teljes Fejbőr Helyreállító Kúra után:" at bounding box center [922, 240] width 1293 height 35
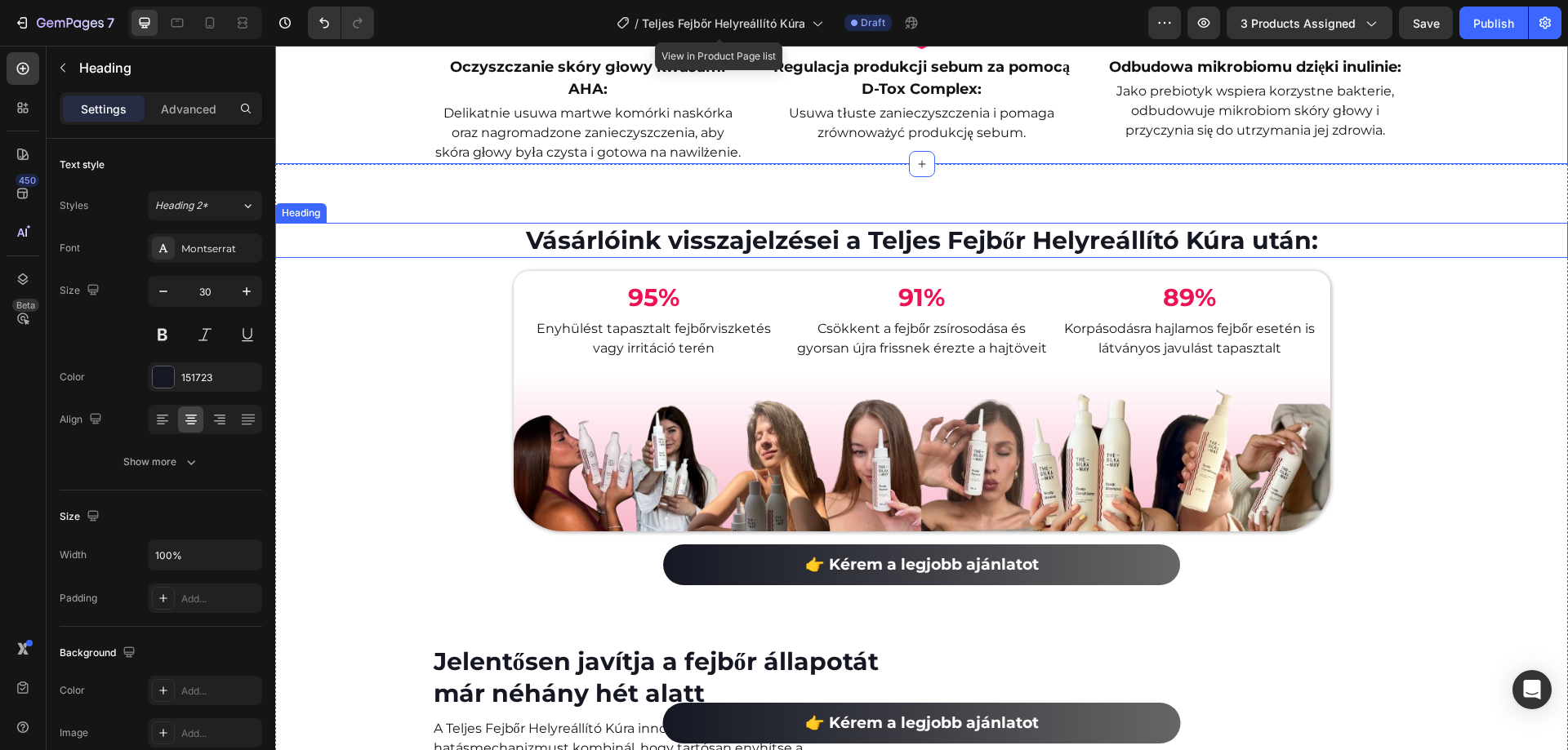
click at [745, 258] on h2 "Vásárlóink visszajelzései a Teljes Fejbőr Helyreállító Kúra után:" at bounding box center [922, 240] width 1293 height 35
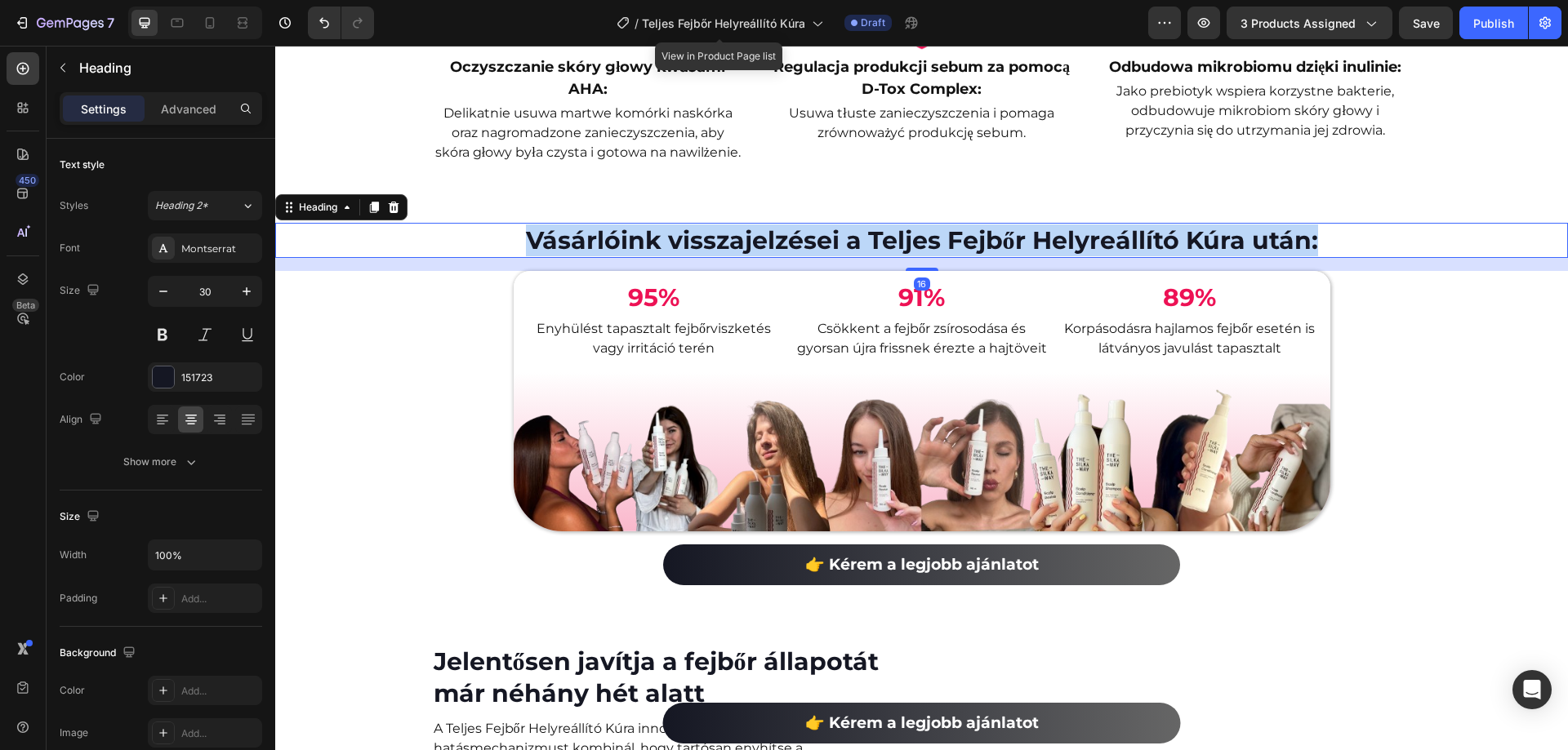
click at [745, 256] on p "Vásárlóink visszajelzései a Teljes Fejbőr Helyreállító Kúra után:" at bounding box center [922, 240] width 1289 height 32
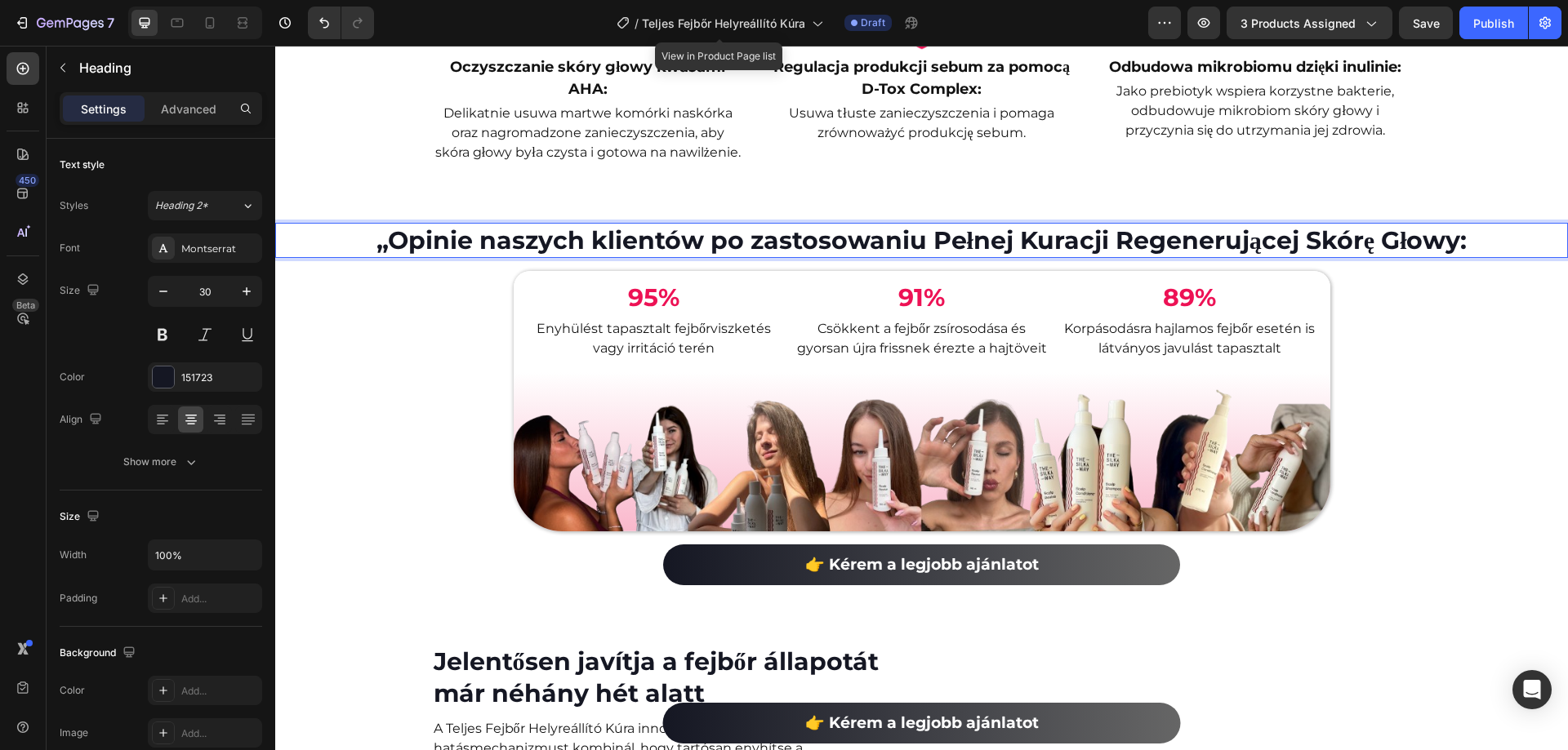
click at [377, 256] on p "„Opinie naszych klientów po zastosowaniu Pełnej Kuracji Regenerującej Skórę Gło…" at bounding box center [922, 240] width 1289 height 32
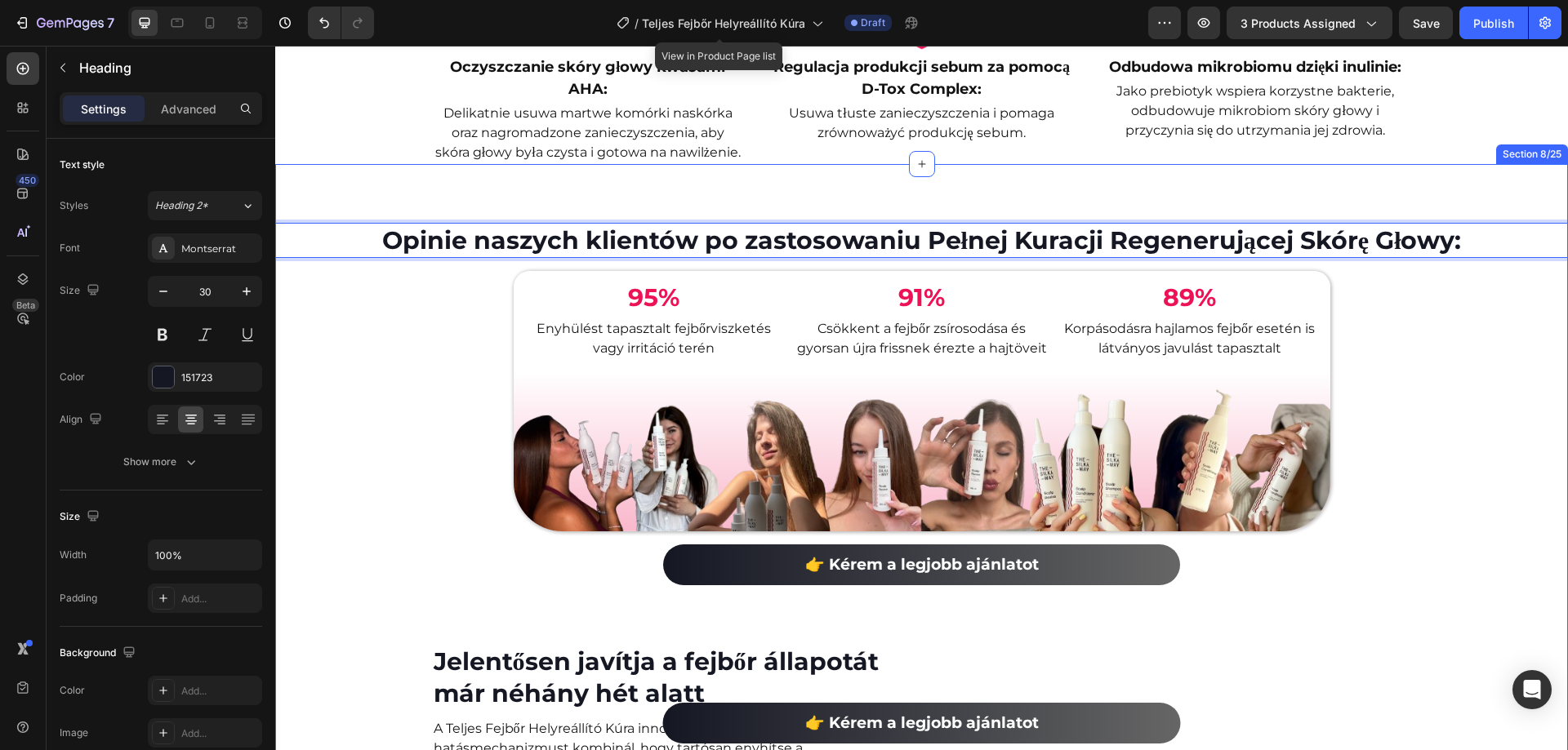
click at [1428, 569] on div "Opinie naszych klientów po zastosowaniu Pełnej Kuracji Regenerującej Skórę Głow…" at bounding box center [922, 596] width 1293 height 824
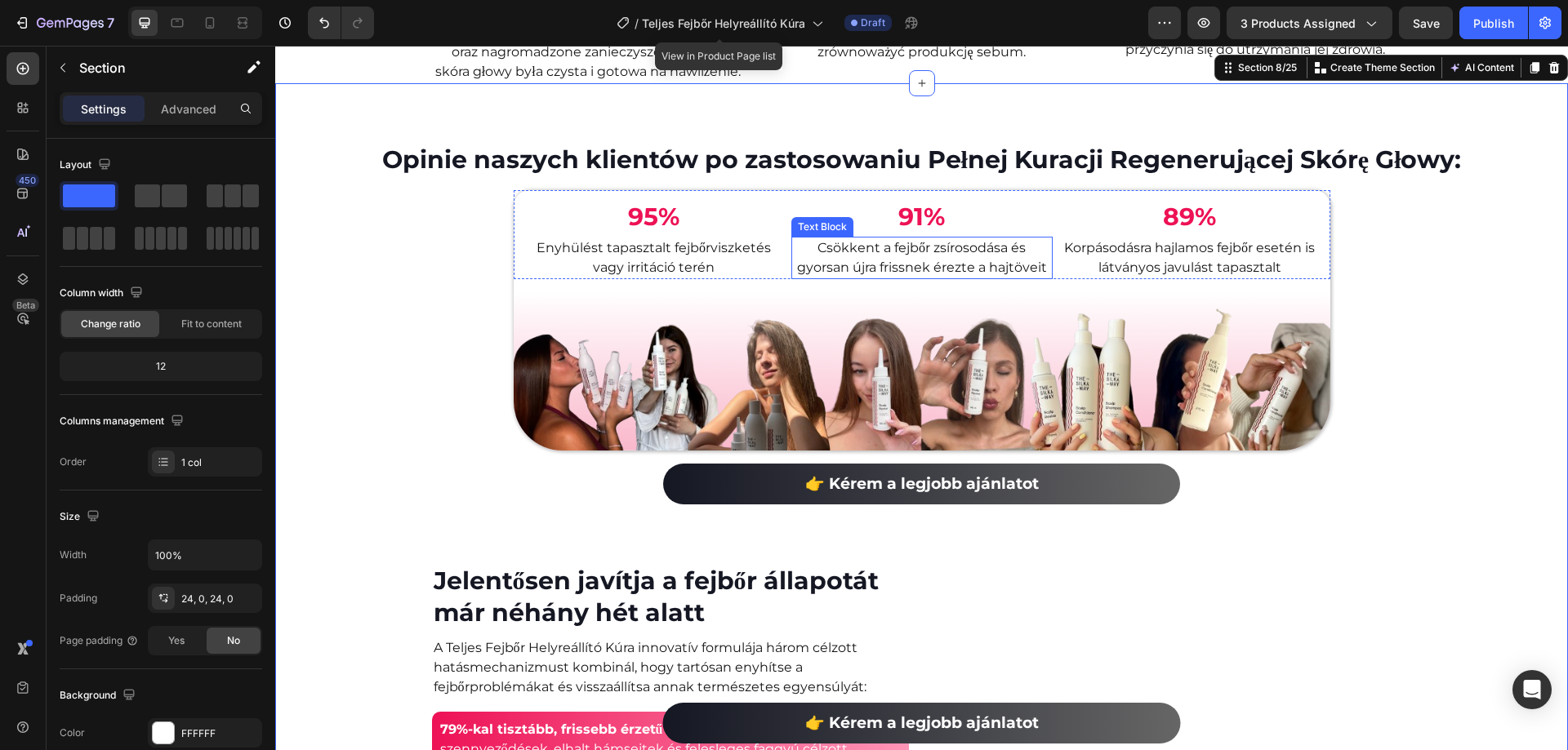
scroll to position [1805, 0]
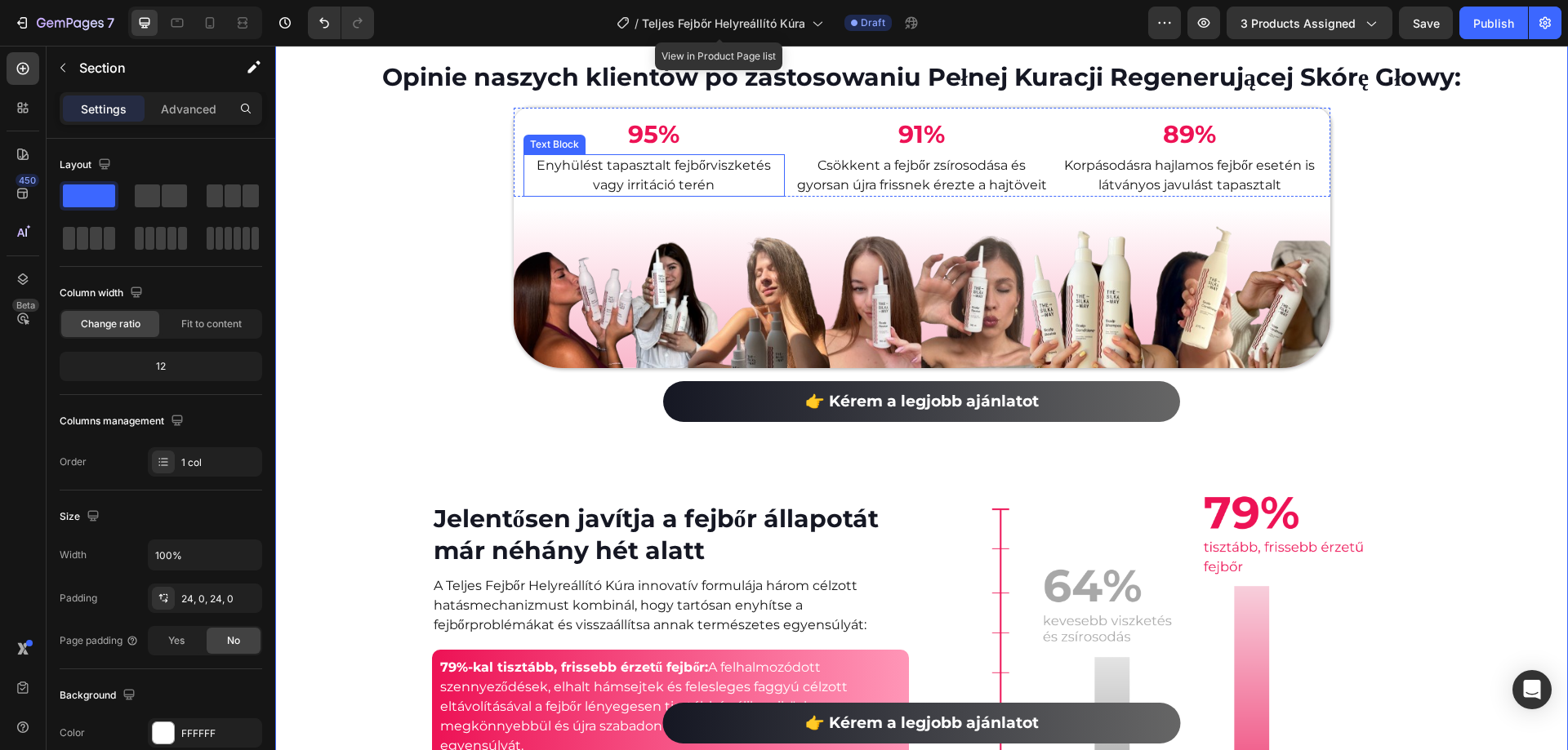
click at [655, 195] on p "Enyhülést tapasztalt fejbőrviszketés vagy irritáció terén" at bounding box center [654, 175] width 258 height 39
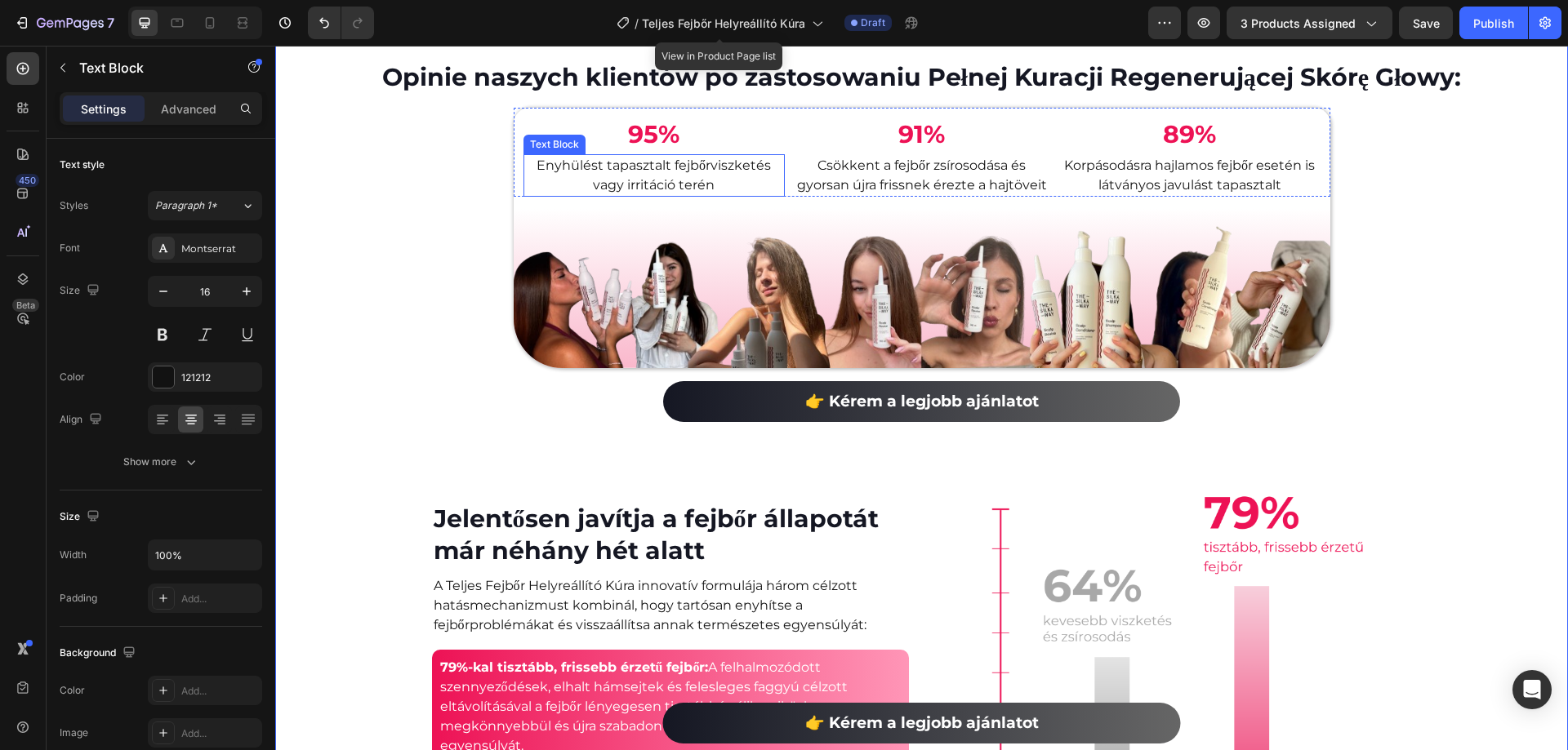
click at [655, 195] on p "Enyhülést tapasztalt fejbőrviszketés vagy irritáció terén" at bounding box center [654, 175] width 258 height 39
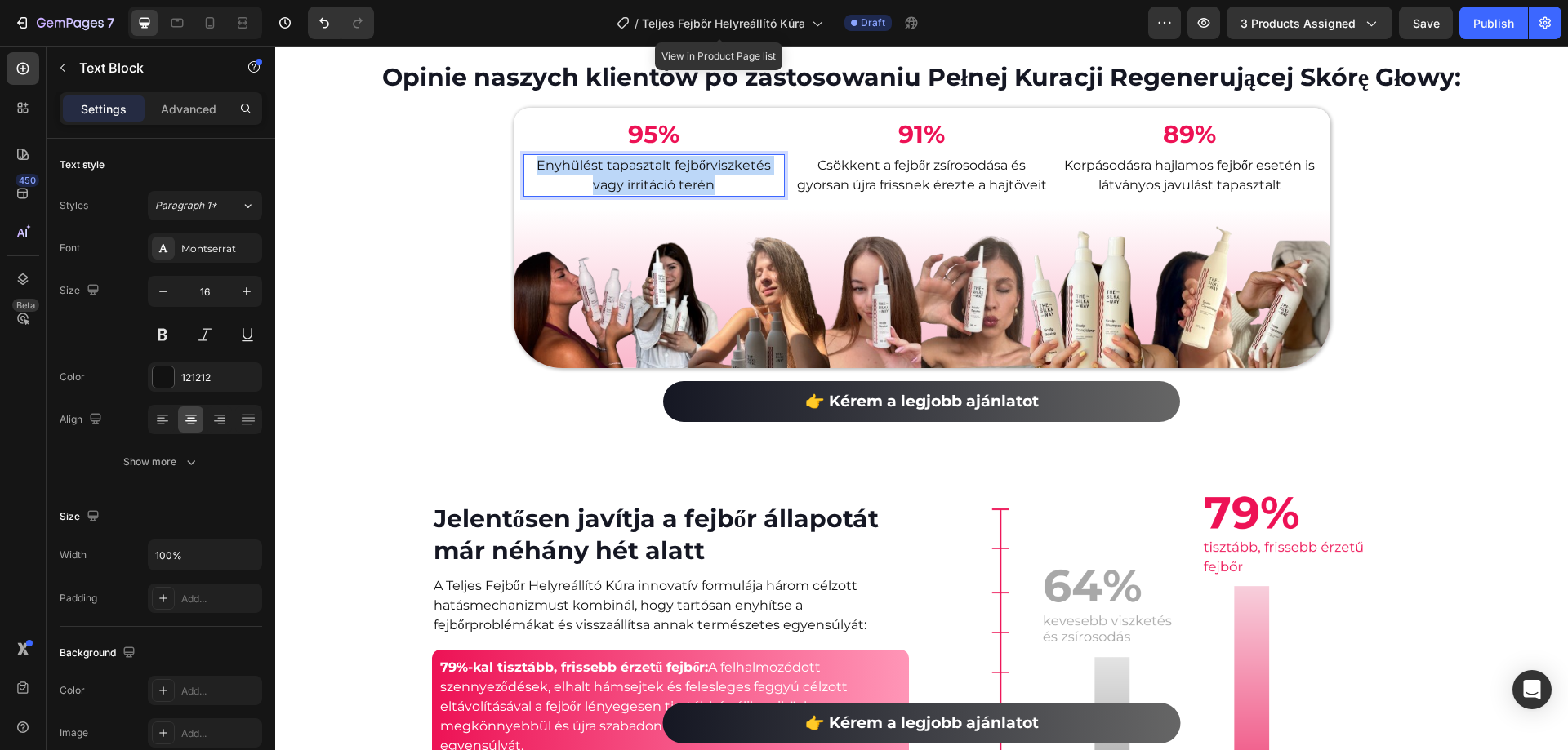
click at [655, 195] on p "Enyhülést tapasztalt fejbőrviszketés vagy irritáció terén" at bounding box center [654, 175] width 258 height 39
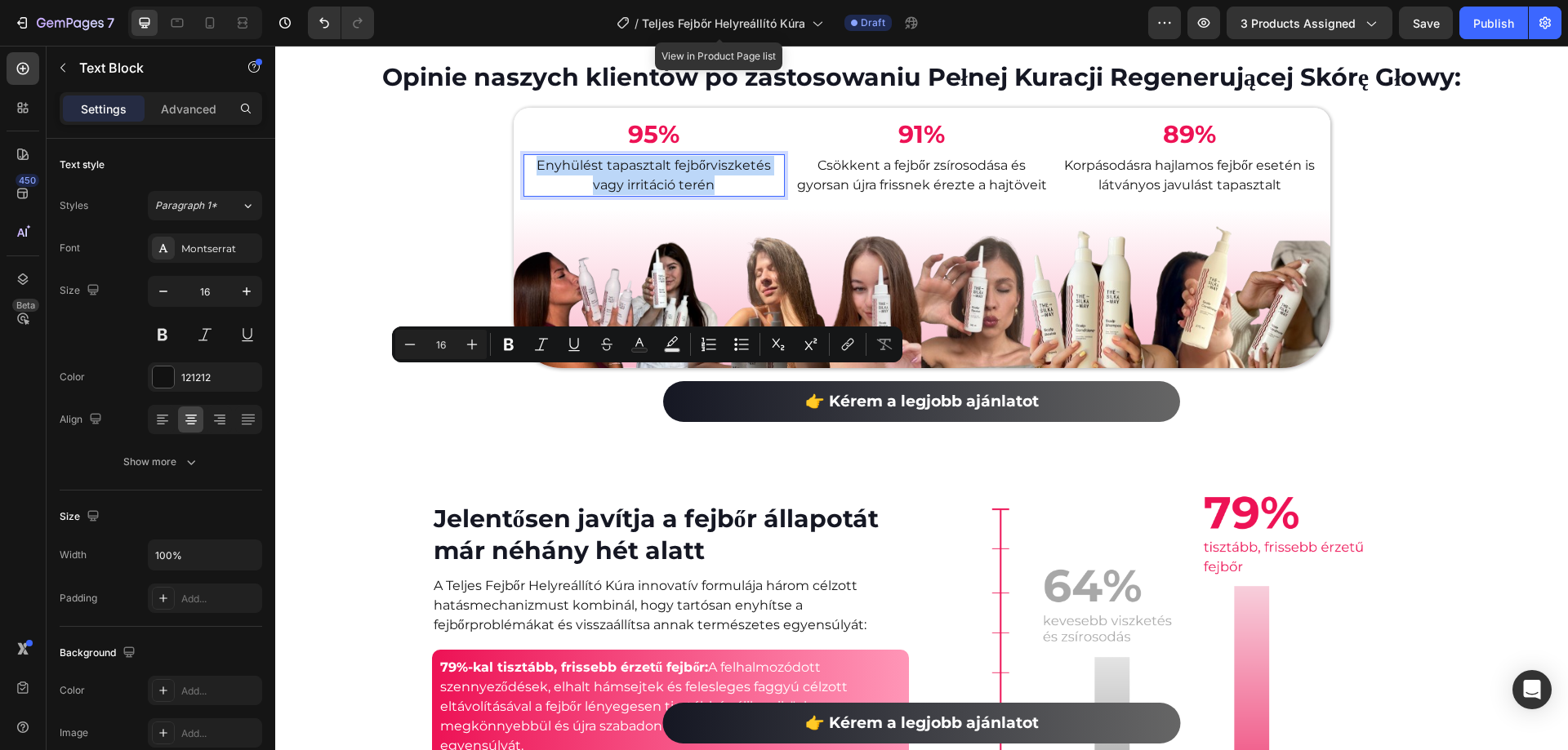
copy p "Enyhülést tapasztalt fejbőrviszketés vagy irritáció terén"
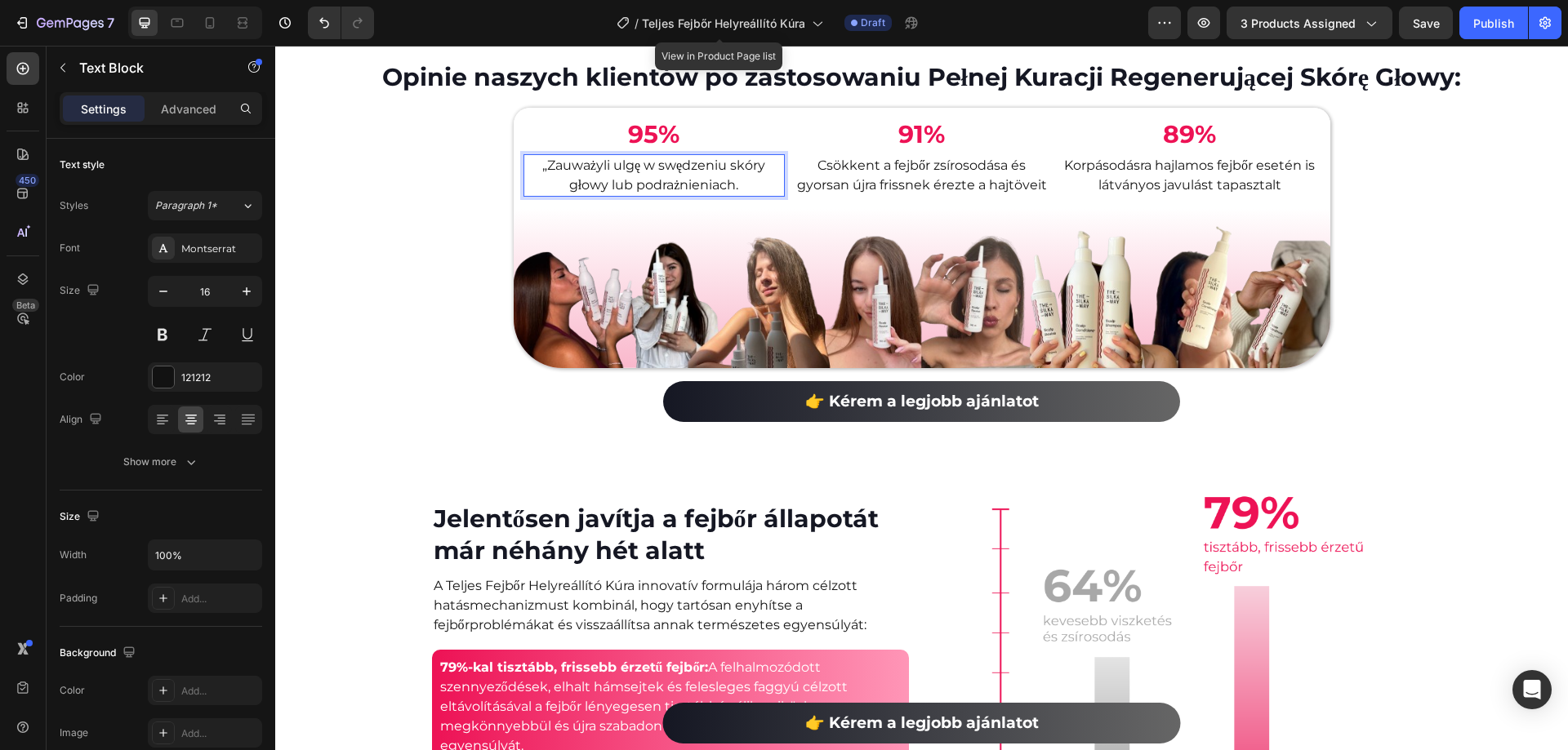
click at [541, 195] on p "„Zauważyli ulgę w swędzeniu skóry głowy lub podrażnieniach." at bounding box center [654, 175] width 258 height 39
click at [919, 195] on p "Csökkent a fejbőr zsírosodása és gyorsan újra frissnek érezte a hajtöveit" at bounding box center [922, 175] width 258 height 39
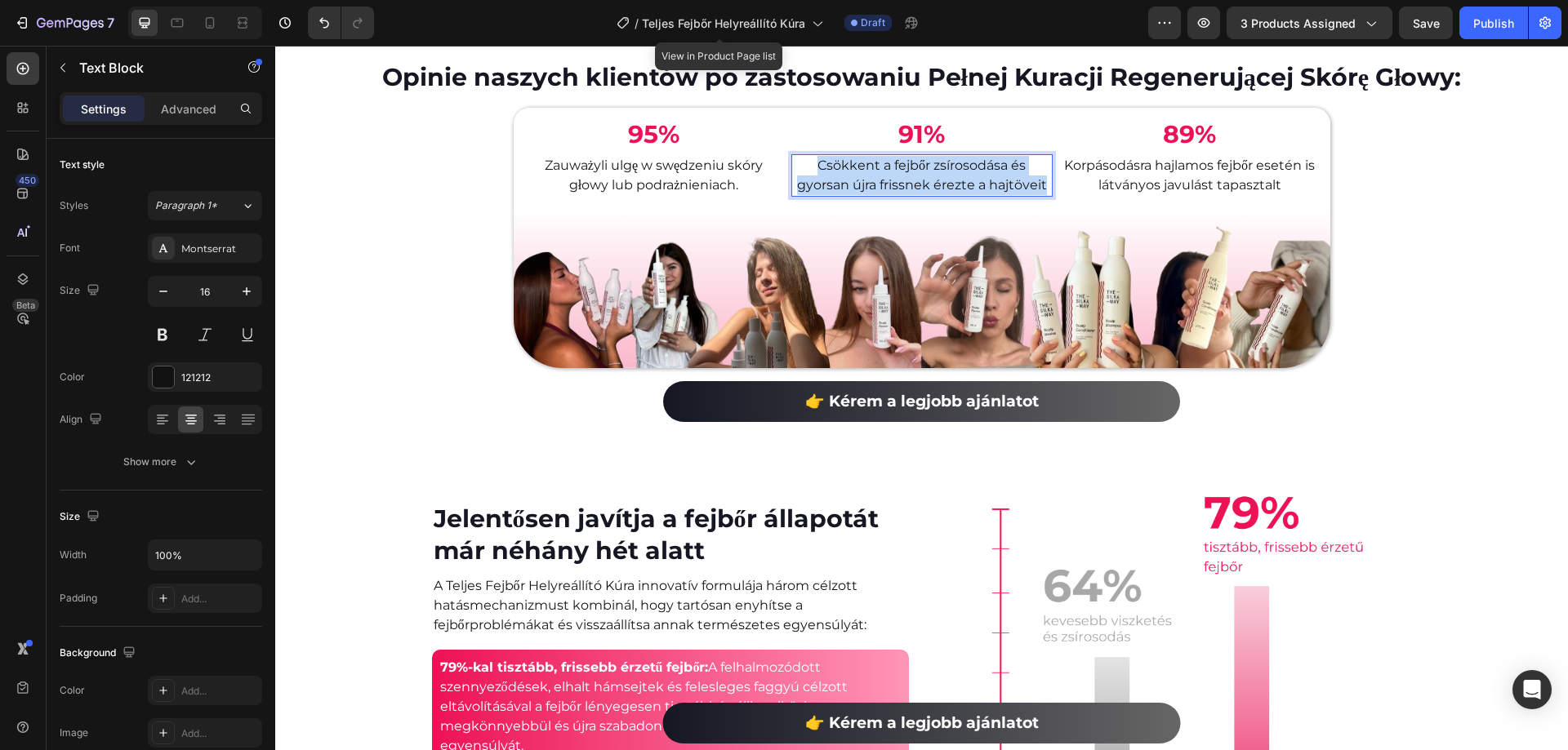
click at [919, 195] on p "Csökkent a fejbőr zsírosodása és gyorsan újra frissnek érezte a hajtöveit" at bounding box center [922, 175] width 258 height 39
copy p "Csökkent a fejbőr zsírosodása és gyorsan újra frissnek érezte a hajtöveit"
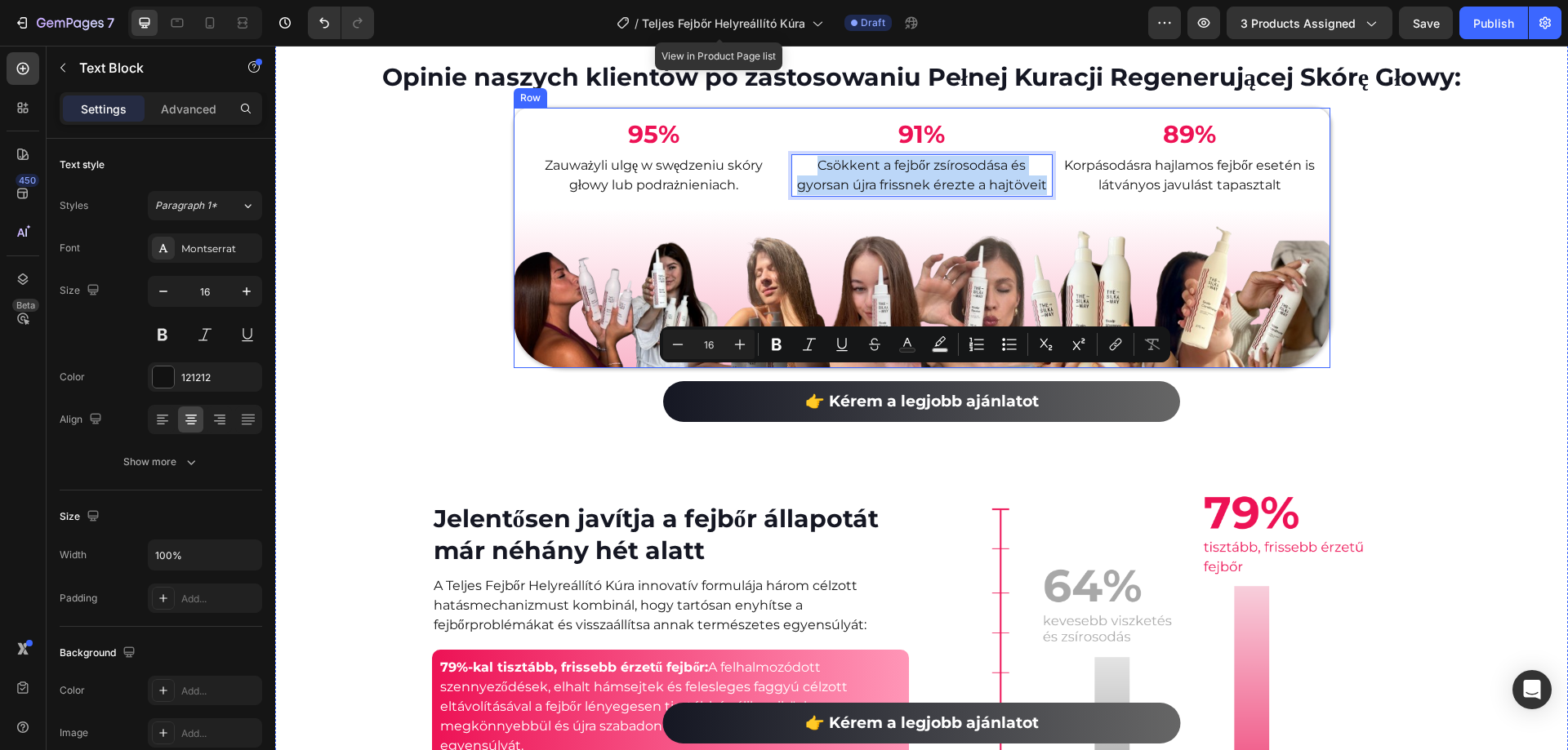
copy p "Csökkent a fejbőr zsírosodása és gyorsan újra frissnek érezte a hajtöveit"
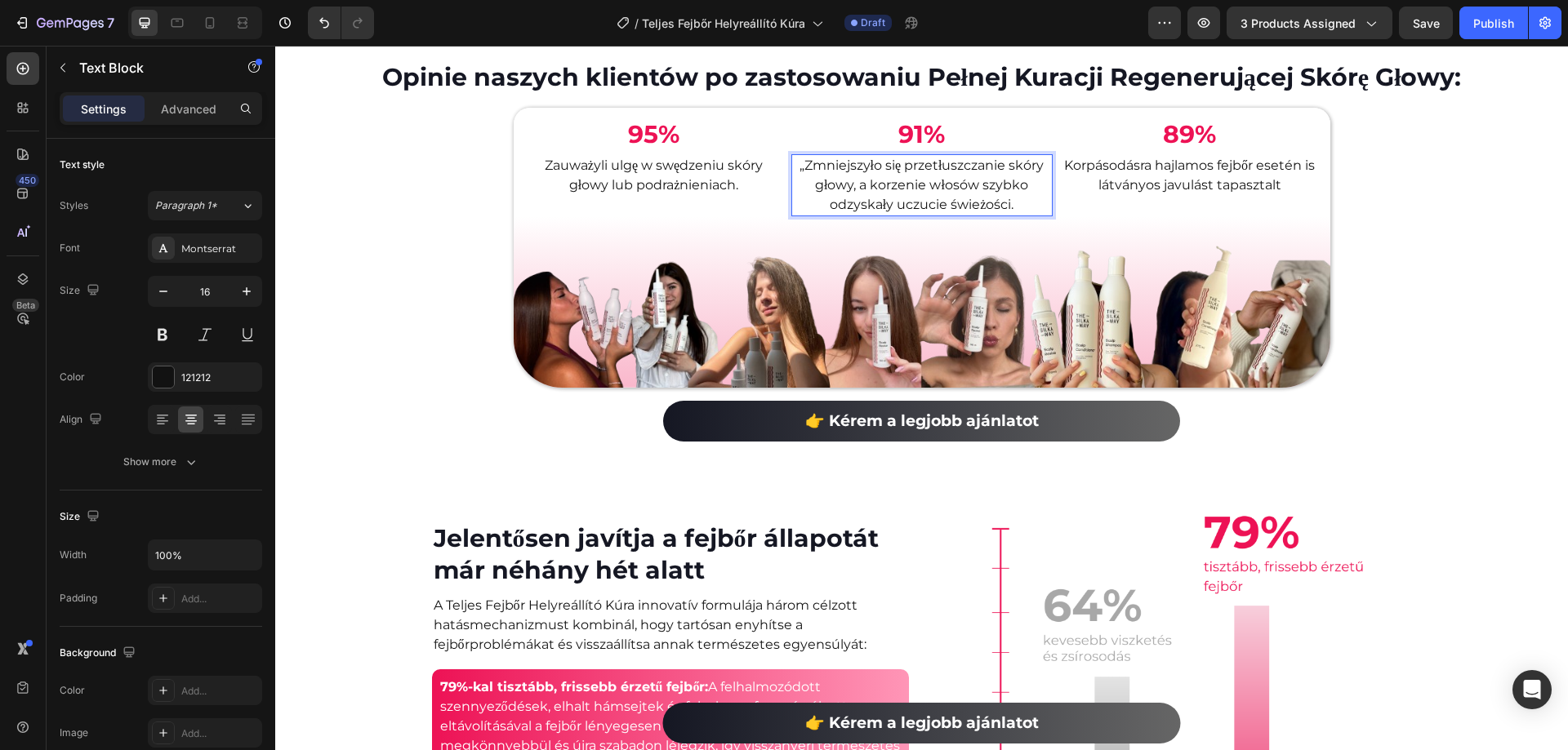
click at [798, 215] on p "„Zmniejszyło się przetłuszczanie skóry głowy, a korzenie włosów szybko odzyskał…" at bounding box center [922, 185] width 258 height 59
click at [1142, 195] on p "Korpásodásra hajlamos fejbőr esetén is látványos javulást tapasztalt" at bounding box center [1190, 175] width 258 height 39
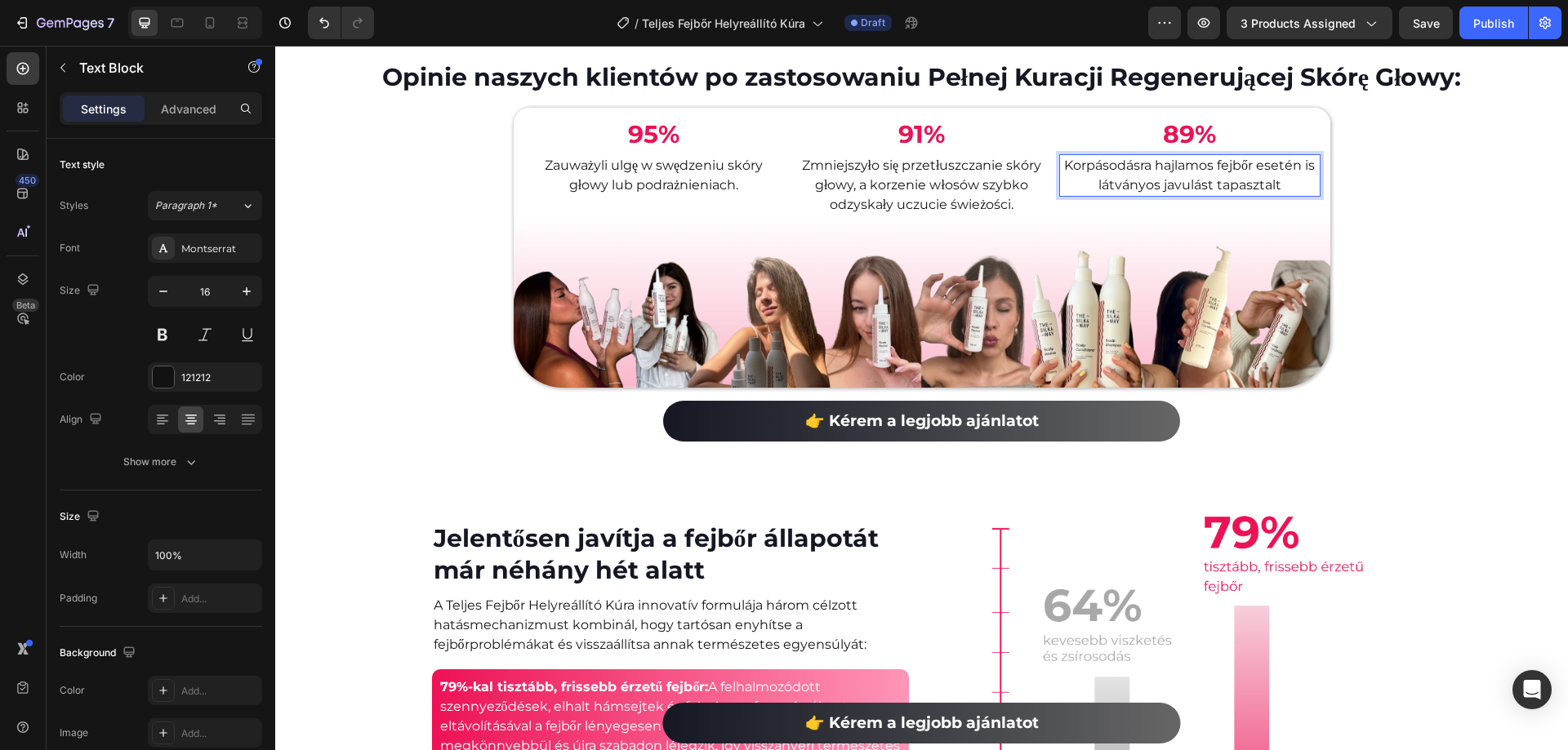
click at [1142, 195] on p "Korpásodásra hajlamos fejbőr esetén is látványos javulást tapasztalt" at bounding box center [1190, 175] width 258 height 39
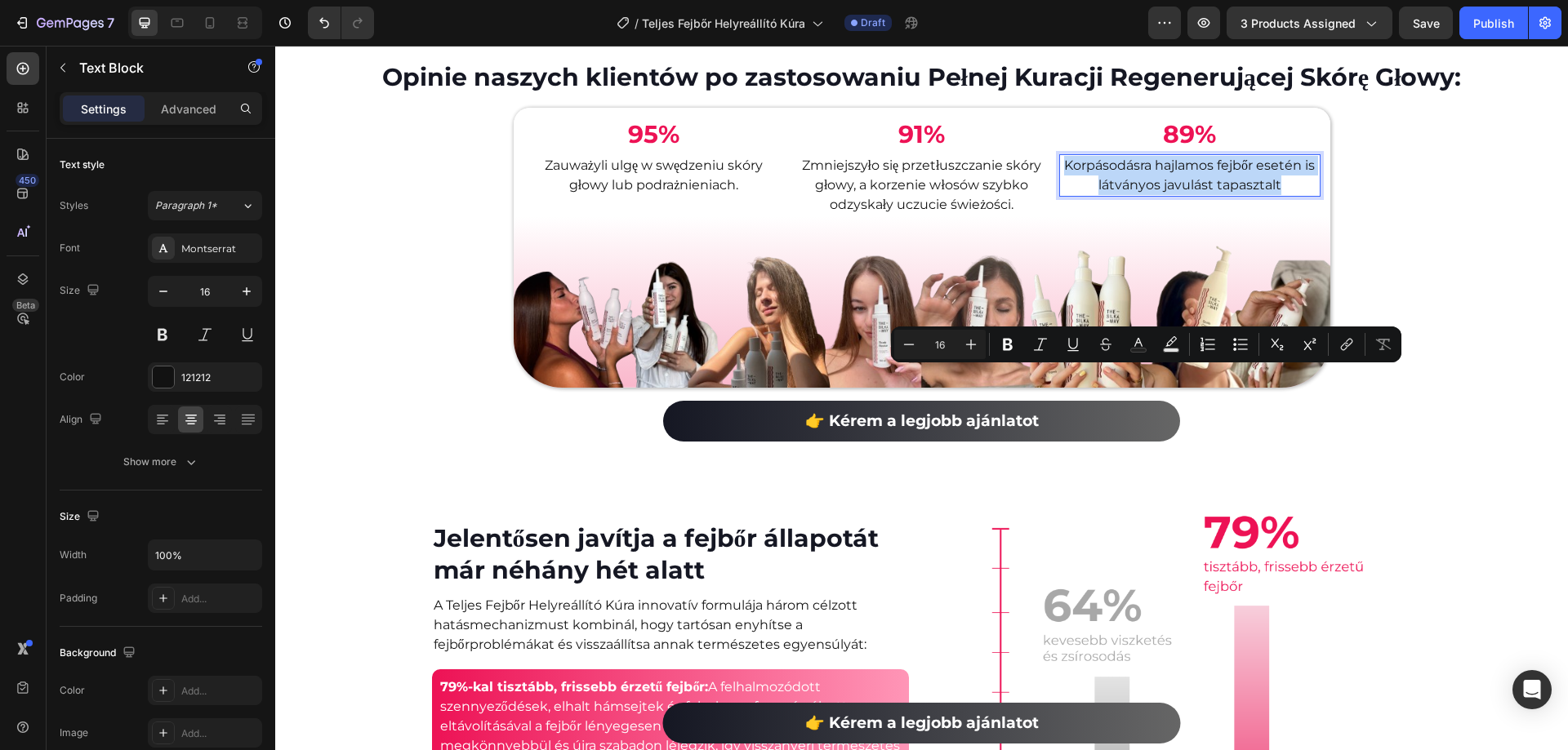
click at [1143, 195] on p "Korpásodásra hajlamos fejbőr esetén is látványos javulást tapasztalt" at bounding box center [1190, 175] width 258 height 39
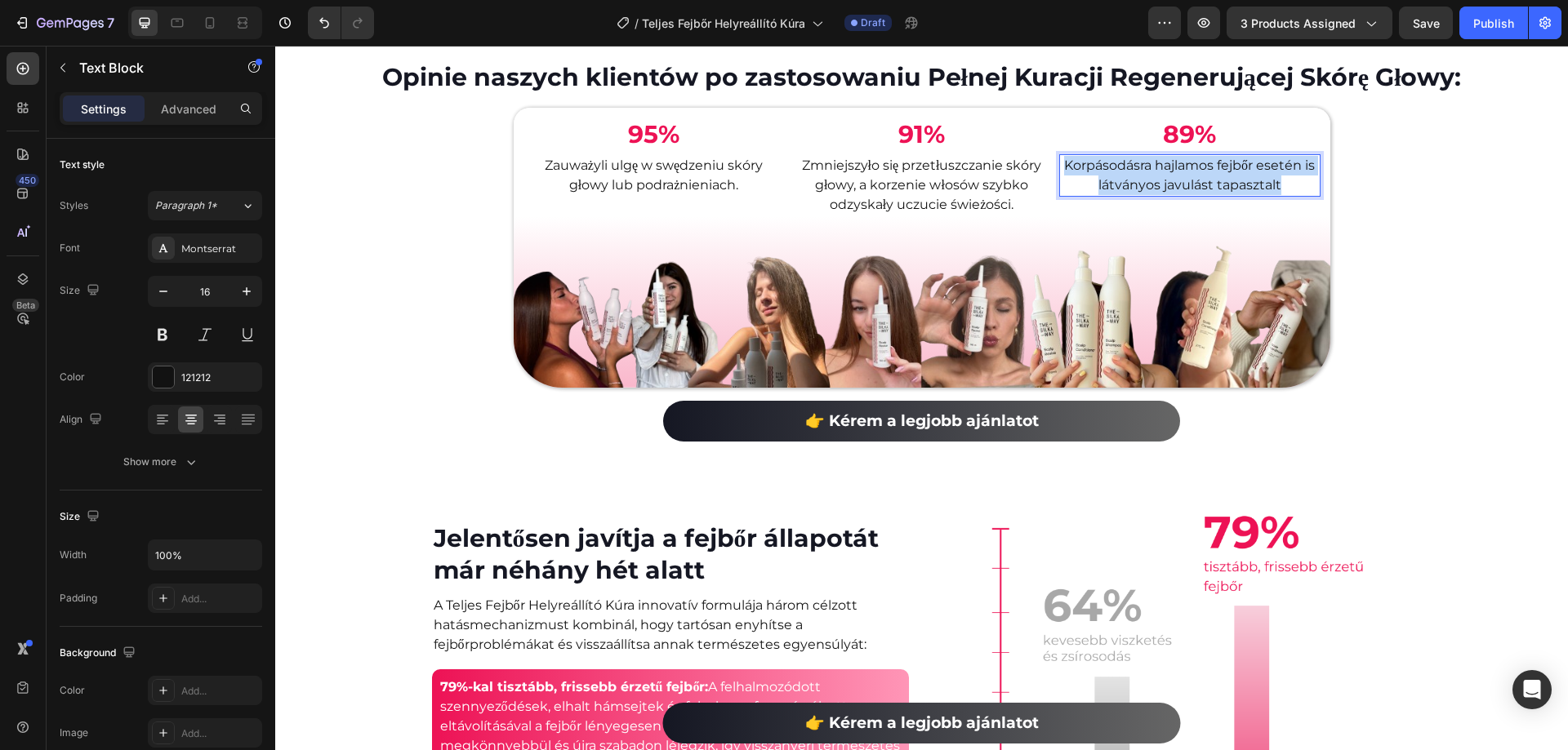
click at [1143, 195] on p "Korpásodásra hajlamos fejbőr esetén is látványos javulást tapasztalt" at bounding box center [1190, 175] width 258 height 39
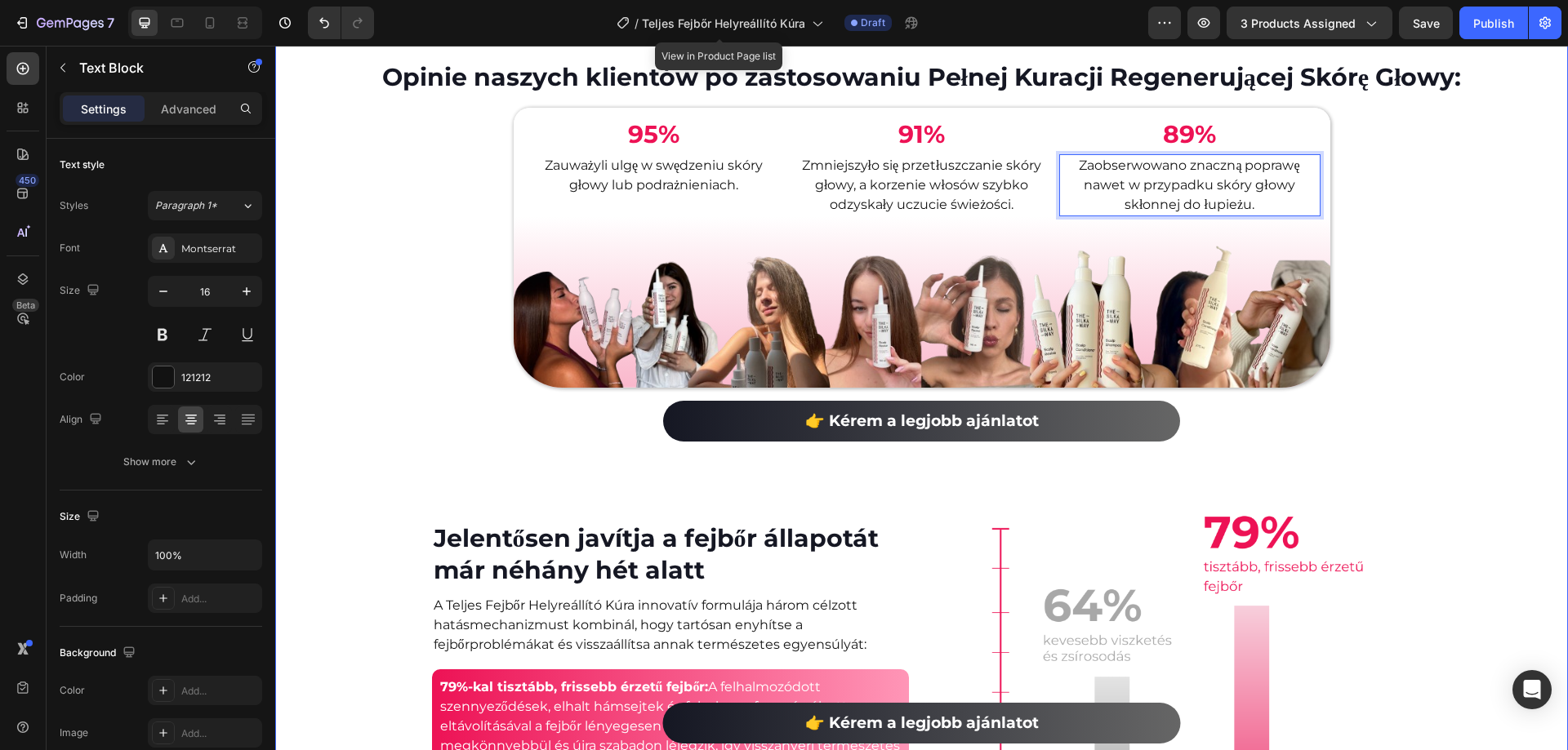
click at [1554, 526] on div "Opinie naszych klientów po zastosowaniu Pełnej Kuracji Regenerującej Skórę Głow…" at bounding box center [922, 463] width 1293 height 885
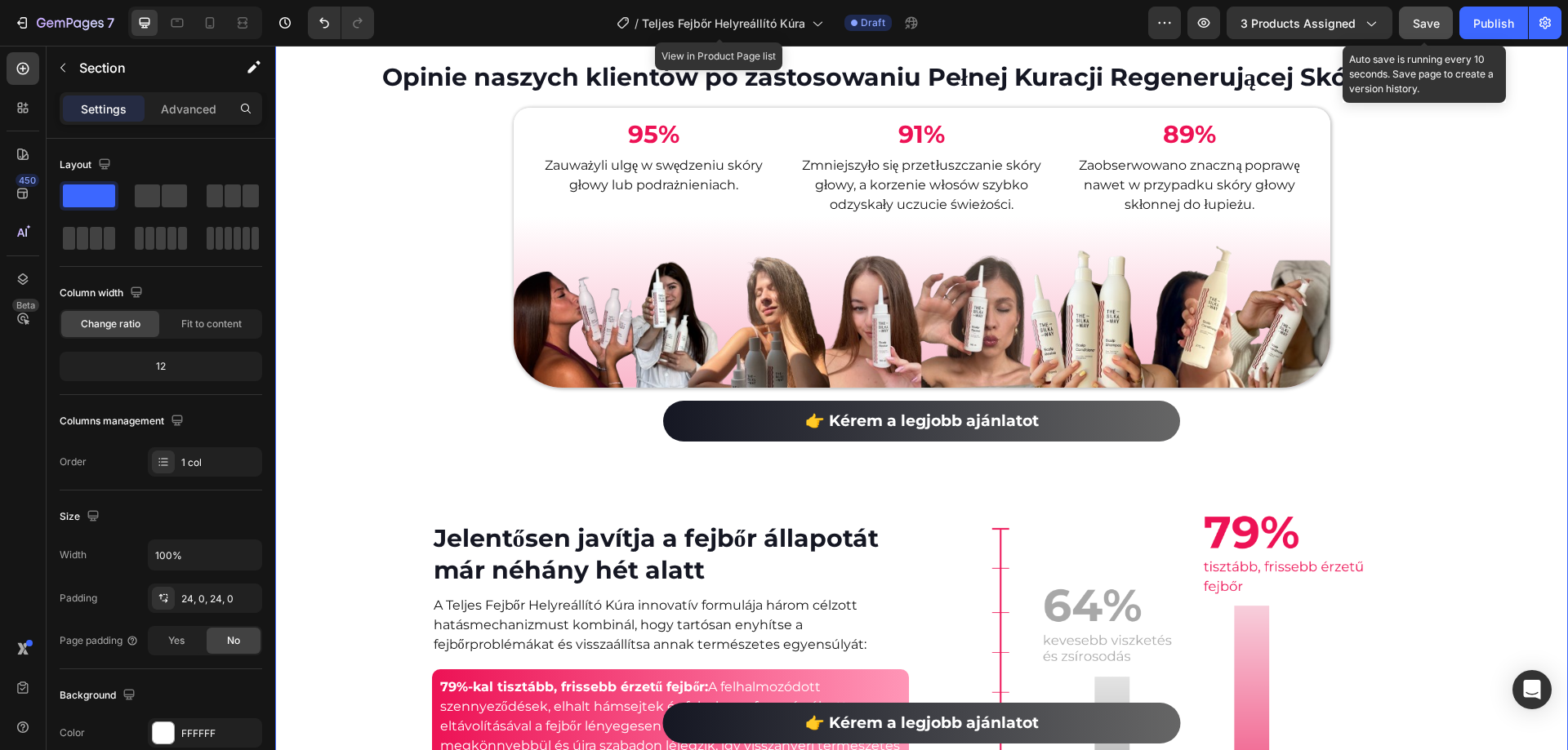
drag, startPoint x: 1420, startPoint y: 34, endPoint x: 1115, endPoint y: 11, distance: 305.9
click at [1420, 34] on button "Save" at bounding box center [1426, 23] width 54 height 32
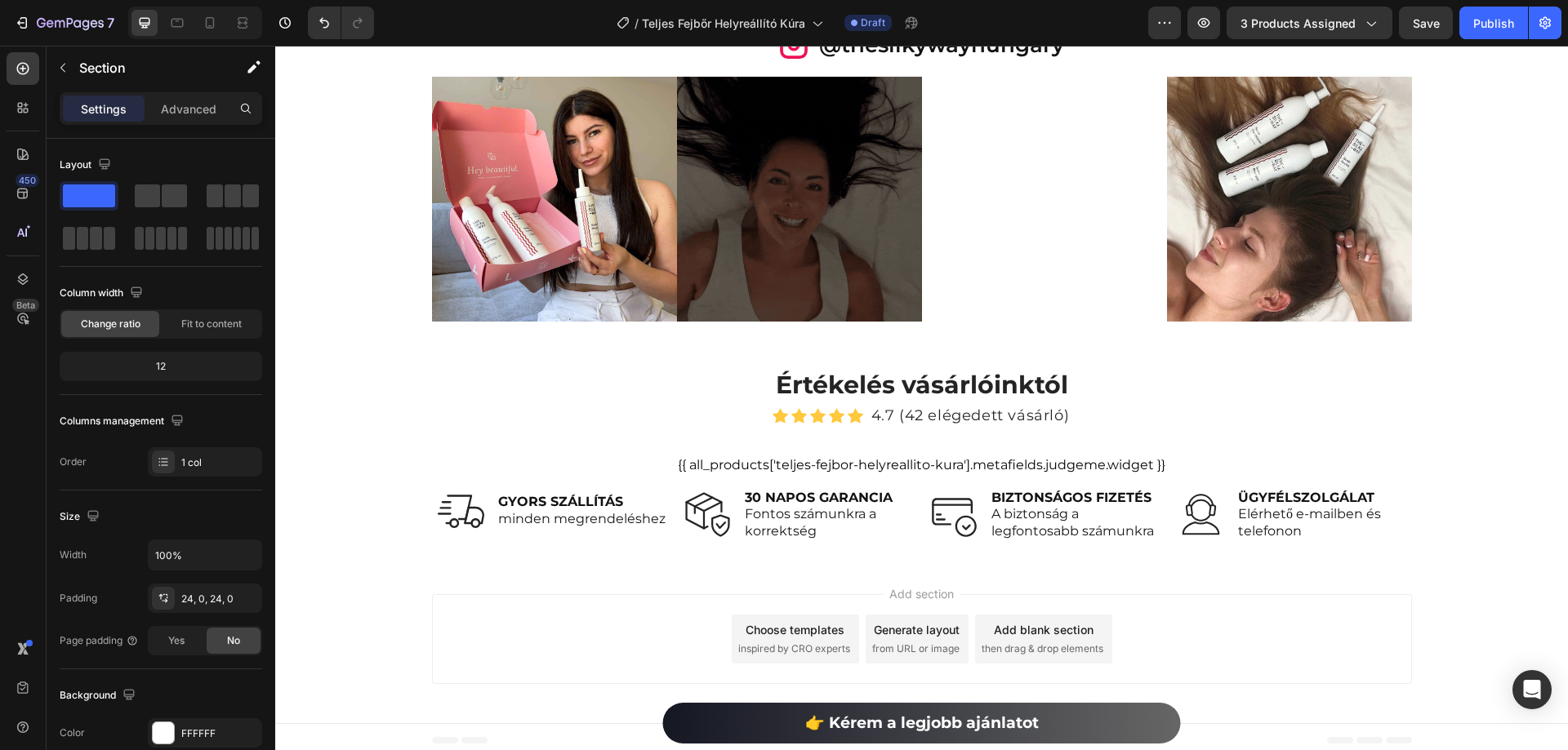
scroll to position [7718, 0]
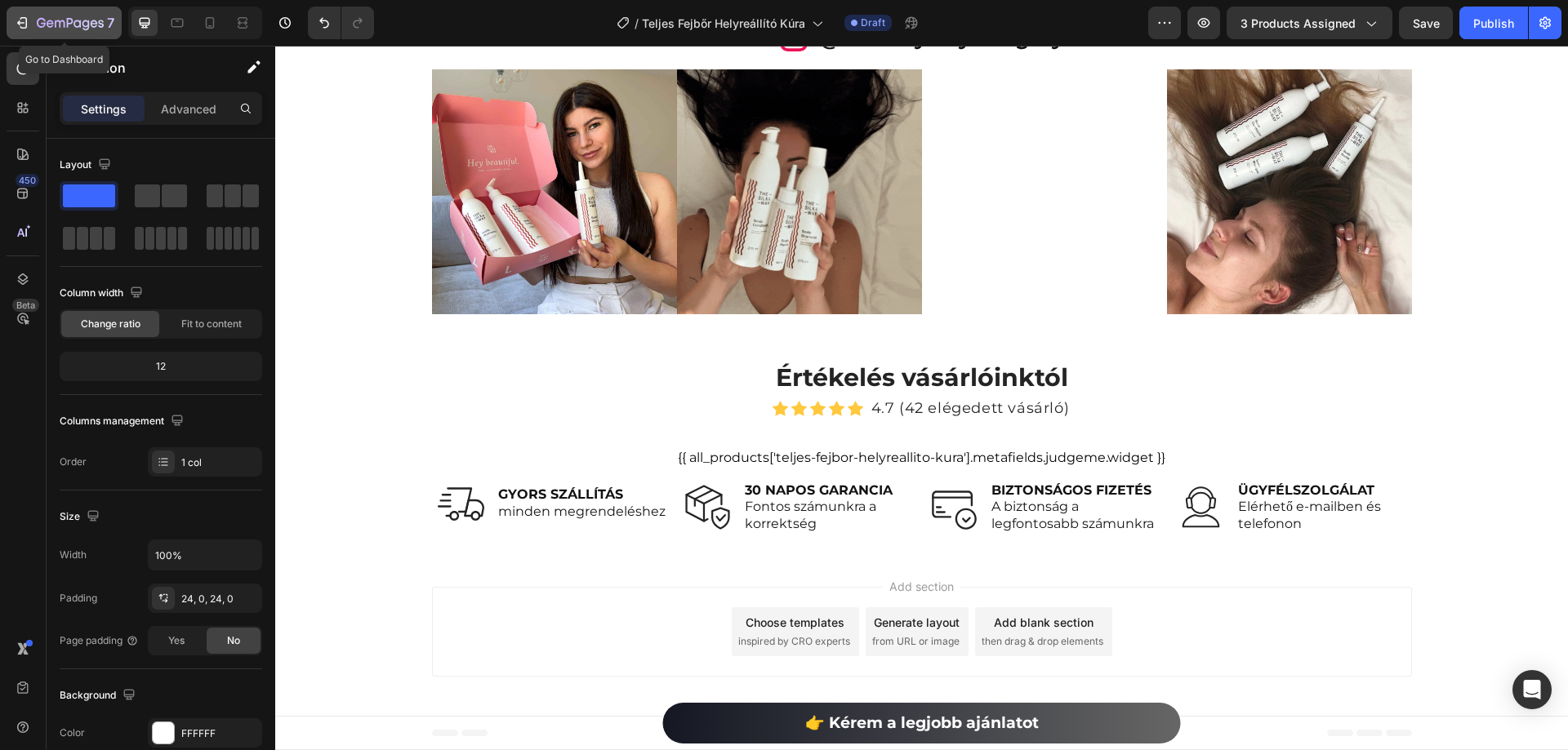
click at [26, 23] on icon "button" at bounding box center [24, 23] width 7 height 12
